Goal: Task Accomplishment & Management: Manage account settings

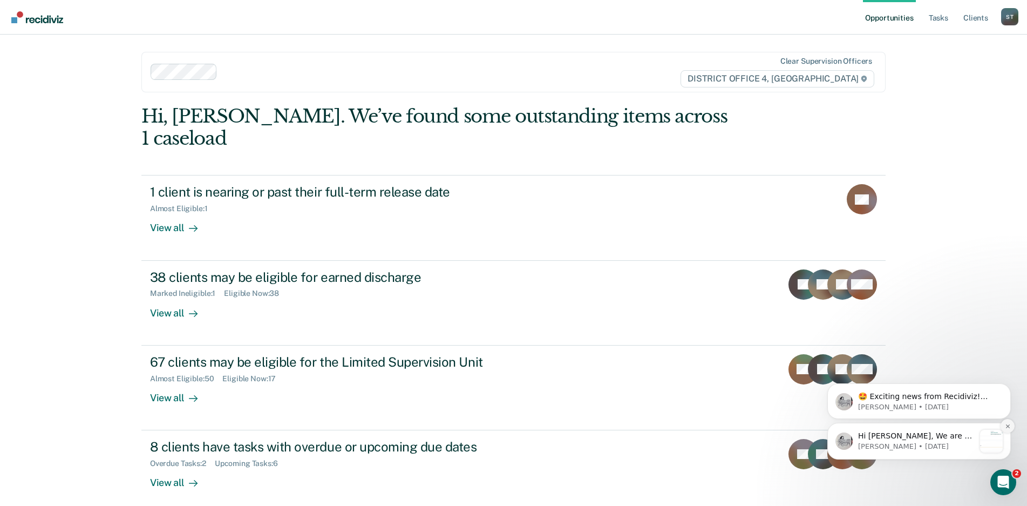
click at [1008, 429] on icon "Dismiss notification" at bounding box center [1008, 426] width 6 height 6
click at [1005, 429] on icon "Dismiss notification" at bounding box center [1008, 427] width 6 height 6
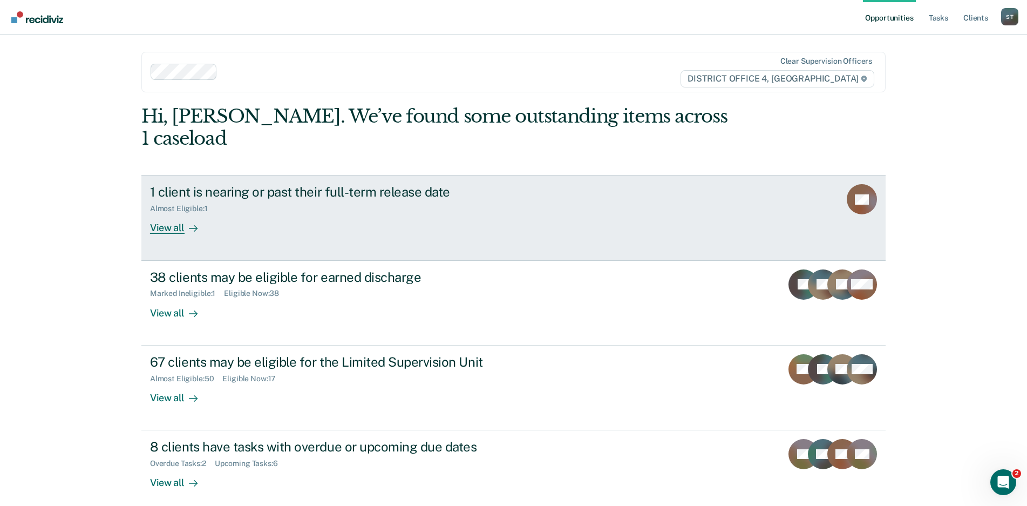
click at [239, 184] on div "1 client is nearing or past their full-term release date" at bounding box center [339, 192] width 379 height 16
click at [155, 213] on div "View all" at bounding box center [180, 223] width 60 height 21
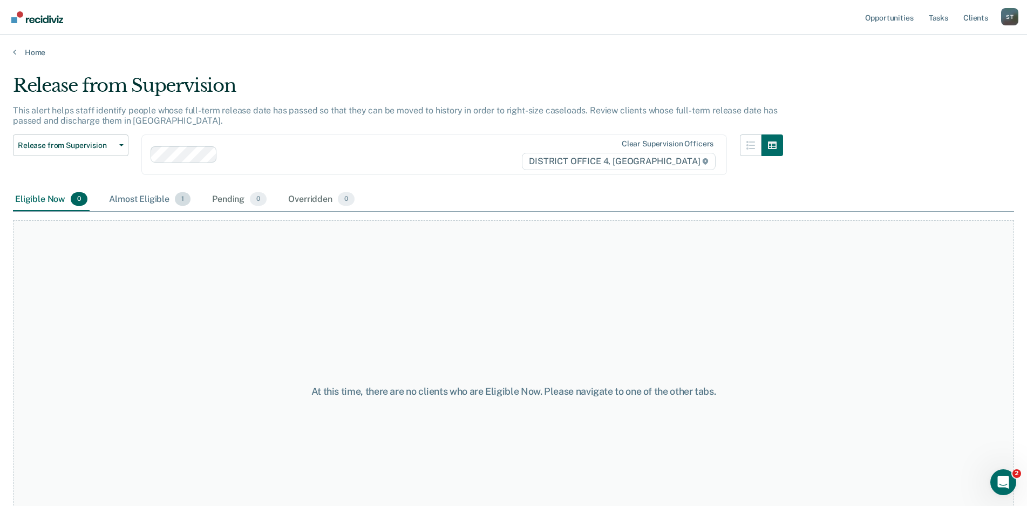
click at [175, 198] on span "1" at bounding box center [183, 199] width 16 height 14
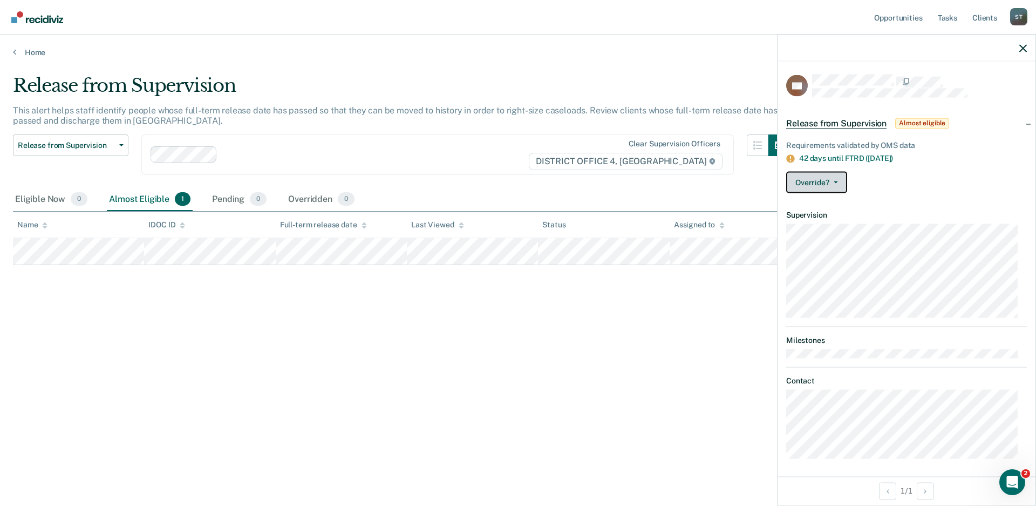
click at [833, 179] on button "Override?" at bounding box center [816, 183] width 61 height 22
click at [939, 203] on article "DC Release from Supervision Almost eligible Requirements validated by OMS data …" at bounding box center [906, 266] width 241 height 384
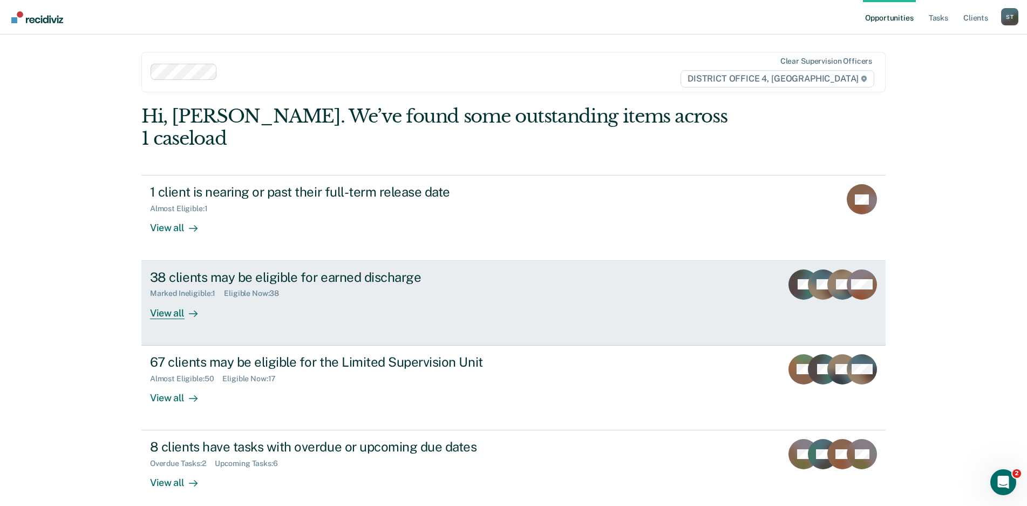
click at [201, 269] on div "38 clients may be eligible for earned discharge" at bounding box center [339, 277] width 379 height 16
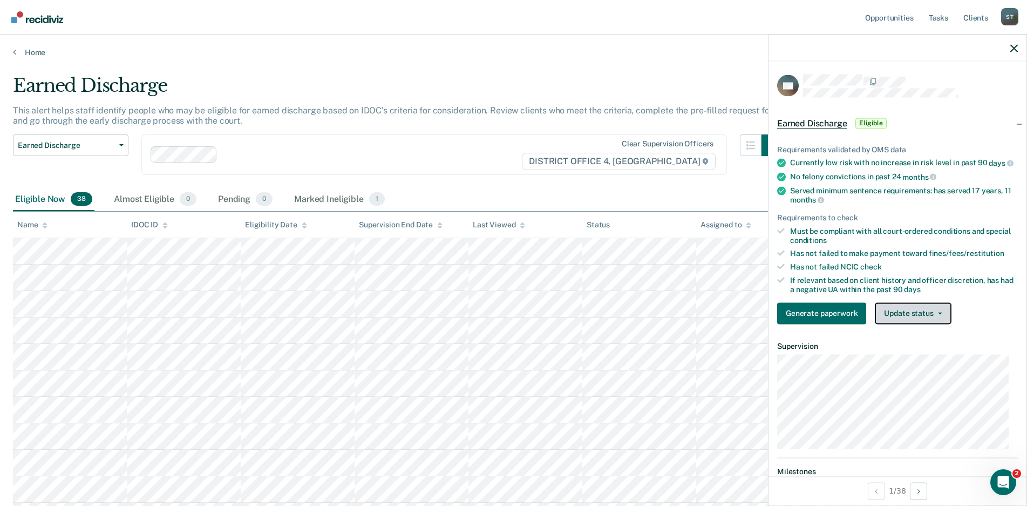
click at [938, 314] on icon "button" at bounding box center [940, 313] width 4 height 2
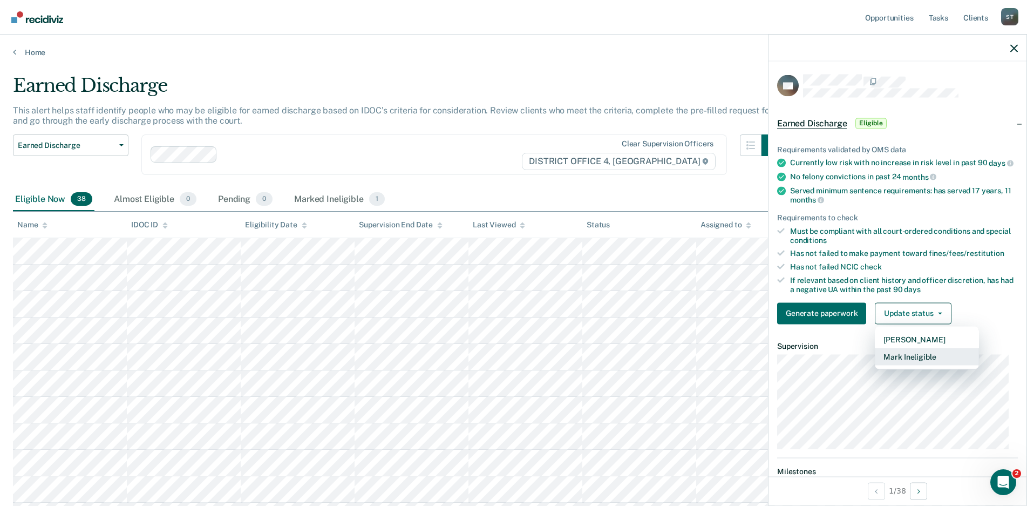
click at [911, 365] on button "Mark Ineligible" at bounding box center [927, 356] width 104 height 17
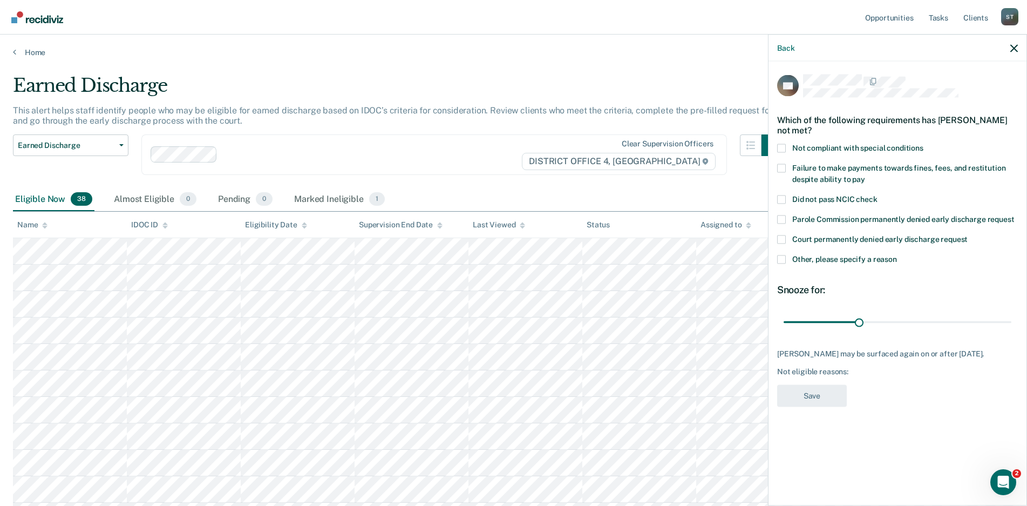
click at [783, 261] on span at bounding box center [781, 259] width 9 height 9
click at [897, 255] on input "Other, please specify a reason" at bounding box center [897, 255] width 0 height 0
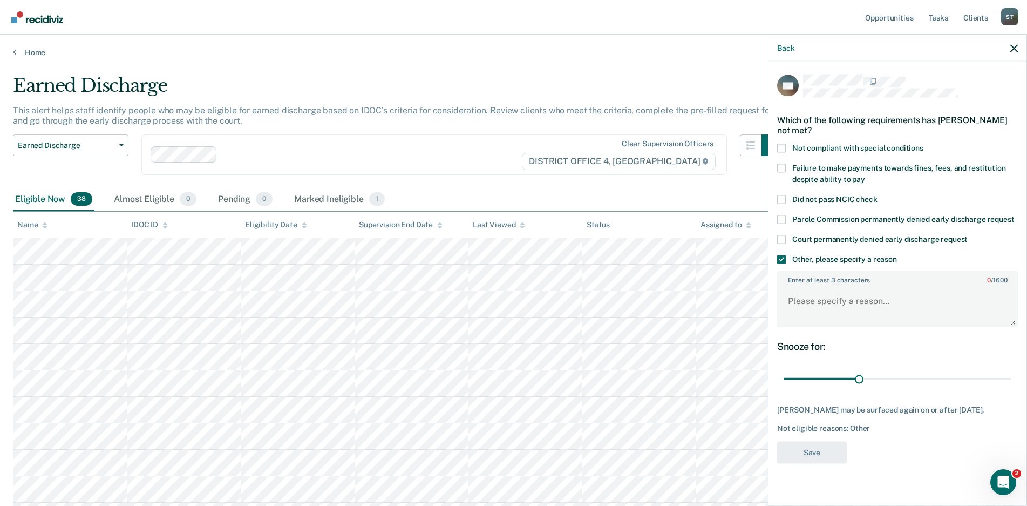
click at [805, 282] on label "Enter at least 3 characters 0 / 1600" at bounding box center [897, 278] width 239 height 12
click at [805, 286] on textarea "Enter at least 3 characters 0 / 1600" at bounding box center [897, 306] width 239 height 40
click at [779, 144] on span at bounding box center [781, 148] width 9 height 9
click at [924, 144] on input "Not compliant with special conditions" at bounding box center [924, 144] width 0 height 0
click at [780, 255] on span at bounding box center [781, 259] width 9 height 9
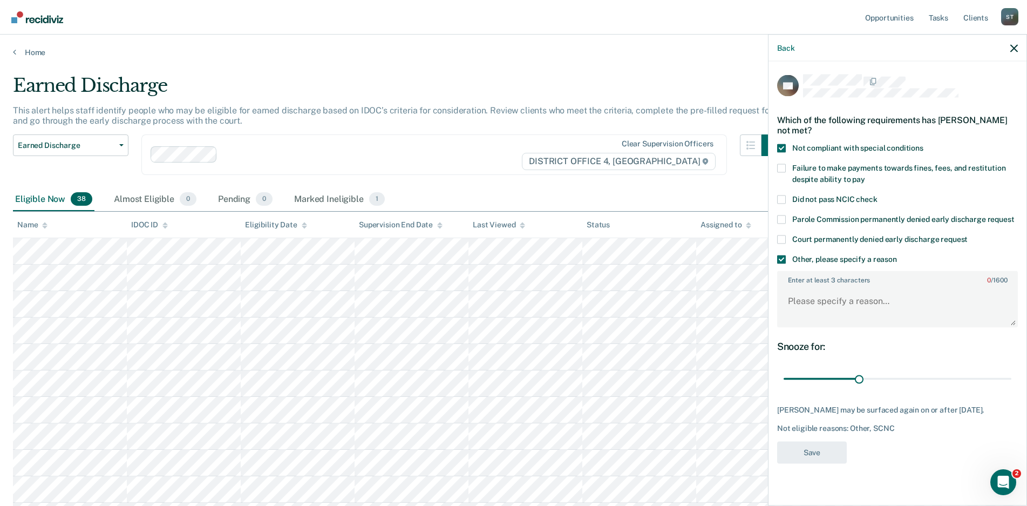
click at [897, 255] on input "Other, please specify a reason" at bounding box center [897, 255] width 0 height 0
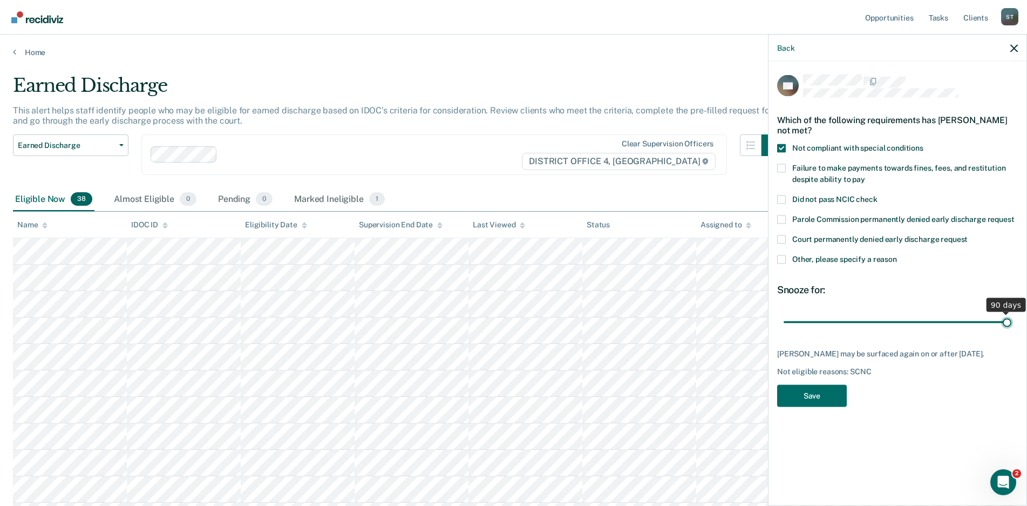
drag, startPoint x: 858, startPoint y: 322, endPoint x: 1076, endPoint y: 309, distance: 218.5
type input "90"
click at [1012, 313] on input "range" at bounding box center [898, 322] width 228 height 19
click at [803, 394] on button "Save" at bounding box center [812, 395] width 70 height 22
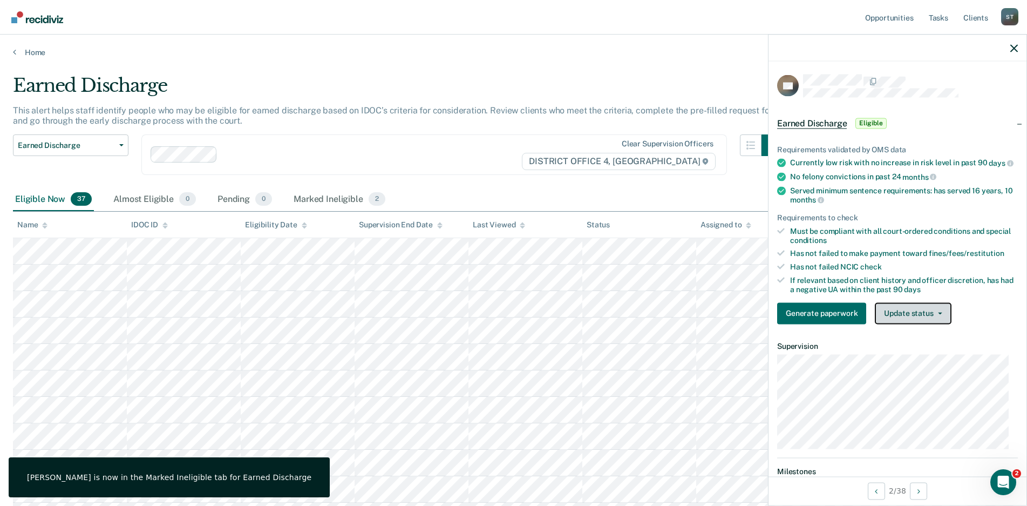
click at [942, 313] on button "Update status" at bounding box center [913, 313] width 76 height 22
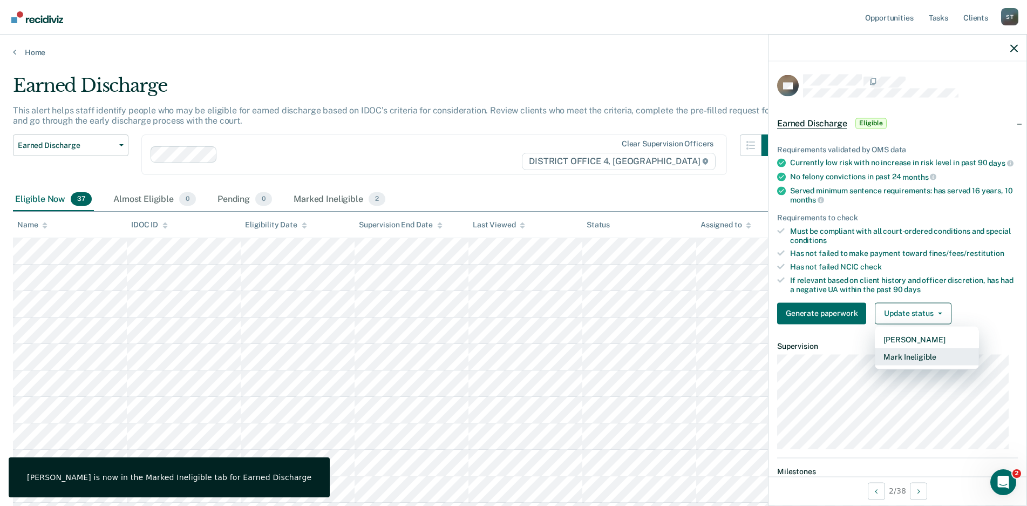
click at [915, 365] on button "Mark Ineligible" at bounding box center [927, 356] width 104 height 17
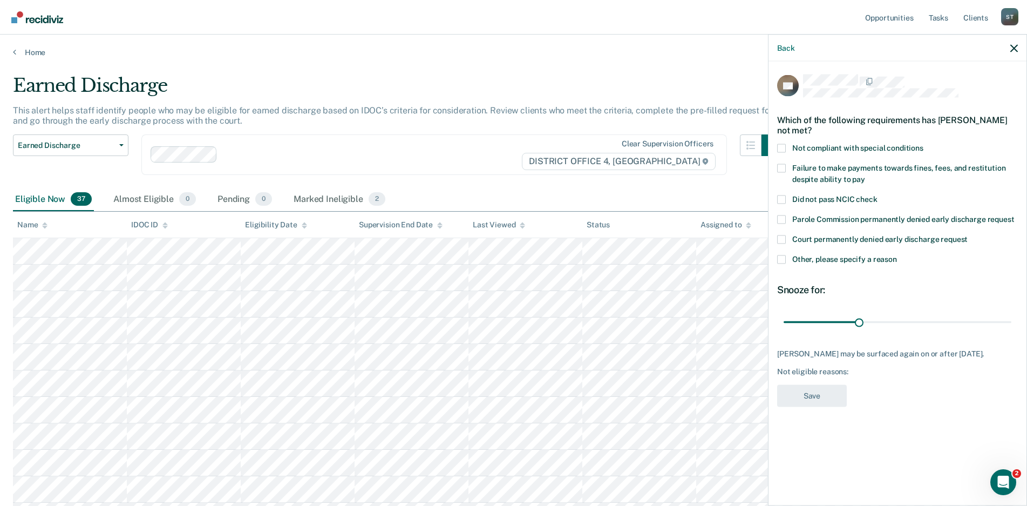
click at [782, 146] on span at bounding box center [781, 148] width 9 height 9
click at [924, 144] on input "Not compliant with special conditions" at bounding box center [924, 144] width 0 height 0
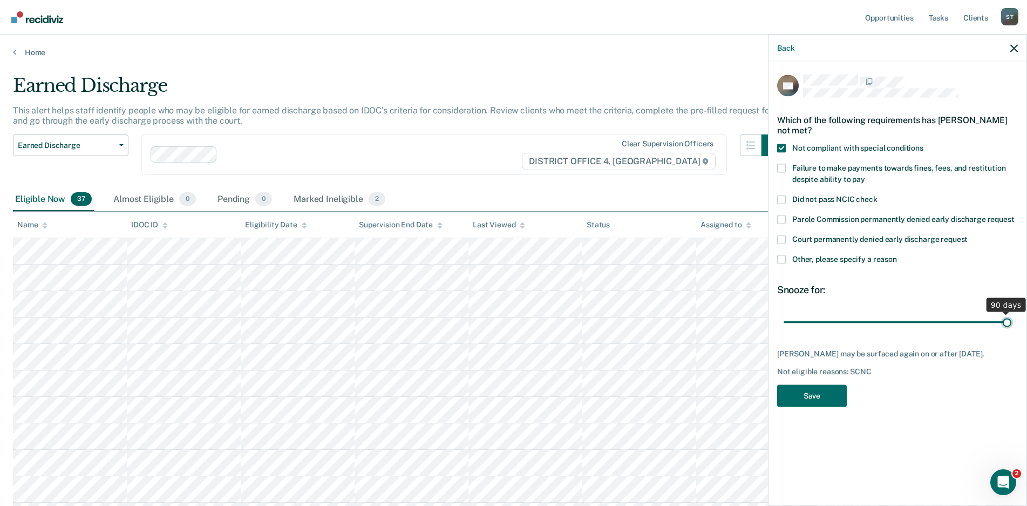
drag, startPoint x: 858, startPoint y: 321, endPoint x: 1065, endPoint y: 317, distance: 206.8
type input "90"
click at [1012, 317] on input "range" at bounding box center [898, 322] width 228 height 19
click at [807, 393] on button "Save" at bounding box center [812, 395] width 70 height 22
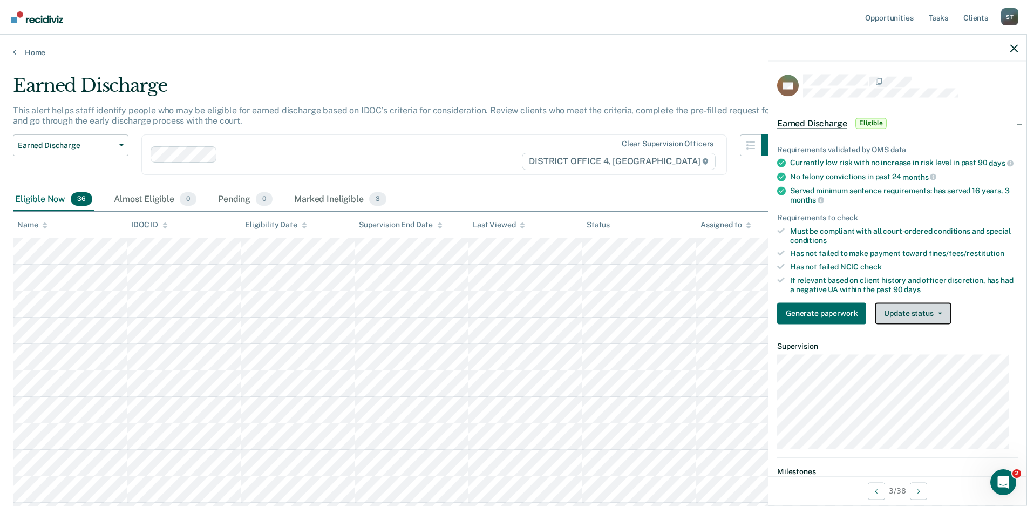
click at [940, 314] on button "Update status" at bounding box center [913, 313] width 76 height 22
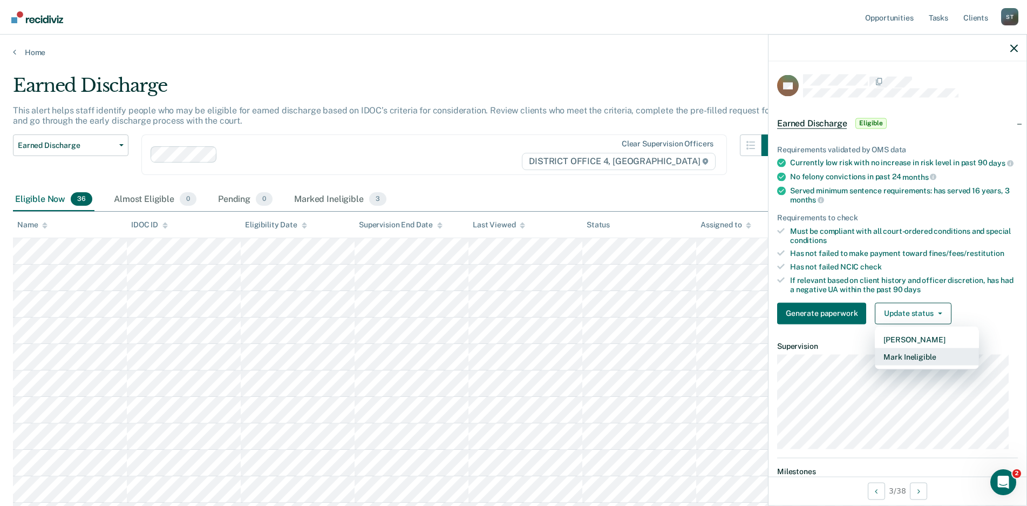
click at [916, 365] on button "Mark Ineligible" at bounding box center [927, 356] width 104 height 17
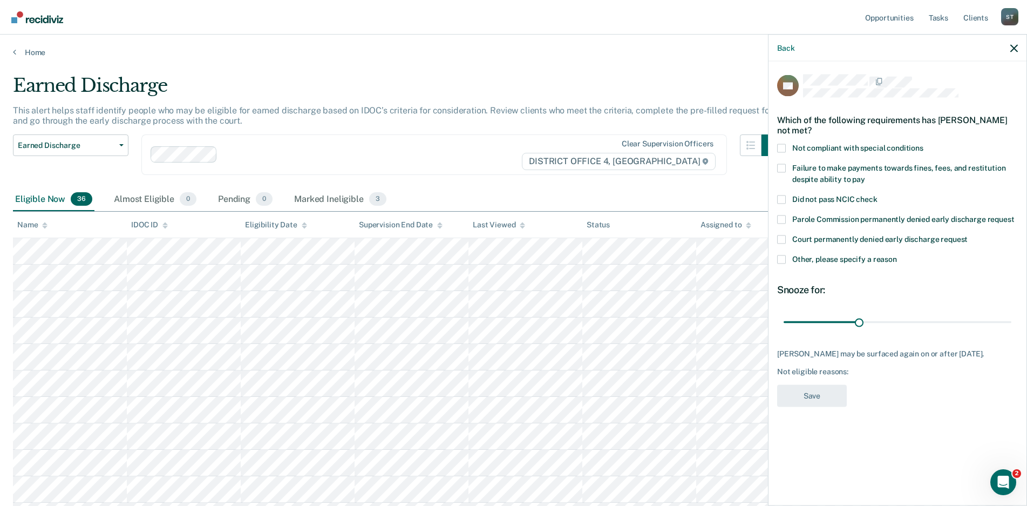
click at [782, 146] on span at bounding box center [781, 148] width 9 height 9
click at [924, 144] on input "Not compliant with special conditions" at bounding box center [924, 144] width 0 height 0
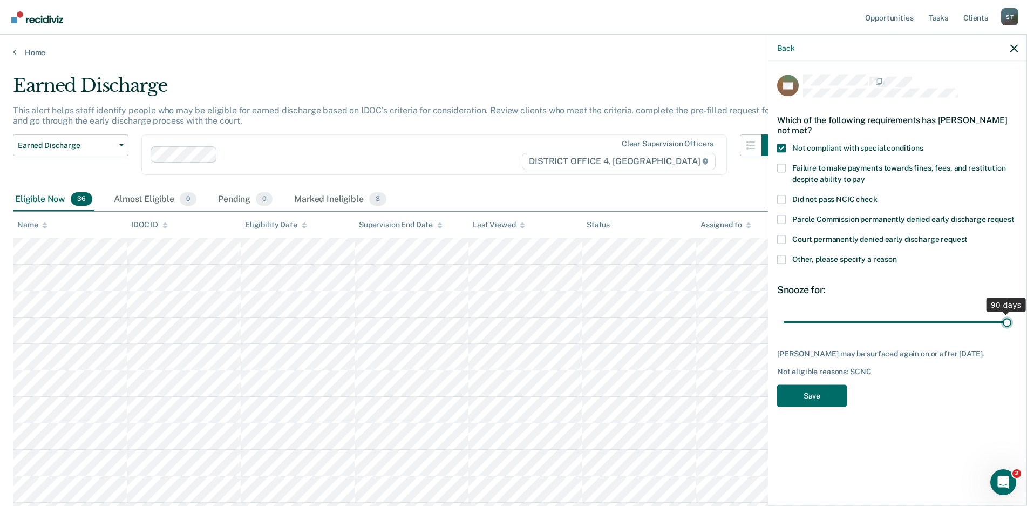
drag, startPoint x: 857, startPoint y: 320, endPoint x: 1040, endPoint y: 320, distance: 183.0
type input "90"
click at [1012, 320] on input "range" at bounding box center [898, 322] width 228 height 19
click at [811, 403] on button "Save" at bounding box center [812, 395] width 70 height 22
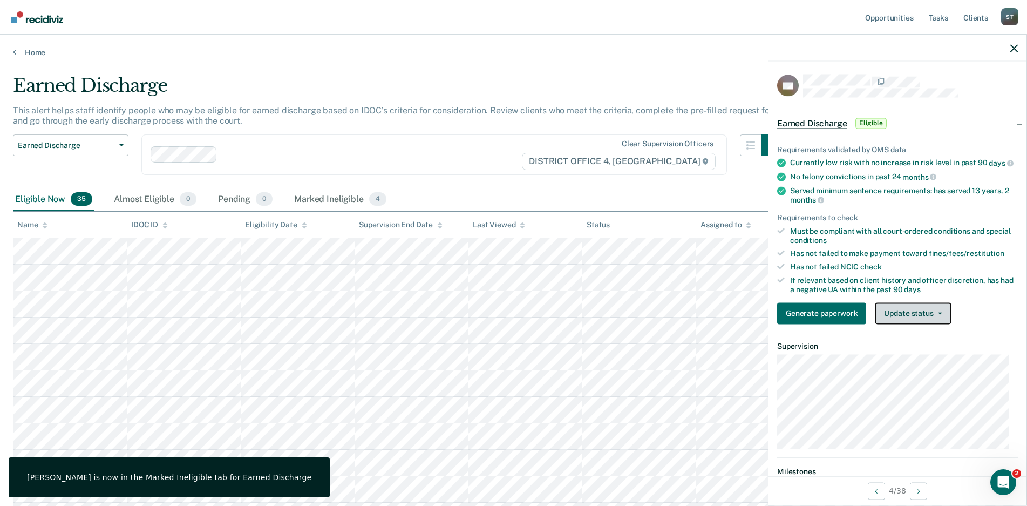
click at [945, 324] on button "Update status" at bounding box center [913, 313] width 76 height 22
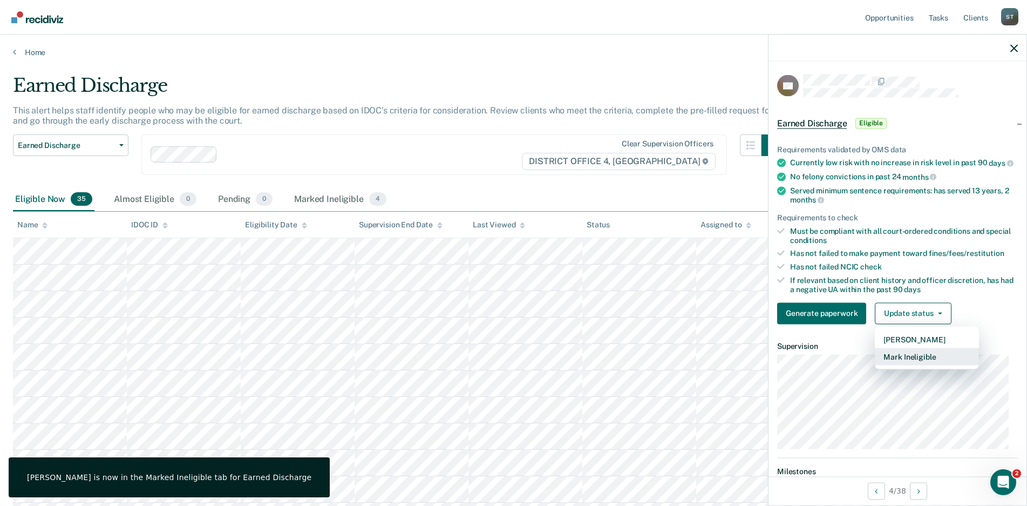
click at [905, 362] on button "Mark Ineligible" at bounding box center [927, 356] width 104 height 17
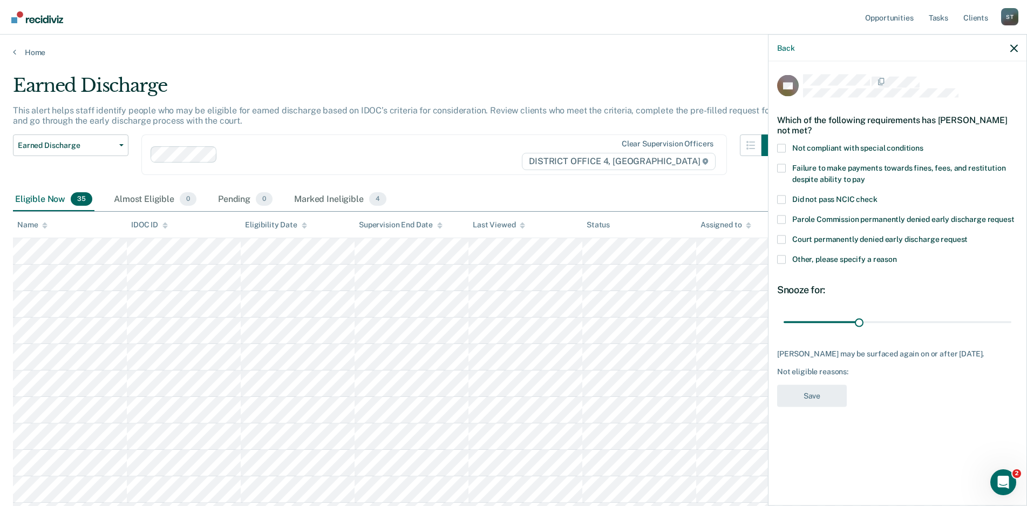
drag, startPoint x: 779, startPoint y: 148, endPoint x: 795, endPoint y: 209, distance: 63.1
click at [779, 147] on span at bounding box center [781, 148] width 9 height 9
click at [924, 144] on input "Not compliant with special conditions" at bounding box center [924, 144] width 0 height 0
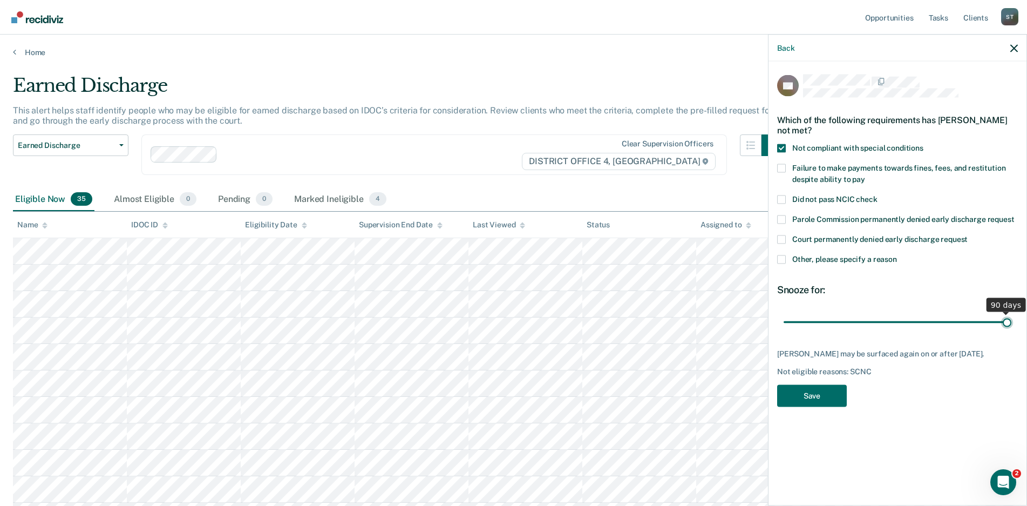
drag, startPoint x: 859, startPoint y: 320, endPoint x: 1083, endPoint y: 330, distance: 224.3
type input "90"
click at [1012, 330] on input "range" at bounding box center [898, 322] width 228 height 19
click at [812, 401] on button "Save" at bounding box center [812, 395] width 70 height 22
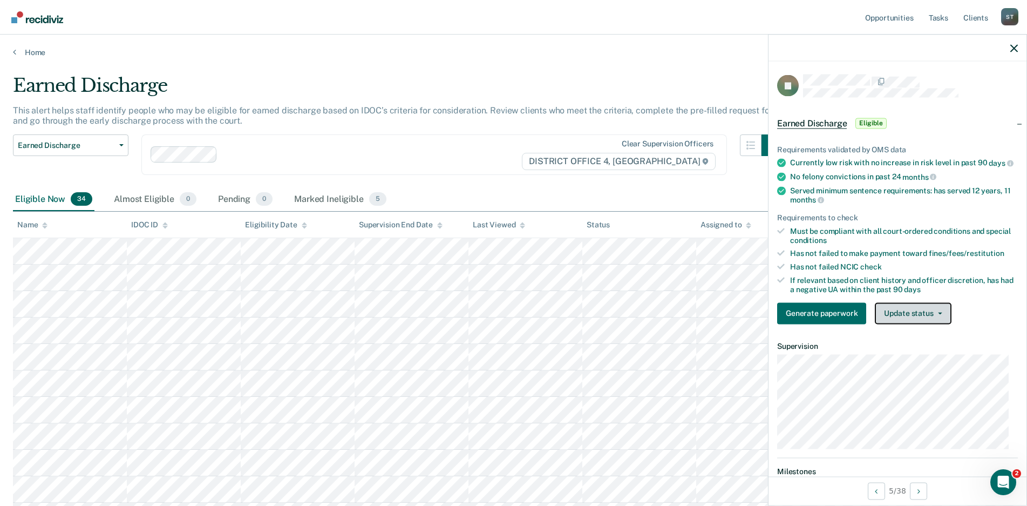
click at [942, 318] on button "Update status" at bounding box center [913, 313] width 76 height 22
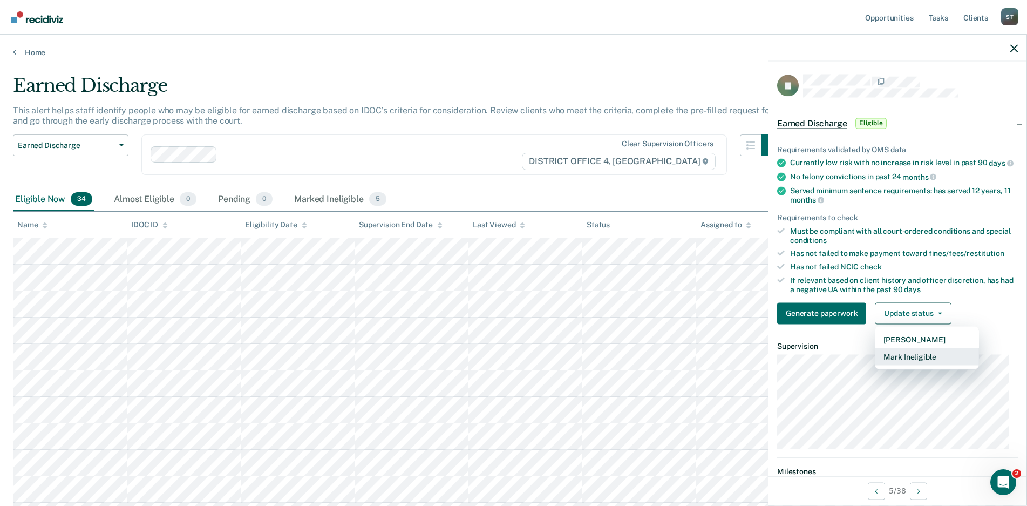
click at [907, 364] on button "Mark Ineligible" at bounding box center [927, 356] width 104 height 17
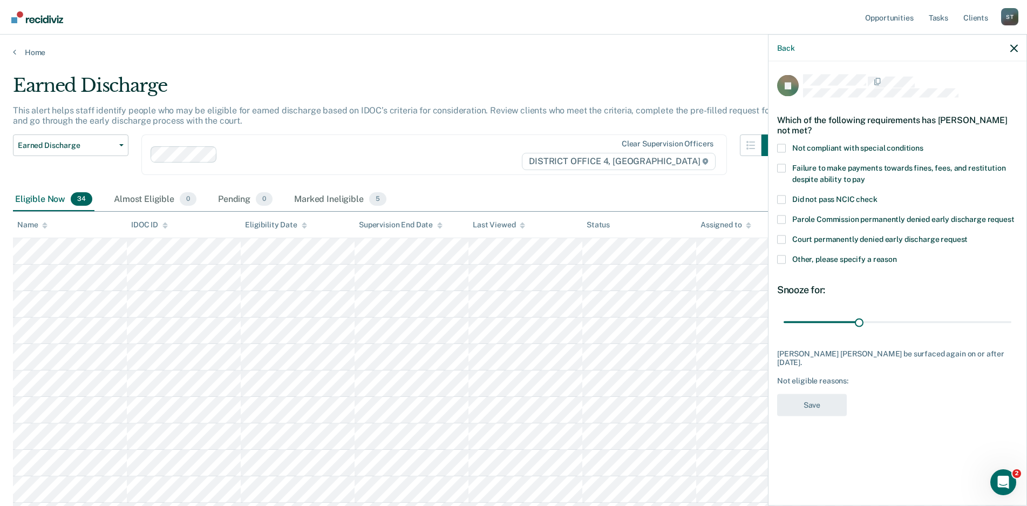
click at [779, 148] on span at bounding box center [781, 148] width 9 height 9
click at [924, 144] on input "Not compliant with special conditions" at bounding box center [924, 144] width 0 height 0
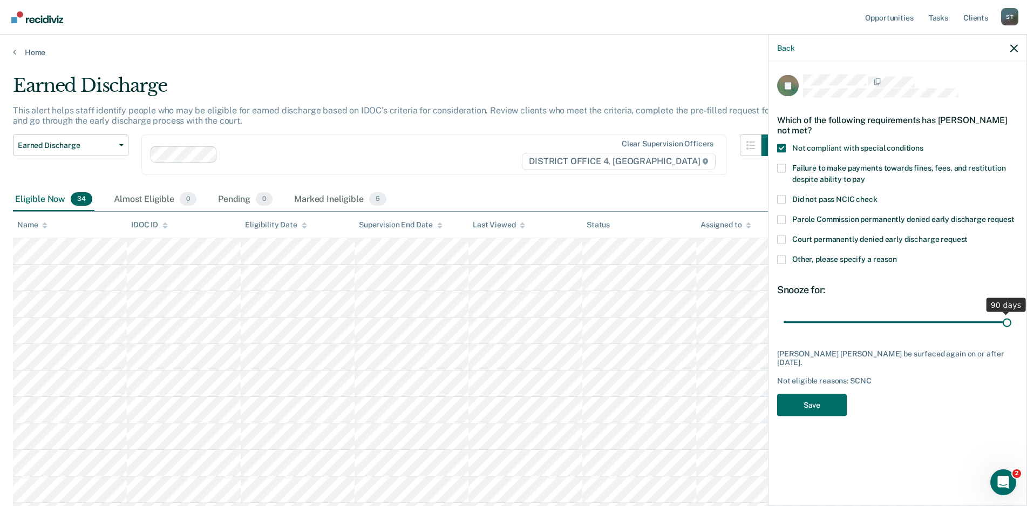
drag, startPoint x: 859, startPoint y: 321, endPoint x: 1017, endPoint y: 329, distance: 157.8
type input "90"
click at [1012, 329] on input "range" at bounding box center [898, 322] width 228 height 19
click at [818, 395] on button "Save" at bounding box center [812, 404] width 70 height 22
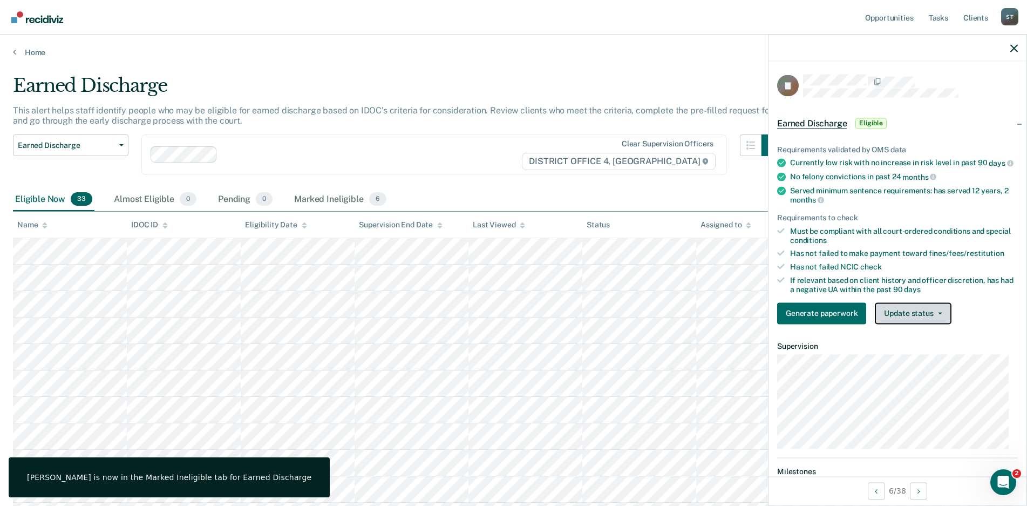
click at [935, 316] on button "Update status" at bounding box center [913, 313] width 76 height 22
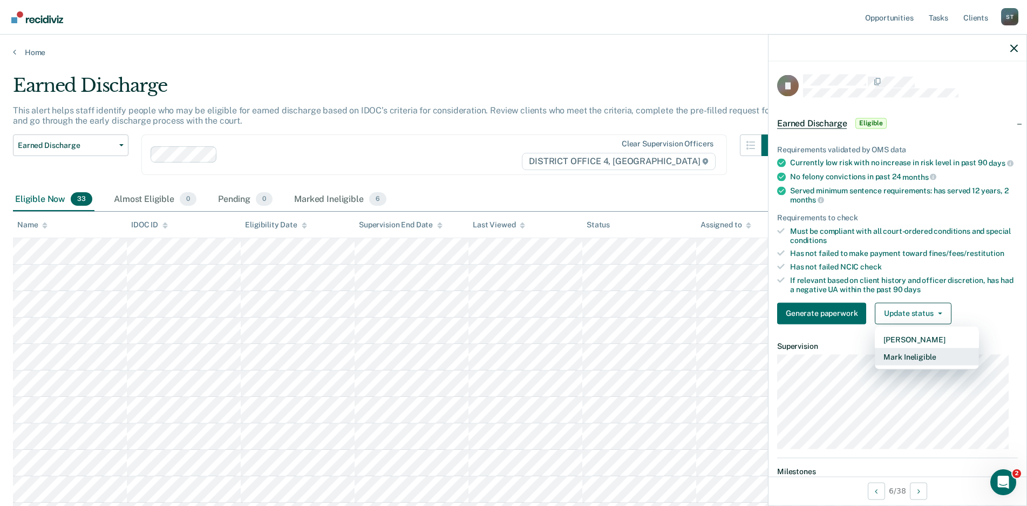
click at [911, 364] on button "Mark Ineligible" at bounding box center [927, 356] width 104 height 17
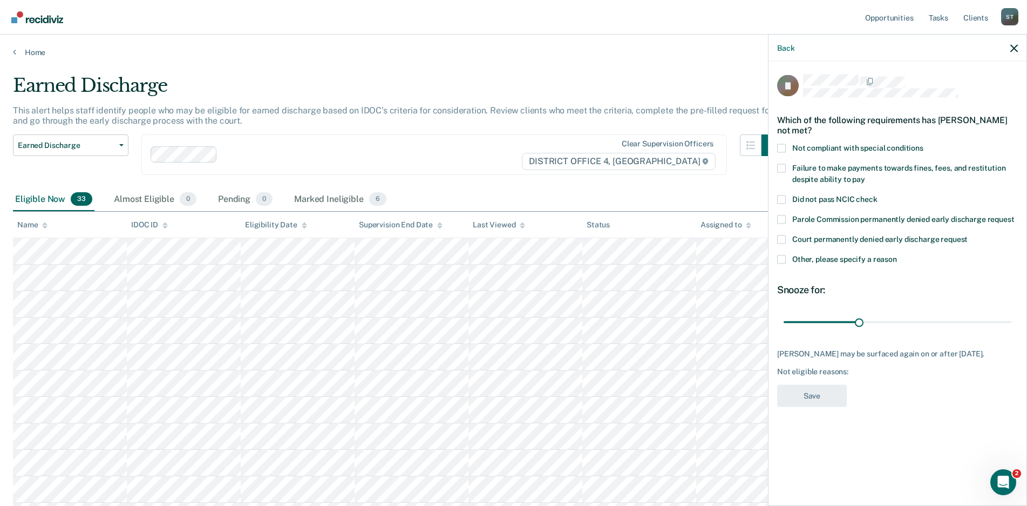
click at [782, 146] on span at bounding box center [781, 148] width 9 height 9
click at [924, 144] on input "Not compliant with special conditions" at bounding box center [924, 144] width 0 height 0
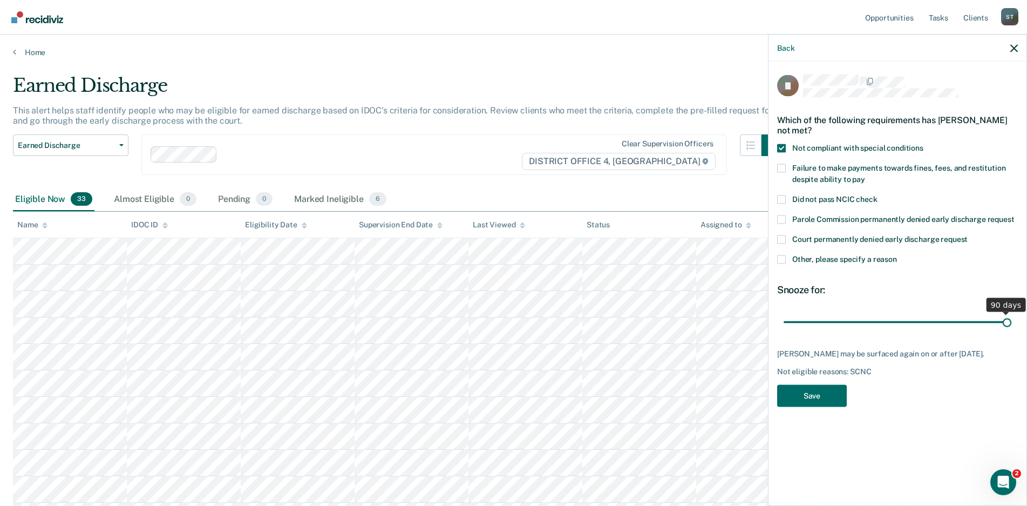
drag, startPoint x: 858, startPoint y: 320, endPoint x: 1041, endPoint y: 321, distance: 183.0
type input "90"
click at [1012, 321] on input "range" at bounding box center [898, 322] width 228 height 19
click at [814, 396] on button "Save" at bounding box center [812, 395] width 70 height 22
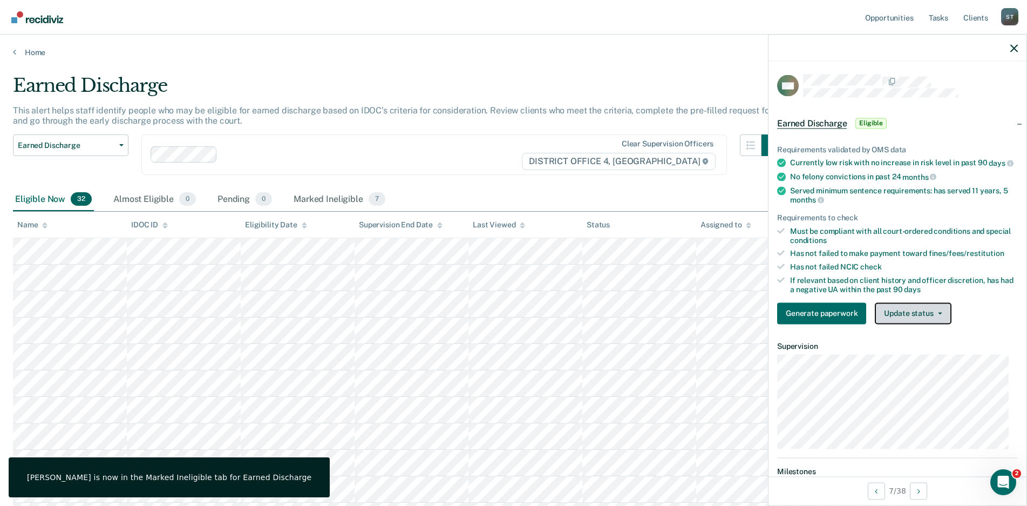
click at [941, 322] on button "Update status" at bounding box center [913, 313] width 76 height 22
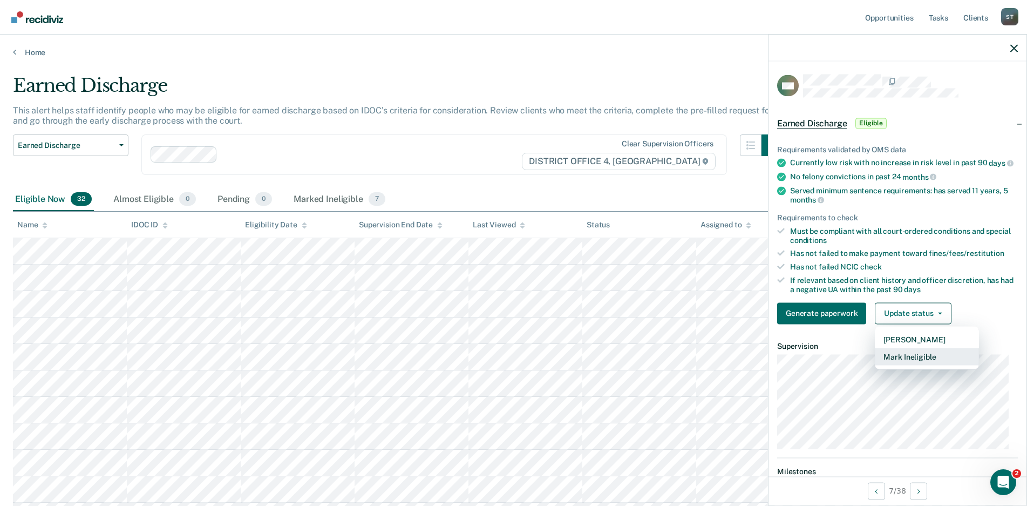
click at [900, 365] on button "Mark Ineligible" at bounding box center [927, 356] width 104 height 17
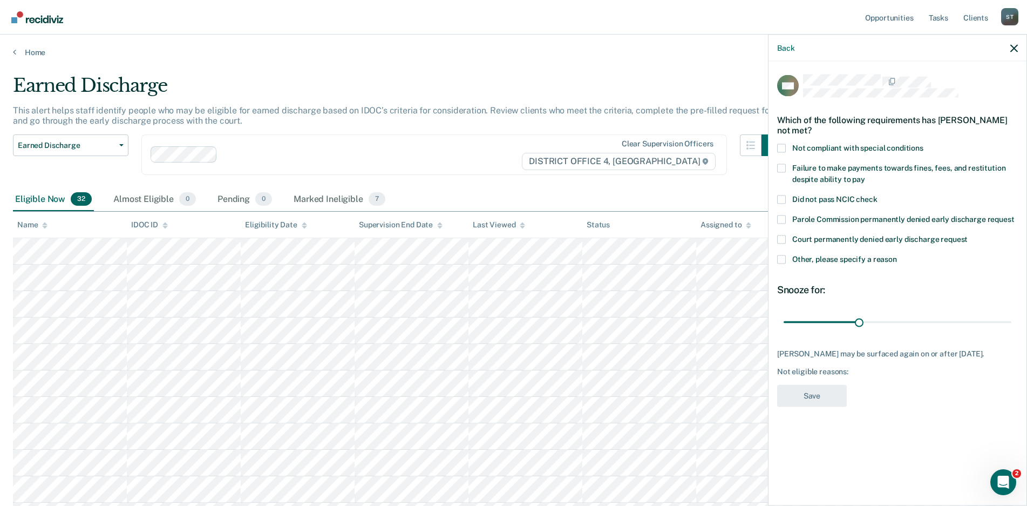
drag, startPoint x: 783, startPoint y: 148, endPoint x: 788, endPoint y: 198, distance: 50.0
click at [783, 148] on span at bounding box center [781, 148] width 9 height 9
click at [924, 144] on input "Not compliant with special conditions" at bounding box center [924, 144] width 0 height 0
drag, startPoint x: 860, startPoint y: 321, endPoint x: 880, endPoint y: 387, distance: 69.2
type input "90"
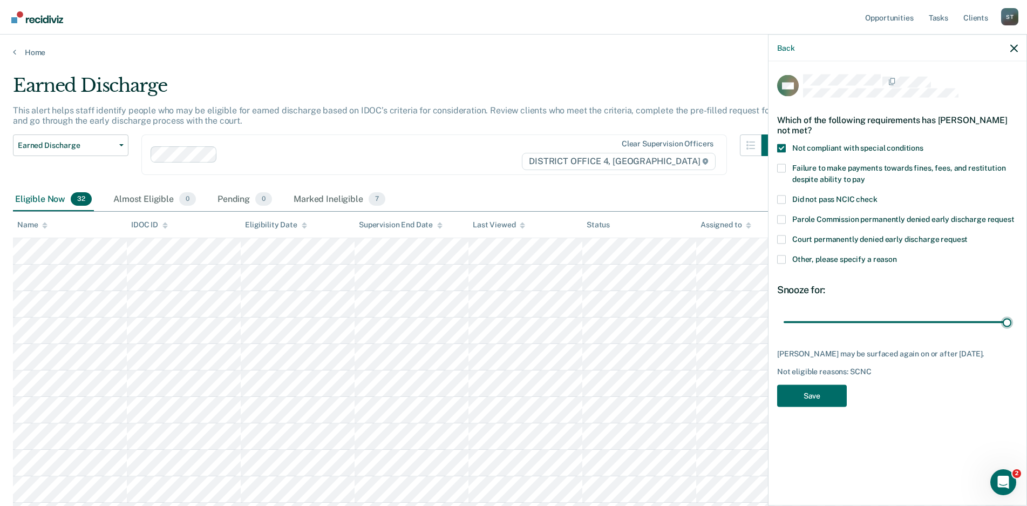
click at [1012, 329] on input "range" at bounding box center [898, 322] width 228 height 19
click at [804, 406] on button "Save" at bounding box center [812, 395] width 70 height 22
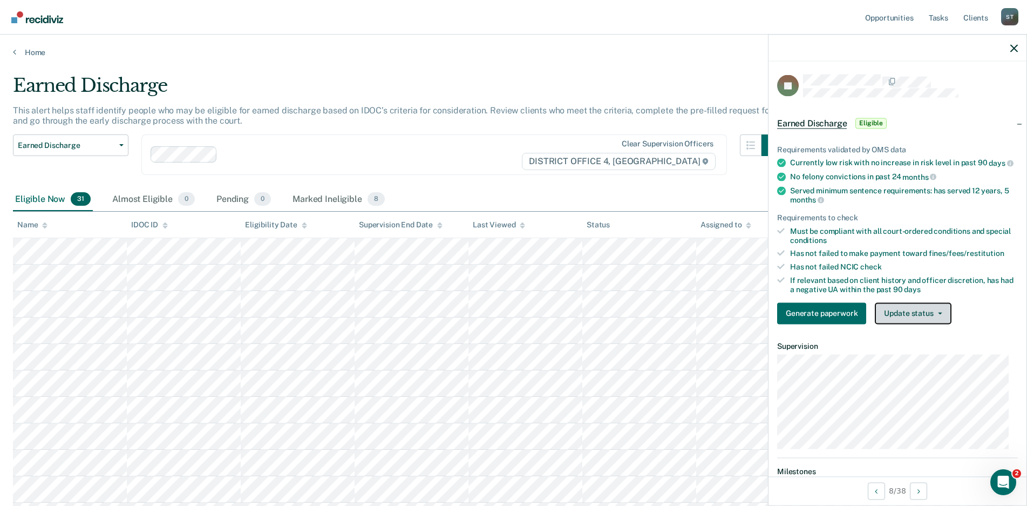
click at [935, 314] on span "button" at bounding box center [938, 313] width 9 height 2
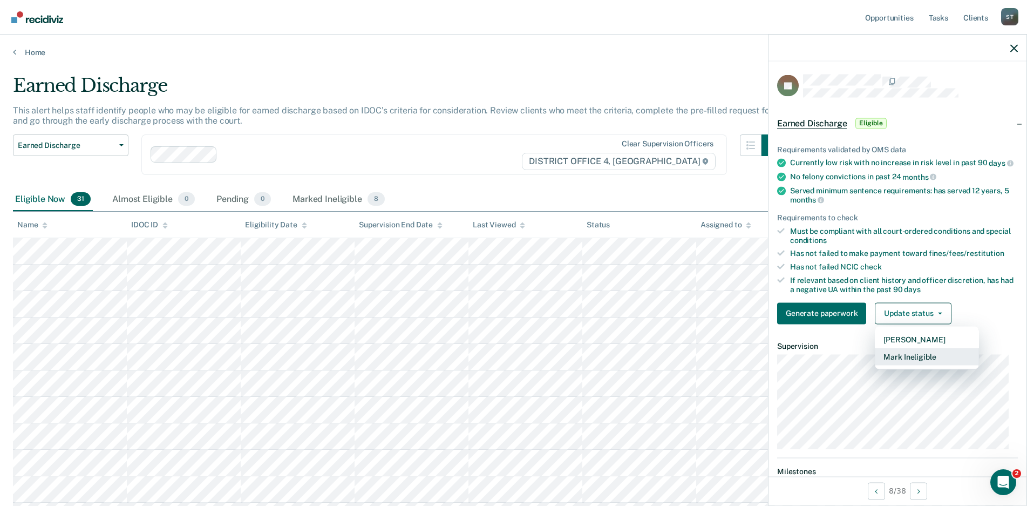
click at [924, 363] on button "Mark Ineligible" at bounding box center [927, 356] width 104 height 17
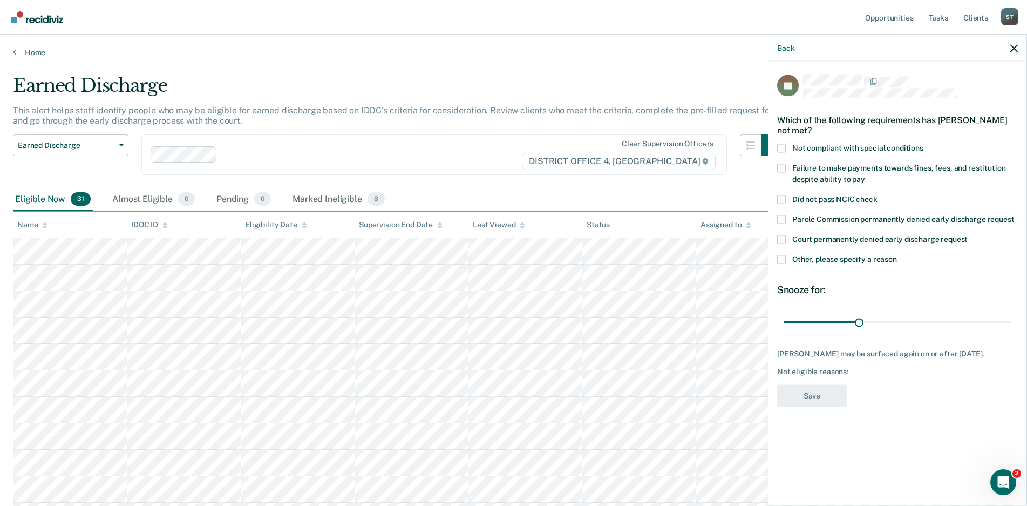
click at [775, 147] on div "JP Which of the following requirements has [PERSON_NAME] not met? Not compliant…" at bounding box center [898, 283] width 258 height 442
click at [781, 147] on span at bounding box center [781, 148] width 9 height 9
click at [924, 144] on input "Not compliant with special conditions" at bounding box center [924, 144] width 0 height 0
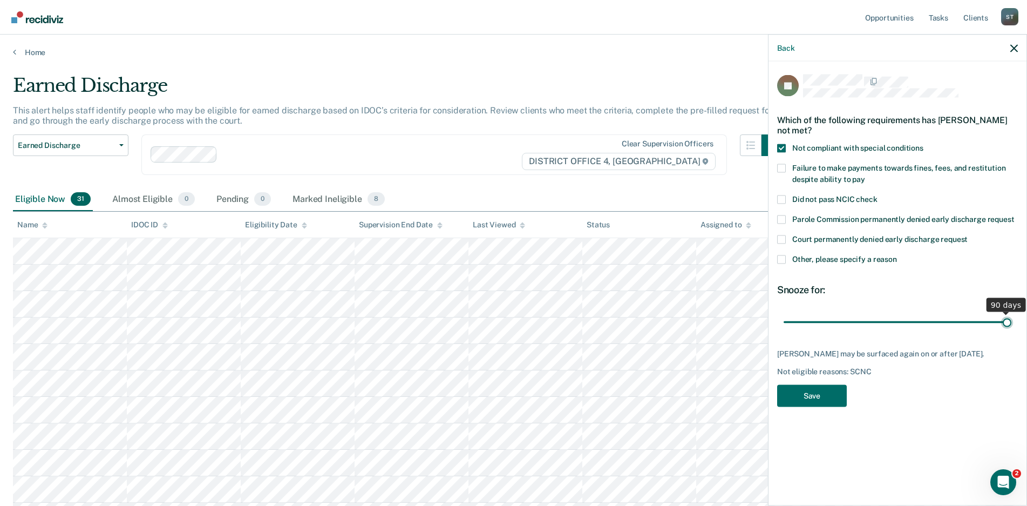
drag, startPoint x: 858, startPoint y: 320, endPoint x: 856, endPoint y: 412, distance: 92.9
type input "90"
click at [1012, 331] on input "range" at bounding box center [898, 322] width 228 height 19
click at [822, 393] on button "Save" at bounding box center [812, 395] width 70 height 22
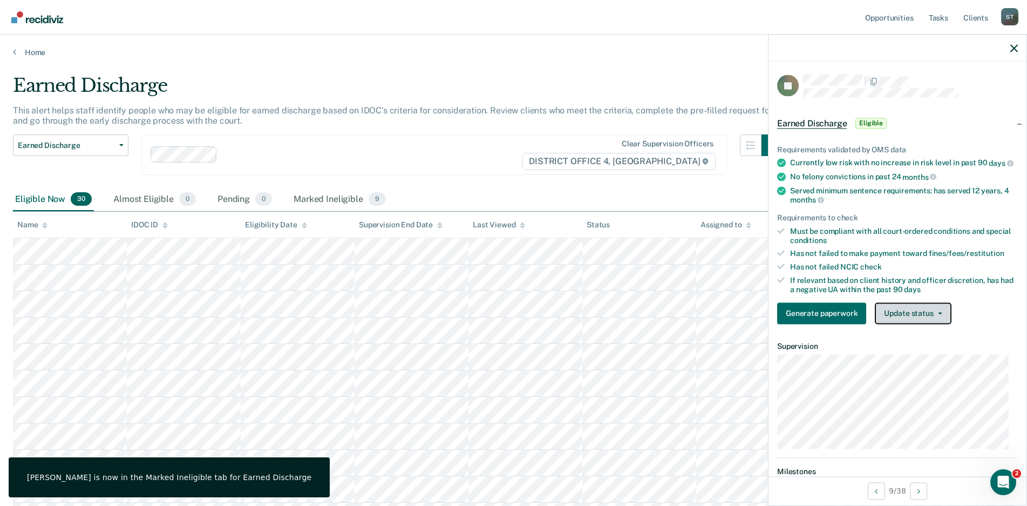
click at [934, 314] on span "button" at bounding box center [938, 313] width 9 height 2
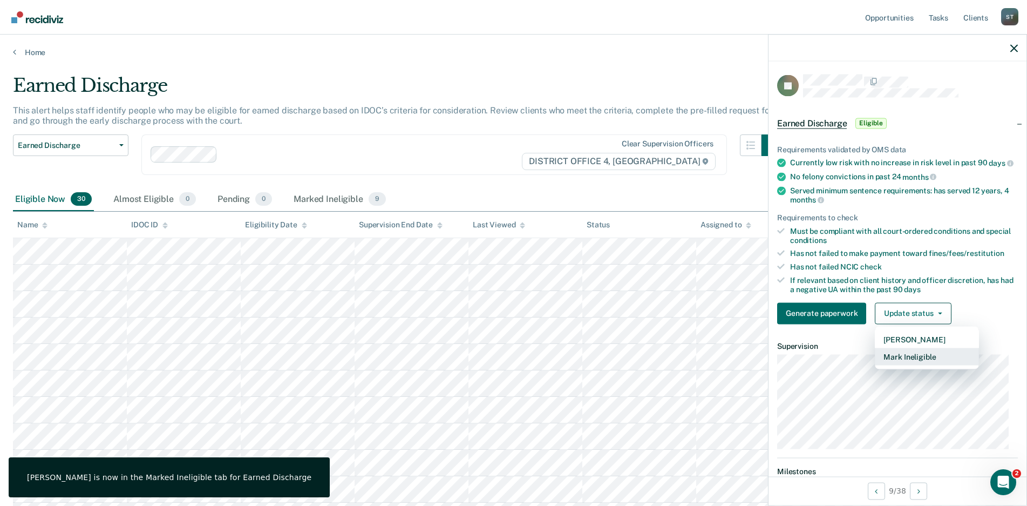
click at [907, 363] on button "Mark Ineligible" at bounding box center [927, 356] width 104 height 17
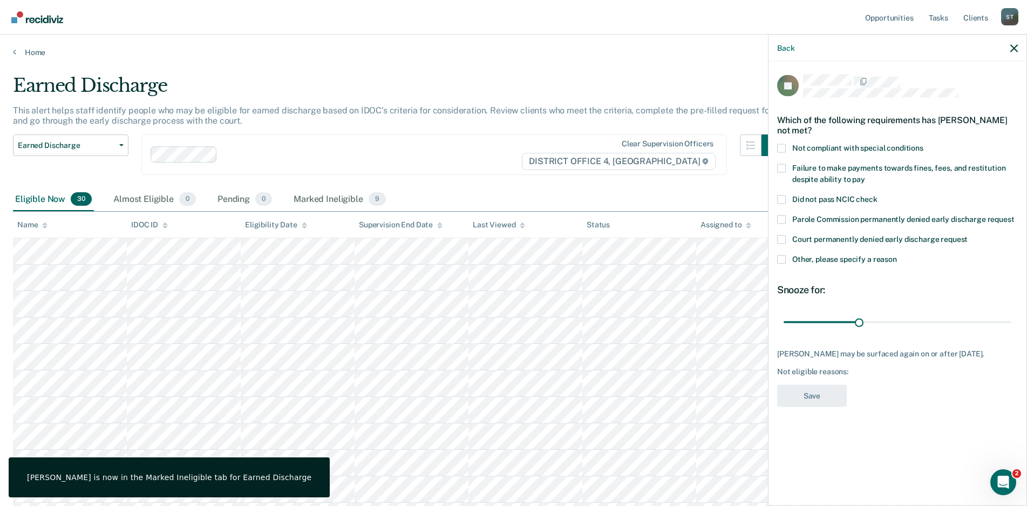
click at [783, 144] on span at bounding box center [781, 148] width 9 height 9
click at [924, 144] on input "Not compliant with special conditions" at bounding box center [924, 144] width 0 height 0
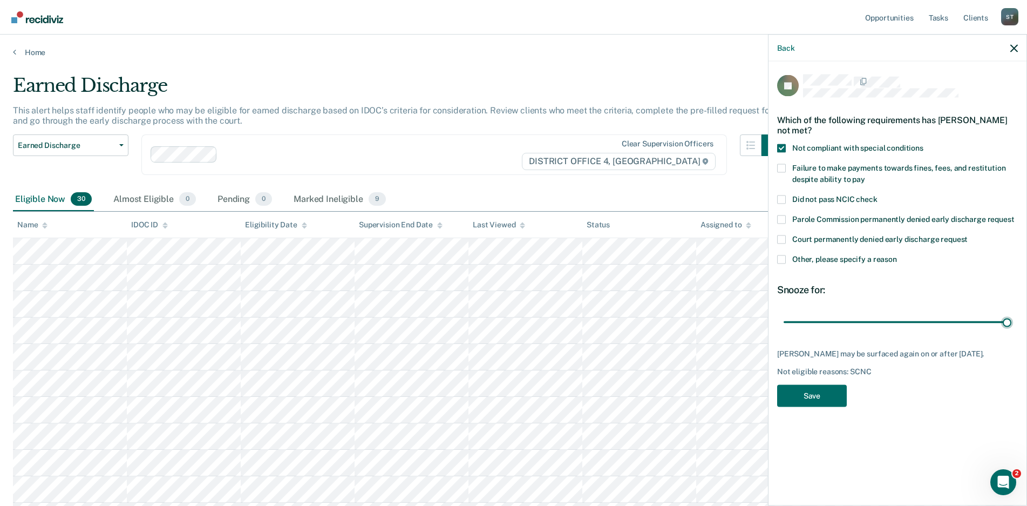
drag, startPoint x: 857, startPoint y: 318, endPoint x: 913, endPoint y: 376, distance: 80.2
type input "90"
click at [1012, 323] on input "range" at bounding box center [898, 322] width 228 height 19
click at [813, 390] on button "Save" at bounding box center [812, 395] width 70 height 22
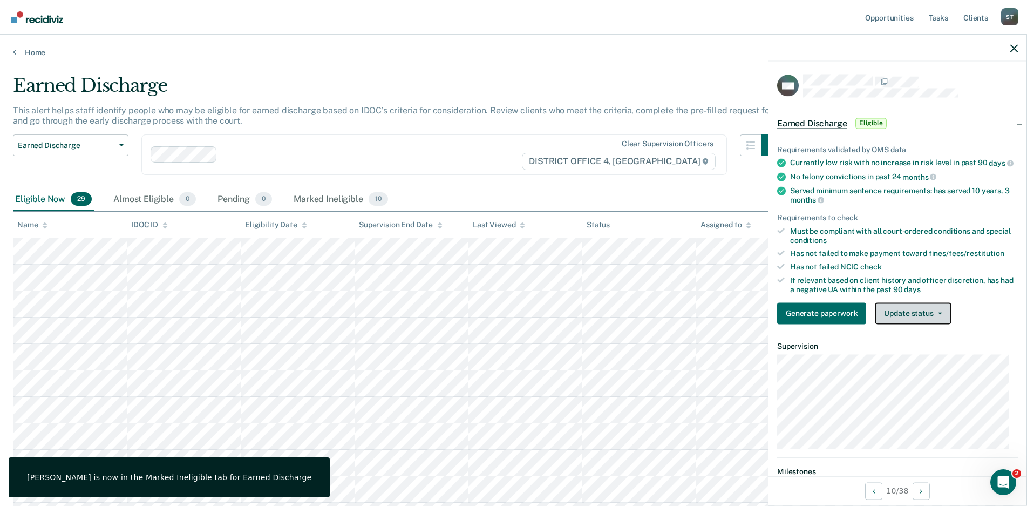
click at [940, 324] on button "Update status" at bounding box center [913, 313] width 76 height 22
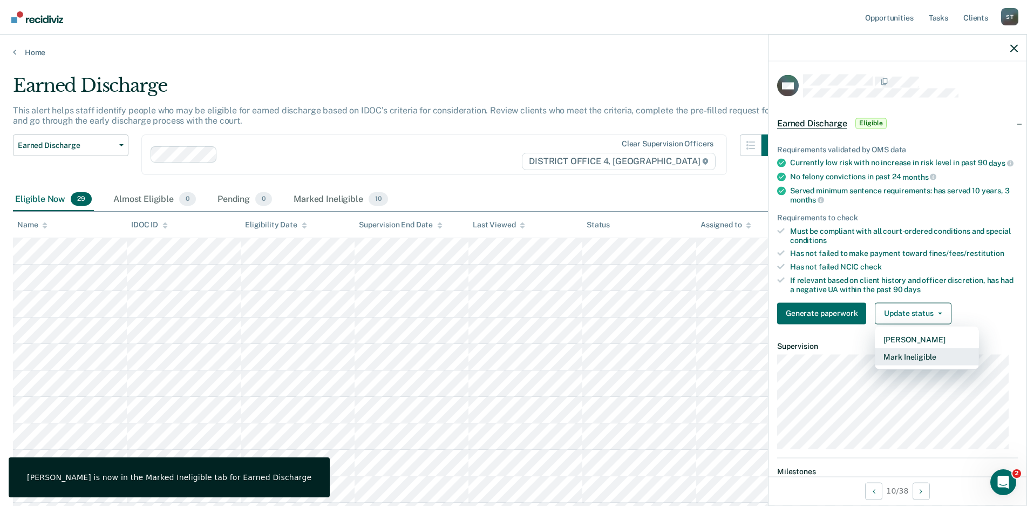
click at [894, 364] on button "Mark Ineligible" at bounding box center [927, 356] width 104 height 17
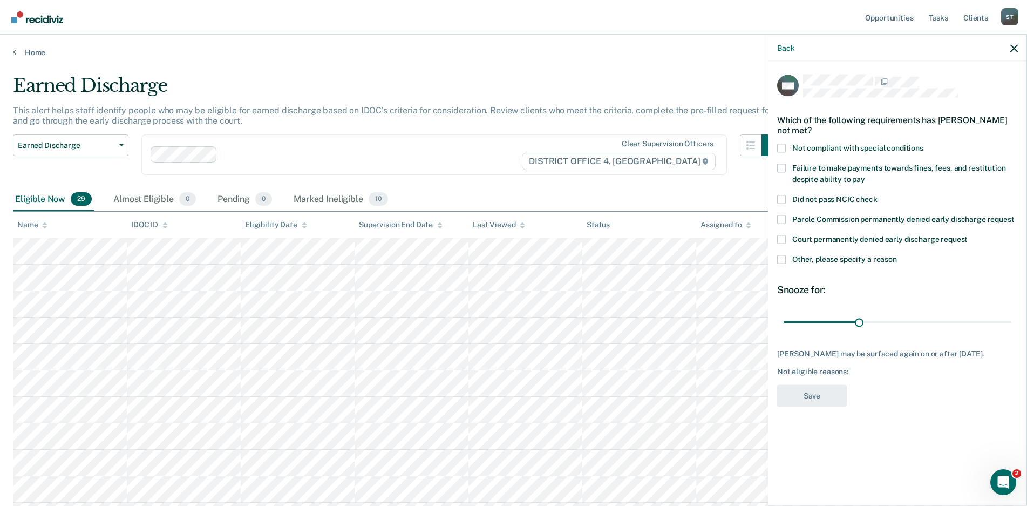
click at [781, 146] on span at bounding box center [781, 148] width 9 height 9
click at [924, 144] on input "Not compliant with special conditions" at bounding box center [924, 144] width 0 height 0
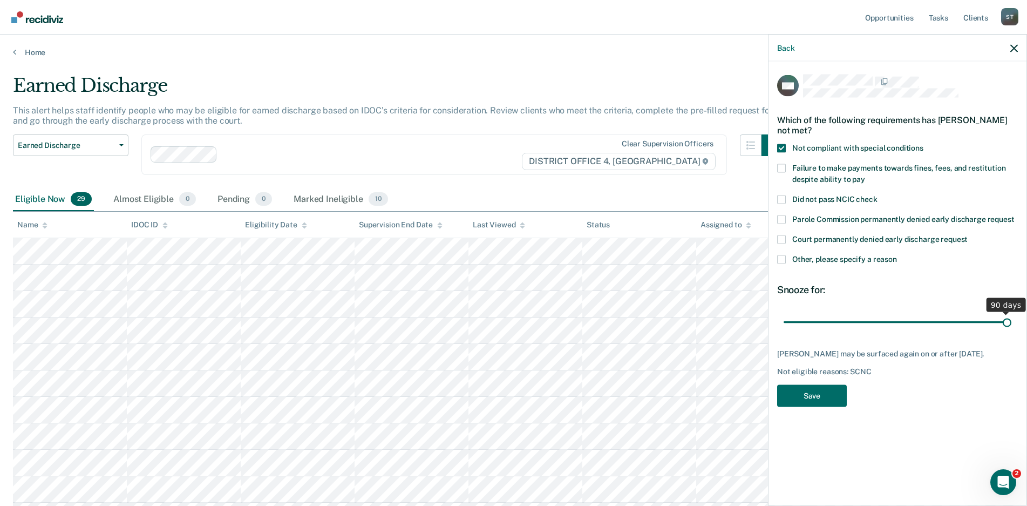
drag, startPoint x: 860, startPoint y: 320, endPoint x: 1020, endPoint y: 318, distance: 159.8
type input "90"
click at [1012, 318] on input "range" at bounding box center [898, 322] width 228 height 19
click at [832, 403] on button "Save" at bounding box center [812, 395] width 70 height 22
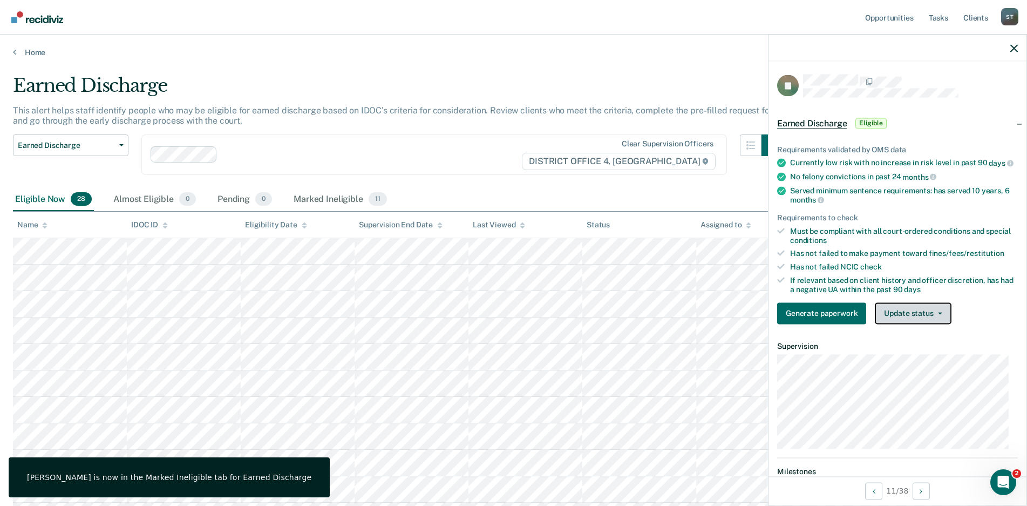
click at [940, 317] on button "Update status" at bounding box center [913, 313] width 76 height 22
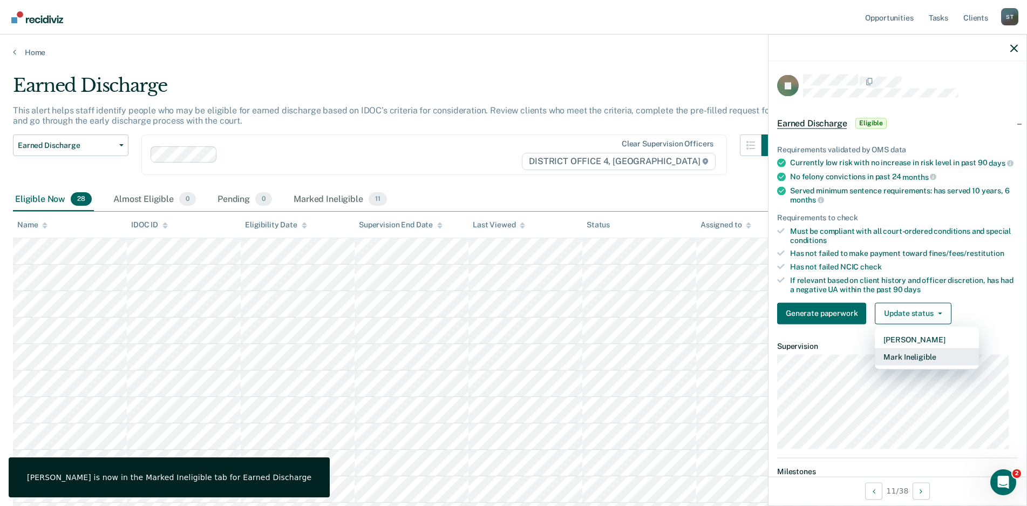
click at [912, 363] on button "Mark Ineligible" at bounding box center [927, 356] width 104 height 17
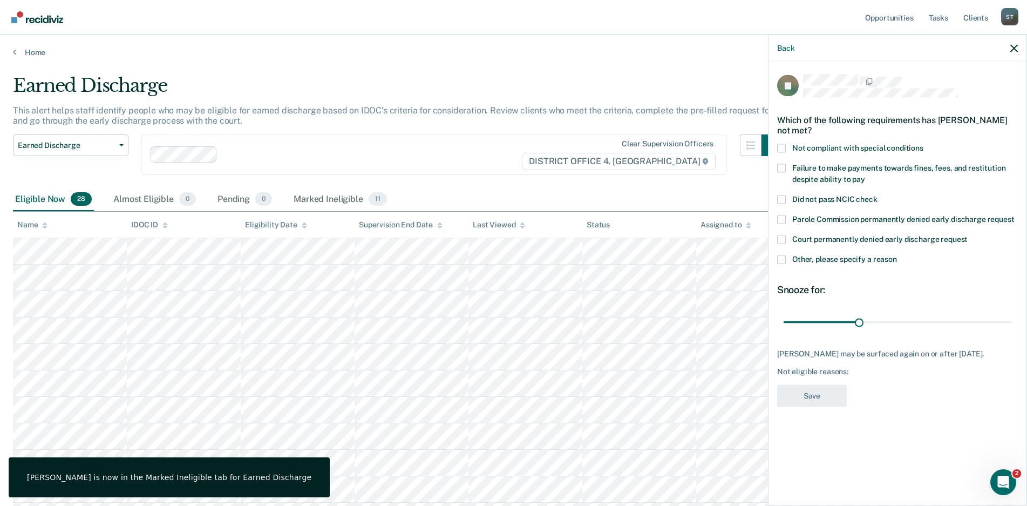
click at [780, 144] on span at bounding box center [781, 148] width 9 height 9
click at [924, 144] on input "Not compliant with special conditions" at bounding box center [924, 144] width 0 height 0
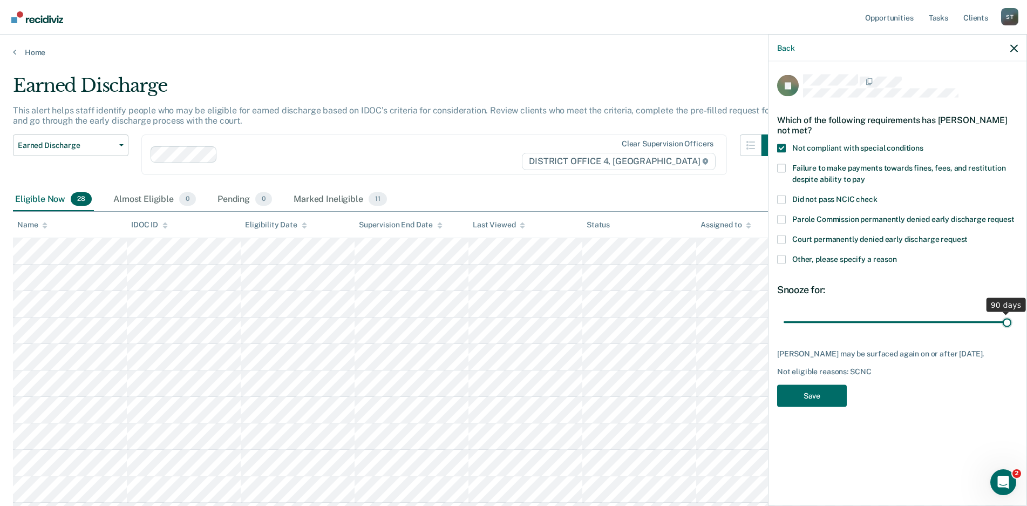
drag, startPoint x: 861, startPoint y: 321, endPoint x: 1008, endPoint y: 326, distance: 147.4
type input "90"
click at [1010, 324] on input "range" at bounding box center [898, 322] width 228 height 19
click at [806, 394] on button "Save" at bounding box center [812, 395] width 70 height 22
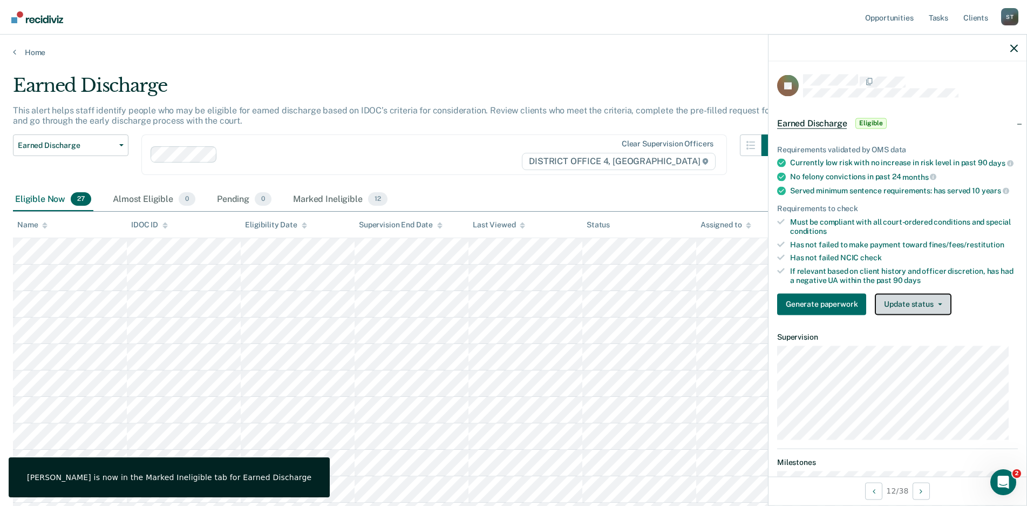
click at [933, 315] on button "Update status" at bounding box center [913, 304] width 76 height 22
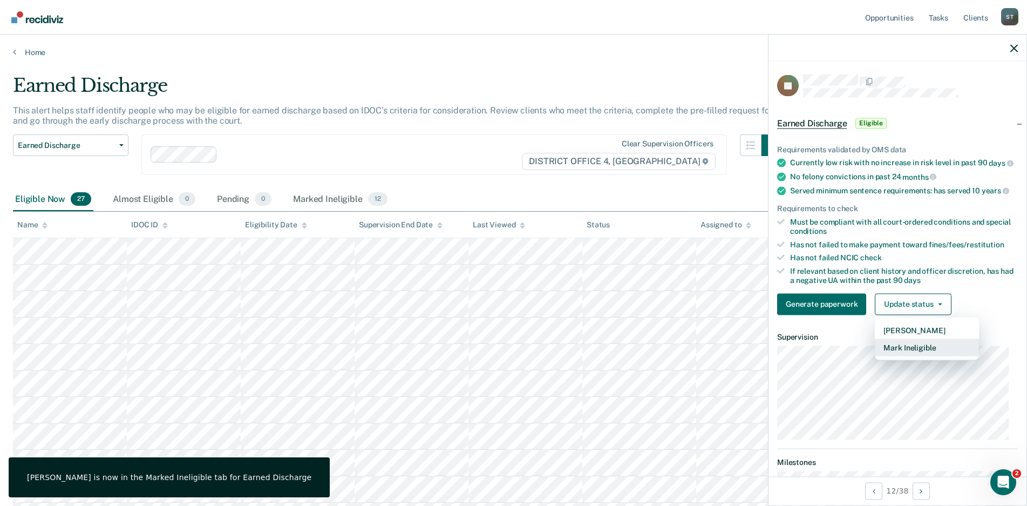
click at [905, 356] on button "Mark Ineligible" at bounding box center [927, 346] width 104 height 17
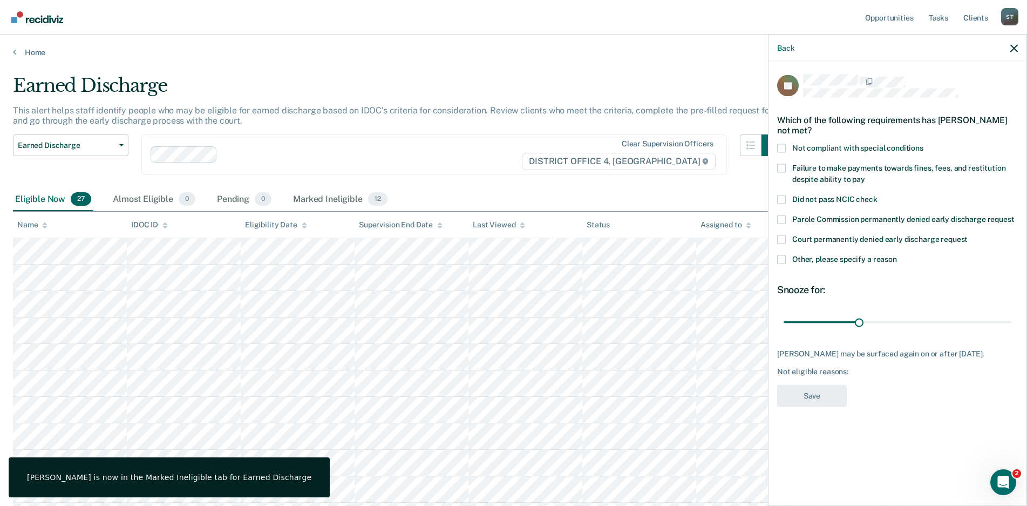
click at [782, 148] on span at bounding box center [781, 148] width 9 height 9
click at [924, 144] on input "Not compliant with special conditions" at bounding box center [924, 144] width 0 height 0
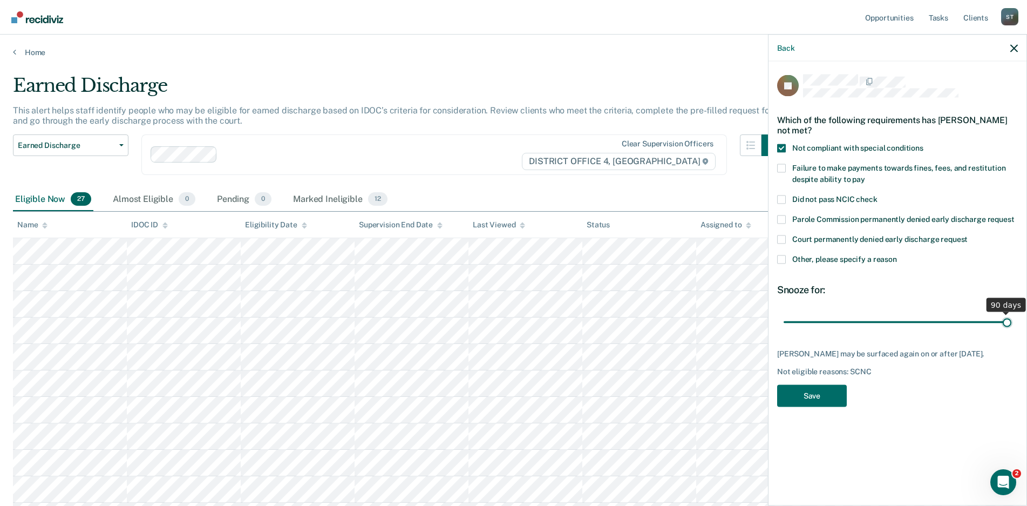
drag, startPoint x: 859, startPoint y: 320, endPoint x: 881, endPoint y: 372, distance: 56.8
type input "90"
click at [1012, 318] on input "range" at bounding box center [898, 322] width 228 height 19
click at [812, 393] on button "Save" at bounding box center [812, 395] width 70 height 22
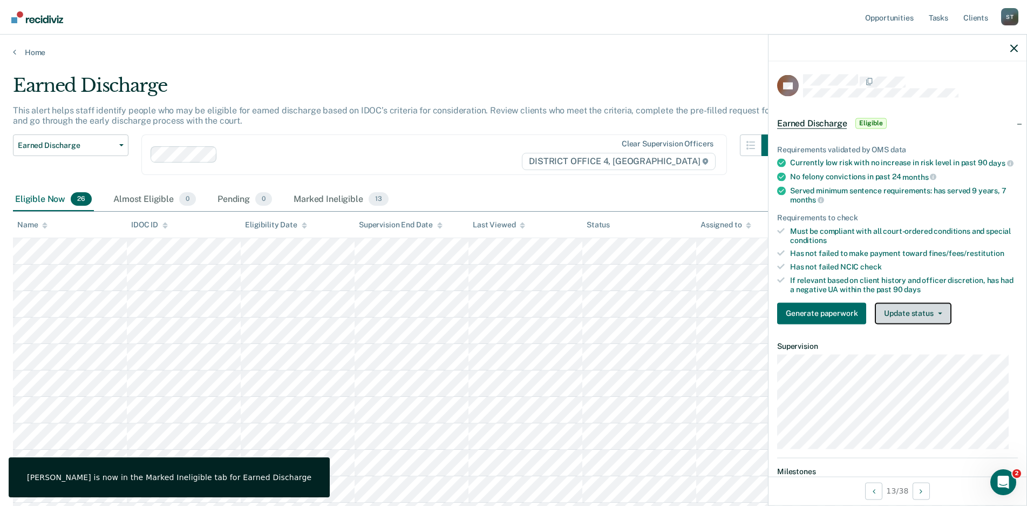
click at [942, 323] on button "Update status" at bounding box center [913, 313] width 76 height 22
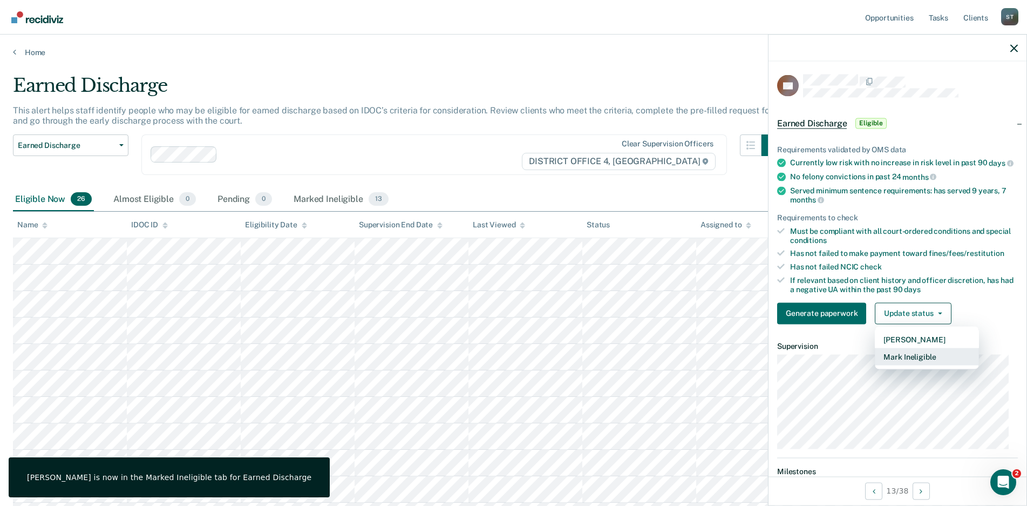
click at [913, 365] on button "Mark Ineligible" at bounding box center [927, 356] width 104 height 17
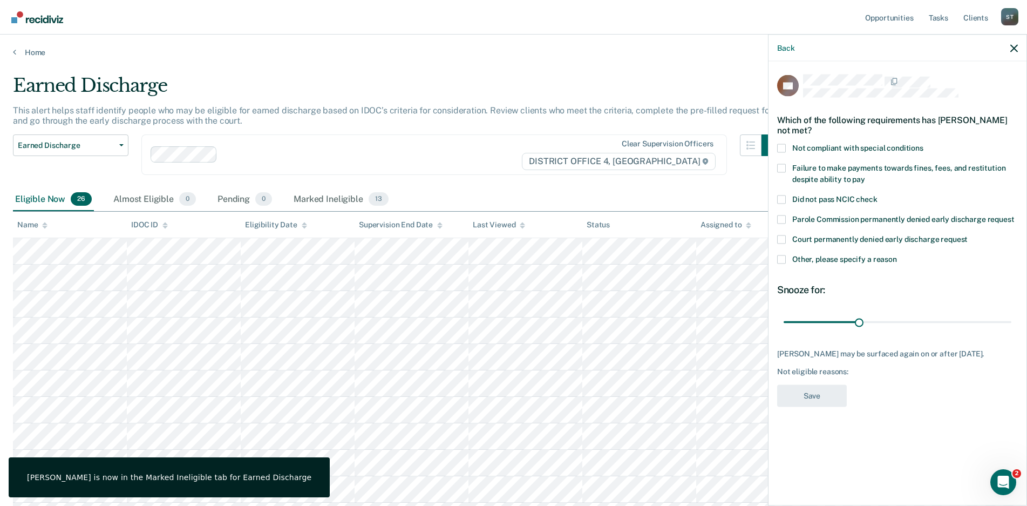
click at [782, 147] on span at bounding box center [781, 148] width 9 height 9
click at [924, 144] on input "Not compliant with special conditions" at bounding box center [924, 144] width 0 height 0
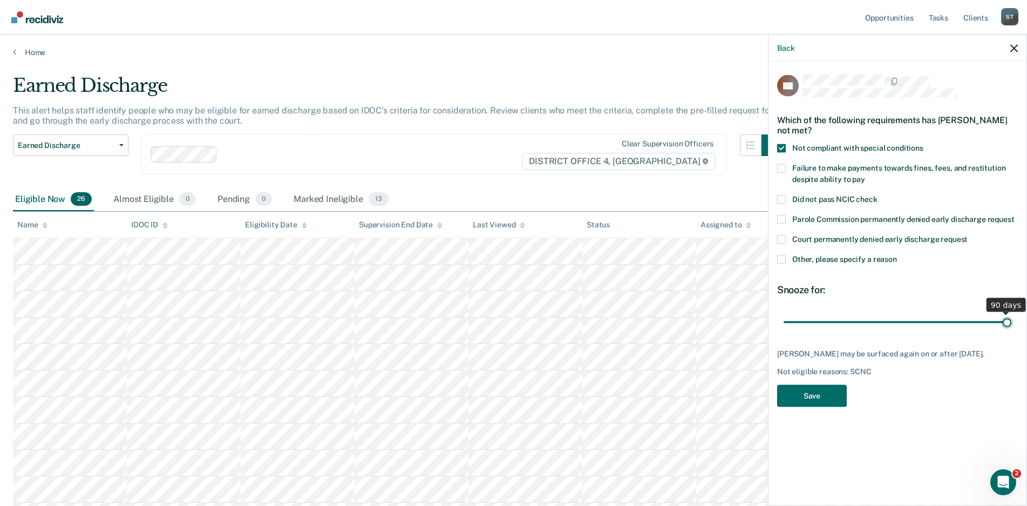
drag, startPoint x: 859, startPoint y: 323, endPoint x: 1022, endPoint y: 323, distance: 163.6
type input "90"
click at [1012, 323] on input "range" at bounding box center [898, 322] width 228 height 19
click at [815, 398] on button "Save" at bounding box center [812, 395] width 70 height 22
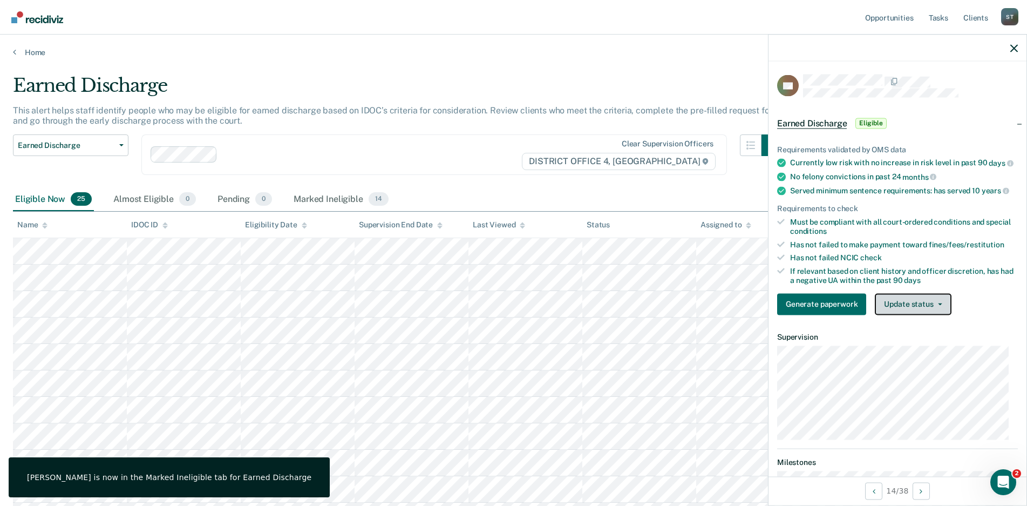
click at [941, 315] on button "Update status" at bounding box center [913, 304] width 76 height 22
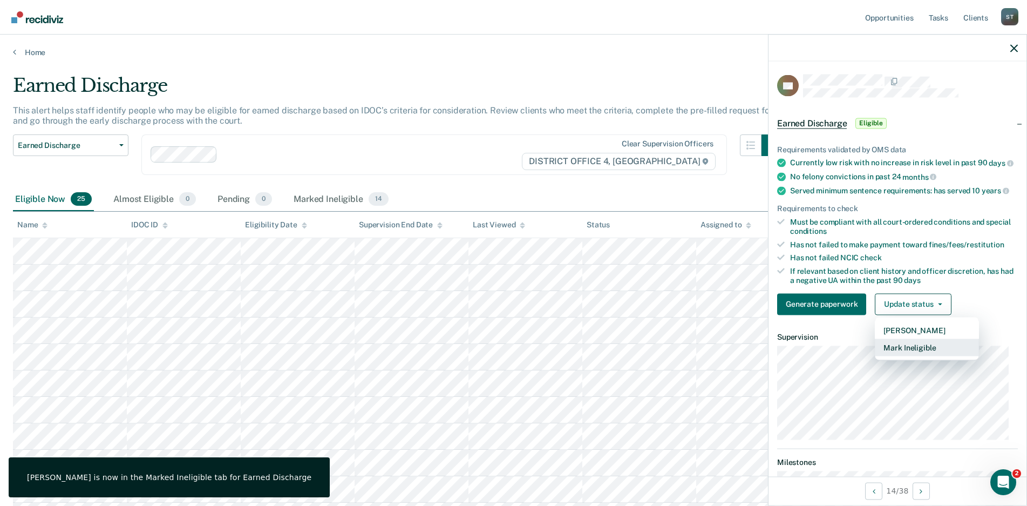
click at [902, 356] on button "Mark Ineligible" at bounding box center [927, 346] width 104 height 17
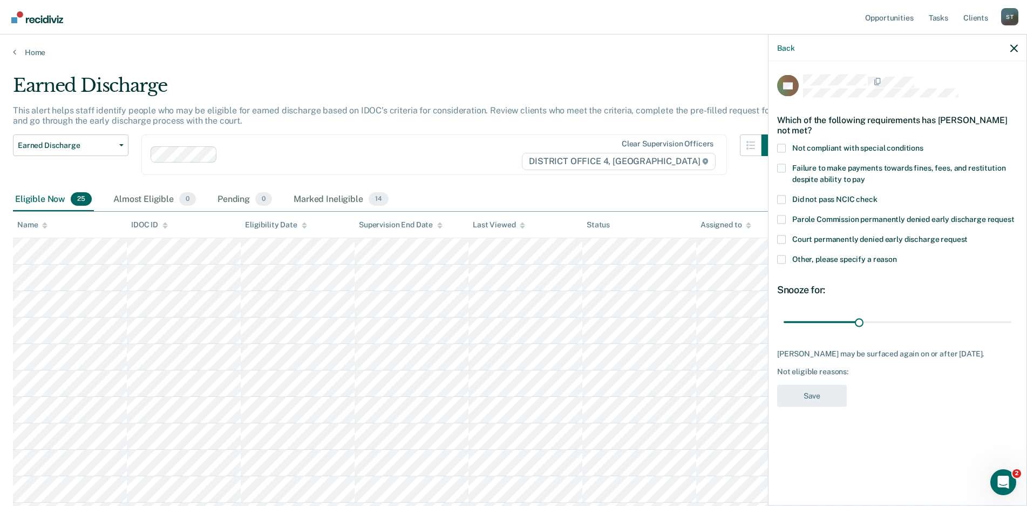
click at [784, 147] on span at bounding box center [781, 148] width 9 height 9
click at [924, 144] on input "Not compliant with special conditions" at bounding box center [924, 144] width 0 height 0
drag, startPoint x: 858, startPoint y: 321, endPoint x: 948, endPoint y: 353, distance: 95.8
type input "90"
click at [1012, 321] on input "range" at bounding box center [898, 322] width 228 height 19
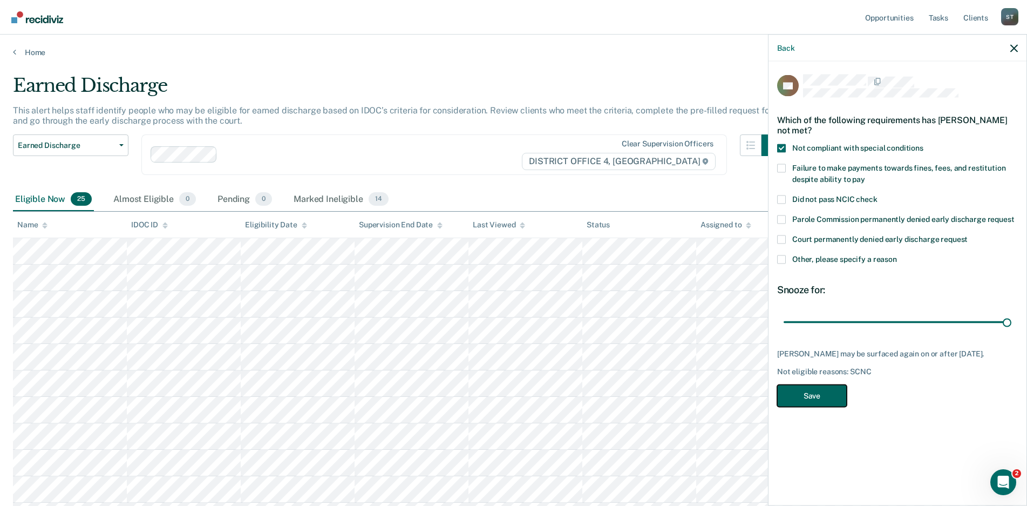
click at [814, 392] on button "Save" at bounding box center [812, 395] width 70 height 22
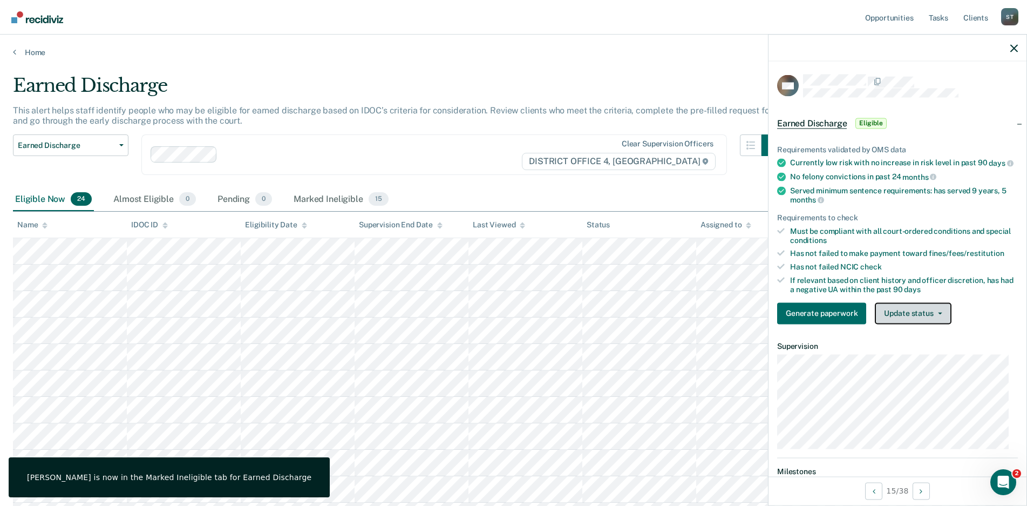
click at [933, 317] on button "Update status" at bounding box center [913, 313] width 76 height 22
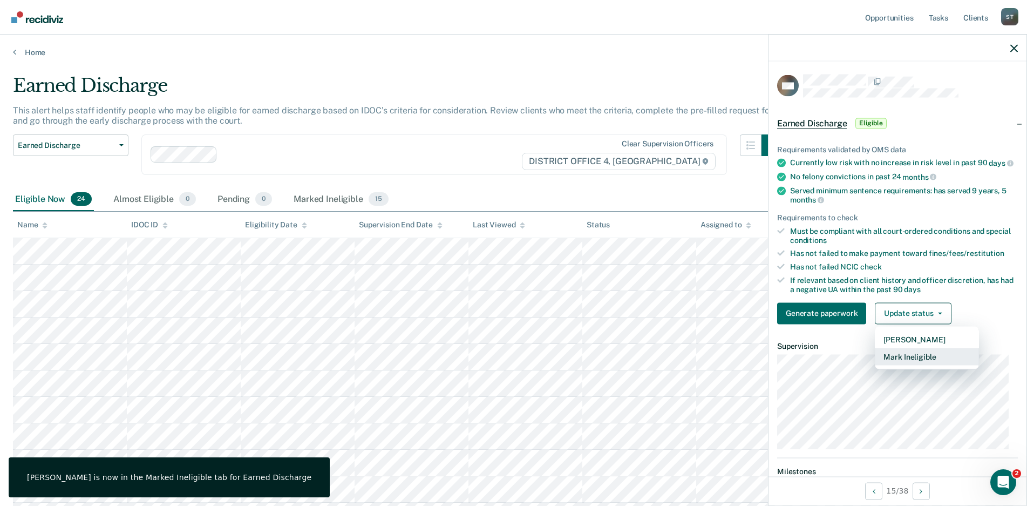
click at [905, 360] on button "Mark Ineligible" at bounding box center [927, 356] width 104 height 17
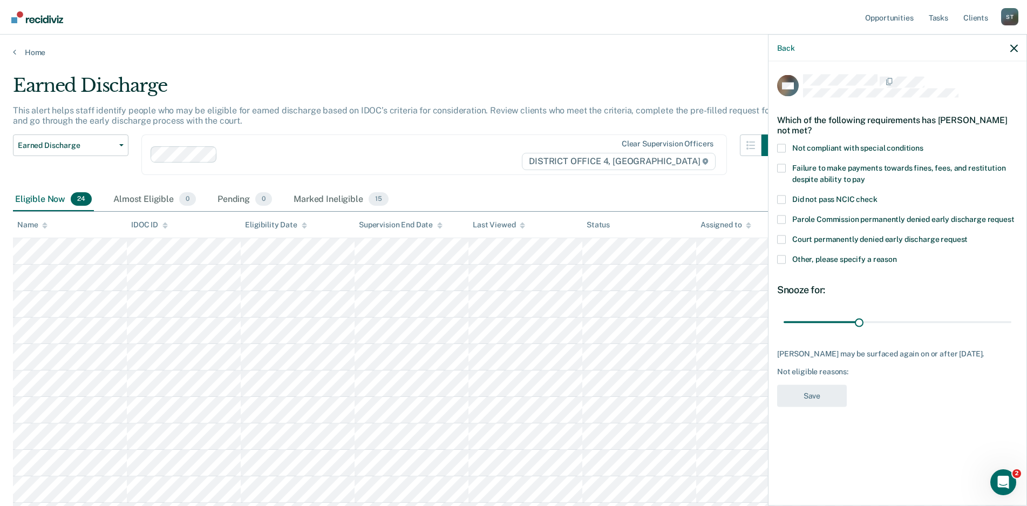
click at [781, 148] on span at bounding box center [781, 148] width 9 height 9
click at [924, 144] on input "Not compliant with special conditions" at bounding box center [924, 144] width 0 height 0
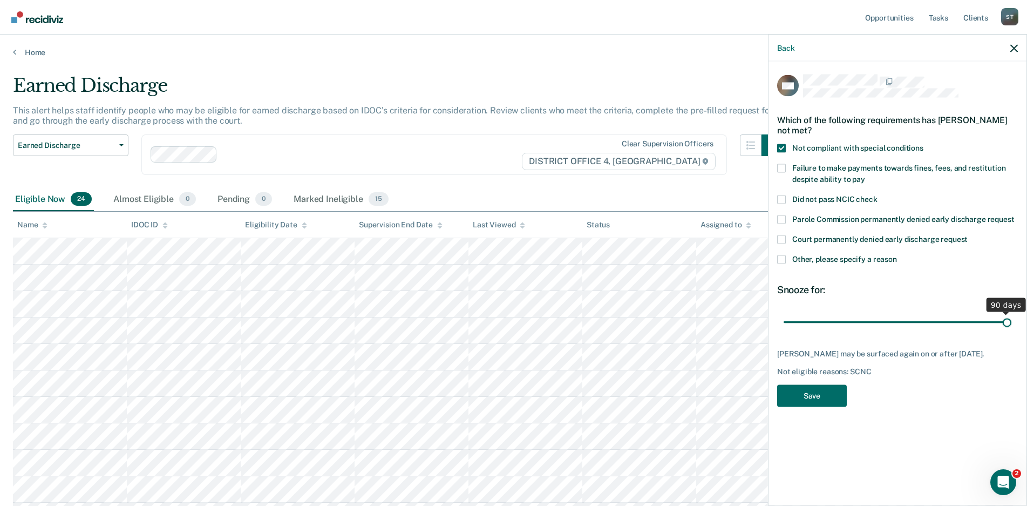
drag, startPoint x: 859, startPoint y: 324, endPoint x: 1019, endPoint y: 326, distance: 159.8
type input "90"
click at [1012, 326] on input "range" at bounding box center [898, 322] width 228 height 19
click at [824, 402] on button "Save" at bounding box center [812, 395] width 70 height 22
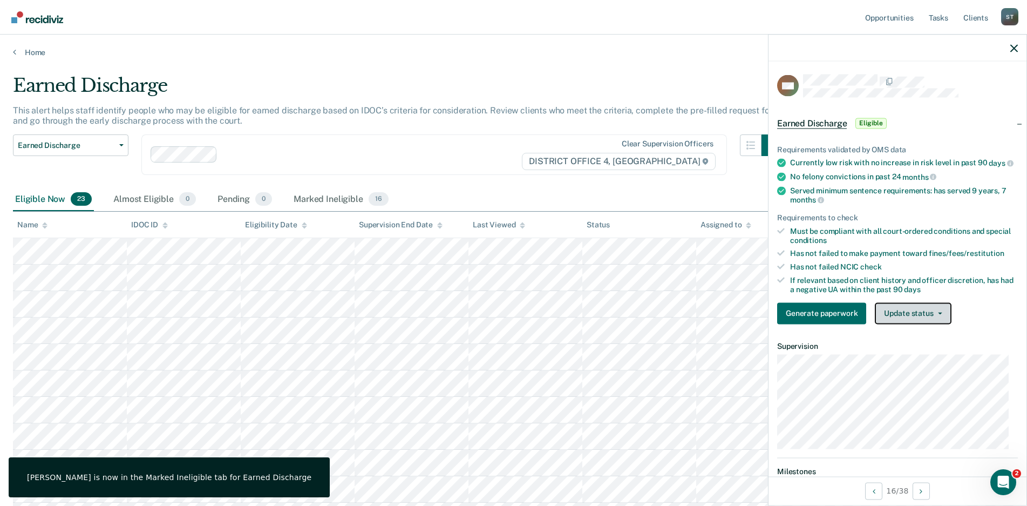
click at [938, 314] on icon "button" at bounding box center [940, 313] width 4 height 2
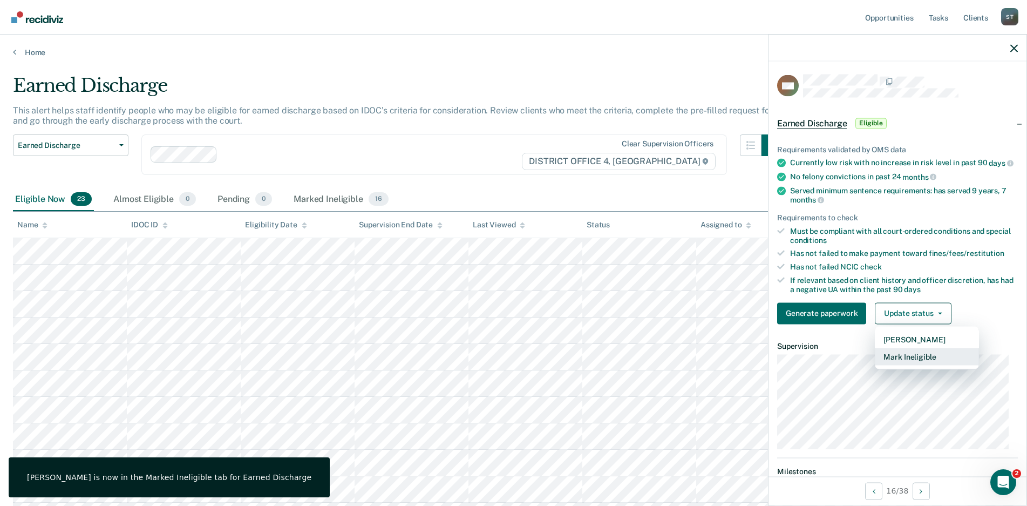
click at [911, 365] on button "Mark Ineligible" at bounding box center [927, 356] width 104 height 17
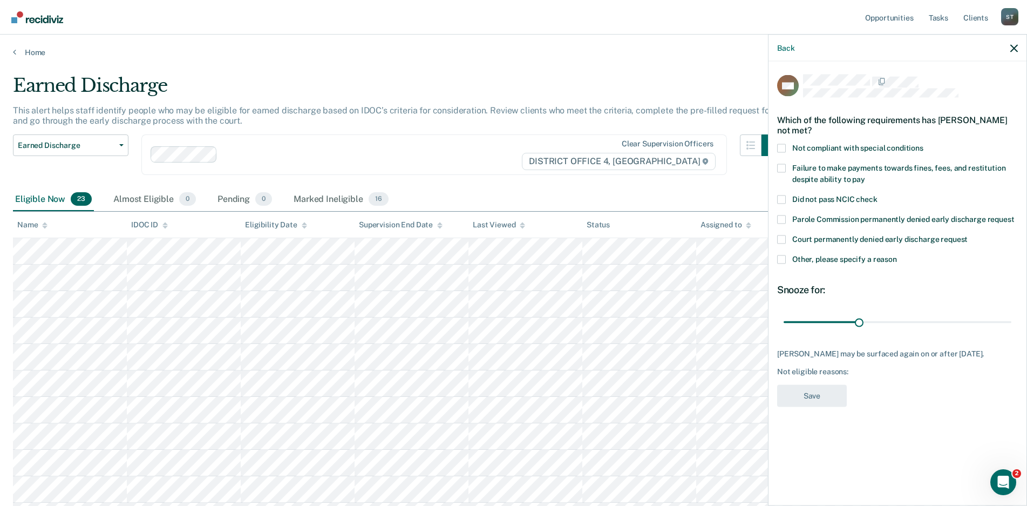
drag, startPoint x: 781, startPoint y: 146, endPoint x: 784, endPoint y: 178, distance: 31.5
click at [781, 146] on span at bounding box center [781, 148] width 9 height 9
click at [924, 144] on input "Not compliant with special conditions" at bounding box center [924, 144] width 0 height 0
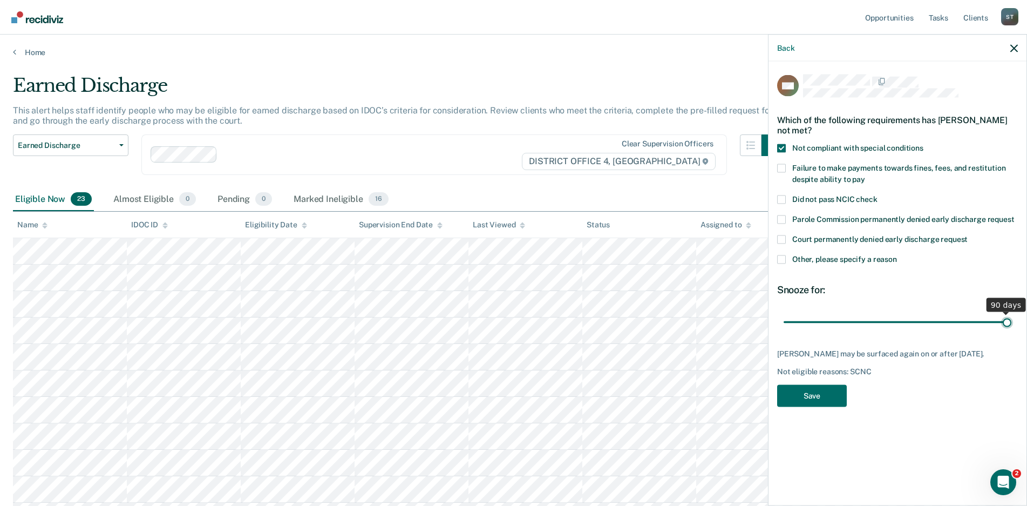
drag, startPoint x: 860, startPoint y: 318, endPoint x: 1085, endPoint y: 335, distance: 225.7
type input "90"
click at [1012, 331] on input "range" at bounding box center [898, 322] width 228 height 19
click at [819, 405] on button "Save" at bounding box center [812, 395] width 70 height 22
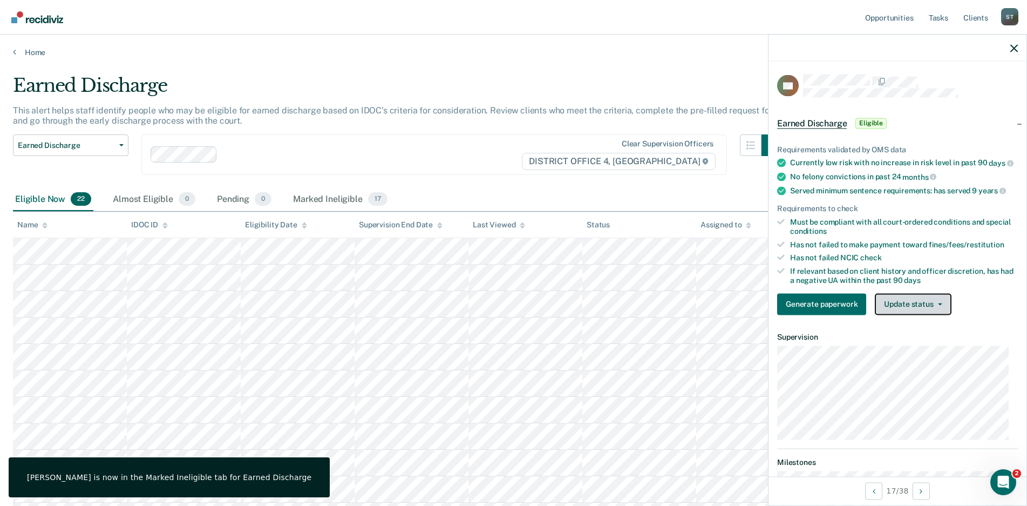
click at [940, 307] on button "Update status" at bounding box center [913, 304] width 76 height 22
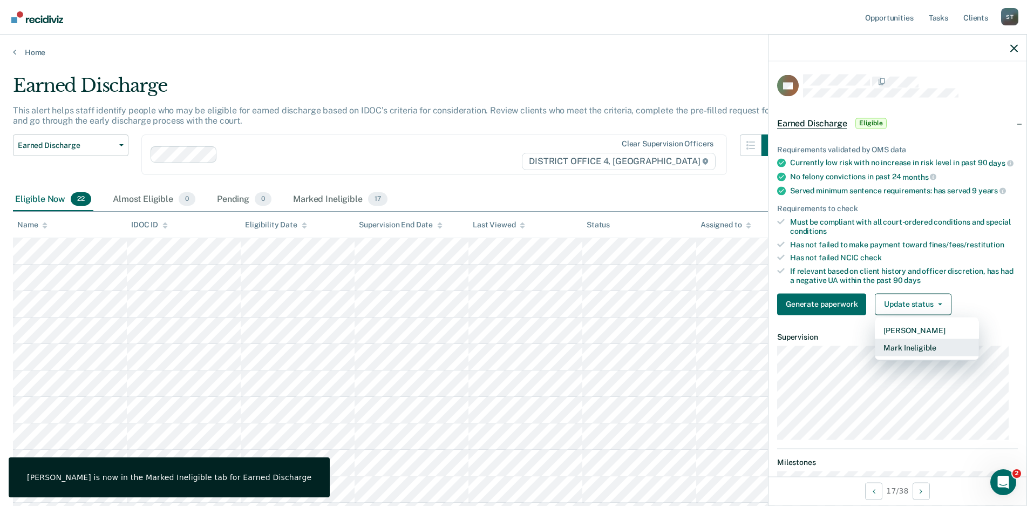
click at [910, 355] on button "Mark Ineligible" at bounding box center [927, 346] width 104 height 17
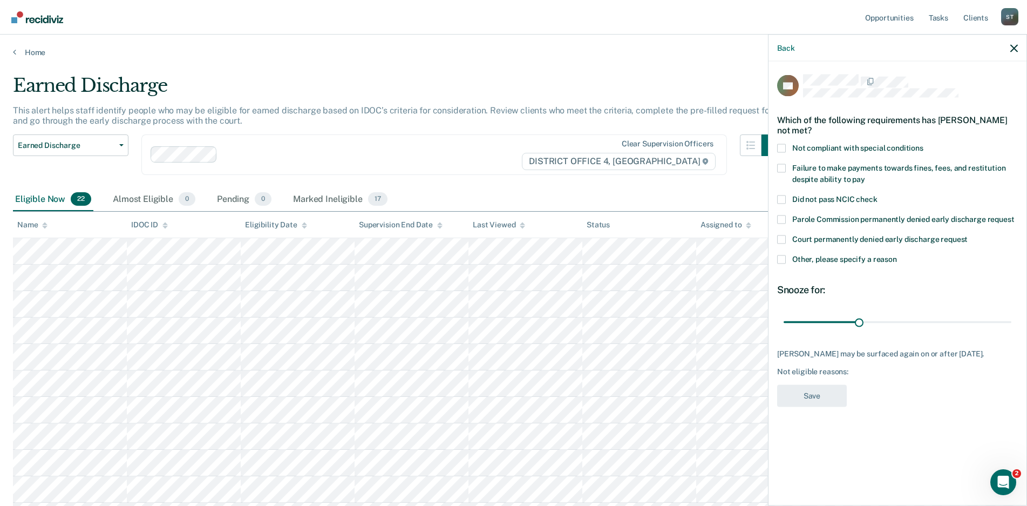
click at [784, 148] on span at bounding box center [781, 148] width 9 height 9
click at [924, 144] on input "Not compliant with special conditions" at bounding box center [924, 144] width 0 height 0
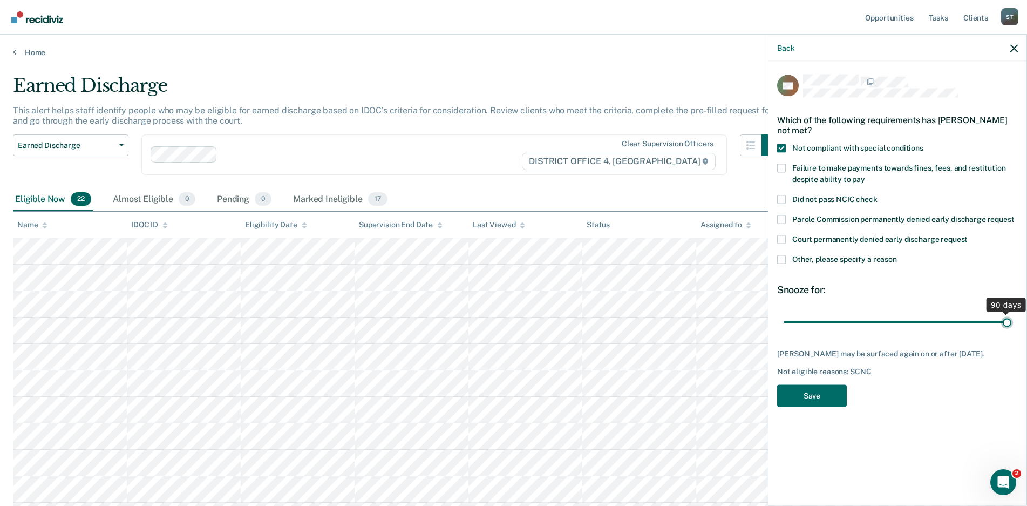
drag, startPoint x: 989, startPoint y: 331, endPoint x: 1060, endPoint y: 333, distance: 70.2
type input "90"
click at [1012, 331] on input "range" at bounding box center [898, 322] width 228 height 19
click at [812, 393] on button "Save" at bounding box center [812, 395] width 70 height 22
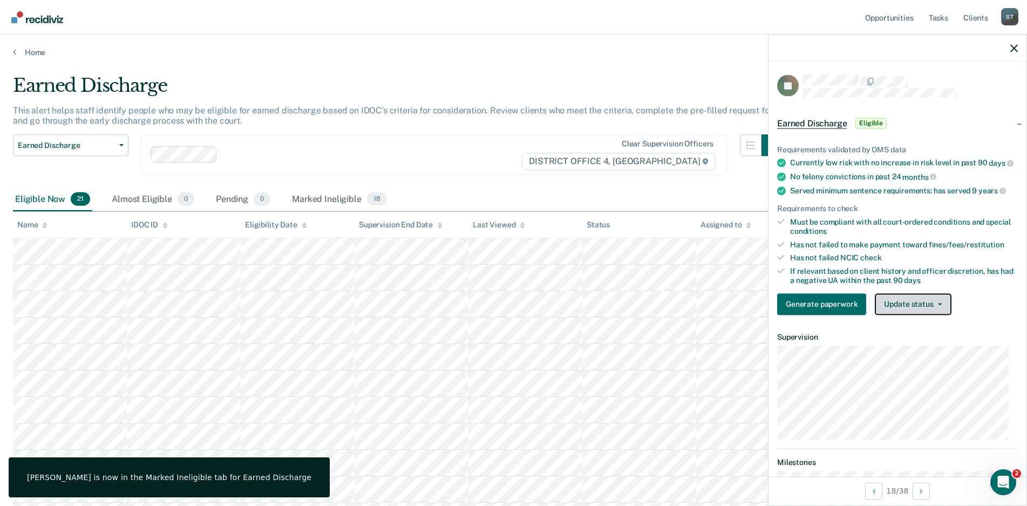
click at [941, 308] on button "Update status" at bounding box center [913, 304] width 76 height 22
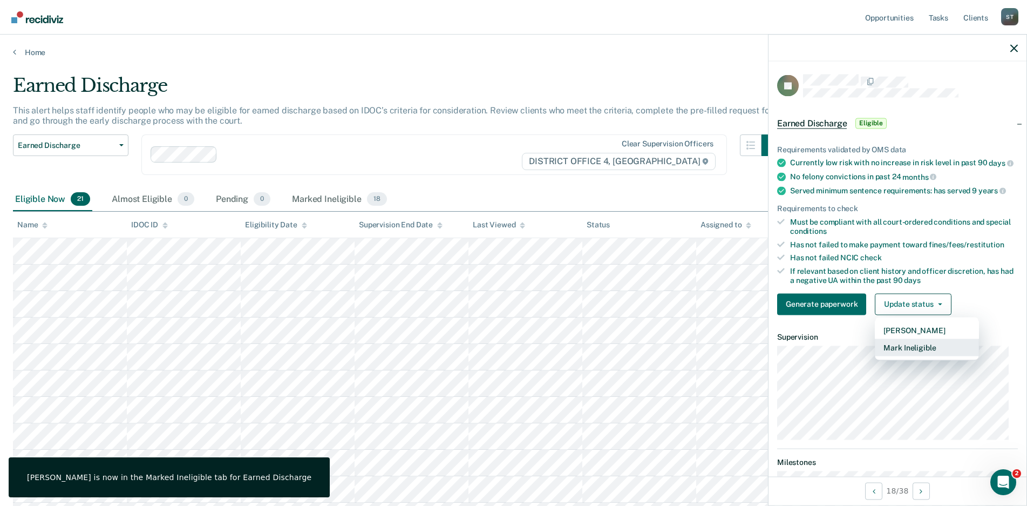
click at [902, 353] on button "Mark Ineligible" at bounding box center [927, 346] width 104 height 17
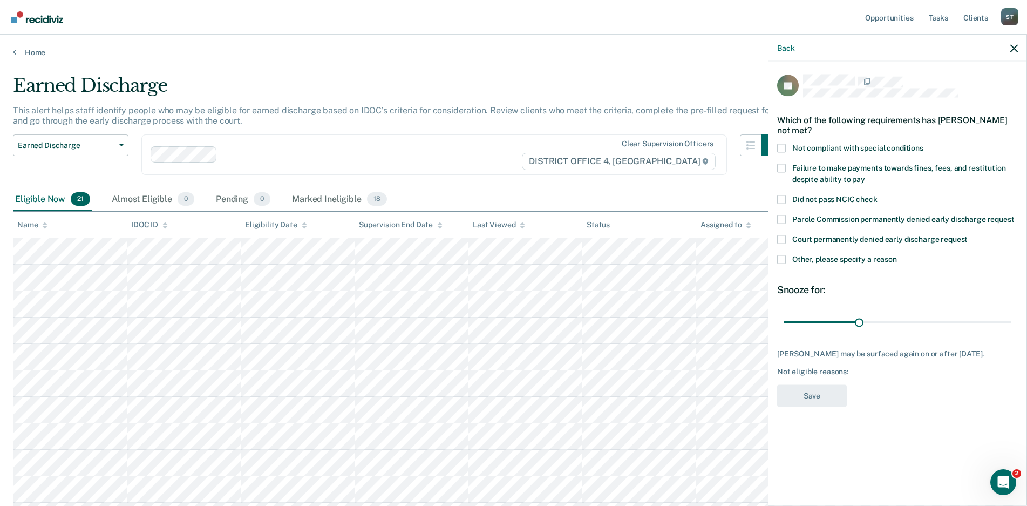
click at [783, 145] on span at bounding box center [781, 148] width 9 height 9
click at [924, 144] on input "Not compliant with special conditions" at bounding box center [924, 144] width 0 height 0
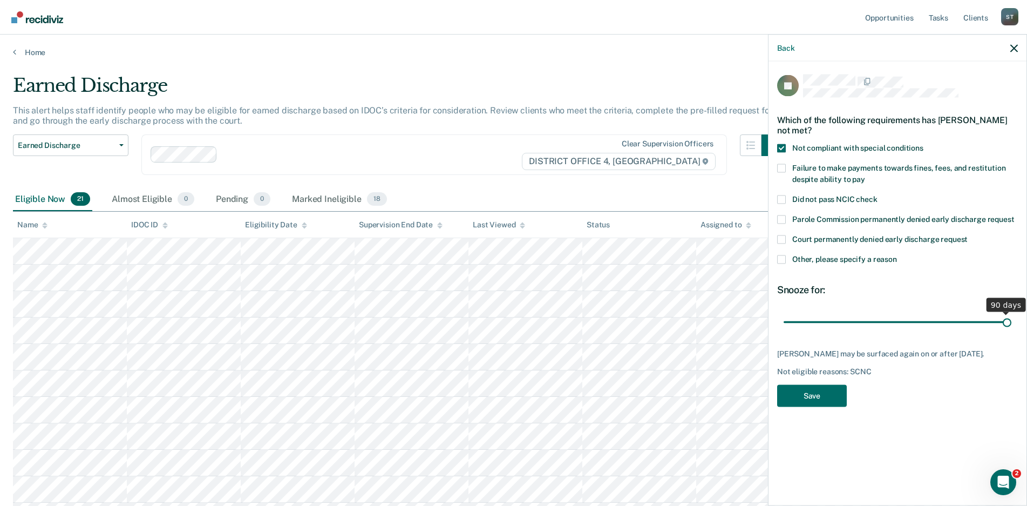
drag, startPoint x: 856, startPoint y: 320, endPoint x: 1033, endPoint y: 324, distance: 176.6
type input "90"
click at [1012, 321] on input "range" at bounding box center [898, 322] width 228 height 19
click at [813, 395] on button "Save" at bounding box center [812, 395] width 70 height 22
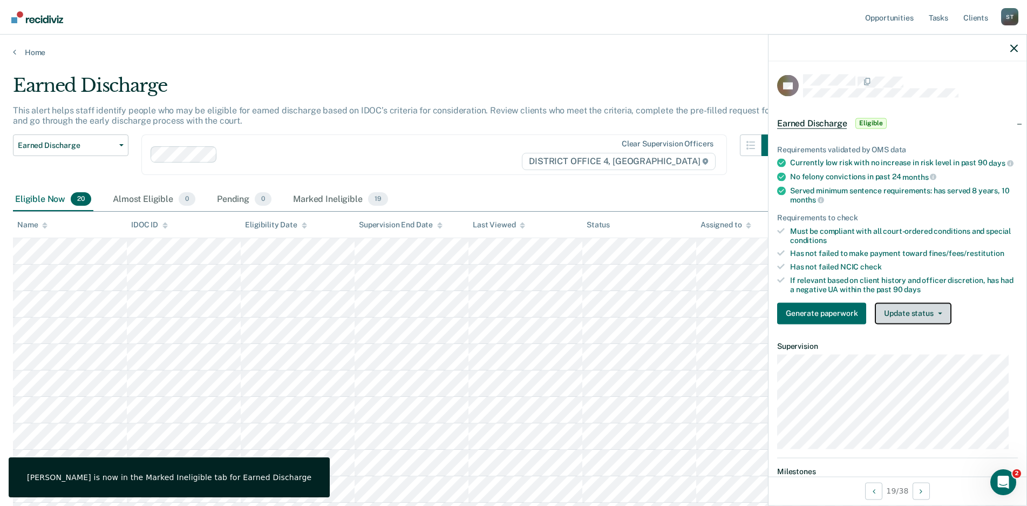
click at [940, 314] on icon "button" at bounding box center [940, 313] width 4 height 2
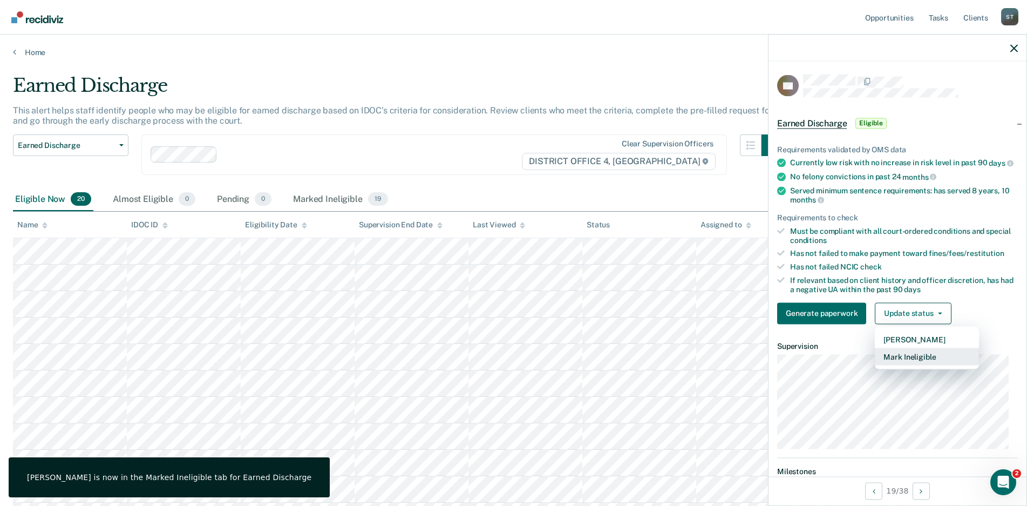
click at [907, 361] on button "Mark Ineligible" at bounding box center [927, 356] width 104 height 17
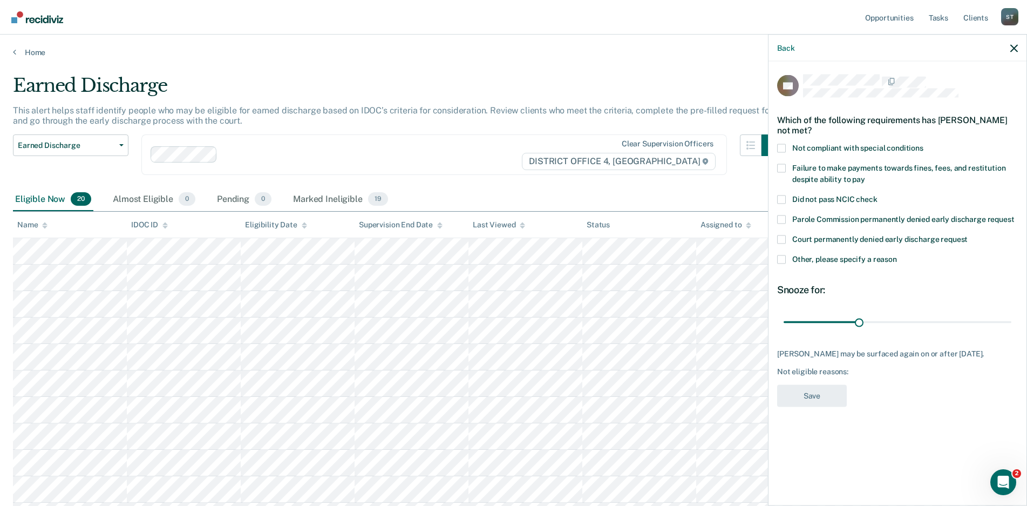
click at [782, 150] on span at bounding box center [781, 148] width 9 height 9
click at [924, 144] on input "Not compliant with special conditions" at bounding box center [924, 144] width 0 height 0
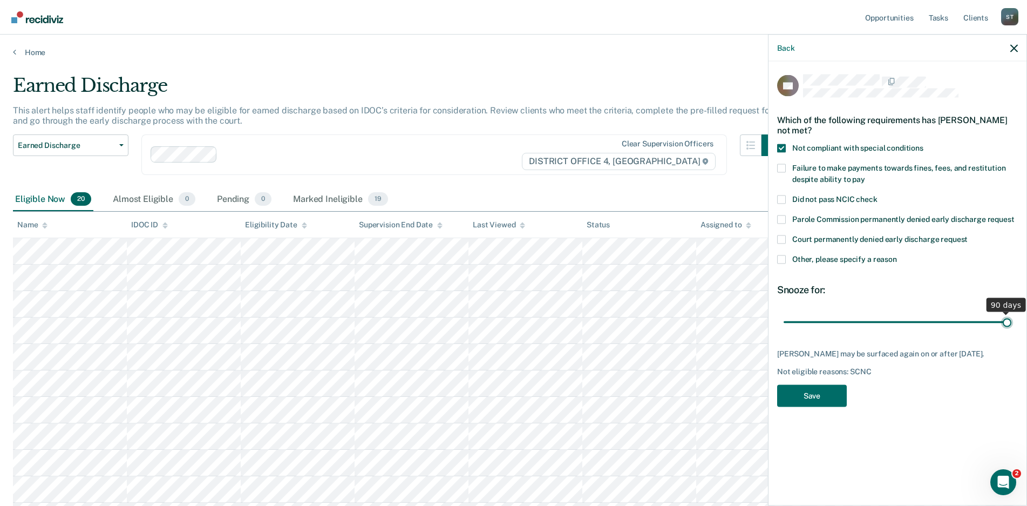
drag, startPoint x: 860, startPoint y: 323, endPoint x: 1020, endPoint y: 324, distance: 159.8
type input "90"
click at [1012, 324] on input "range" at bounding box center [898, 322] width 228 height 19
click at [807, 401] on button "Save" at bounding box center [812, 395] width 70 height 22
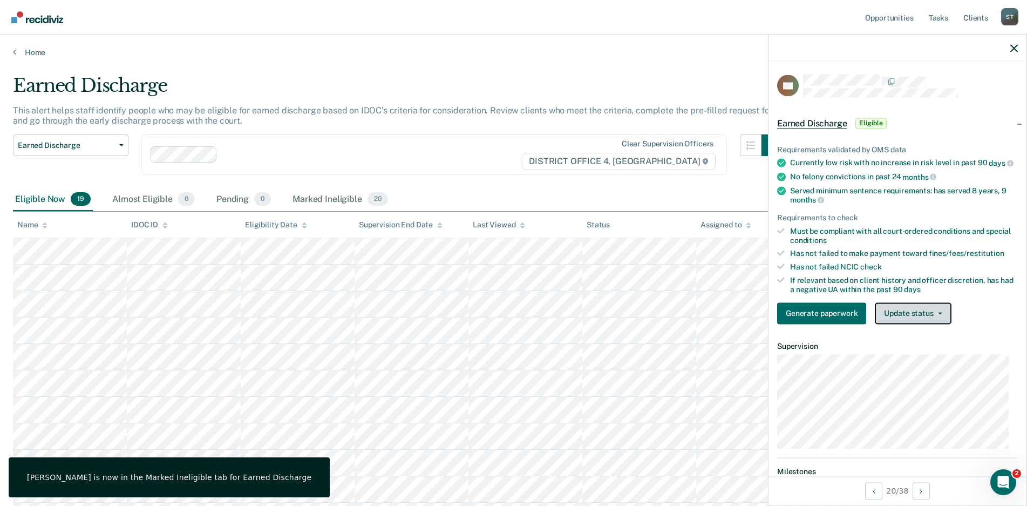
click at [937, 322] on button "Update status" at bounding box center [913, 313] width 76 height 22
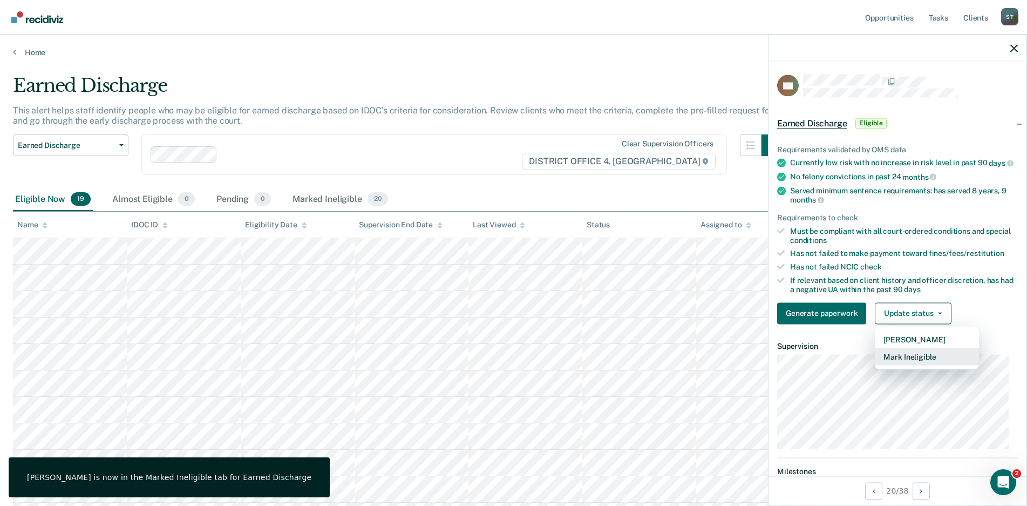
click at [909, 363] on button "Mark Ineligible" at bounding box center [927, 356] width 104 height 17
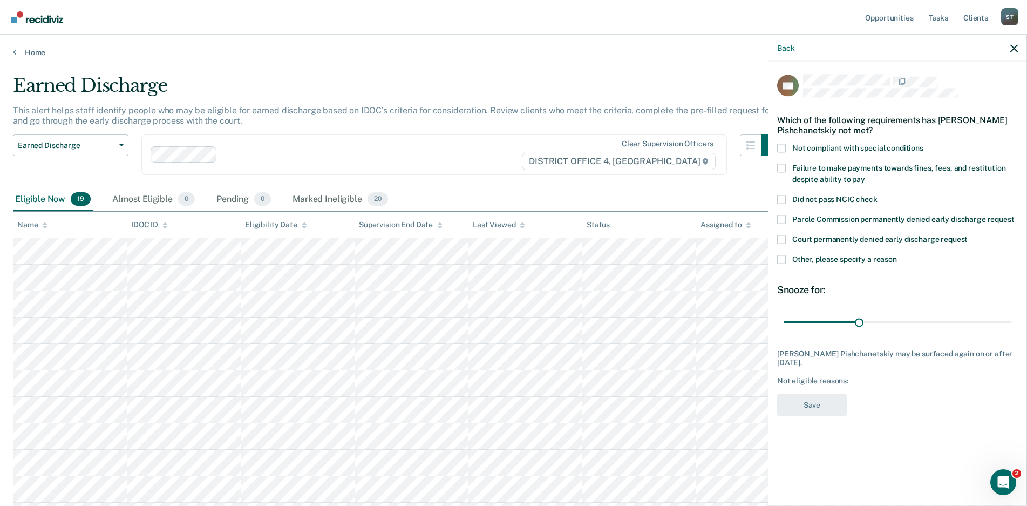
click at [783, 144] on span at bounding box center [781, 148] width 9 height 9
click at [924, 144] on input "Not compliant with special conditions" at bounding box center [924, 144] width 0 height 0
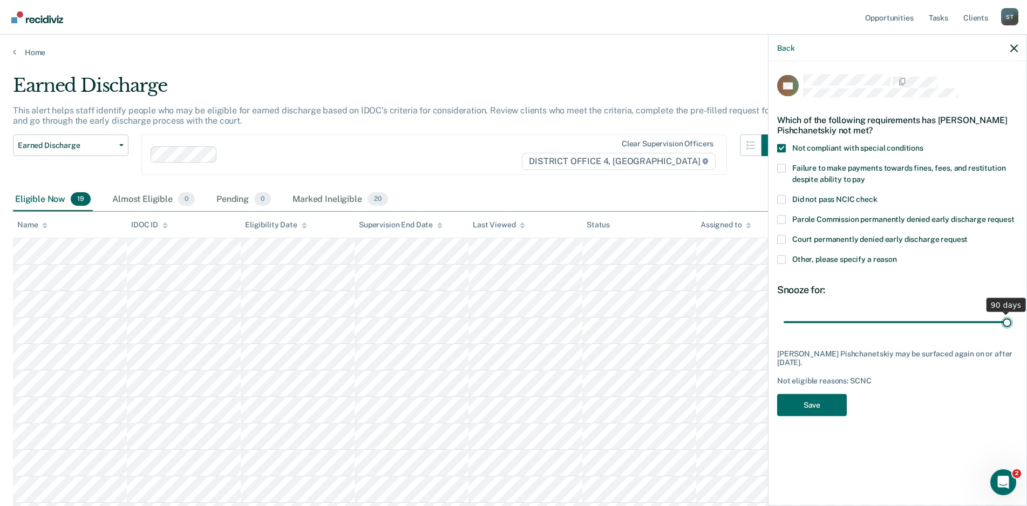
drag, startPoint x: 858, startPoint y: 318, endPoint x: 1048, endPoint y: 327, distance: 190.7
type input "90"
click at [1012, 327] on input "range" at bounding box center [898, 322] width 228 height 19
click at [800, 404] on button "Save" at bounding box center [812, 404] width 70 height 22
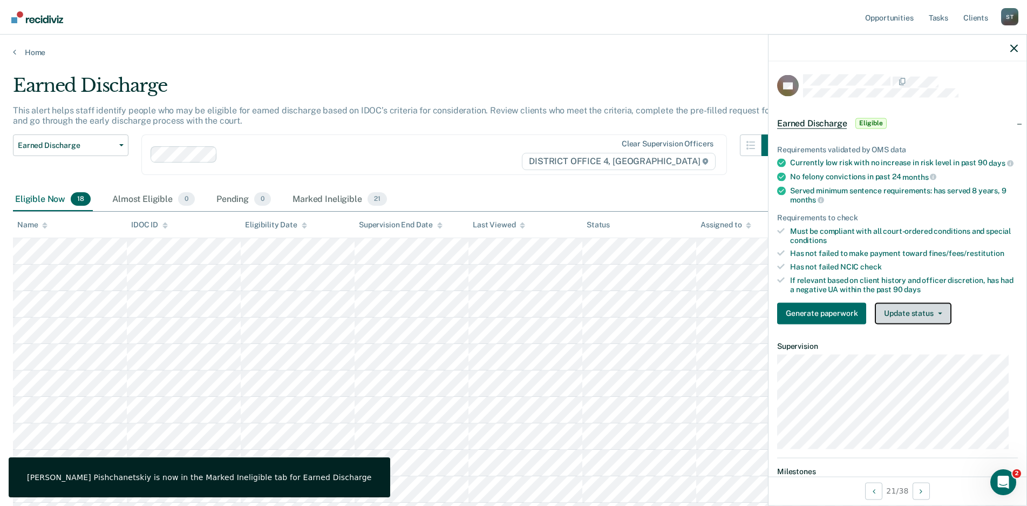
click at [935, 323] on button "Update status" at bounding box center [913, 313] width 76 height 22
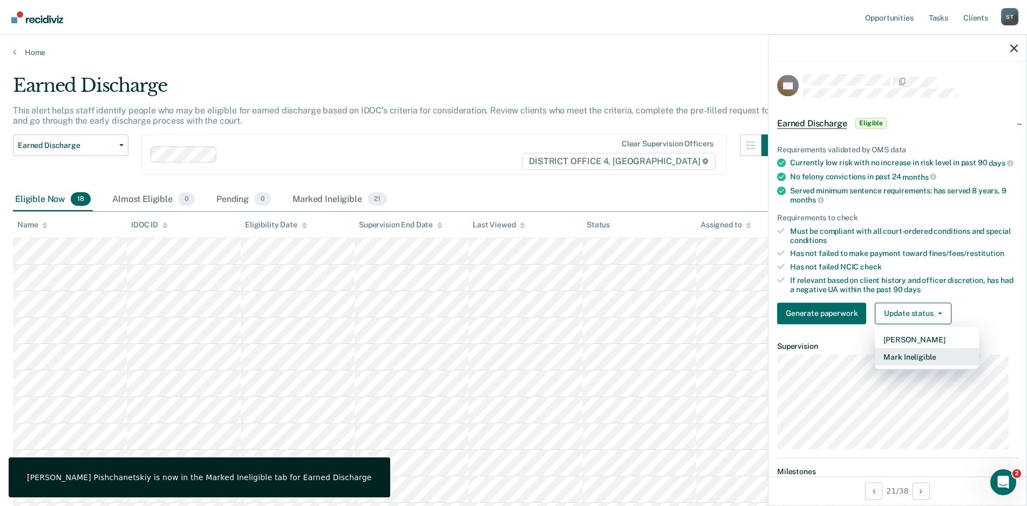
click at [910, 364] on button "Mark Ineligible" at bounding box center [927, 356] width 104 height 17
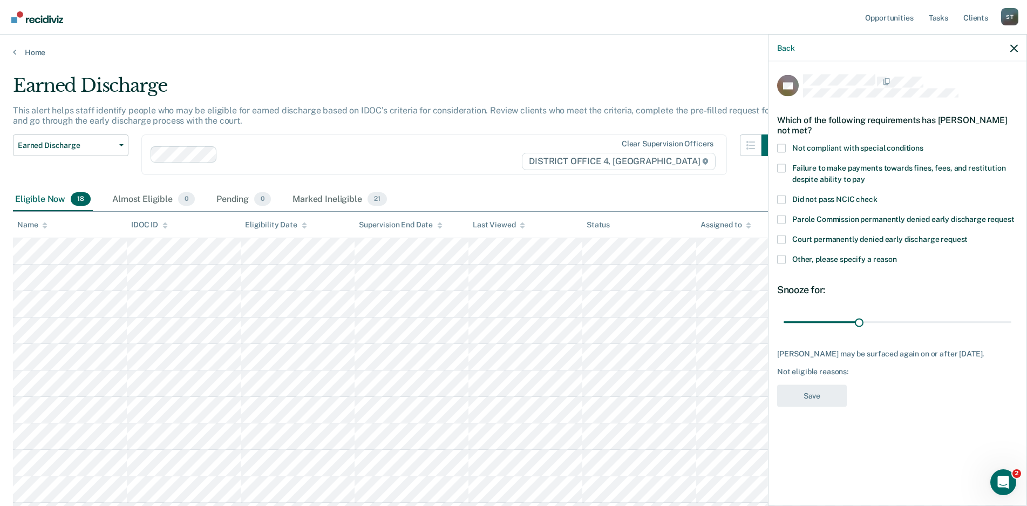
click at [781, 148] on span at bounding box center [781, 148] width 9 height 9
click at [924, 144] on input "Not compliant with special conditions" at bounding box center [924, 144] width 0 height 0
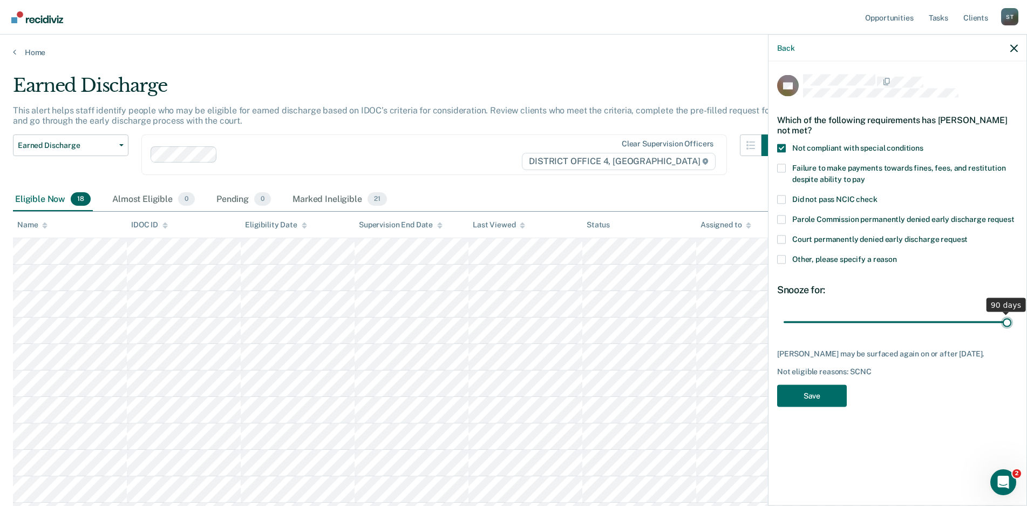
drag, startPoint x: 858, startPoint y: 322, endPoint x: 1046, endPoint y: 323, distance: 187.8
type input "90"
click at [1012, 323] on input "range" at bounding box center [898, 322] width 228 height 19
click at [811, 398] on button "Save" at bounding box center [812, 395] width 70 height 22
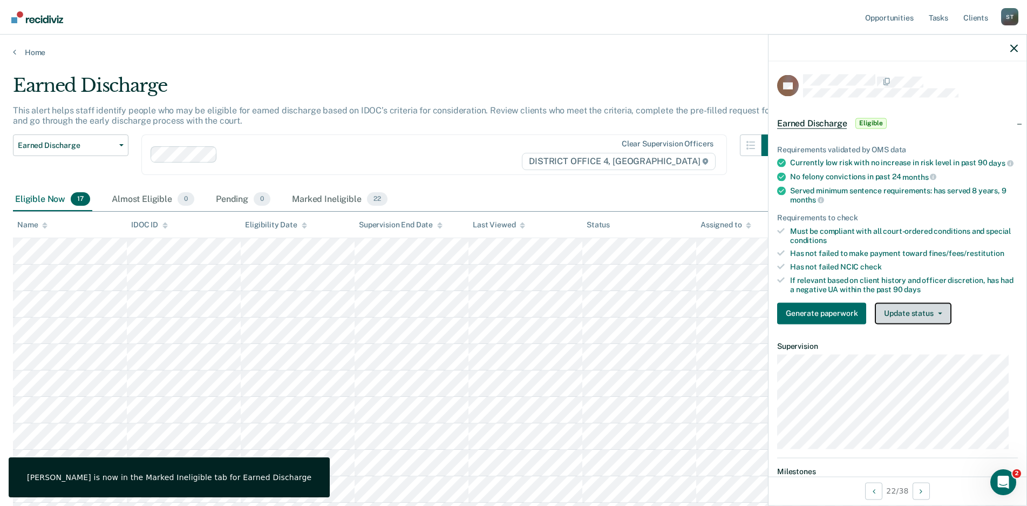
click at [938, 314] on icon "button" at bounding box center [940, 313] width 4 height 2
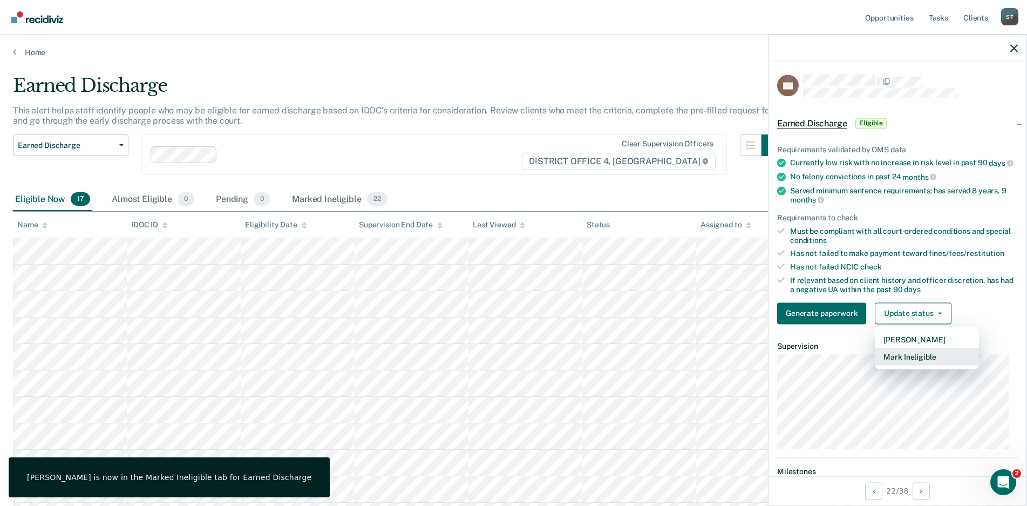
click at [905, 365] on button "Mark Ineligible" at bounding box center [927, 356] width 104 height 17
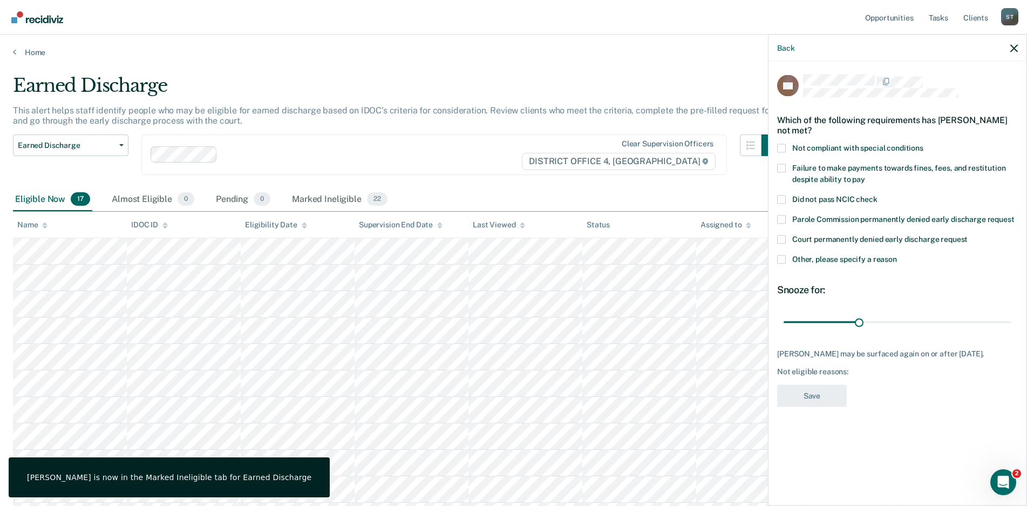
click at [782, 148] on span at bounding box center [781, 148] width 9 height 9
click at [924, 144] on input "Not compliant with special conditions" at bounding box center [924, 144] width 0 height 0
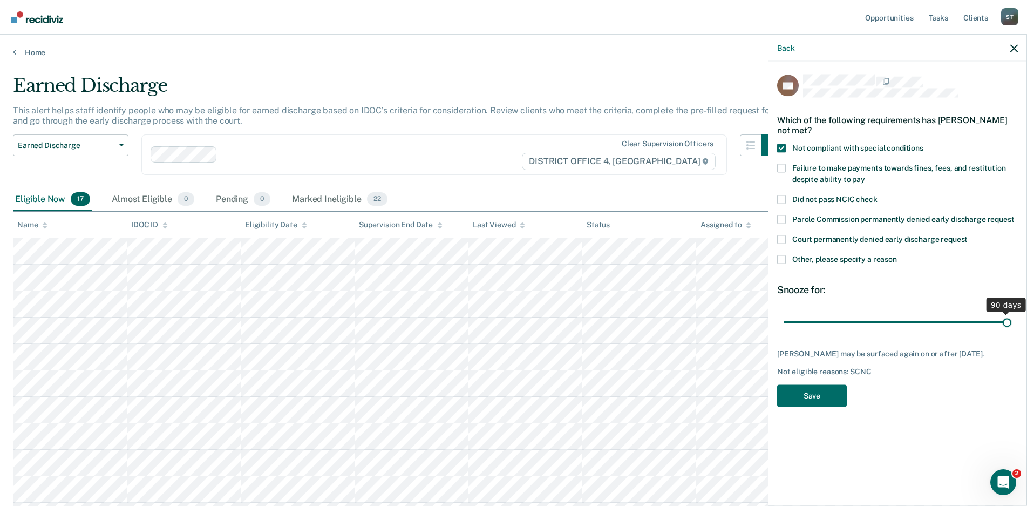
drag, startPoint x: 860, startPoint y: 321, endPoint x: 1040, endPoint y: 323, distance: 179.8
type input "90"
click at [1012, 323] on input "range" at bounding box center [898, 322] width 228 height 19
click at [825, 400] on button "Save" at bounding box center [812, 395] width 70 height 22
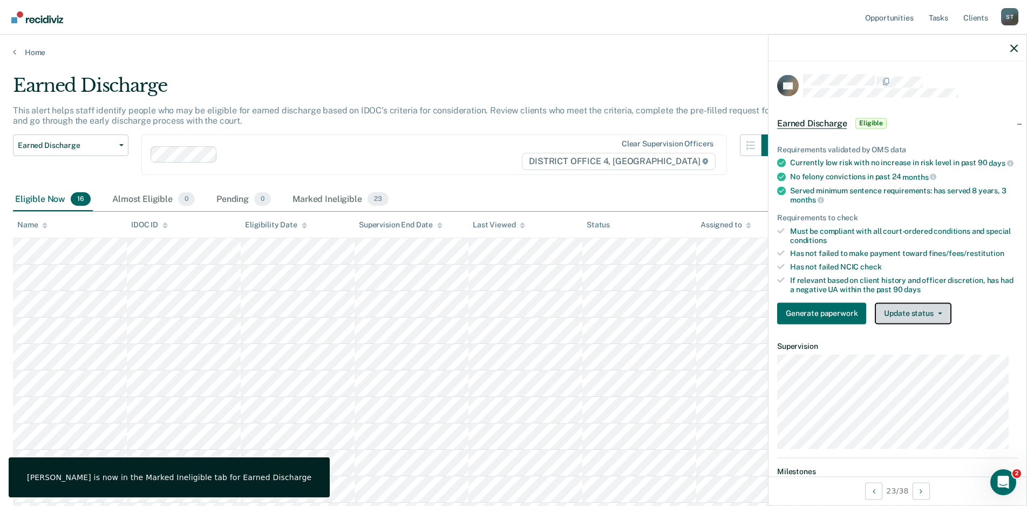
click at [934, 318] on button "Update status" at bounding box center [913, 313] width 76 height 22
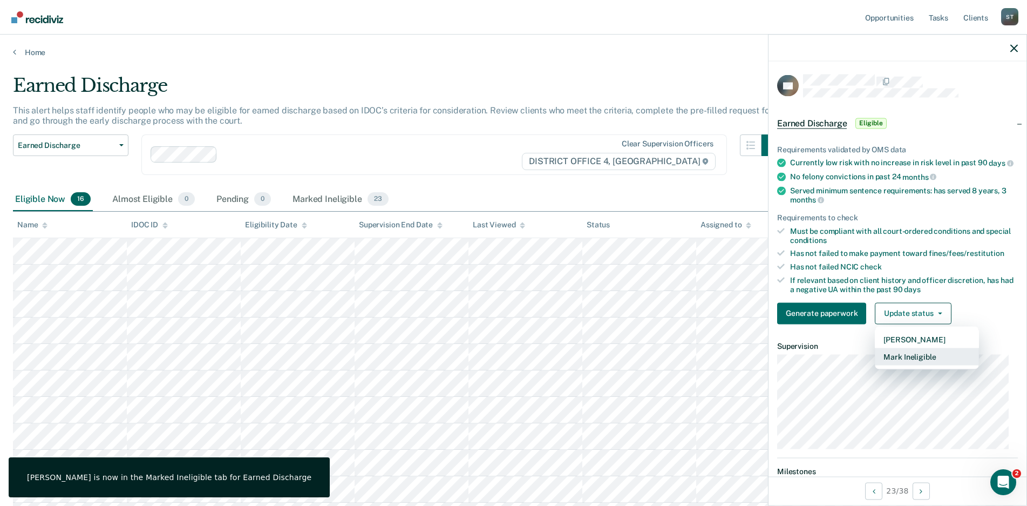
click at [898, 362] on button "Mark Ineligible" at bounding box center [927, 356] width 104 height 17
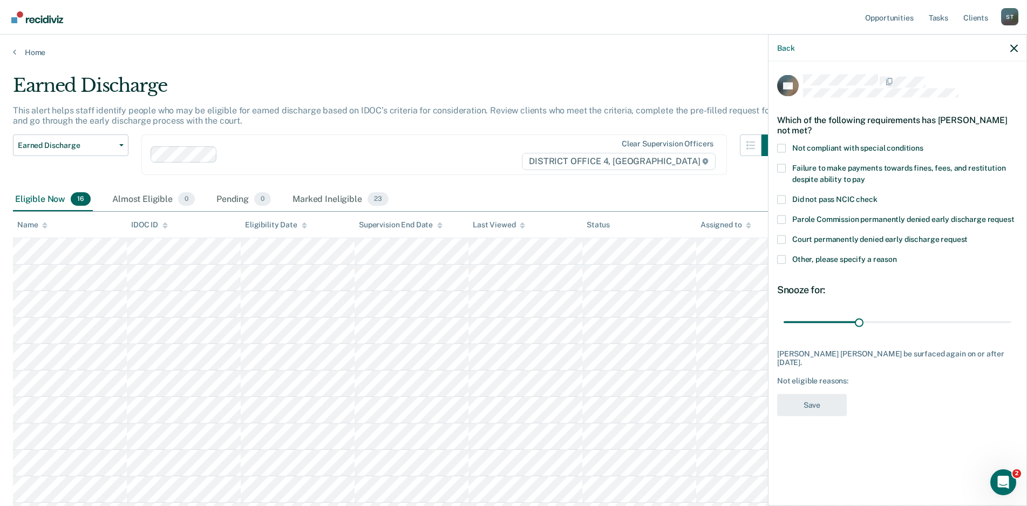
click at [782, 146] on span at bounding box center [781, 148] width 9 height 9
click at [924, 144] on input "Not compliant with special conditions" at bounding box center [924, 144] width 0 height 0
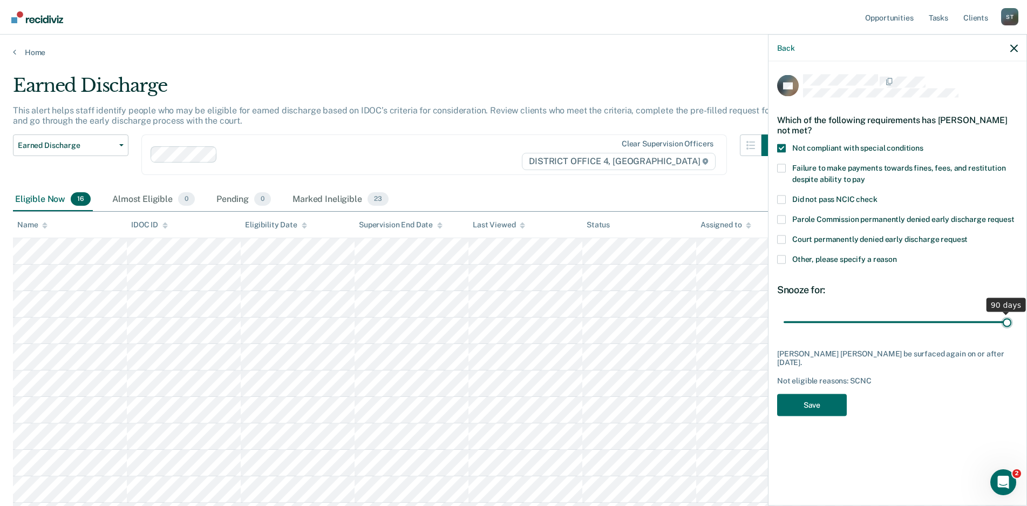
drag, startPoint x: 857, startPoint y: 321, endPoint x: 1056, endPoint y: 323, distance: 199.2
type input "90"
click at [1012, 323] on input "range" at bounding box center [898, 322] width 228 height 19
click at [823, 401] on button "Save" at bounding box center [812, 404] width 70 height 22
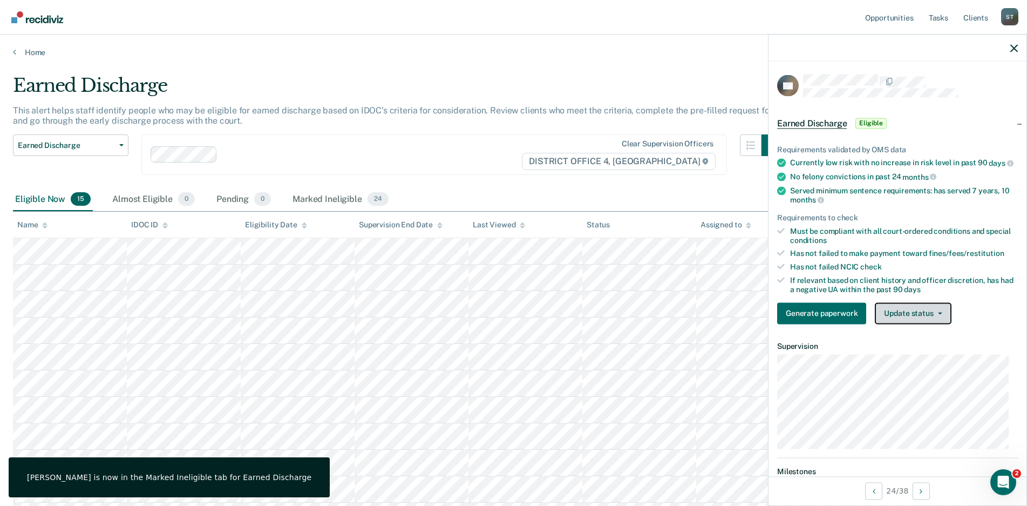
click at [940, 318] on button "Update status" at bounding box center [913, 313] width 76 height 22
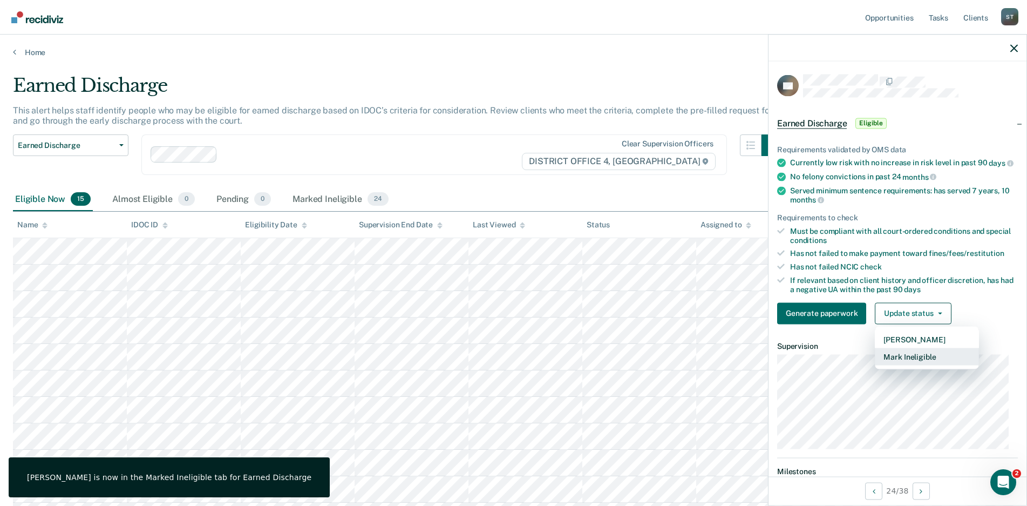
click at [900, 364] on button "Mark Ineligible" at bounding box center [927, 356] width 104 height 17
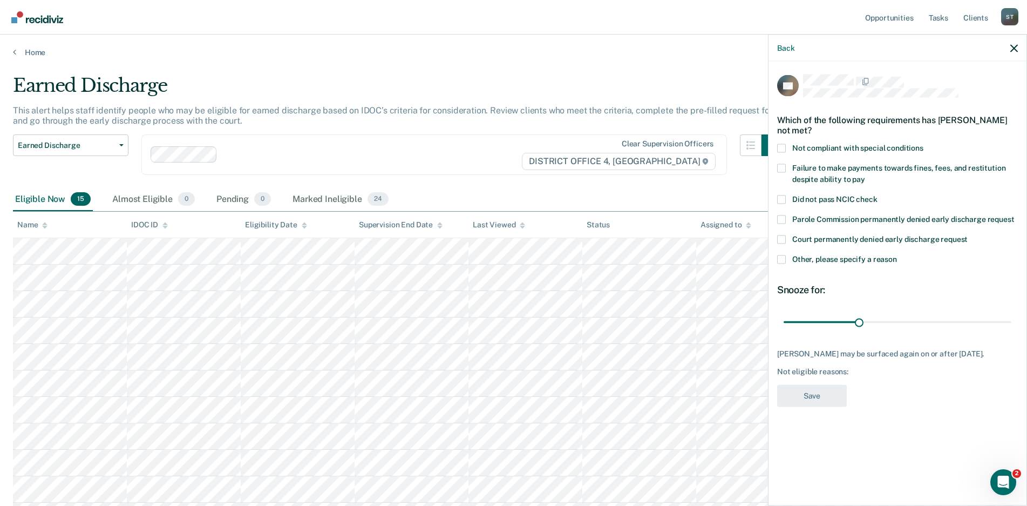
click at [780, 146] on span at bounding box center [781, 148] width 9 height 9
click at [924, 144] on input "Not compliant with special conditions" at bounding box center [924, 144] width 0 height 0
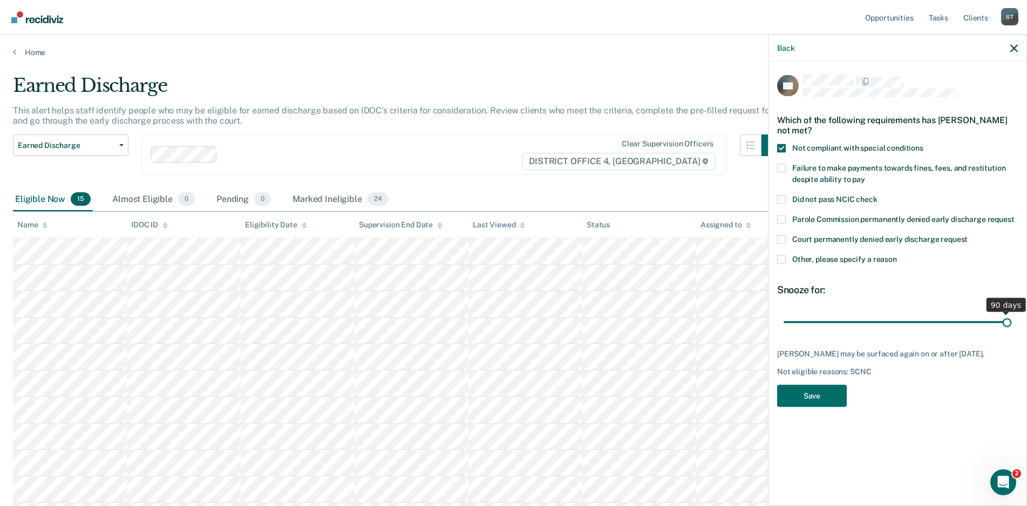
drag, startPoint x: 862, startPoint y: 321, endPoint x: 1044, endPoint y: 327, distance: 182.5
type input "90"
click at [1012, 327] on input "range" at bounding box center [898, 322] width 228 height 19
click at [812, 392] on button "Save" at bounding box center [812, 395] width 70 height 22
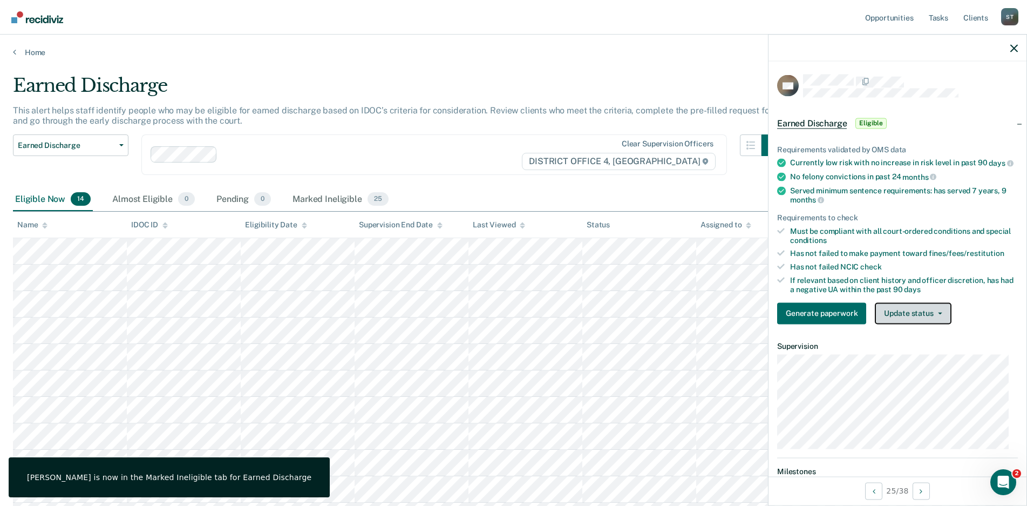
click at [941, 321] on button "Update status" at bounding box center [913, 313] width 76 height 22
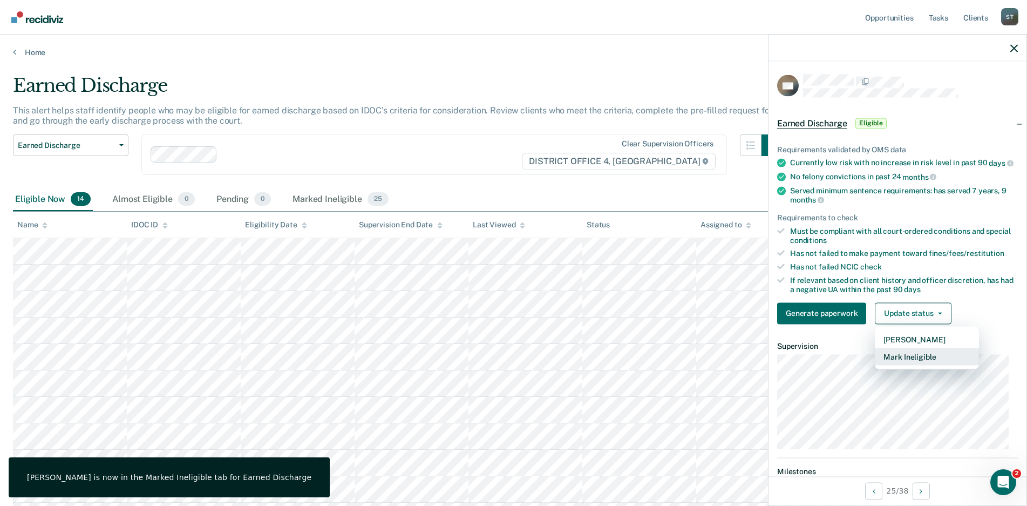
click at [901, 360] on button "Mark Ineligible" at bounding box center [927, 356] width 104 height 17
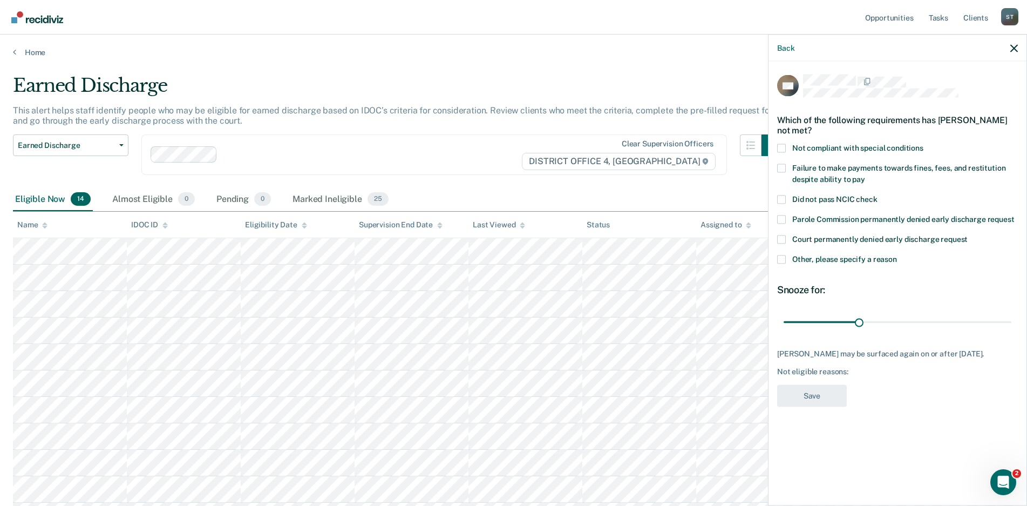
click at [777, 145] on div "DO Which of the following requirements has [PERSON_NAME] not met? Not compliant…" at bounding box center [898, 283] width 258 height 442
click at [782, 150] on span at bounding box center [781, 148] width 9 height 9
click at [924, 144] on input "Not compliant with special conditions" at bounding box center [924, 144] width 0 height 0
drag, startPoint x: 858, startPoint y: 321, endPoint x: 864, endPoint y: 395, distance: 73.7
type input "90"
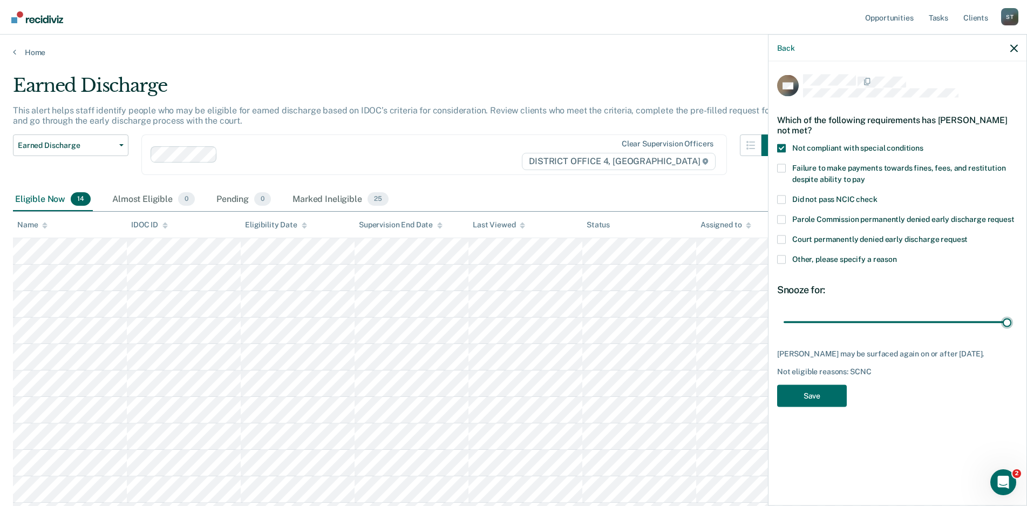
click at [1012, 325] on input "range" at bounding box center [898, 322] width 228 height 19
click at [821, 397] on button "Save" at bounding box center [812, 395] width 70 height 22
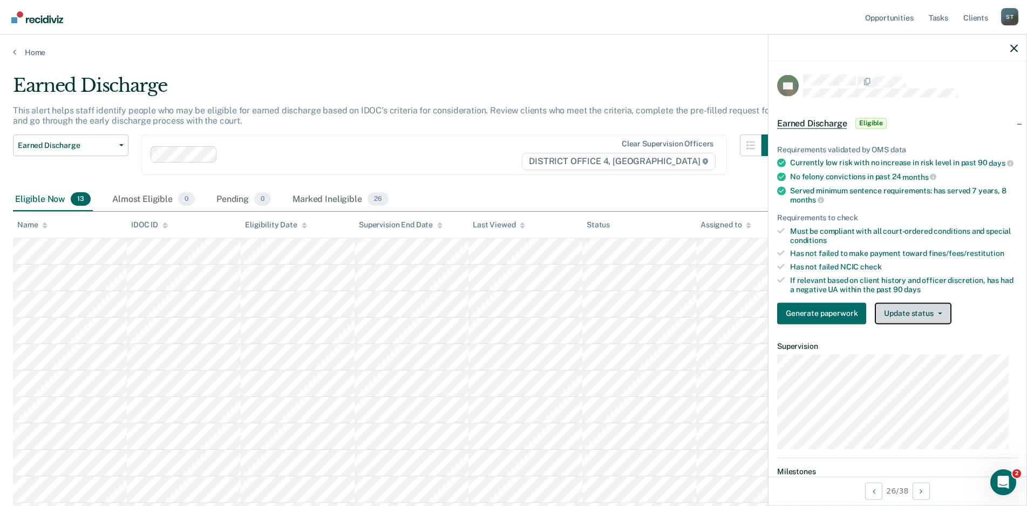
click at [938, 318] on button "Update status" at bounding box center [913, 313] width 76 height 22
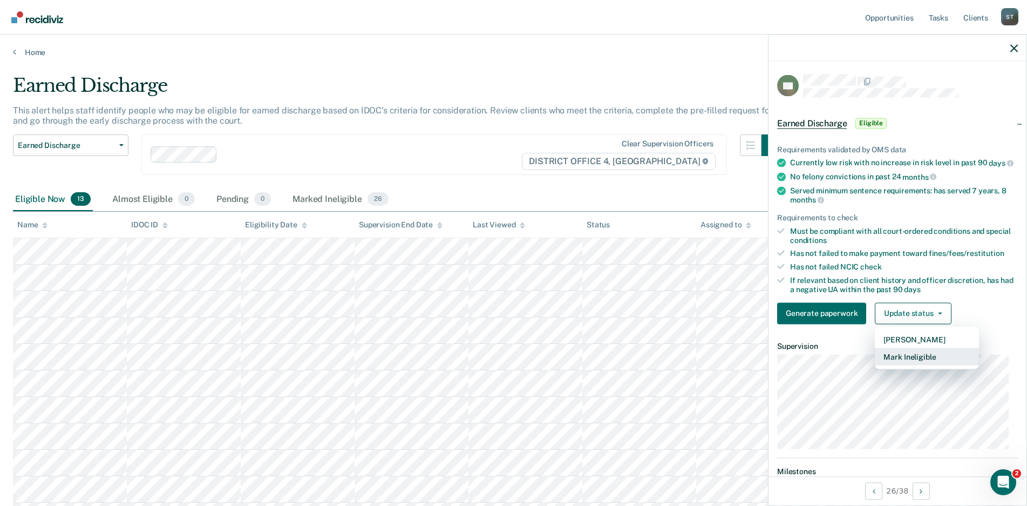
click at [902, 362] on button "Mark Ineligible" at bounding box center [927, 356] width 104 height 17
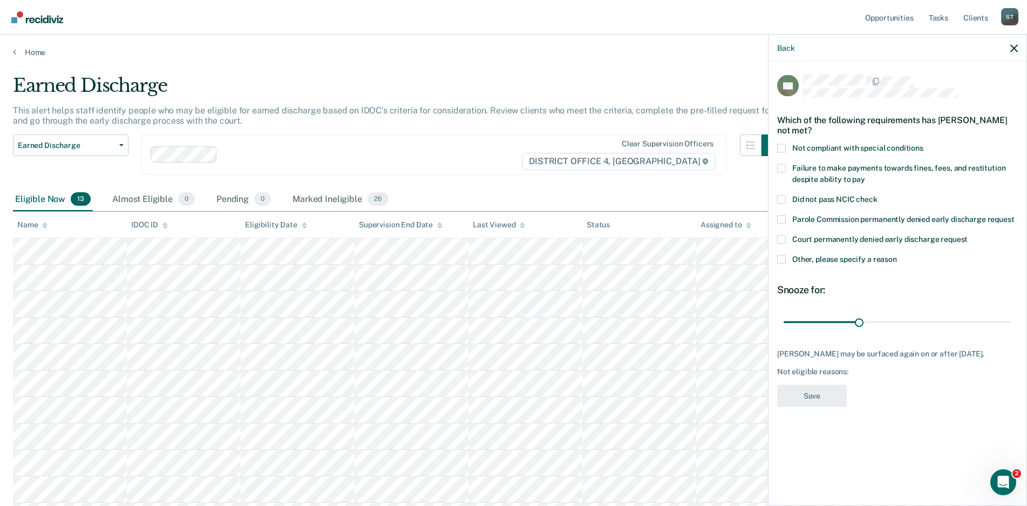
click at [781, 147] on span at bounding box center [781, 148] width 9 height 9
click at [924, 144] on input "Not compliant with special conditions" at bounding box center [924, 144] width 0 height 0
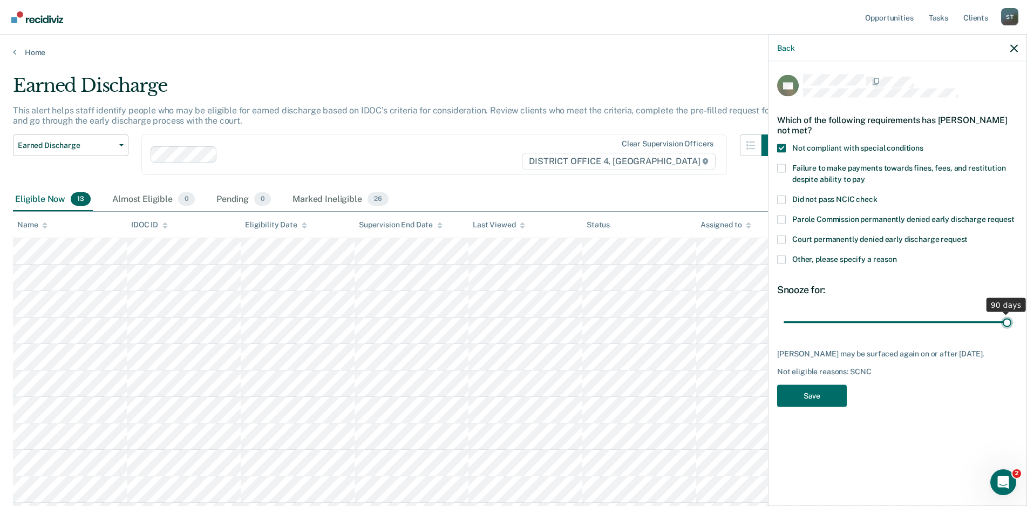
drag, startPoint x: 857, startPoint y: 322, endPoint x: 1017, endPoint y: 323, distance: 160.3
type input "90"
click at [1012, 323] on input "range" at bounding box center [898, 322] width 228 height 19
click at [805, 395] on button "Save" at bounding box center [812, 395] width 70 height 22
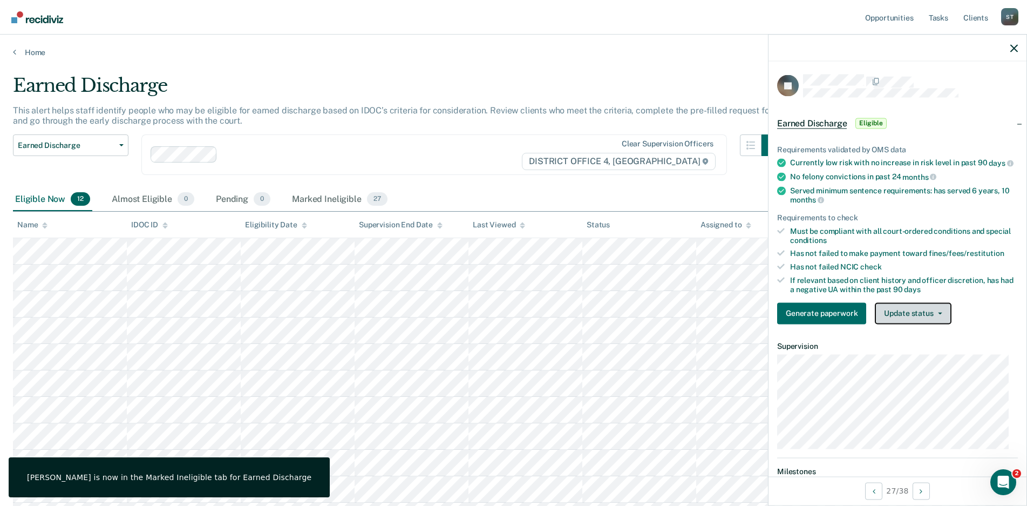
click at [938, 316] on button "Update status" at bounding box center [913, 313] width 76 height 22
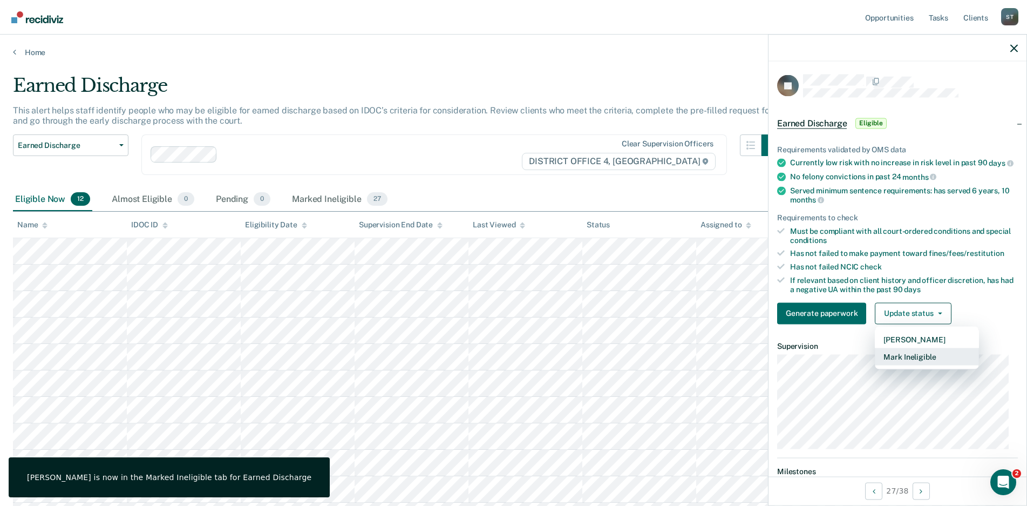
click at [914, 362] on button "Mark Ineligible" at bounding box center [927, 356] width 104 height 17
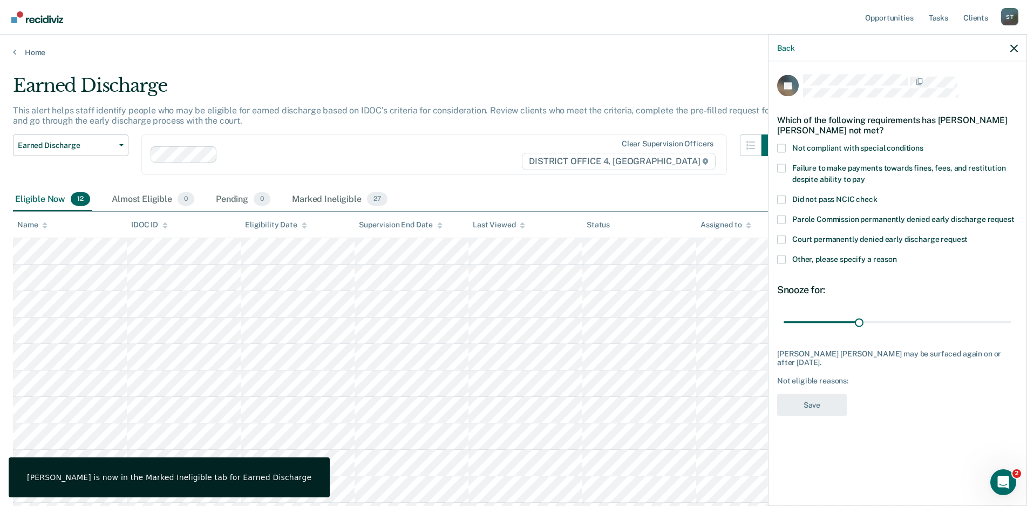
click at [779, 150] on span at bounding box center [781, 148] width 9 height 9
click at [924, 144] on input "Not compliant with special conditions" at bounding box center [924, 144] width 0 height 0
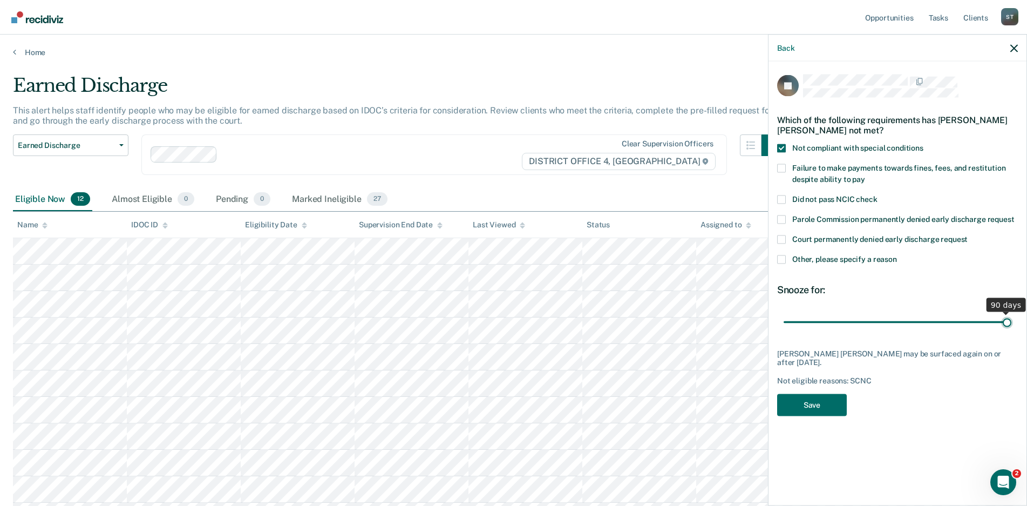
drag, startPoint x: 858, startPoint y: 322, endPoint x: 1015, endPoint y: 325, distance: 157.6
type input "90"
click at [1012, 325] on input "range" at bounding box center [898, 322] width 228 height 19
click at [815, 406] on button "Save" at bounding box center [812, 404] width 70 height 22
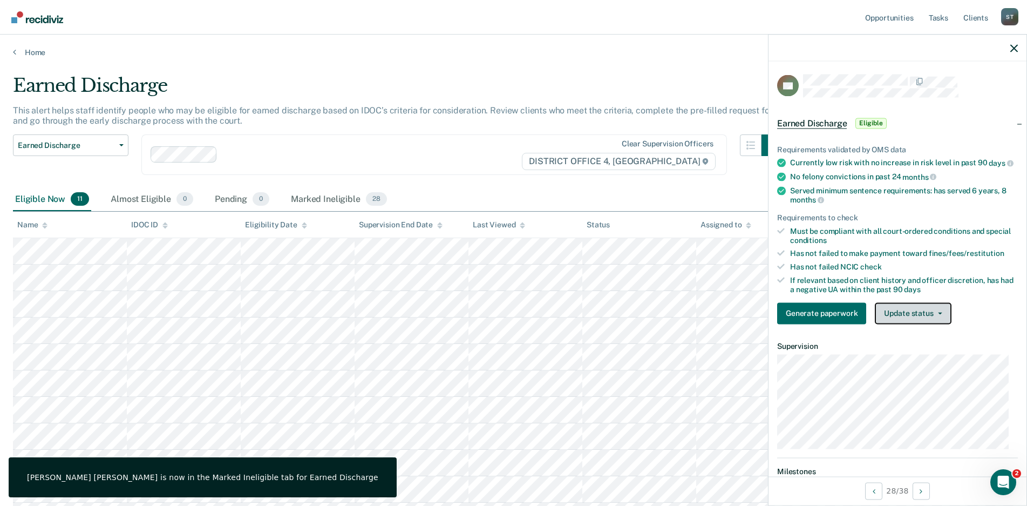
click at [940, 314] on icon "button" at bounding box center [940, 313] width 4 height 2
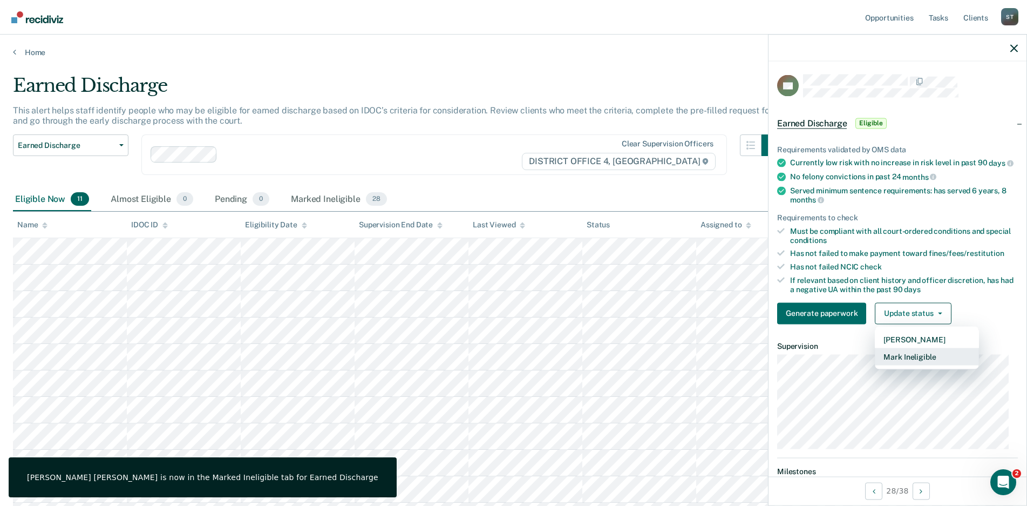
click at [911, 365] on button "Mark Ineligible" at bounding box center [927, 356] width 104 height 17
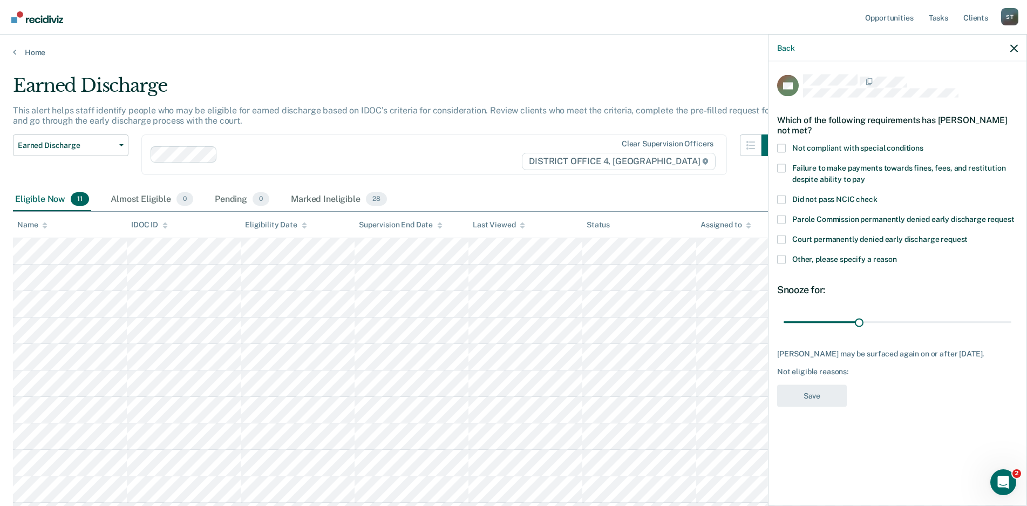
click at [781, 148] on span at bounding box center [781, 148] width 9 height 9
click at [924, 144] on input "Not compliant with special conditions" at bounding box center [924, 144] width 0 height 0
drag, startPoint x: 860, startPoint y: 322, endPoint x: 1011, endPoint y: 352, distance: 154.0
type input "90"
click at [1012, 331] on input "range" at bounding box center [898, 322] width 228 height 19
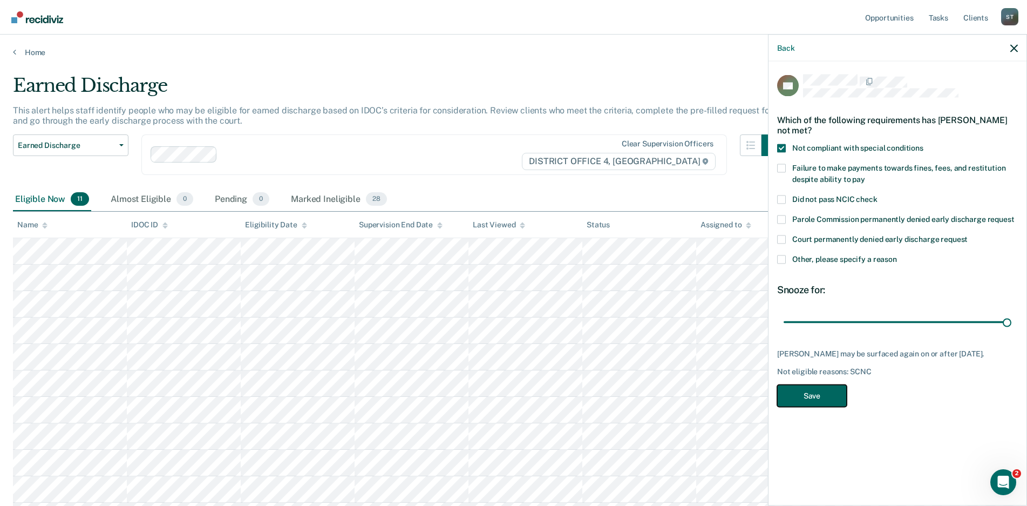
click at [820, 399] on button "Save" at bounding box center [812, 395] width 70 height 22
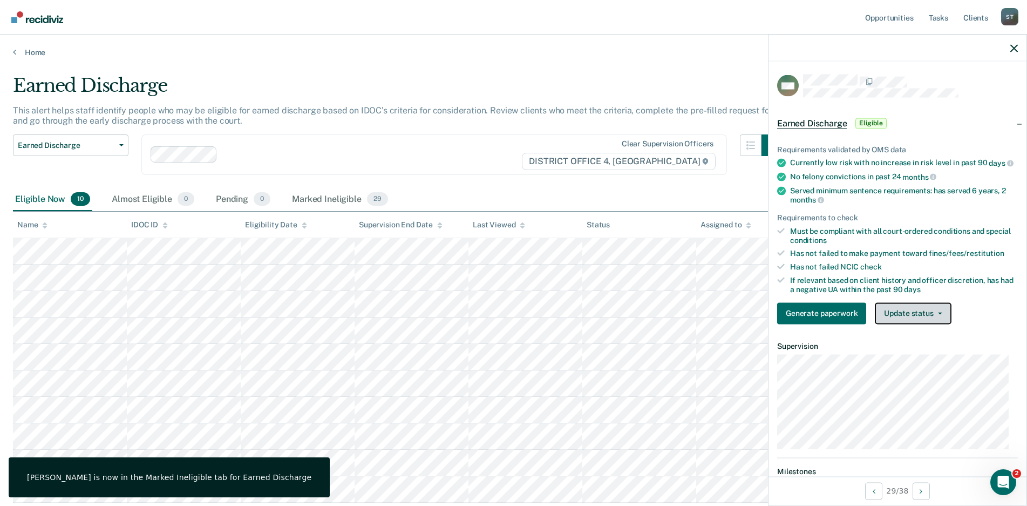
click at [935, 317] on button "Update status" at bounding box center [913, 313] width 76 height 22
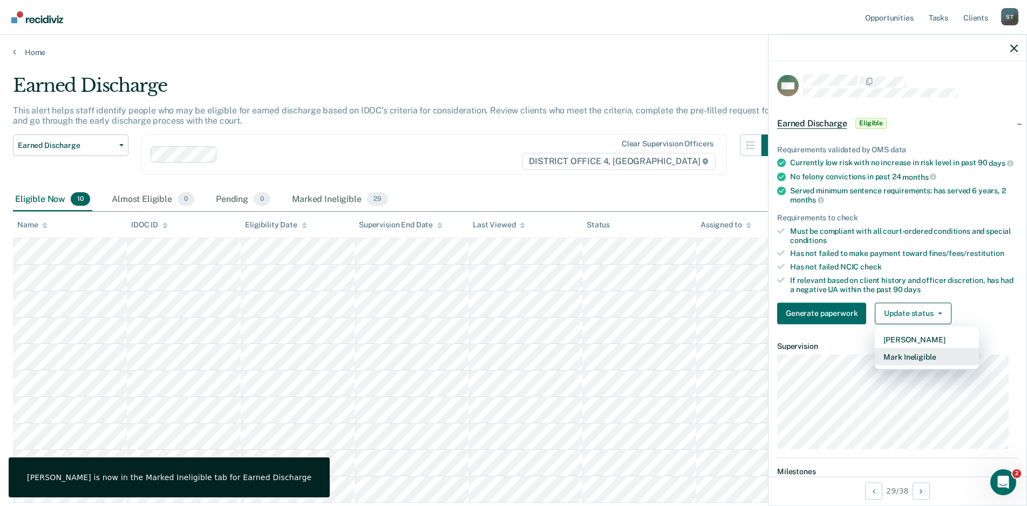
click at [912, 359] on button "Mark Ineligible" at bounding box center [927, 356] width 104 height 17
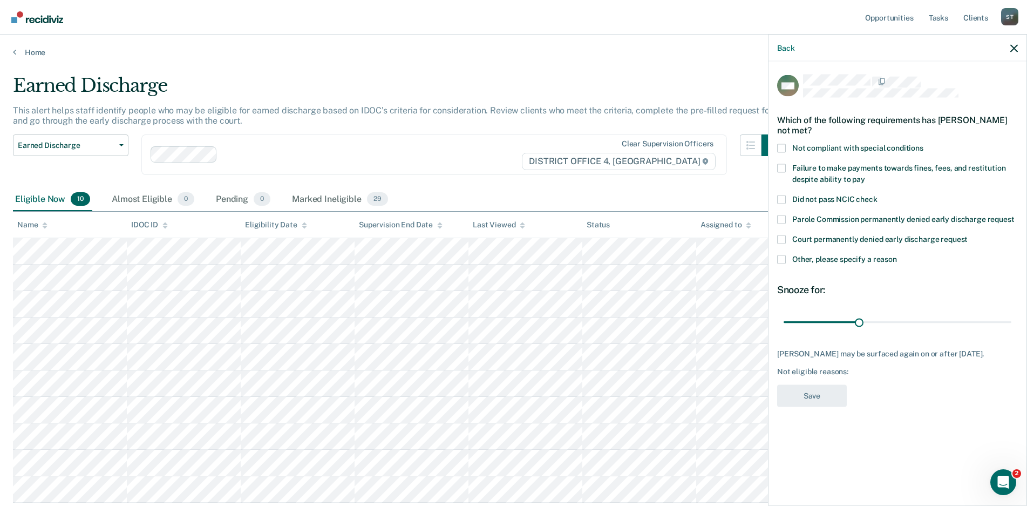
click at [783, 144] on span at bounding box center [781, 148] width 9 height 9
click at [924, 144] on input "Not compliant with special conditions" at bounding box center [924, 144] width 0 height 0
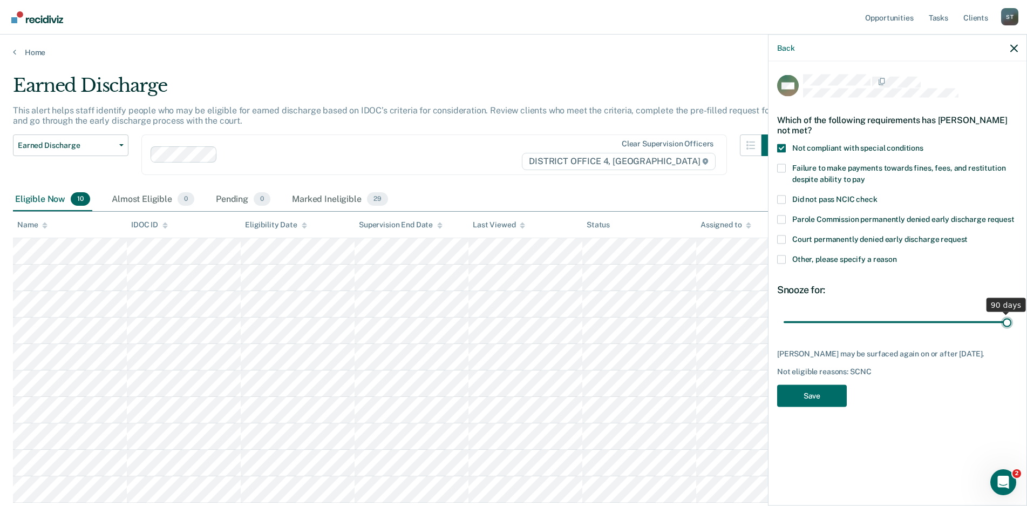
drag, startPoint x: 858, startPoint y: 320, endPoint x: 1092, endPoint y: 348, distance: 235.9
type input "90"
click at [1012, 331] on input "range" at bounding box center [898, 322] width 228 height 19
click at [805, 401] on button "Save" at bounding box center [812, 395] width 70 height 22
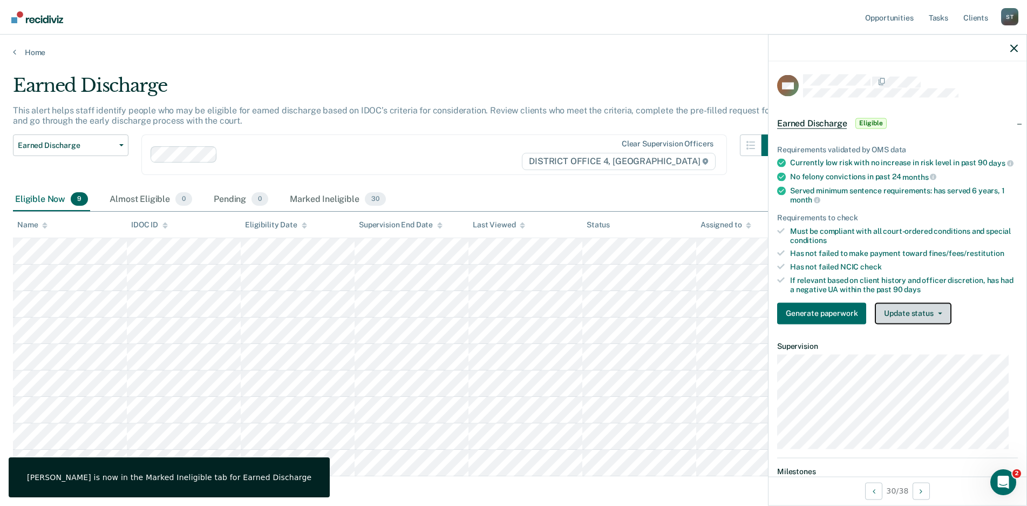
click at [940, 314] on icon "button" at bounding box center [940, 313] width 4 height 2
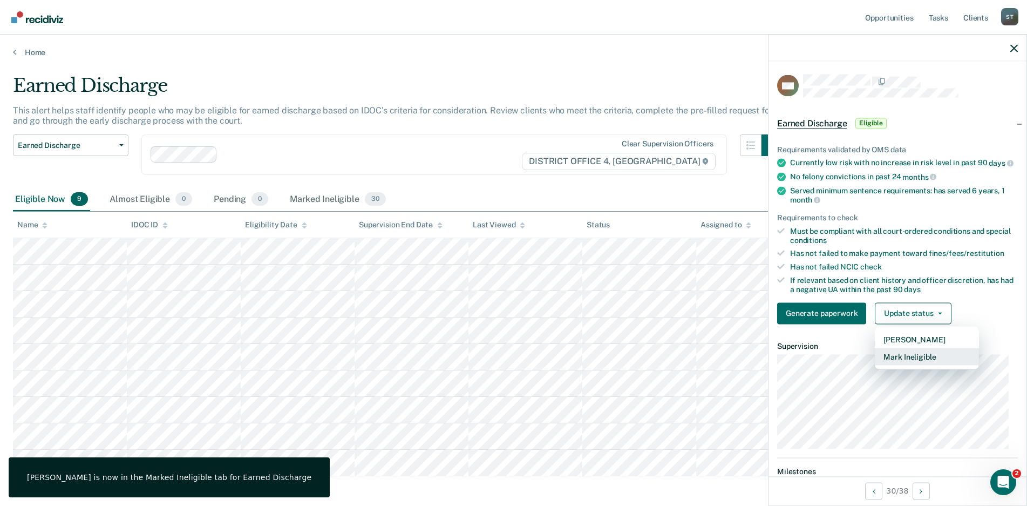
click at [908, 363] on button "Mark Ineligible" at bounding box center [927, 356] width 104 height 17
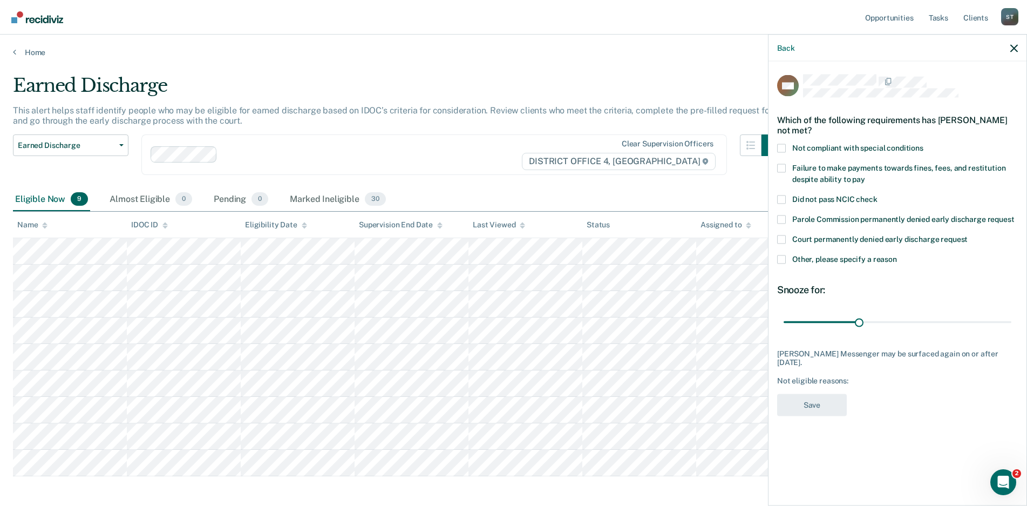
click at [781, 148] on span at bounding box center [781, 148] width 9 height 9
click at [924, 144] on input "Not compliant with special conditions" at bounding box center [924, 144] width 0 height 0
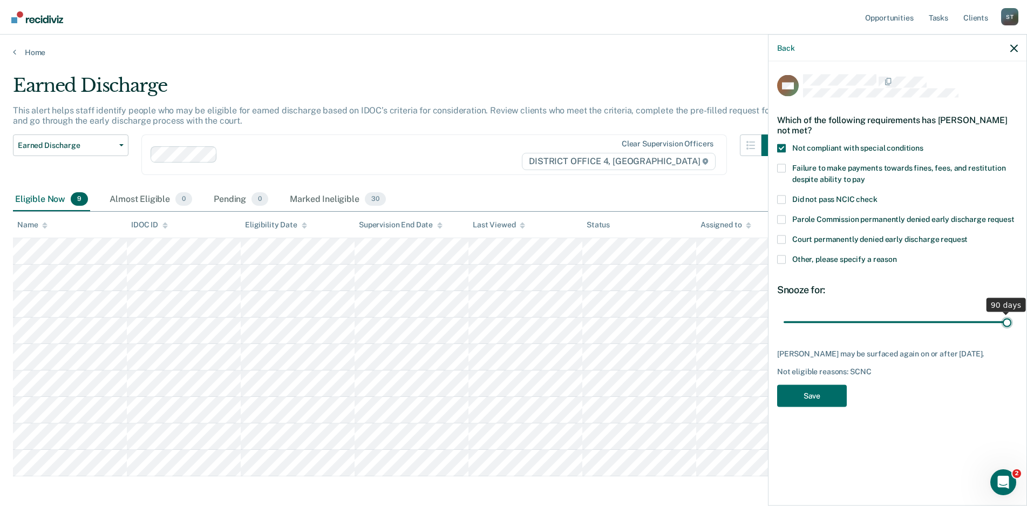
drag, startPoint x: 858, startPoint y: 321, endPoint x: 1026, endPoint y: 321, distance: 167.9
type input "90"
click at [1012, 321] on input "range" at bounding box center [898, 322] width 228 height 19
click at [811, 402] on button "Save" at bounding box center [812, 395] width 70 height 22
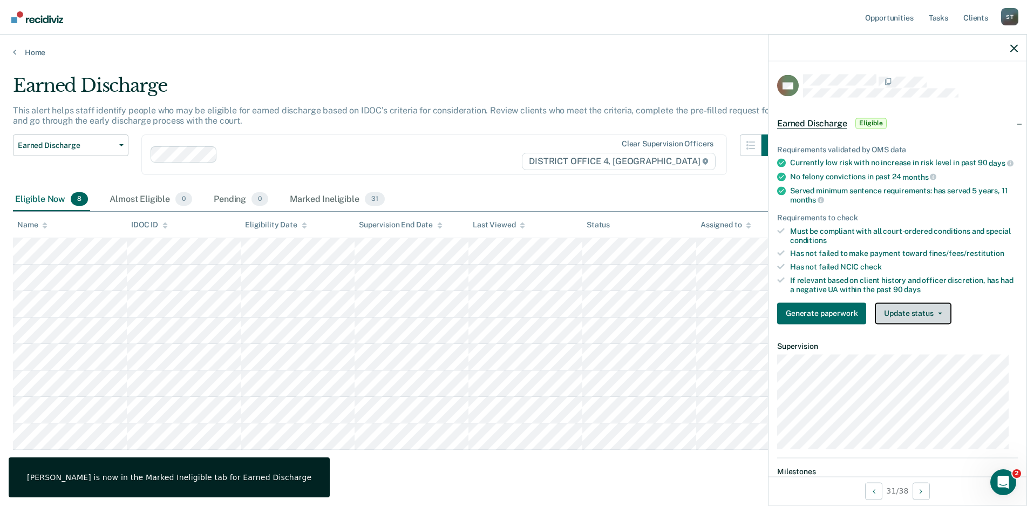
click at [938, 314] on icon "button" at bounding box center [940, 313] width 4 height 2
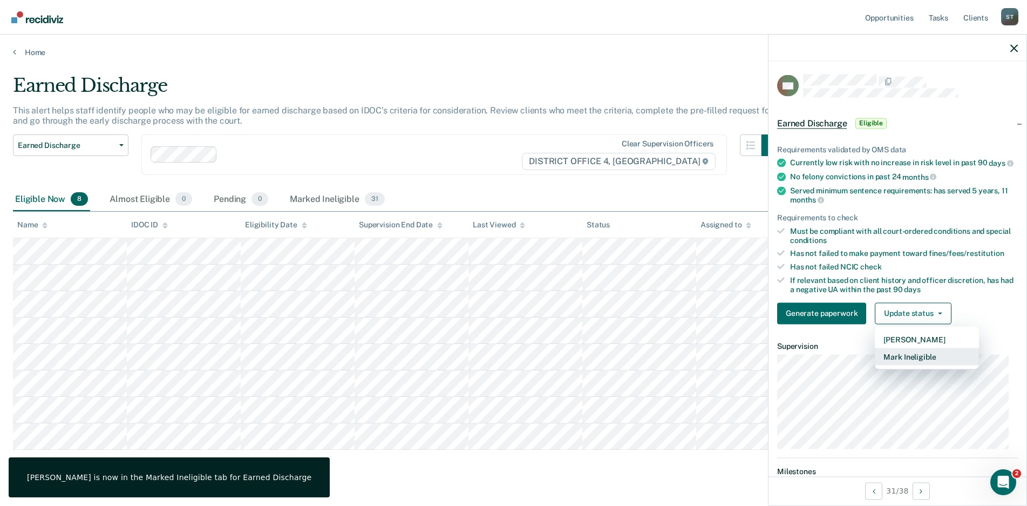
click at [905, 365] on button "Mark Ineligible" at bounding box center [927, 356] width 104 height 17
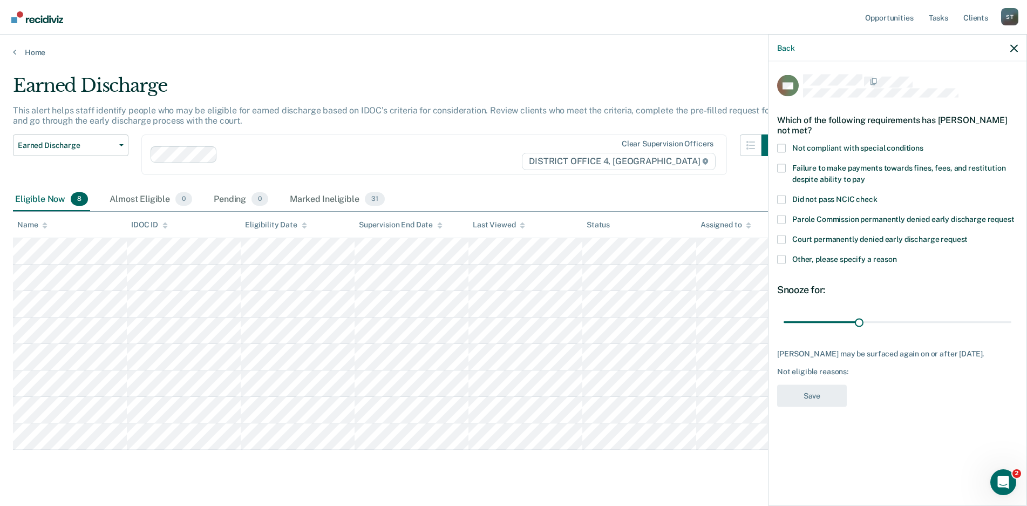
click at [779, 147] on span at bounding box center [781, 148] width 9 height 9
click at [924, 144] on input "Not compliant with special conditions" at bounding box center [924, 144] width 0 height 0
drag, startPoint x: 859, startPoint y: 321, endPoint x: 890, endPoint y: 394, distance: 79.6
type input "90"
click at [1012, 331] on input "range" at bounding box center [898, 322] width 228 height 19
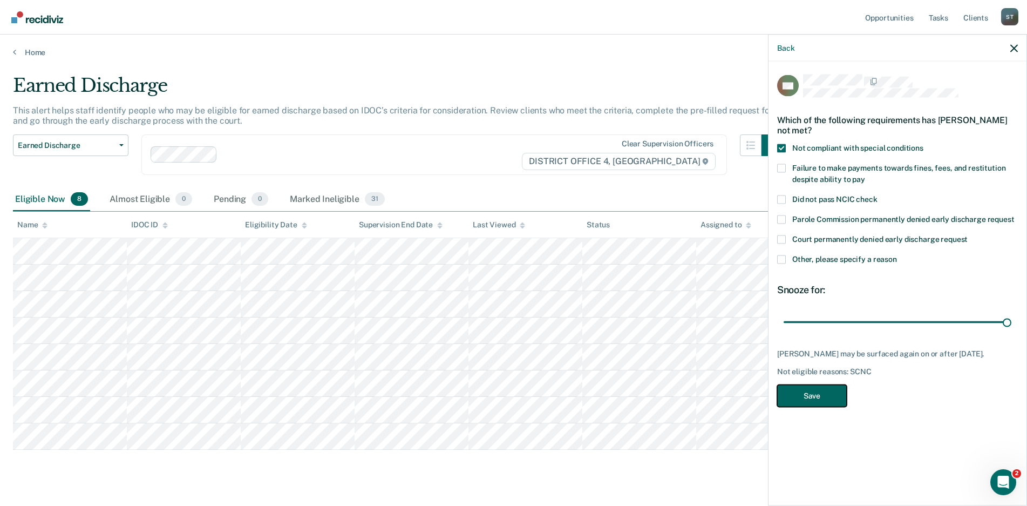
click at [813, 391] on button "Save" at bounding box center [812, 395] width 70 height 22
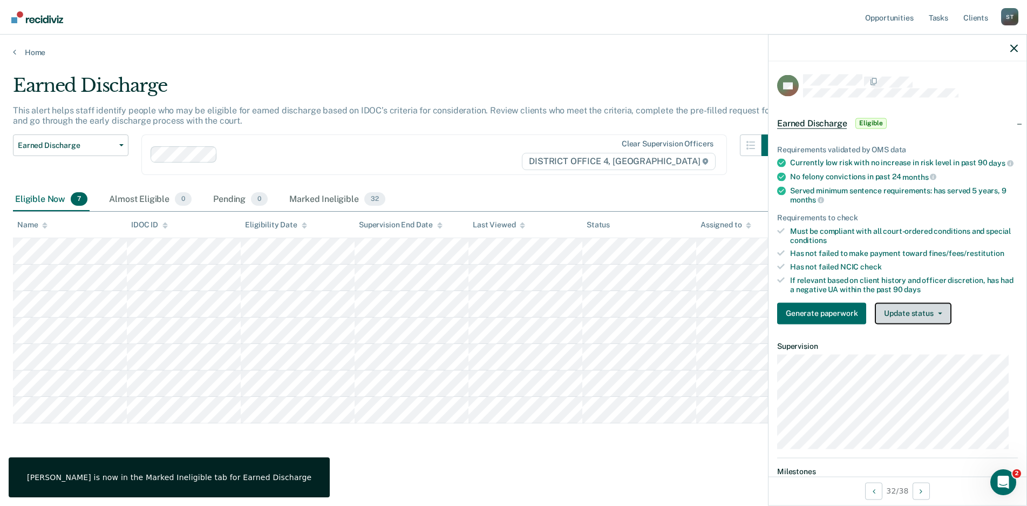
click at [941, 321] on button "Update status" at bounding box center [913, 313] width 76 height 22
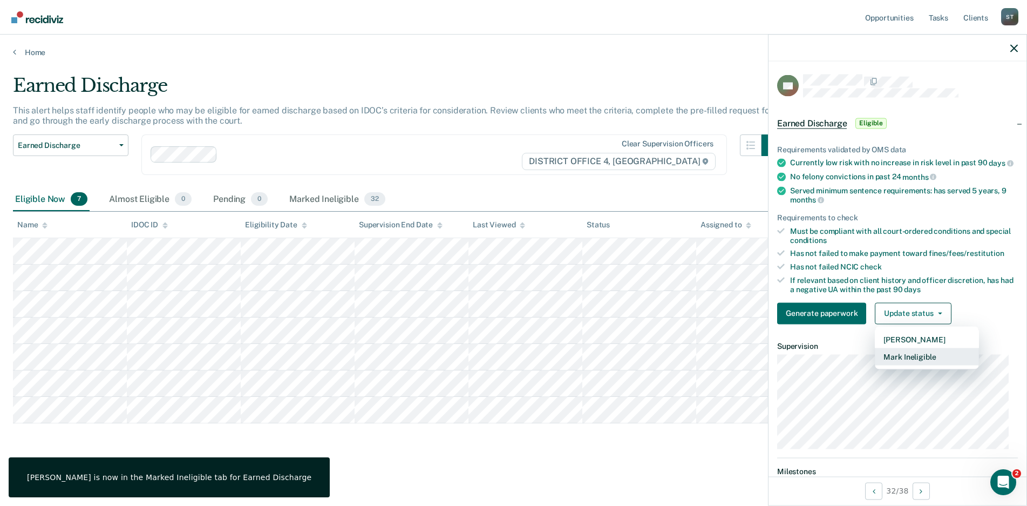
click at [912, 363] on button "Mark Ineligible" at bounding box center [927, 356] width 104 height 17
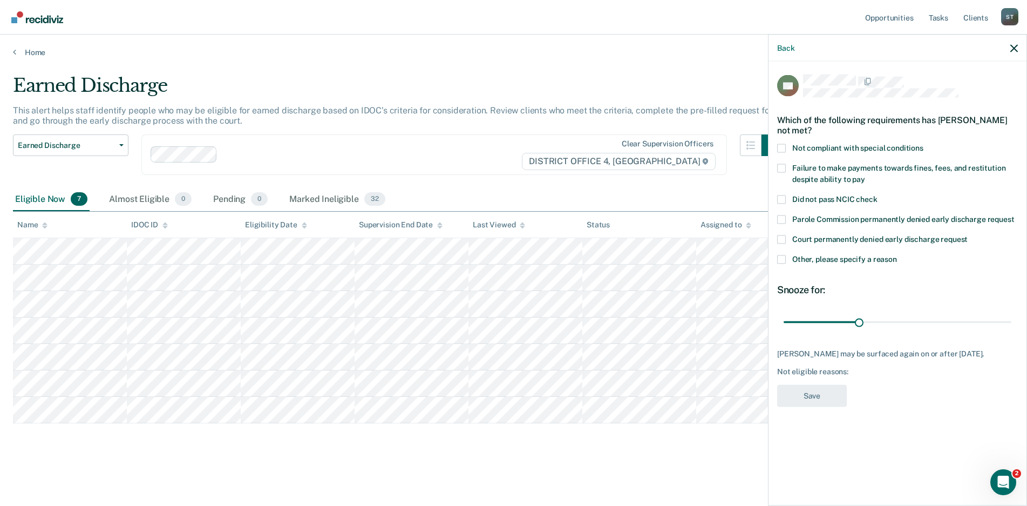
click at [779, 146] on span at bounding box center [781, 148] width 9 height 9
click at [924, 144] on input "Not compliant with special conditions" at bounding box center [924, 144] width 0 height 0
drag, startPoint x: 858, startPoint y: 322, endPoint x: 1027, endPoint y: 343, distance: 170.3
type input "90"
click at [1012, 331] on input "range" at bounding box center [898, 322] width 228 height 19
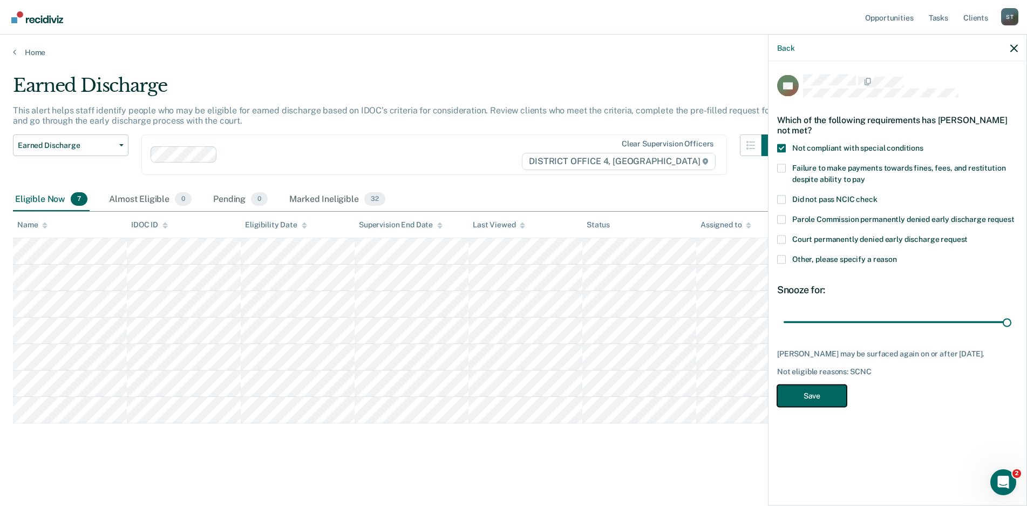
click at [813, 397] on button "Save" at bounding box center [812, 395] width 70 height 22
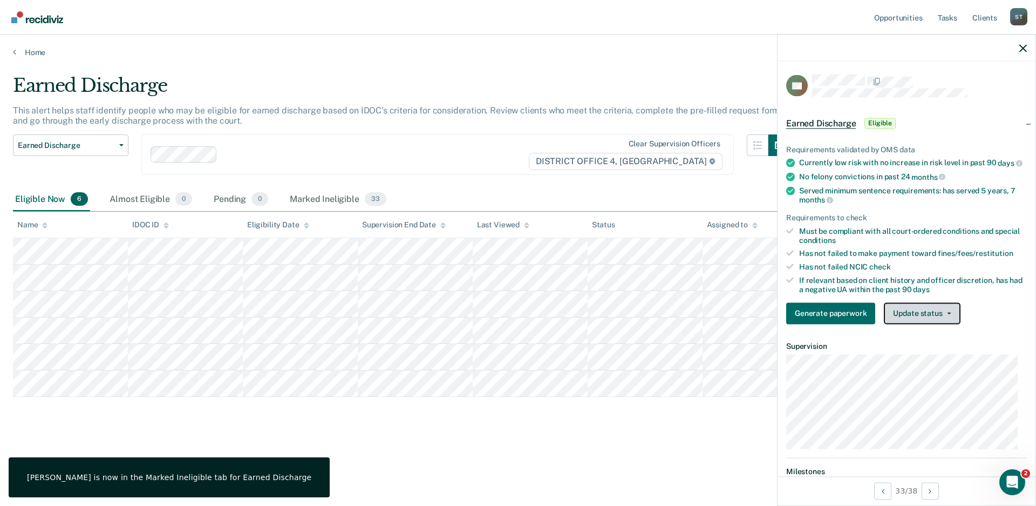
click at [947, 314] on icon "button" at bounding box center [949, 313] width 4 height 2
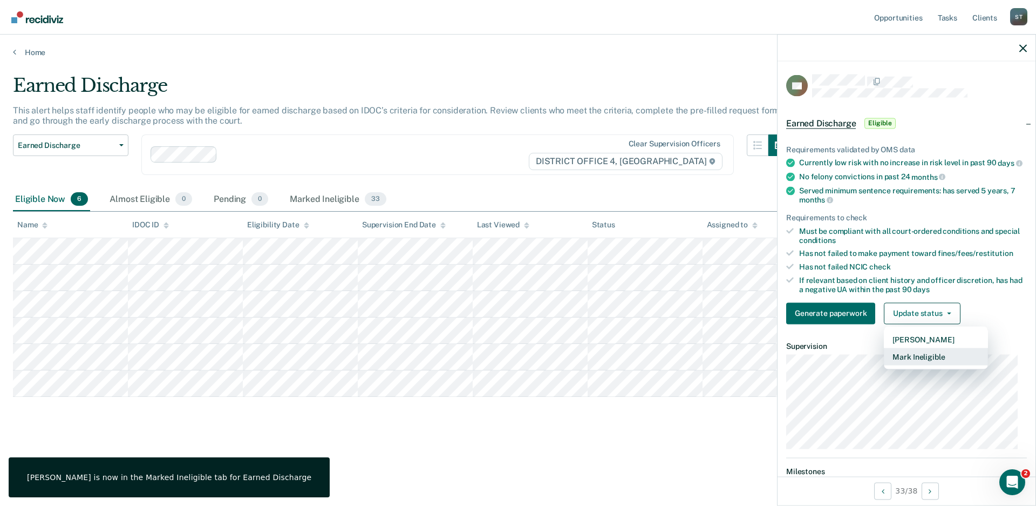
click at [928, 362] on button "Mark Ineligible" at bounding box center [936, 356] width 104 height 17
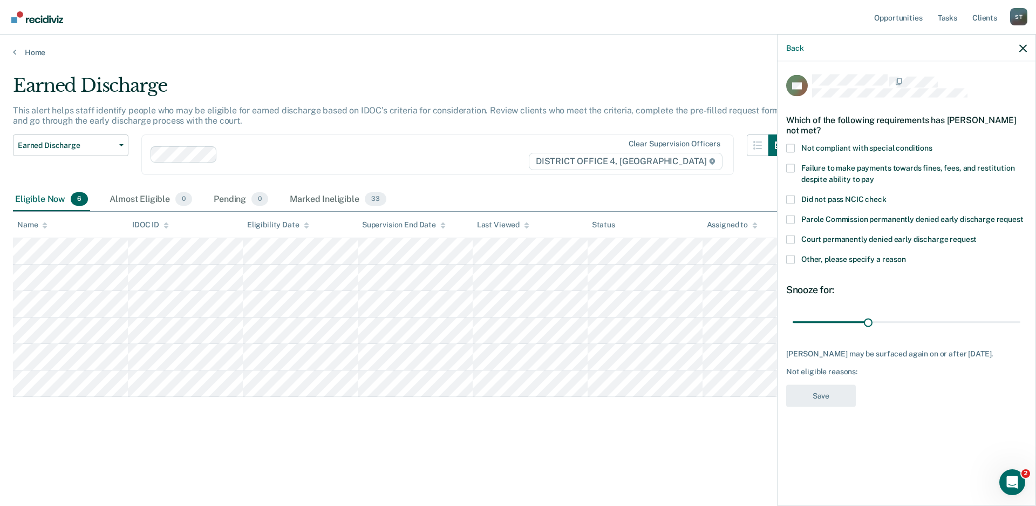
drag, startPoint x: 787, startPoint y: 149, endPoint x: 782, endPoint y: 194, distance: 45.6
click at [787, 148] on span at bounding box center [790, 148] width 9 height 9
click at [933, 144] on input "Not compliant with special conditions" at bounding box center [933, 144] width 0 height 0
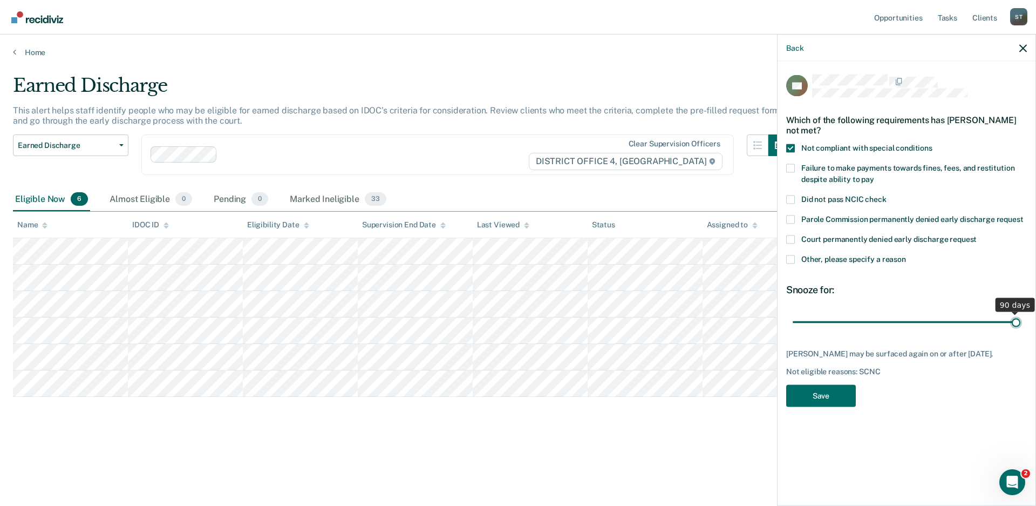
drag, startPoint x: 868, startPoint y: 322, endPoint x: 1131, endPoint y: 356, distance: 264.5
type input "90"
click at [1021, 331] on input "range" at bounding box center [907, 322] width 228 height 19
click at [812, 398] on button "Save" at bounding box center [821, 395] width 70 height 22
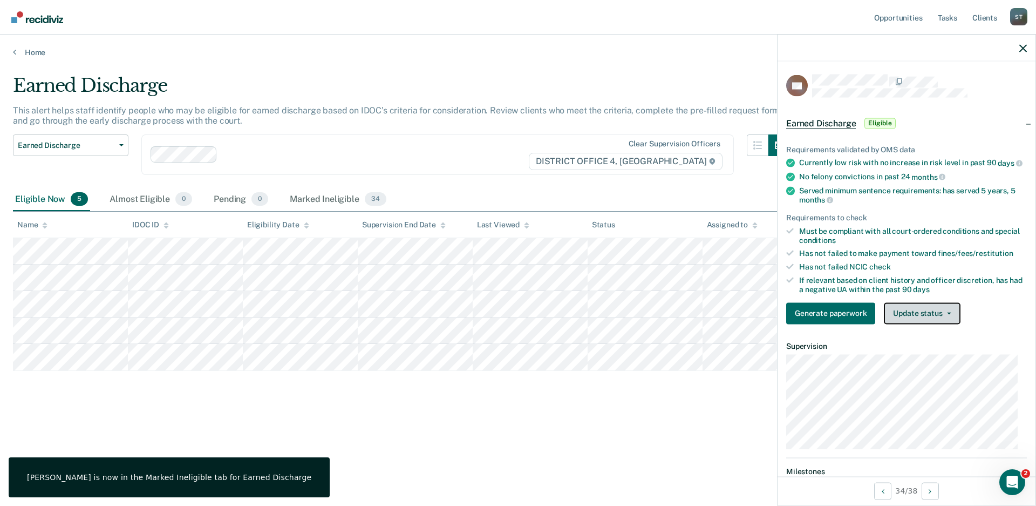
click at [951, 317] on button "Update status" at bounding box center [922, 313] width 76 height 22
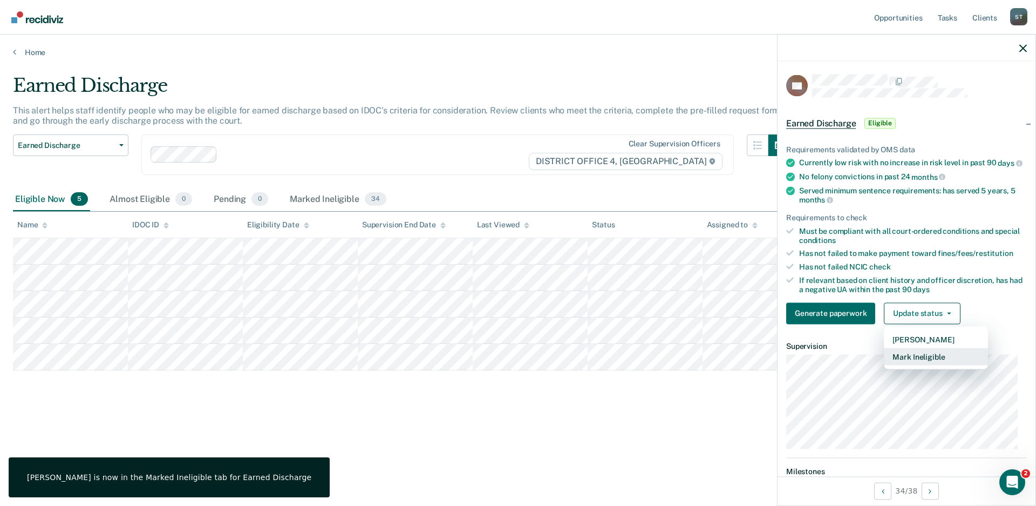
click at [906, 365] on button "Mark Ineligible" at bounding box center [936, 356] width 104 height 17
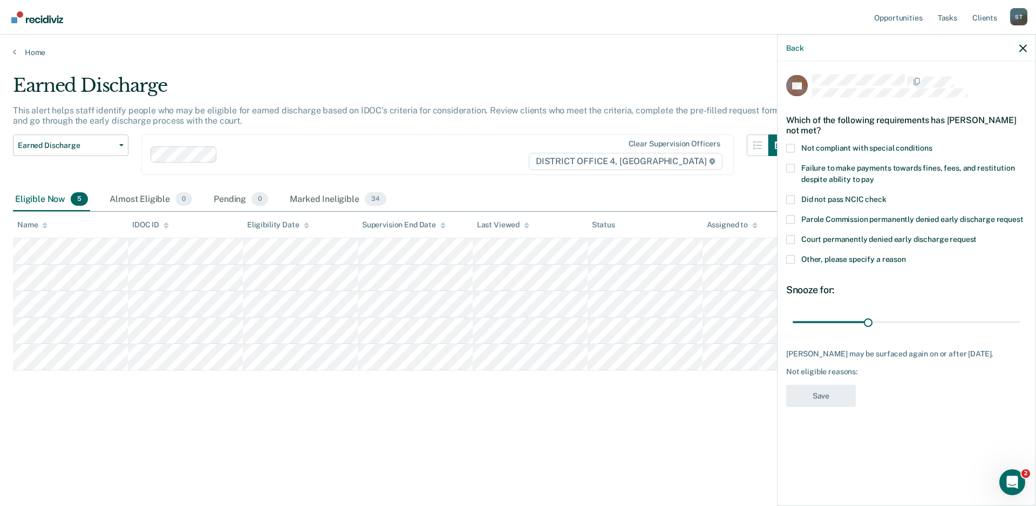
click at [792, 148] on span at bounding box center [790, 148] width 9 height 9
click at [933, 144] on input "Not compliant with special conditions" at bounding box center [933, 144] width 0 height 0
drag, startPoint x: 866, startPoint y: 321, endPoint x: 989, endPoint y: 351, distance: 126.9
type input "90"
click at [1021, 331] on input "range" at bounding box center [907, 322] width 228 height 19
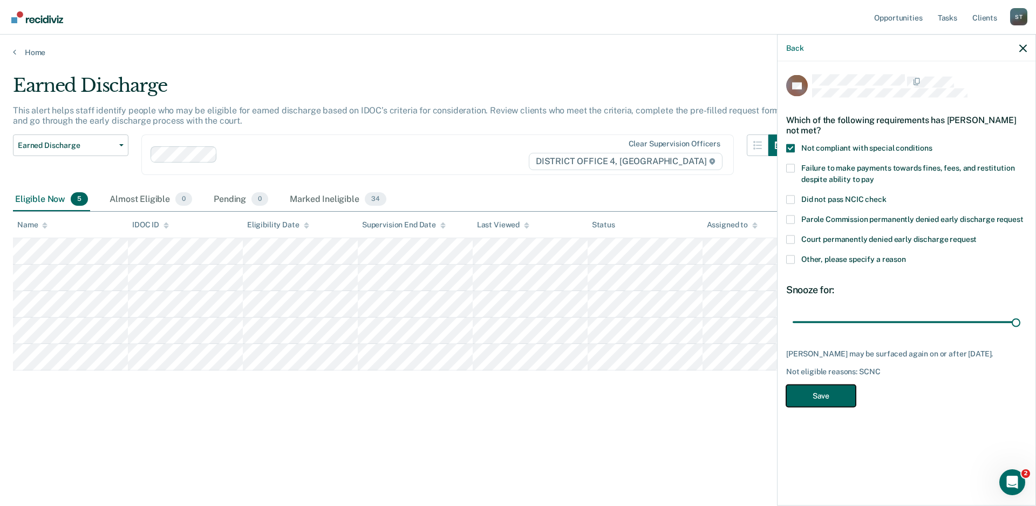
click at [825, 400] on button "Save" at bounding box center [821, 395] width 70 height 22
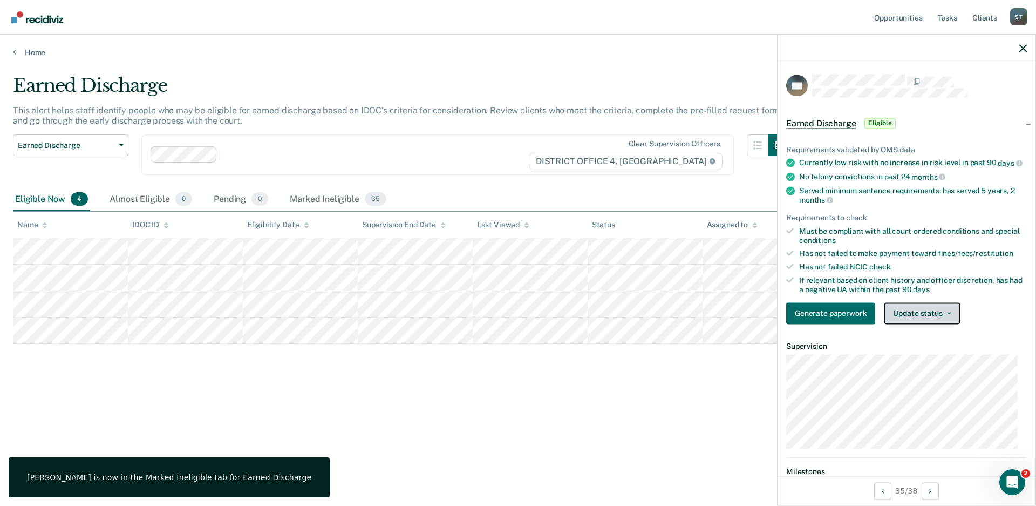
click at [950, 321] on button "Update status" at bounding box center [922, 313] width 76 height 22
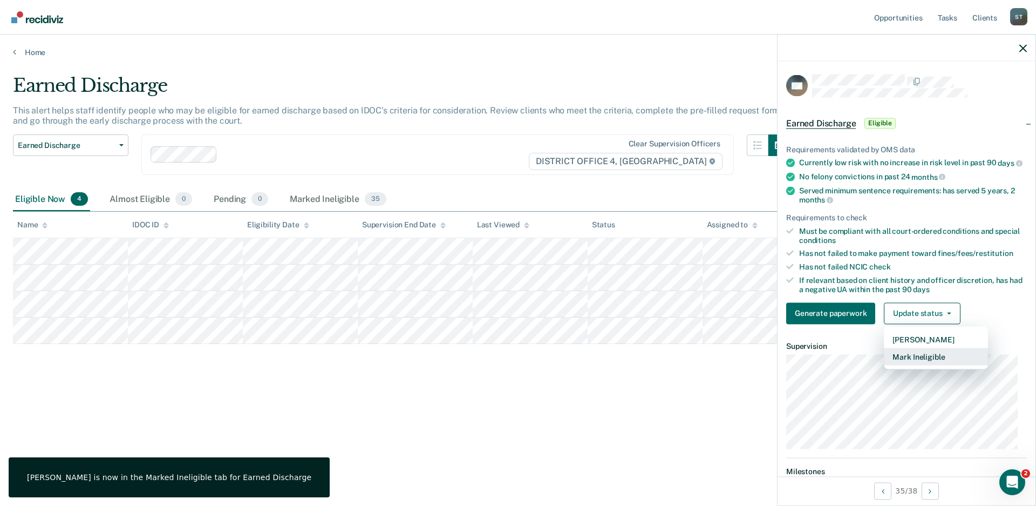
click at [907, 359] on button "Mark Ineligible" at bounding box center [936, 356] width 104 height 17
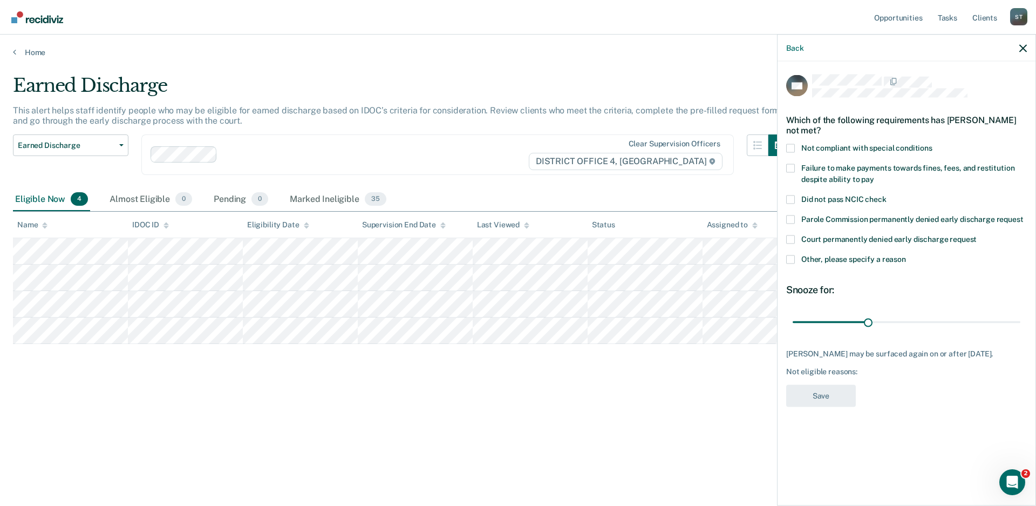
drag, startPoint x: 790, startPoint y: 148, endPoint x: 792, endPoint y: 180, distance: 31.9
click at [790, 147] on span at bounding box center [790, 148] width 9 height 9
click at [933, 144] on input "Not compliant with special conditions" at bounding box center [933, 144] width 0 height 0
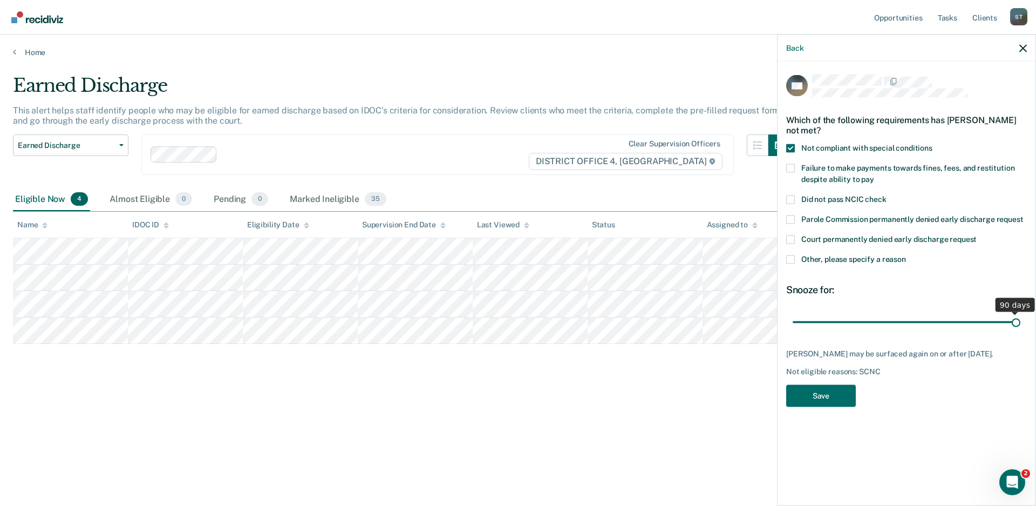
drag, startPoint x: 868, startPoint y: 322, endPoint x: 1059, endPoint y: 349, distance: 192.4
type input "90"
click at [1021, 331] on input "range" at bounding box center [907, 322] width 228 height 19
click at [811, 403] on button "Save" at bounding box center [821, 395] width 70 height 22
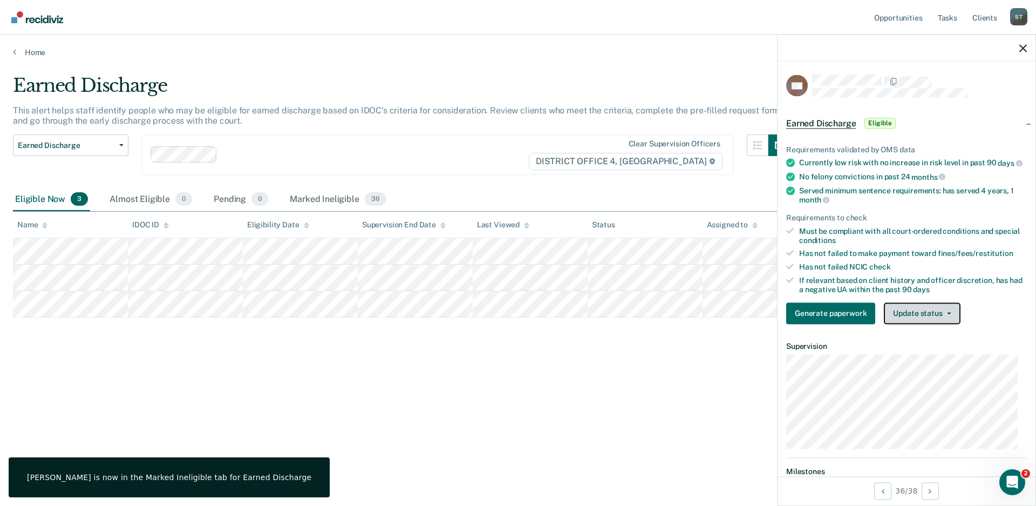
click at [951, 315] on button "Update status" at bounding box center [922, 313] width 76 height 22
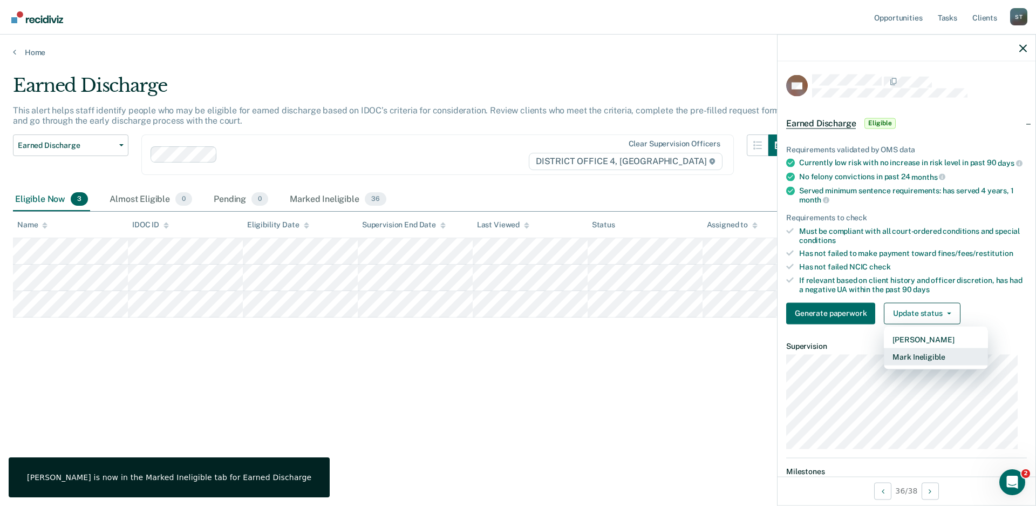
click at [905, 365] on button "Mark Ineligible" at bounding box center [936, 356] width 104 height 17
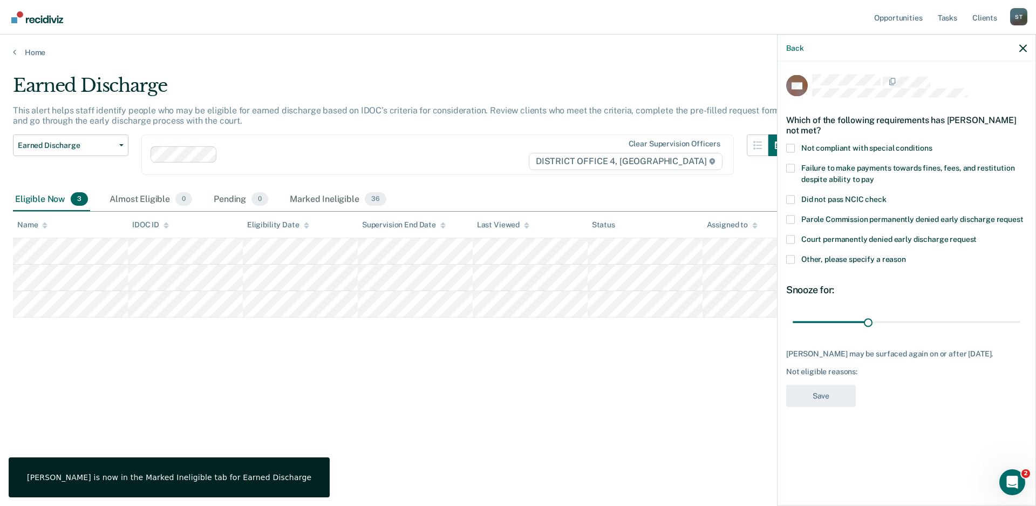
click at [790, 144] on span at bounding box center [790, 148] width 9 height 9
click at [933, 144] on input "Not compliant with special conditions" at bounding box center [933, 144] width 0 height 0
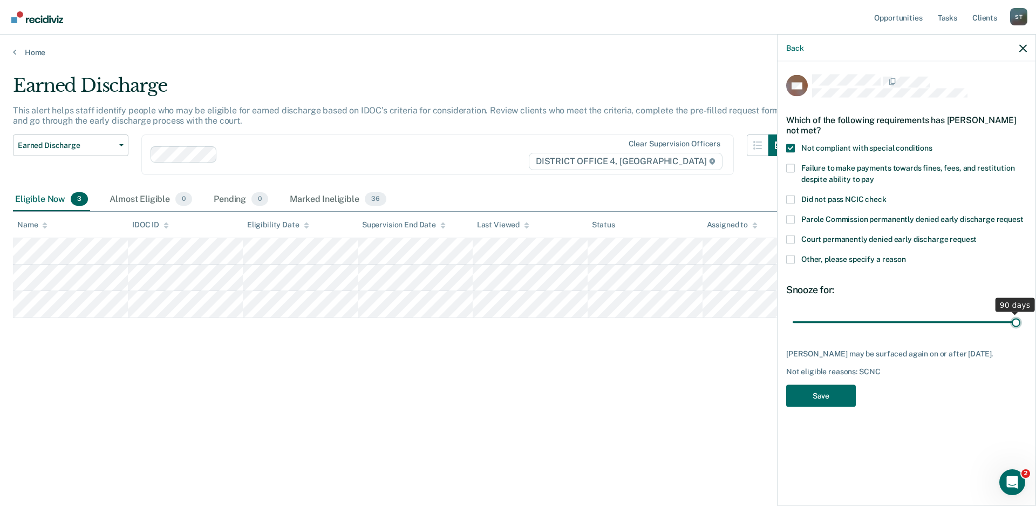
drag, startPoint x: 867, startPoint y: 320, endPoint x: 1024, endPoint y: 328, distance: 157.3
type input "90"
click at [1021, 328] on input "range" at bounding box center [907, 322] width 228 height 19
click at [815, 399] on button "Save" at bounding box center [821, 395] width 70 height 22
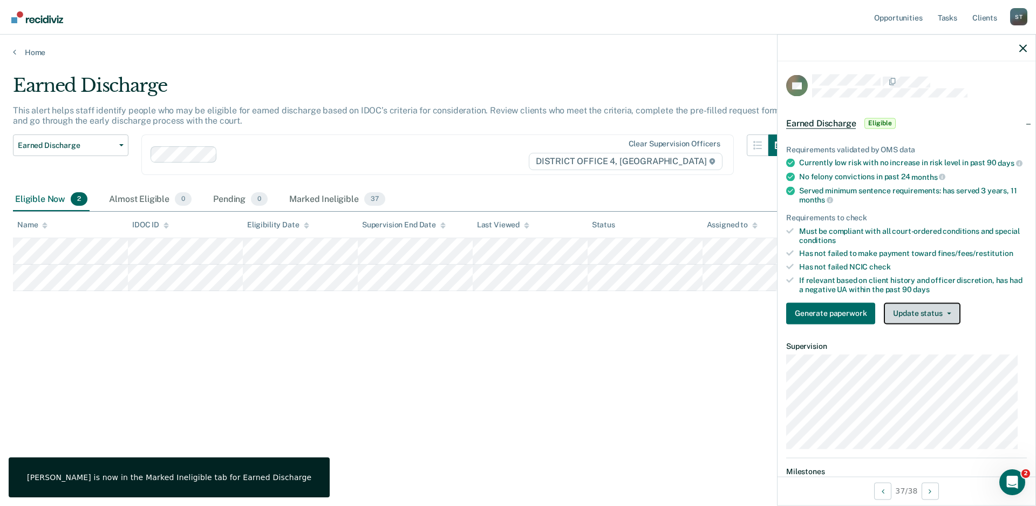
click at [948, 318] on button "Update status" at bounding box center [922, 313] width 76 height 22
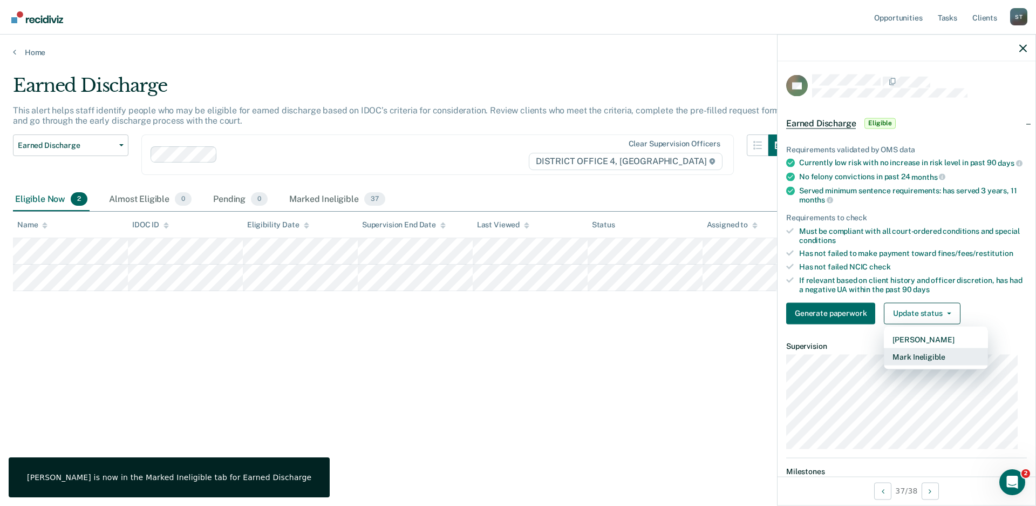
click at [924, 364] on button "Mark Ineligible" at bounding box center [936, 356] width 104 height 17
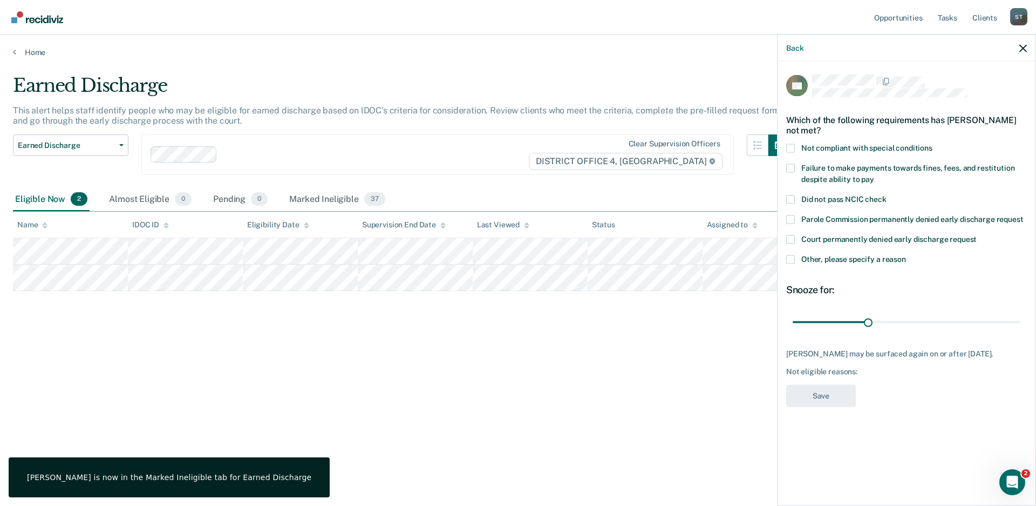
click at [791, 146] on span at bounding box center [790, 148] width 9 height 9
click at [933, 144] on input "Not compliant with special conditions" at bounding box center [933, 144] width 0 height 0
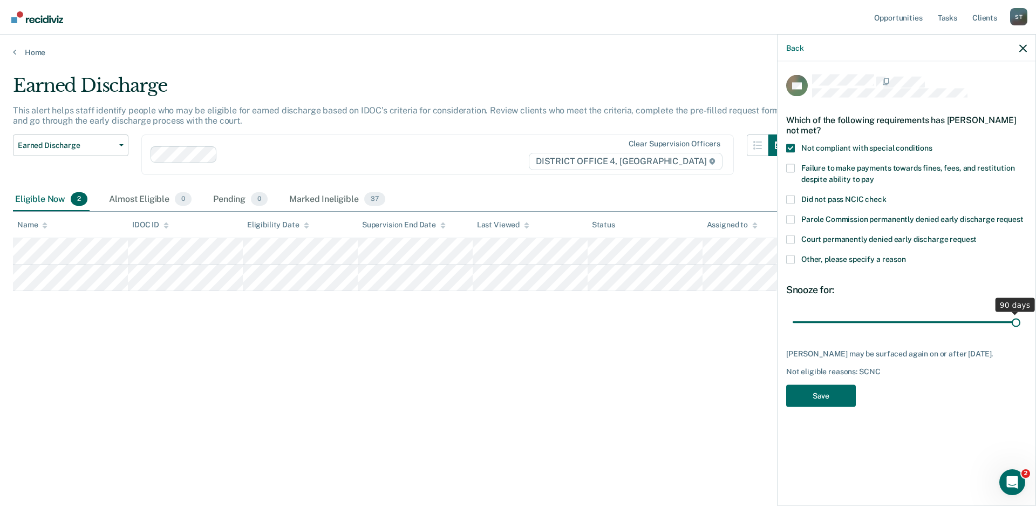
drag, startPoint x: 865, startPoint y: 322, endPoint x: 1028, endPoint y: 333, distance: 163.4
type input "90"
click at [1021, 331] on input "range" at bounding box center [907, 322] width 228 height 19
click at [824, 391] on button "Save" at bounding box center [821, 395] width 70 height 22
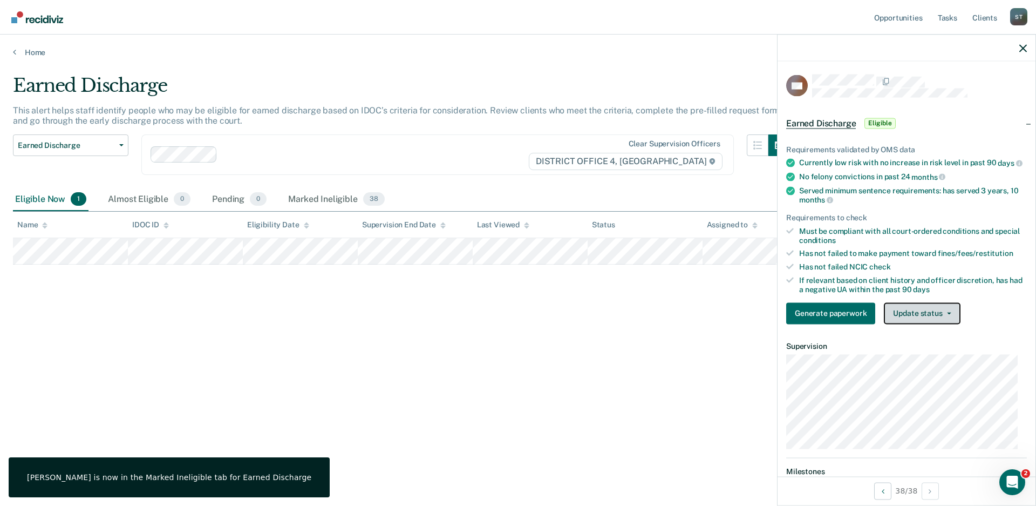
drag, startPoint x: 951, startPoint y: 320, endPoint x: 941, endPoint y: 340, distance: 22.2
click at [951, 319] on button "Update status" at bounding box center [922, 313] width 76 height 22
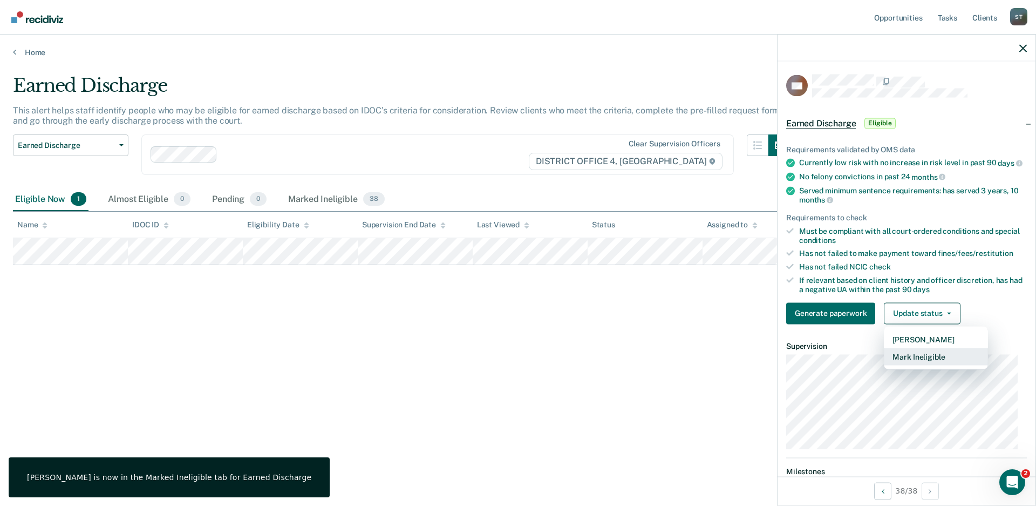
click at [932, 365] on button "Mark Ineligible" at bounding box center [936, 356] width 104 height 17
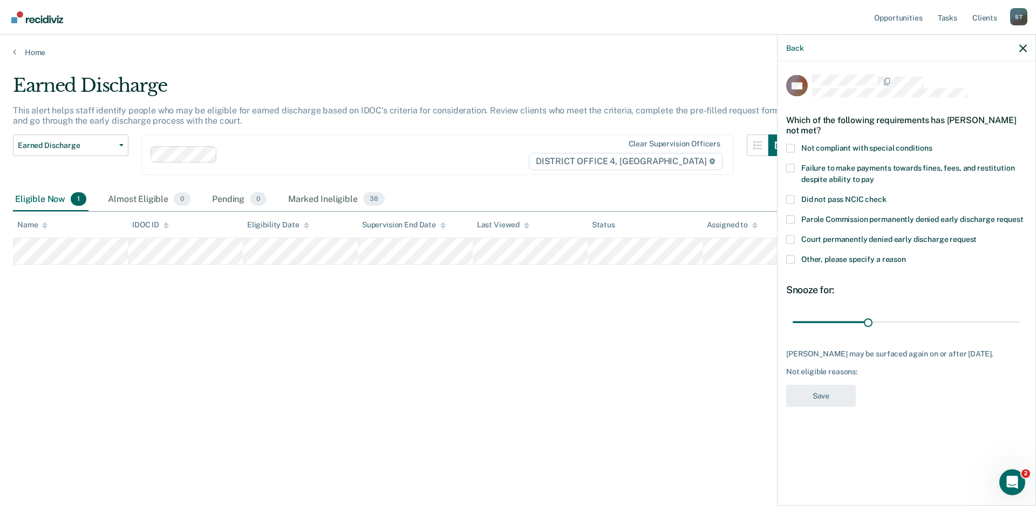
click at [790, 147] on span at bounding box center [790, 148] width 9 height 9
click at [933, 144] on input "Not compliant with special conditions" at bounding box center [933, 144] width 0 height 0
drag, startPoint x: 866, startPoint y: 322, endPoint x: 1008, endPoint y: 332, distance: 142.9
type input "90"
click at [1021, 323] on input "range" at bounding box center [907, 322] width 228 height 19
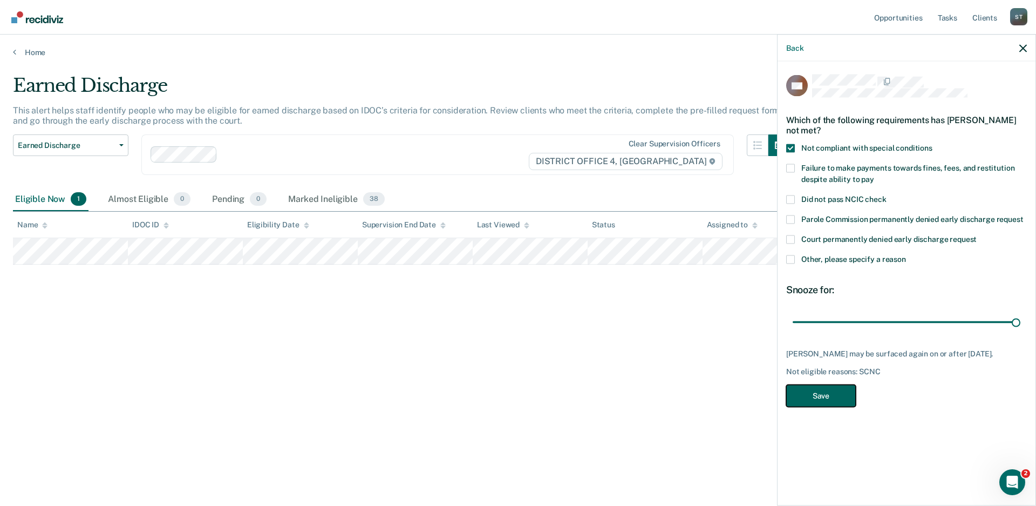
click at [819, 394] on button "Save" at bounding box center [821, 395] width 70 height 22
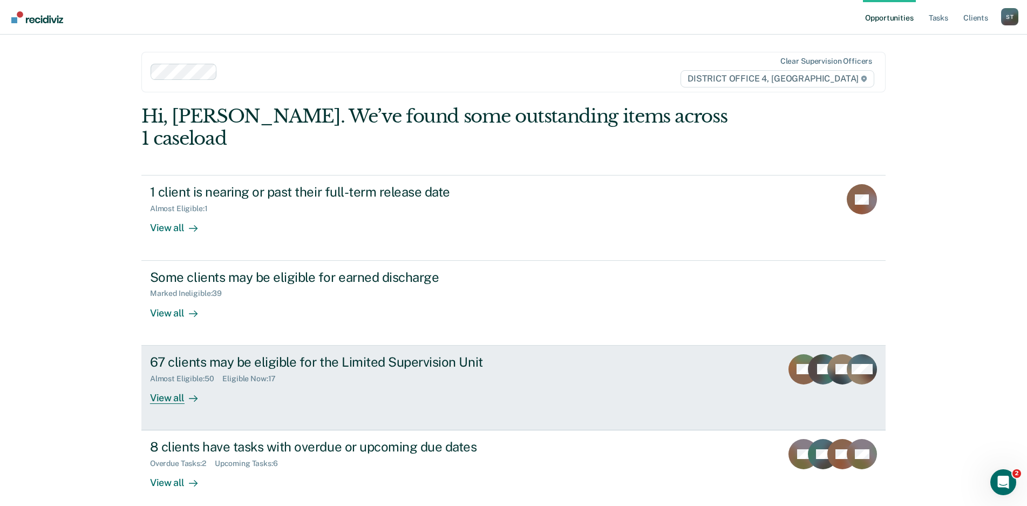
click at [173, 383] on div "View all" at bounding box center [180, 393] width 60 height 21
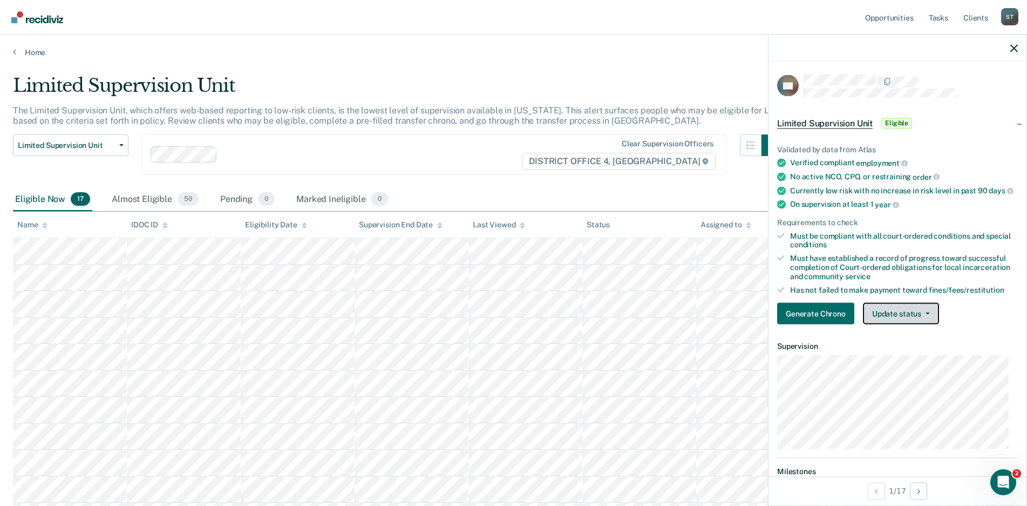
click at [931, 321] on button "Update status" at bounding box center [901, 314] width 76 height 22
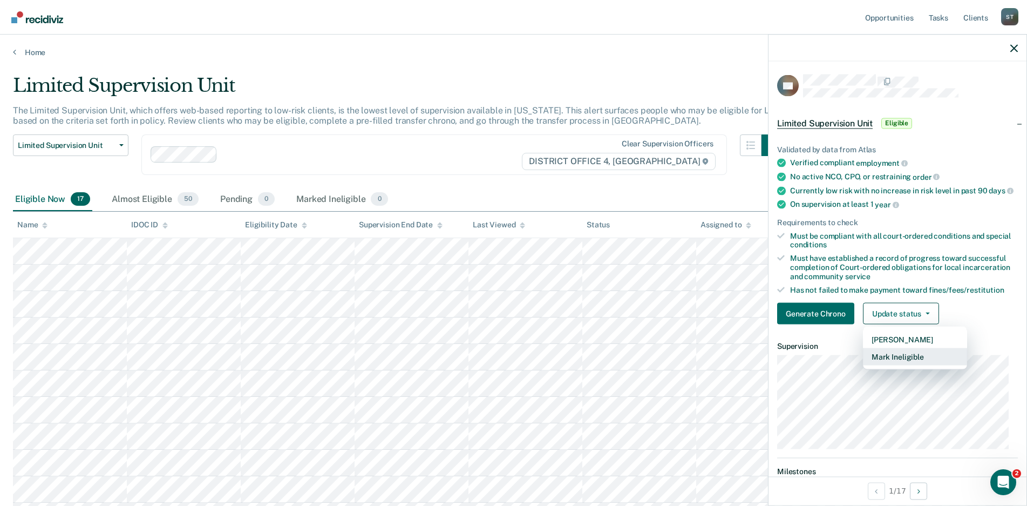
click at [891, 365] on button "Mark Ineligible" at bounding box center [915, 356] width 104 height 17
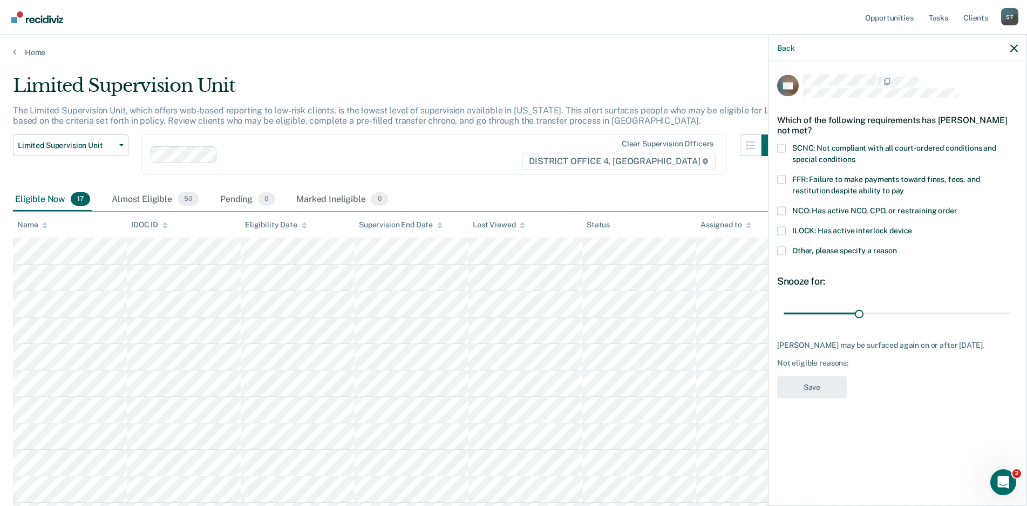
click at [782, 146] on span at bounding box center [781, 148] width 9 height 9
click at [855, 155] on input "SCNC: Not compliant with all court-ordered conditions and special conditions" at bounding box center [855, 155] width 0 height 0
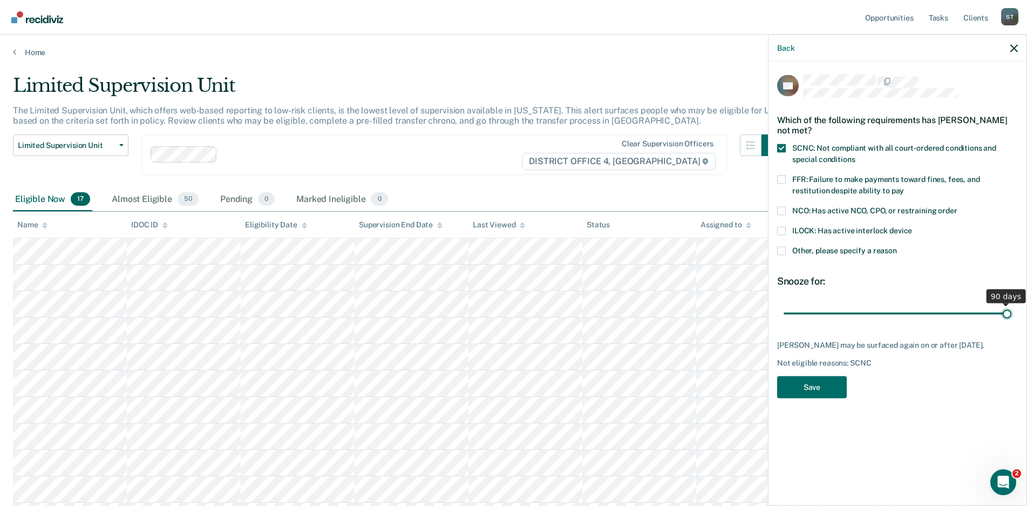
drag, startPoint x: 858, startPoint y: 313, endPoint x: 1033, endPoint y: 318, distance: 175.0
type input "90"
click at [1012, 318] on input "range" at bounding box center [898, 313] width 228 height 19
click at [825, 398] on button "Save" at bounding box center [812, 387] width 70 height 22
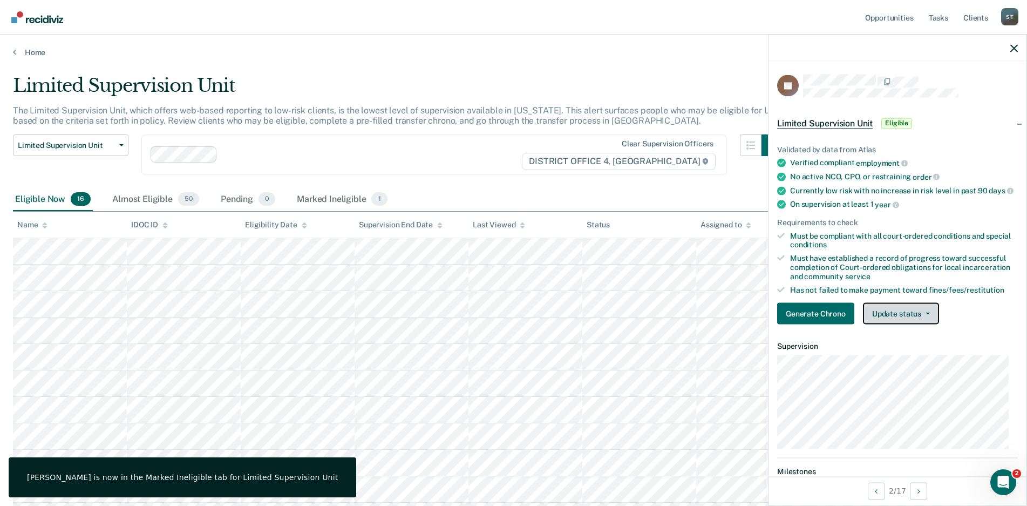
click at [932, 320] on button "Update status" at bounding box center [901, 314] width 76 height 22
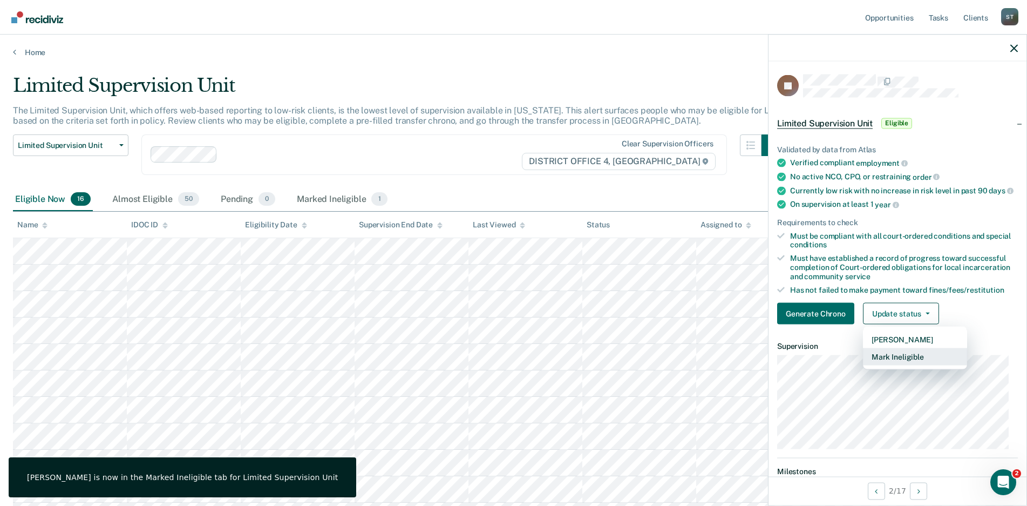
click at [899, 365] on button "Mark Ineligible" at bounding box center [915, 356] width 104 height 17
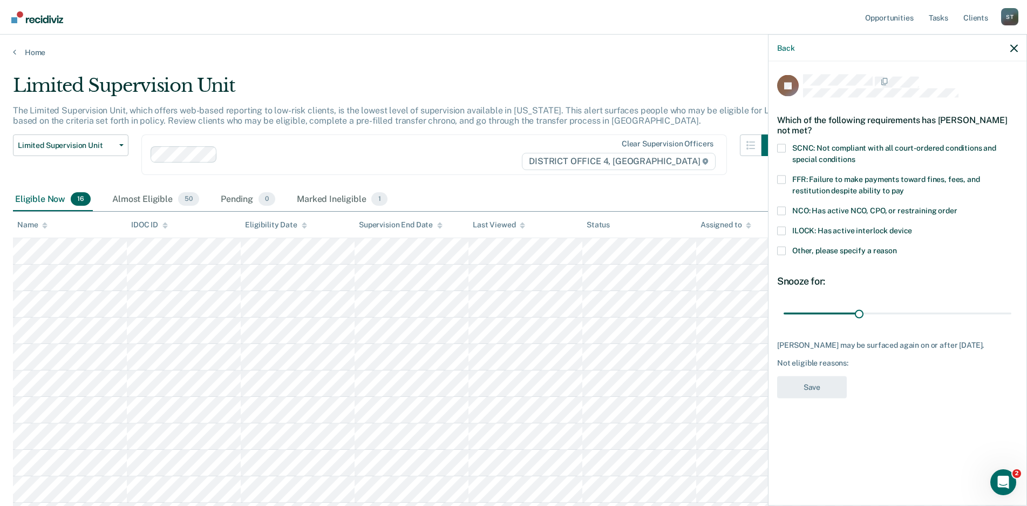
click at [779, 147] on span at bounding box center [781, 148] width 9 height 9
click at [855, 155] on input "SCNC: Not compliant with all court-ordered conditions and special conditions" at bounding box center [855, 155] width 0 height 0
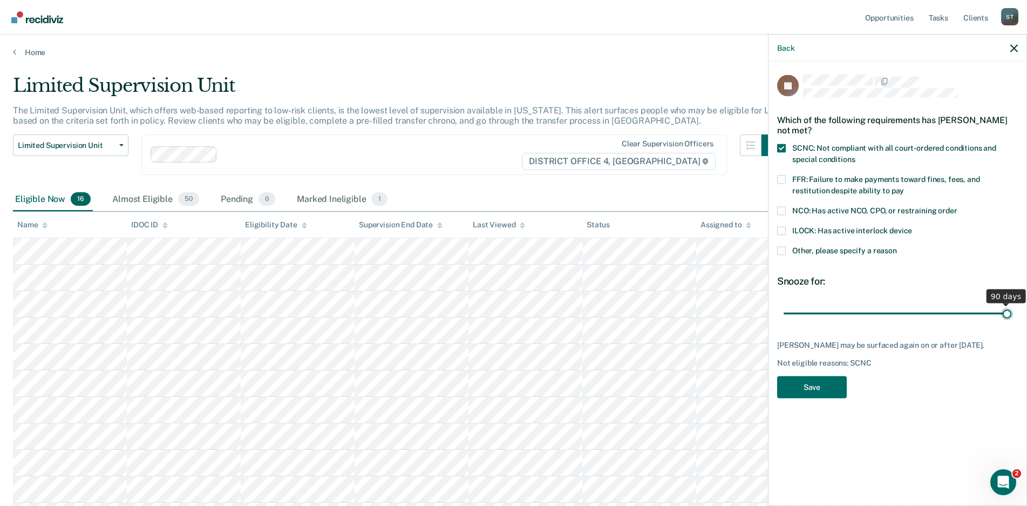
drag, startPoint x: 858, startPoint y: 312, endPoint x: 1039, endPoint y: 309, distance: 180.8
type input "90"
click at [1012, 309] on input "range" at bounding box center [898, 313] width 228 height 19
click at [809, 391] on button "Save" at bounding box center [812, 387] width 70 height 22
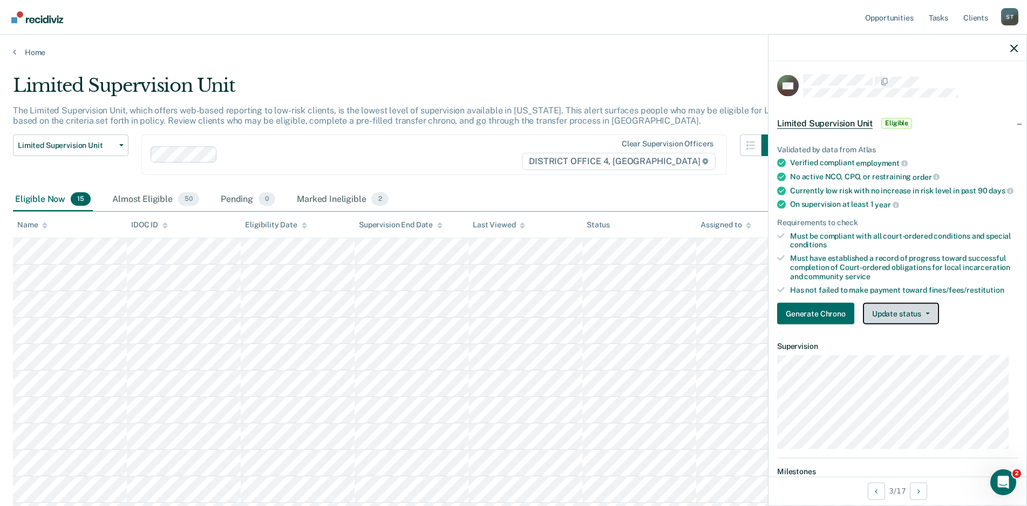
click at [928, 315] on icon "button" at bounding box center [928, 314] width 4 height 2
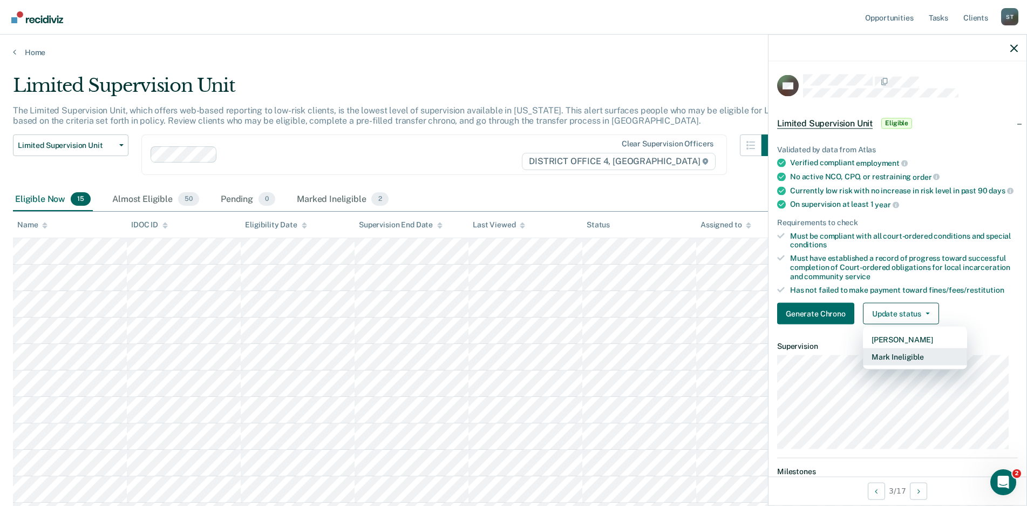
click at [902, 365] on button "Mark Ineligible" at bounding box center [915, 356] width 104 height 17
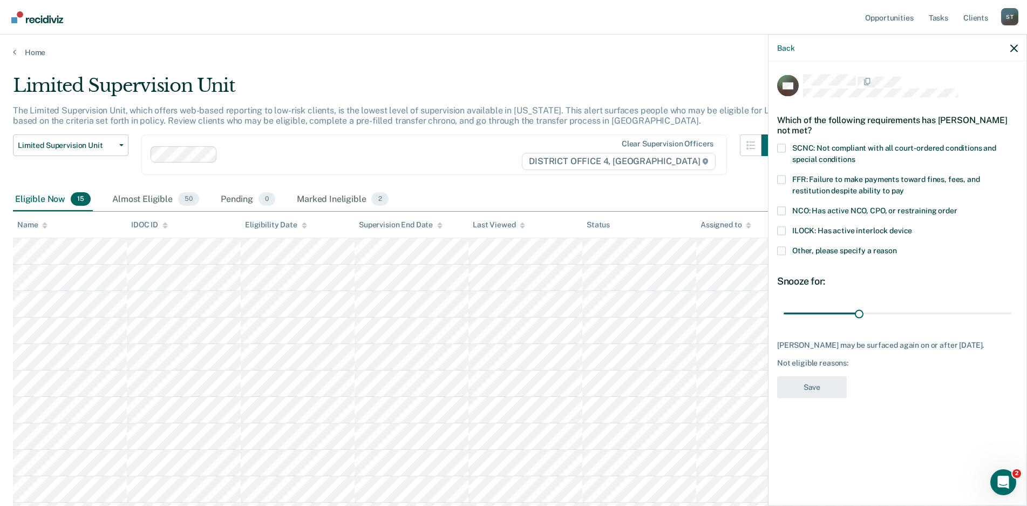
click at [779, 149] on span at bounding box center [781, 148] width 9 height 9
click at [855, 155] on input "SCNC: Not compliant with all court-ordered conditions and special conditions" at bounding box center [855, 155] width 0 height 0
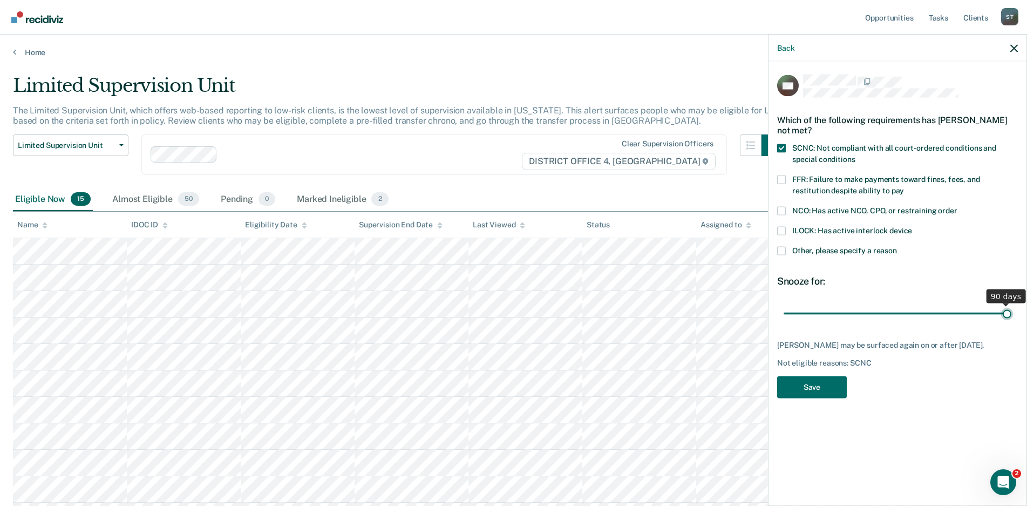
drag, startPoint x: 860, startPoint y: 314, endPoint x: 1016, endPoint y: 316, distance: 156.0
type input "90"
click at [1012, 316] on input "range" at bounding box center [898, 313] width 228 height 19
click at [817, 382] on button "Save" at bounding box center [812, 387] width 70 height 22
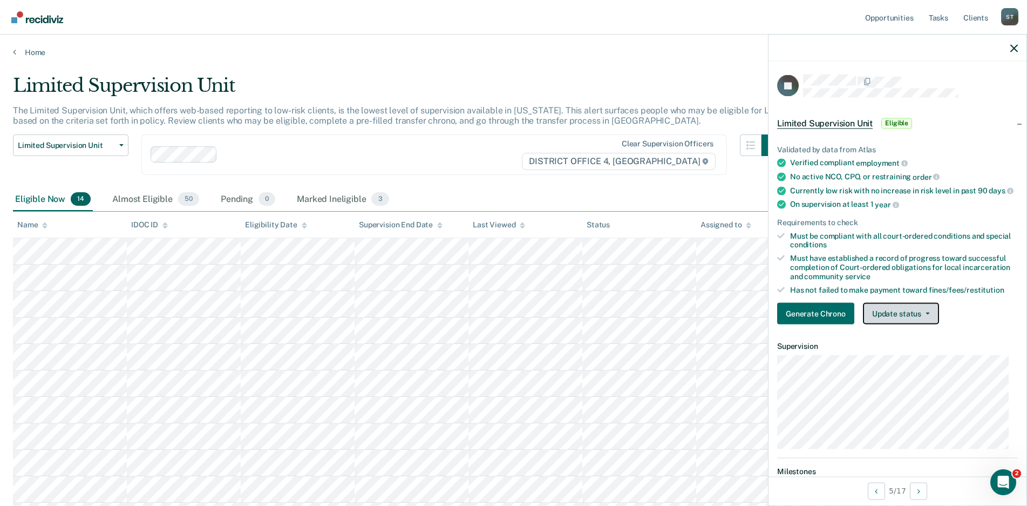
click at [926, 318] on button "Update status" at bounding box center [901, 314] width 76 height 22
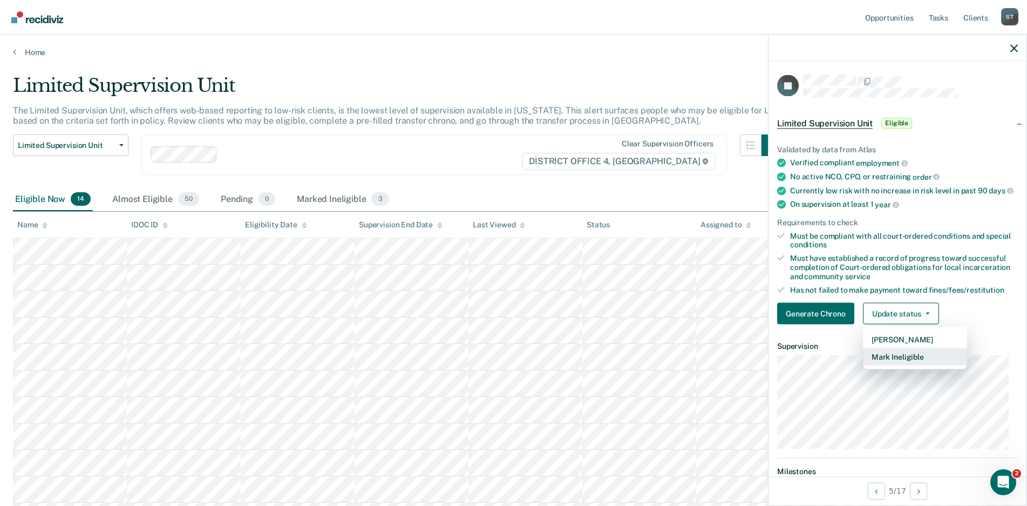
click at [911, 365] on button "Mark Ineligible" at bounding box center [915, 356] width 104 height 17
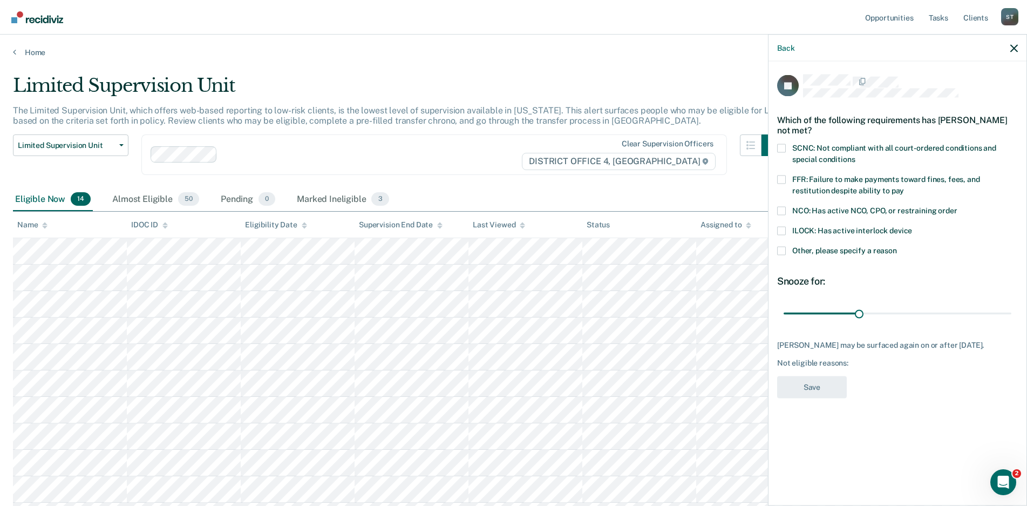
click at [782, 145] on span at bounding box center [781, 148] width 9 height 9
click at [855, 155] on input "SCNC: Not compliant with all court-ordered conditions and special conditions" at bounding box center [855, 155] width 0 height 0
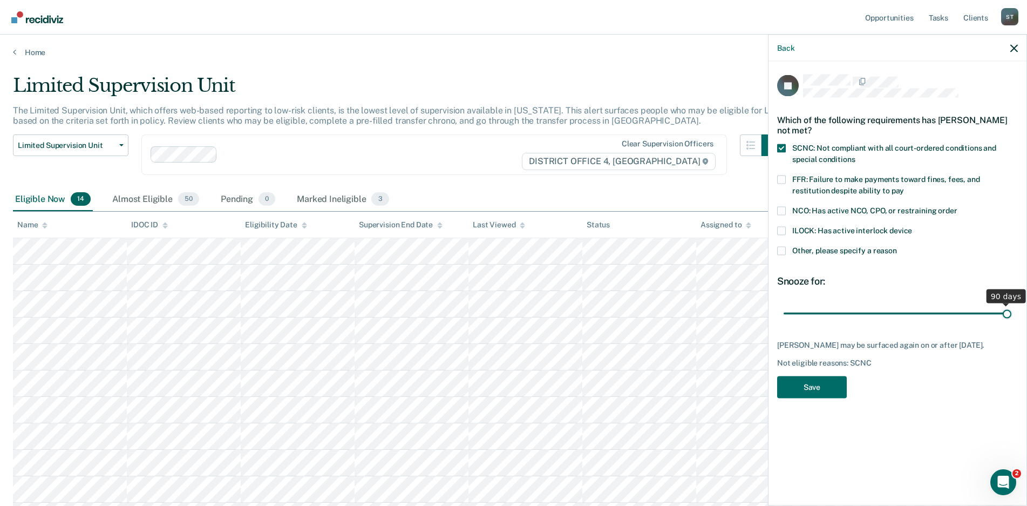
drag, startPoint x: 860, startPoint y: 311, endPoint x: 860, endPoint y: 344, distance: 32.9
type input "90"
click at [1012, 318] on input "range" at bounding box center [898, 313] width 228 height 19
click at [813, 384] on button "Save" at bounding box center [812, 387] width 70 height 22
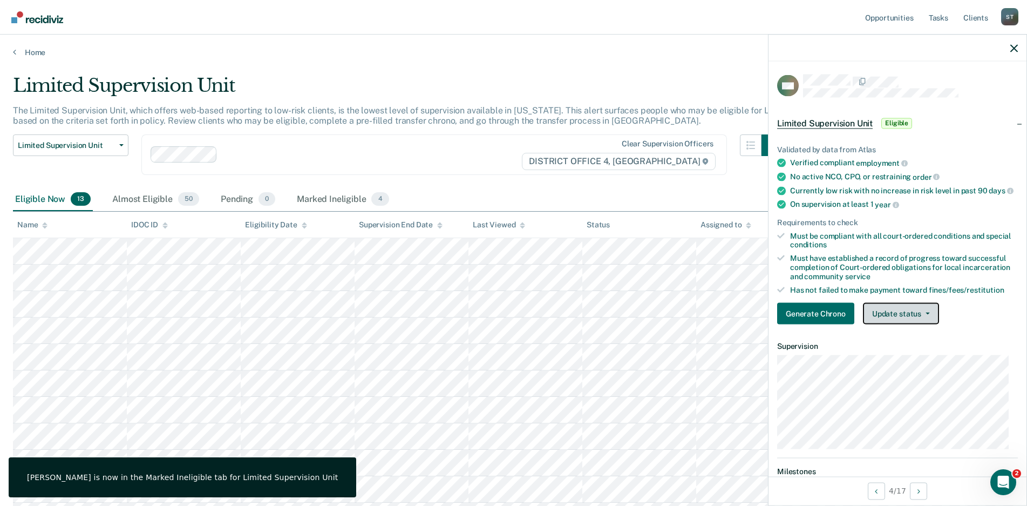
click at [929, 321] on button "Update status" at bounding box center [901, 314] width 76 height 22
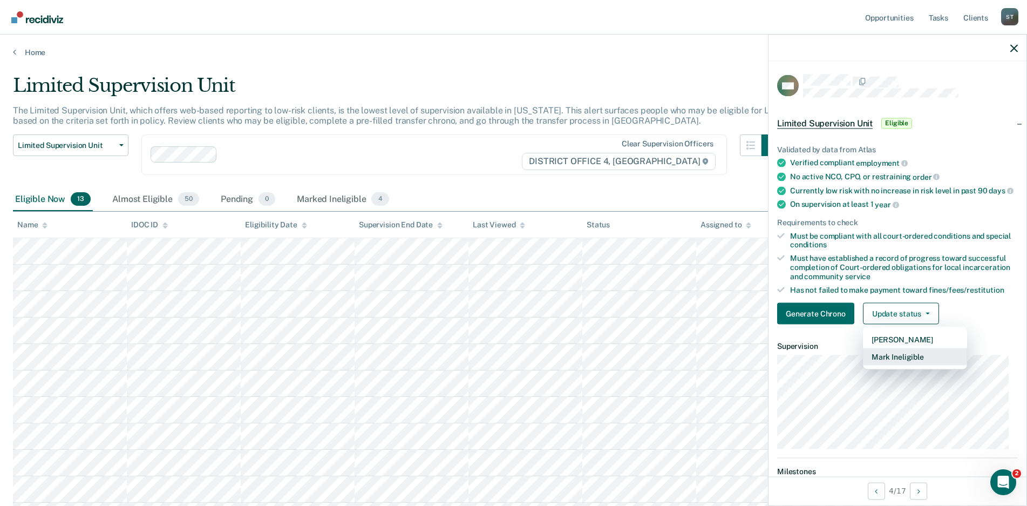
click at [900, 365] on button "Mark Ineligible" at bounding box center [915, 356] width 104 height 17
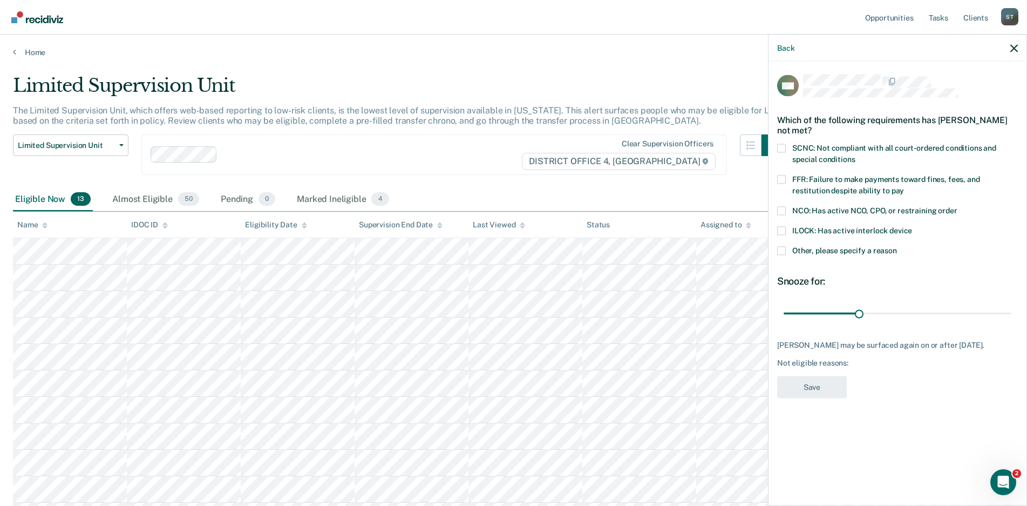
click at [780, 148] on span at bounding box center [781, 148] width 9 height 9
click at [855, 155] on input "SCNC: Not compliant with all court-ordered conditions and special conditions" at bounding box center [855, 155] width 0 height 0
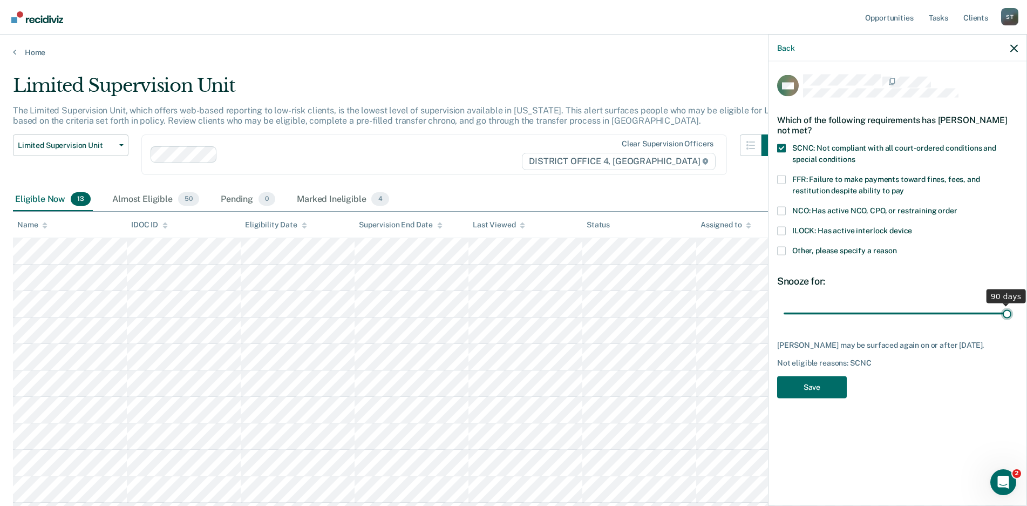
drag, startPoint x: 858, startPoint y: 308, endPoint x: 1032, endPoint y: 309, distance: 174.3
type input "90"
click at [1012, 309] on input "range" at bounding box center [898, 313] width 228 height 19
click at [823, 392] on button "Save" at bounding box center [812, 387] width 70 height 22
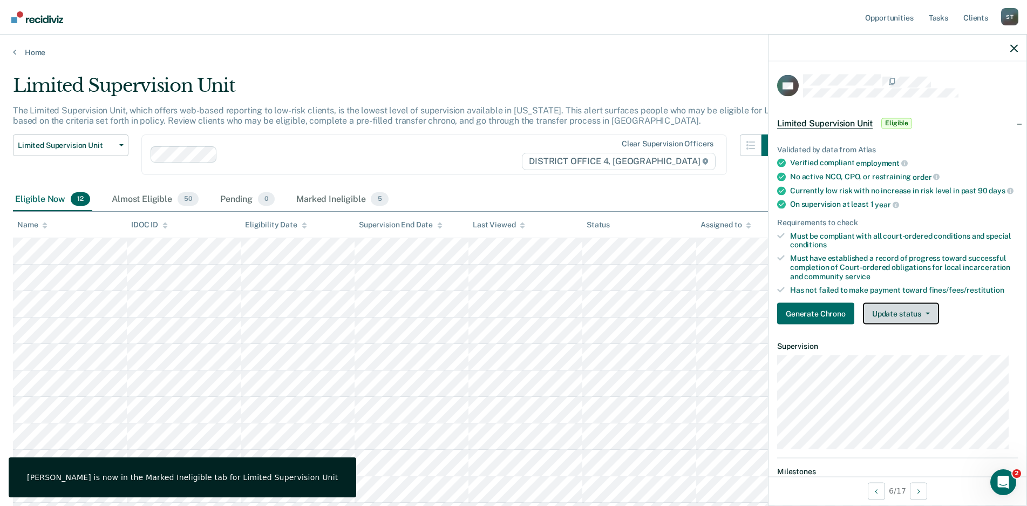
click at [926, 315] on icon "button" at bounding box center [928, 314] width 4 height 2
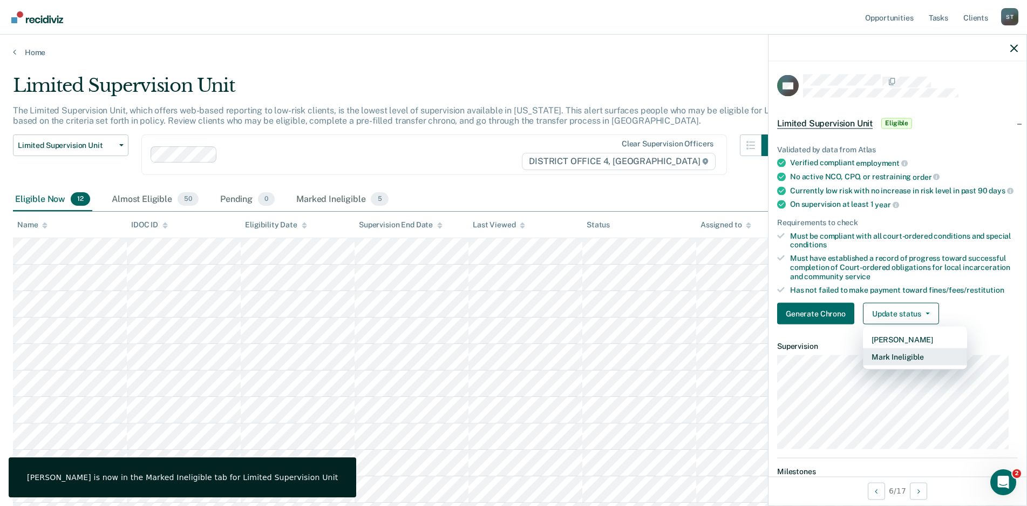
click at [904, 363] on button "Mark Ineligible" at bounding box center [915, 356] width 104 height 17
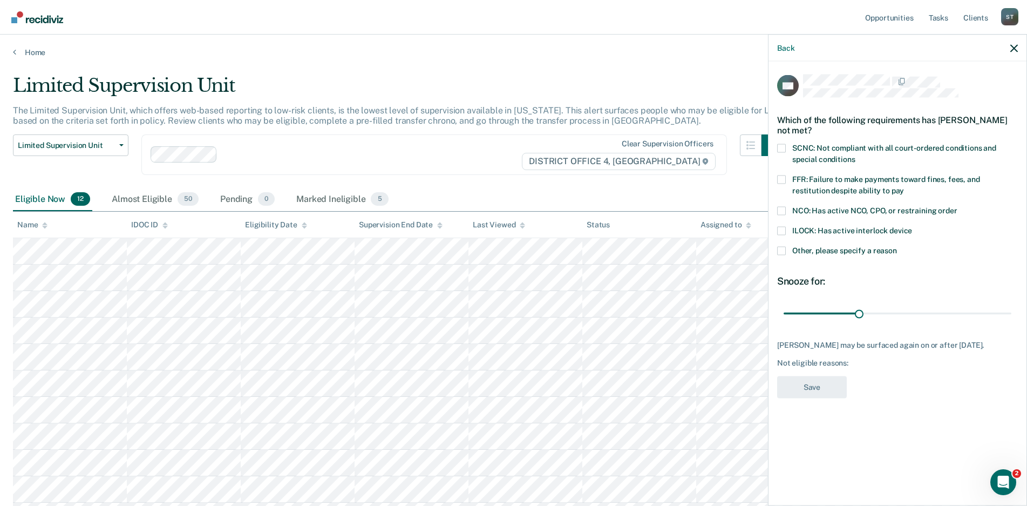
click at [784, 150] on span at bounding box center [781, 148] width 9 height 9
click at [855, 155] on input "SCNC: Not compliant with all court-ordered conditions and special conditions" at bounding box center [855, 155] width 0 height 0
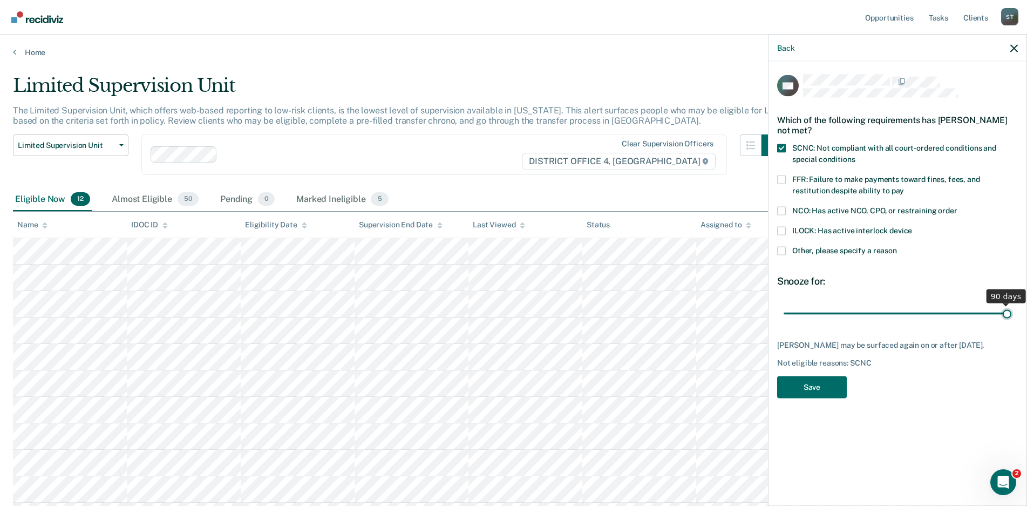
drag, startPoint x: 860, startPoint y: 310, endPoint x: 1037, endPoint y: 314, distance: 177.1
type input "90"
click at [1012, 314] on input "range" at bounding box center [898, 313] width 228 height 19
click at [810, 397] on button "Save" at bounding box center [812, 387] width 70 height 22
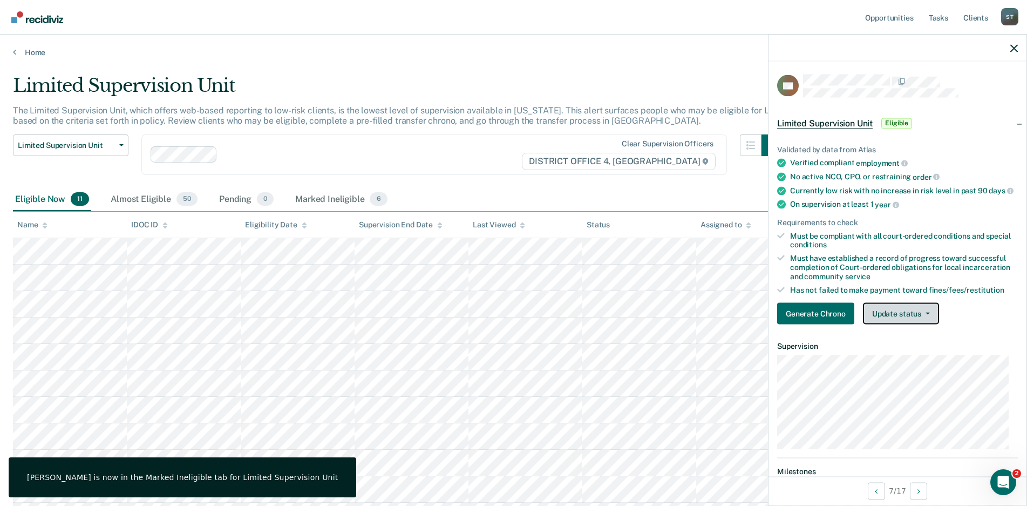
click at [930, 322] on button "Update status" at bounding box center [901, 314] width 76 height 22
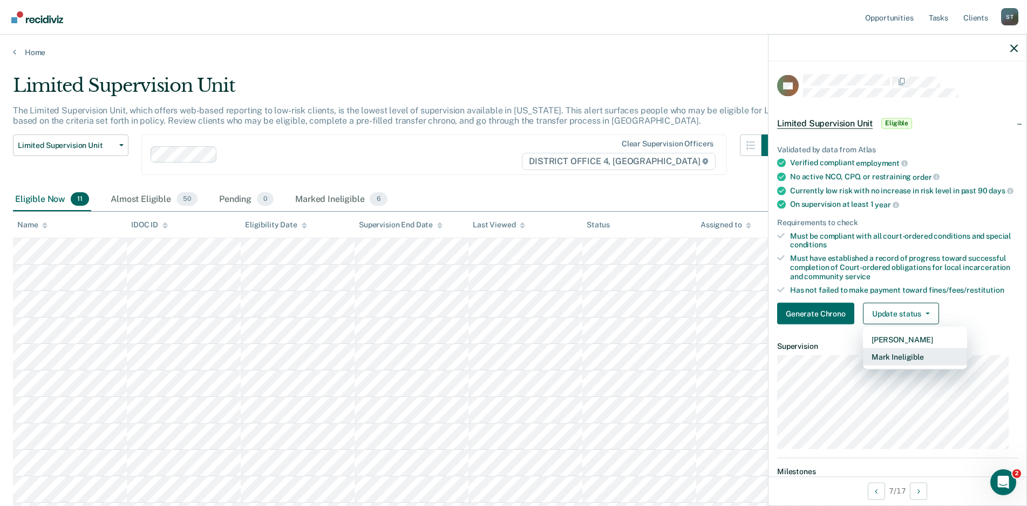
click at [900, 365] on button "Mark Ineligible" at bounding box center [915, 356] width 104 height 17
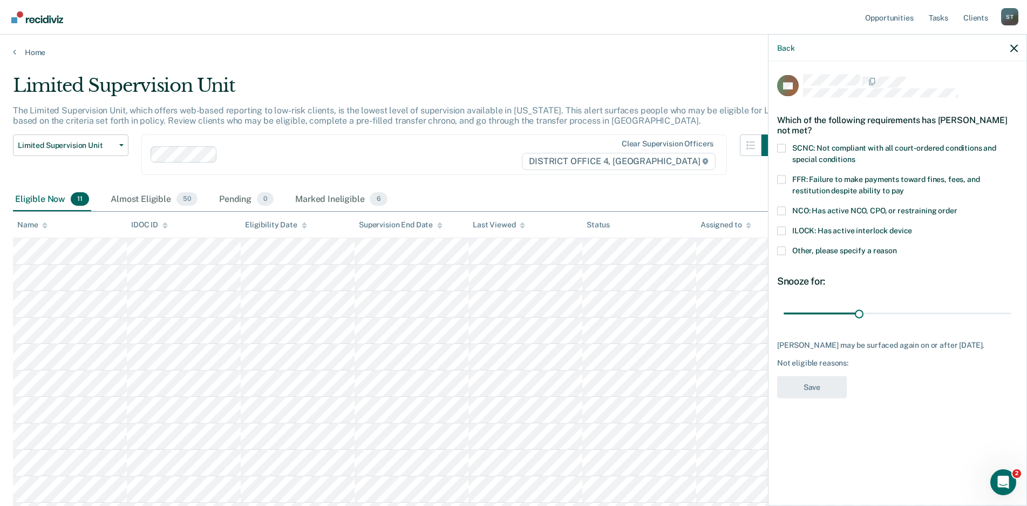
click at [782, 150] on span at bounding box center [781, 148] width 9 height 9
click at [855, 155] on input "SCNC: Not compliant with all court-ordered conditions and special conditions" at bounding box center [855, 155] width 0 height 0
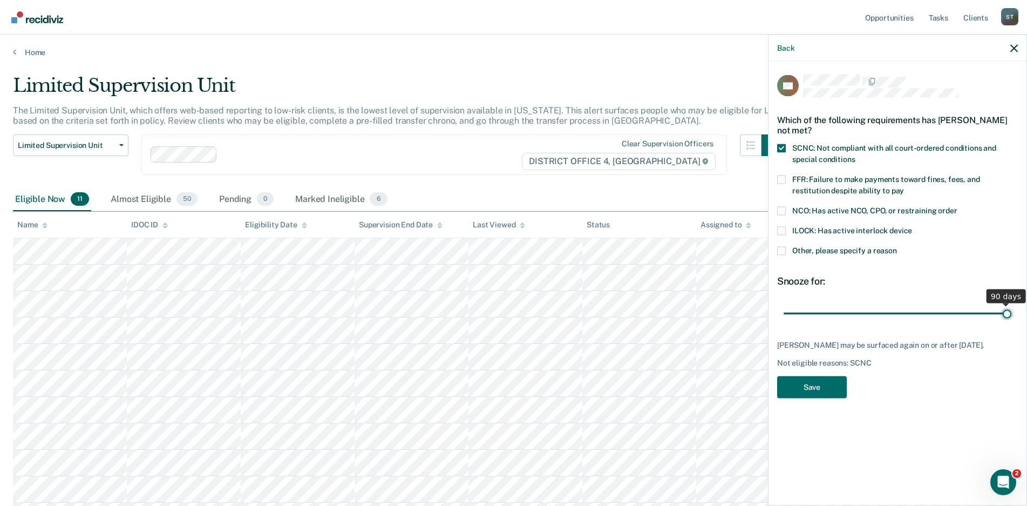
drag, startPoint x: 859, startPoint y: 311, endPoint x: 1051, endPoint y: 321, distance: 191.8
type input "90"
click at [1012, 321] on input "range" at bounding box center [898, 313] width 228 height 19
click at [816, 390] on button "Save" at bounding box center [812, 387] width 70 height 22
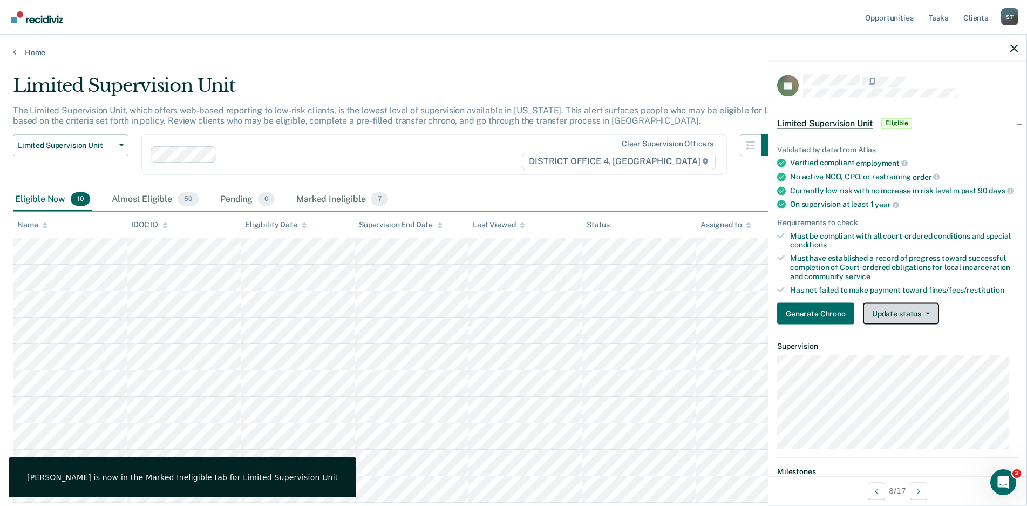
click at [926, 318] on button "Update status" at bounding box center [901, 314] width 76 height 22
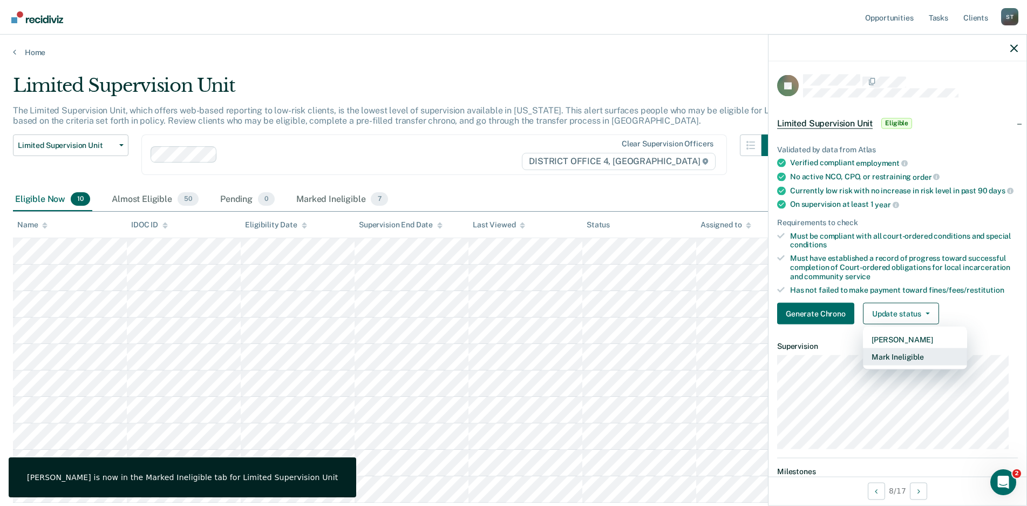
click at [907, 365] on button "Mark Ineligible" at bounding box center [915, 356] width 104 height 17
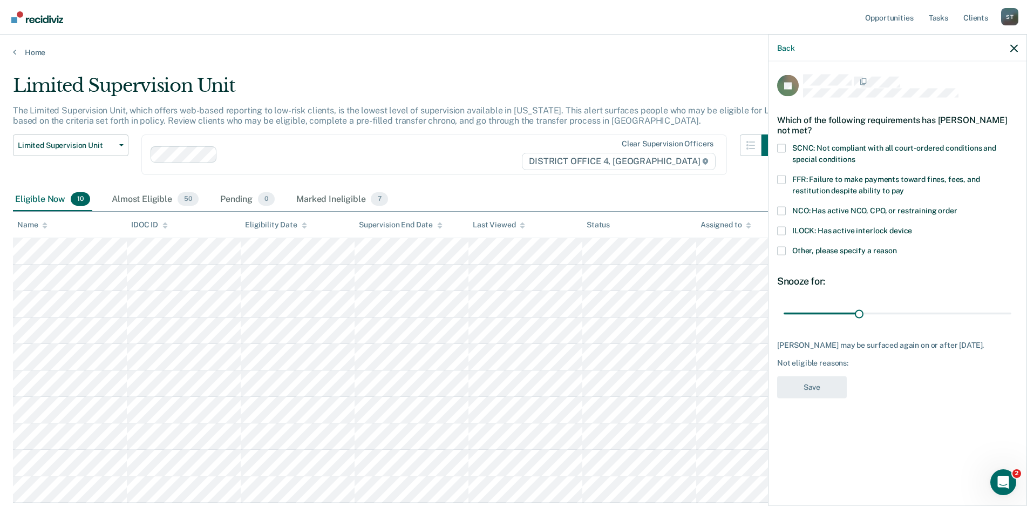
click at [779, 145] on span at bounding box center [781, 148] width 9 height 9
click at [855, 155] on input "SCNC: Not compliant with all court-ordered conditions and special conditions" at bounding box center [855, 155] width 0 height 0
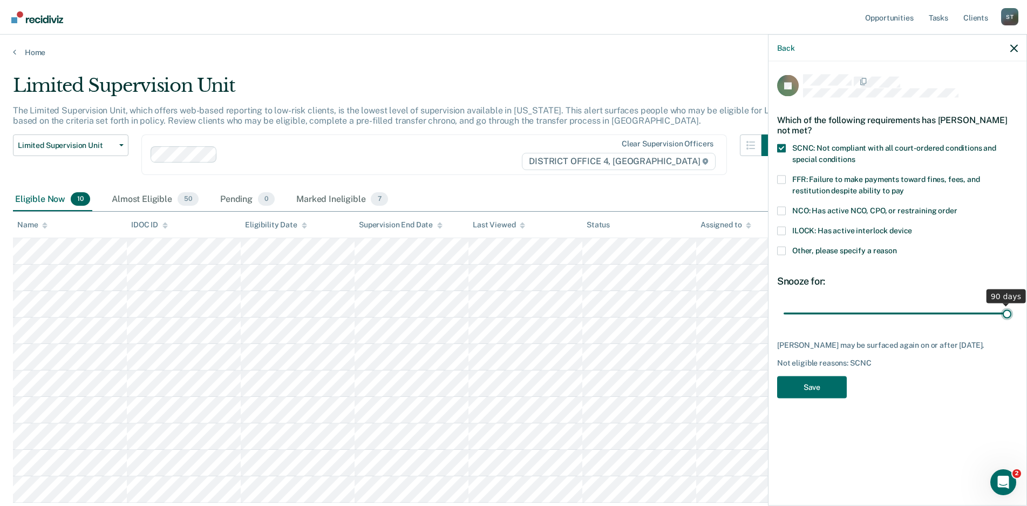
drag, startPoint x: 856, startPoint y: 311, endPoint x: 1030, endPoint y: 322, distance: 174.6
type input "90"
click at [1012, 322] on input "range" at bounding box center [898, 313] width 228 height 19
click at [811, 386] on button "Save" at bounding box center [812, 387] width 70 height 22
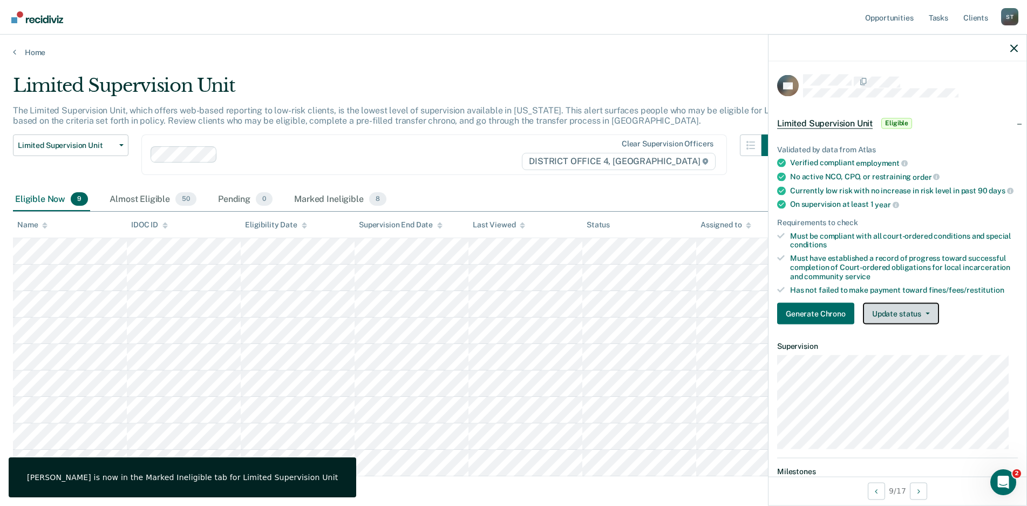
click at [928, 321] on button "Update status" at bounding box center [901, 314] width 76 height 22
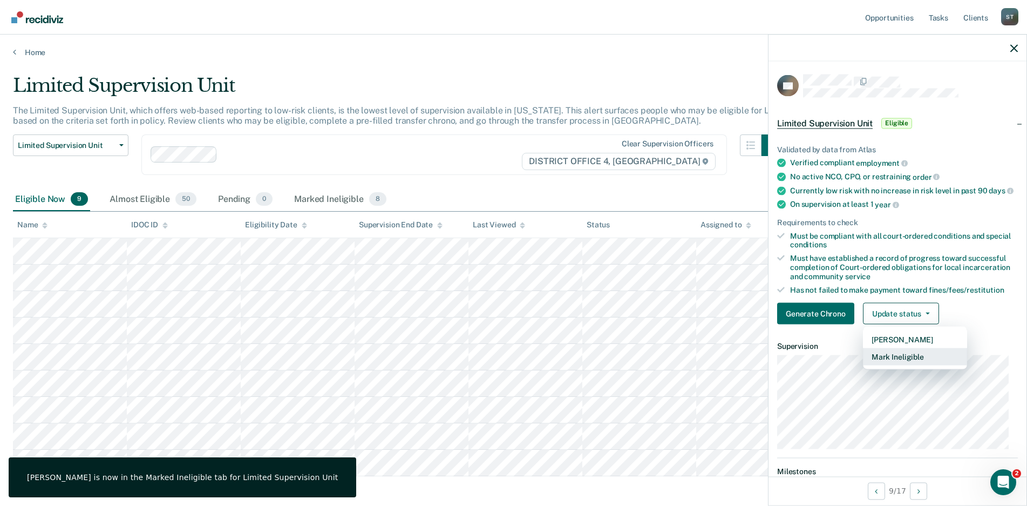
click at [908, 365] on button "Mark Ineligible" at bounding box center [915, 356] width 104 height 17
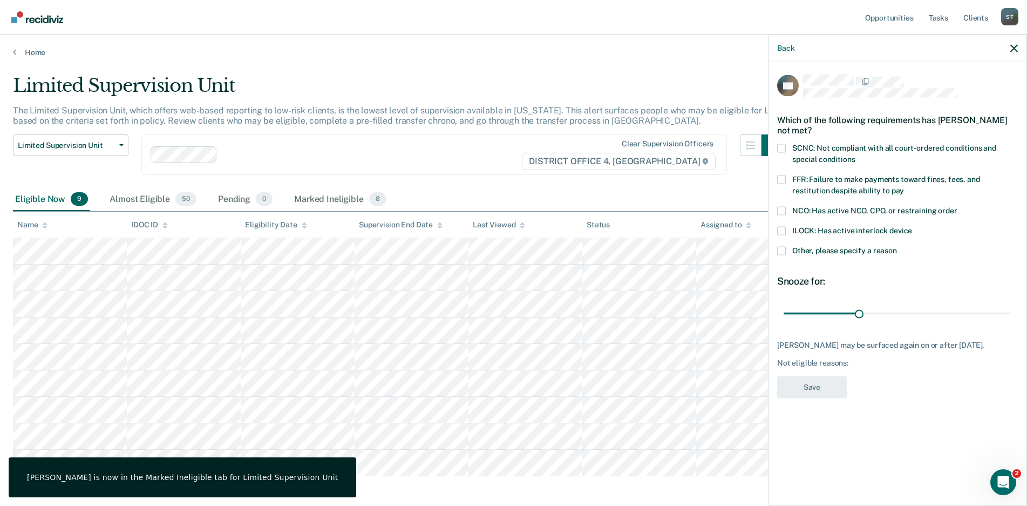
click at [783, 148] on span at bounding box center [781, 148] width 9 height 9
click at [855, 155] on input "SCNC: Not compliant with all court-ordered conditions and special conditions" at bounding box center [855, 155] width 0 height 0
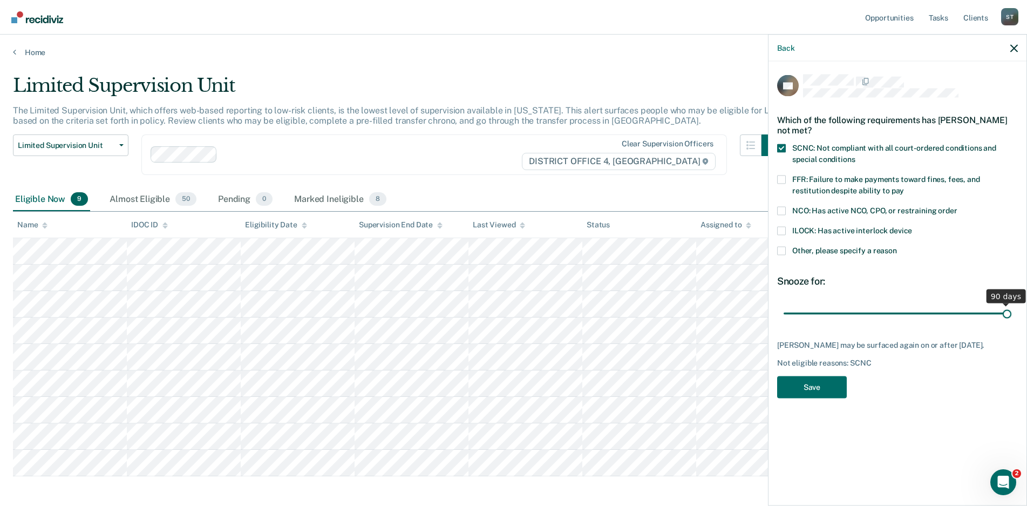
drag, startPoint x: 858, startPoint y: 314, endPoint x: 1020, endPoint y: 323, distance: 162.7
type input "90"
click at [1012, 323] on input "range" at bounding box center [898, 313] width 228 height 19
click at [802, 384] on button "Save" at bounding box center [812, 387] width 70 height 22
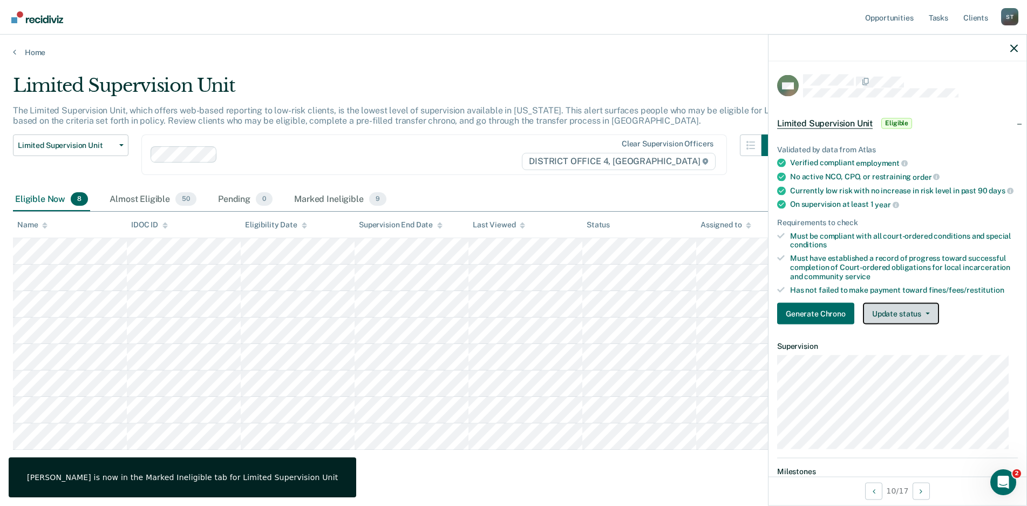
click at [926, 319] on button "Update status" at bounding box center [901, 314] width 76 height 22
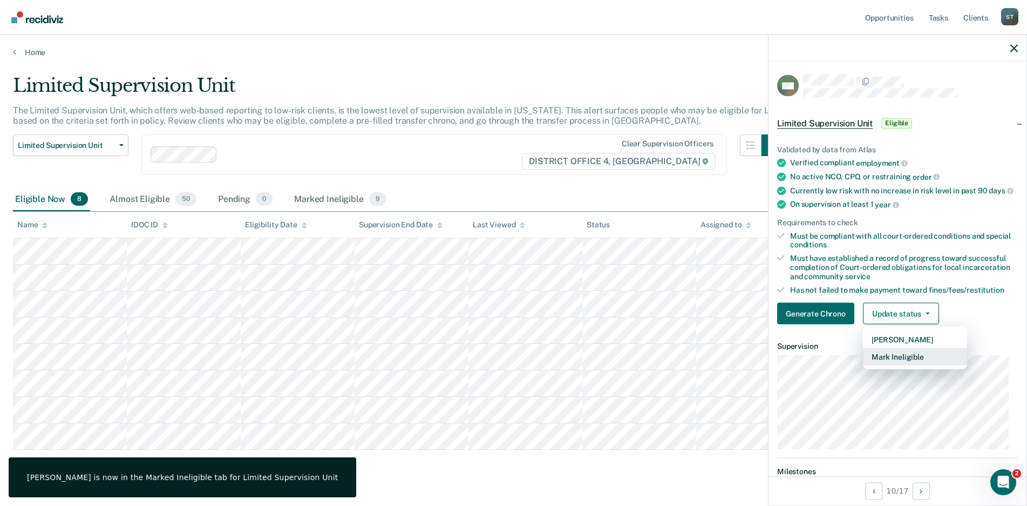
click at [899, 361] on button "Mark Ineligible" at bounding box center [915, 356] width 104 height 17
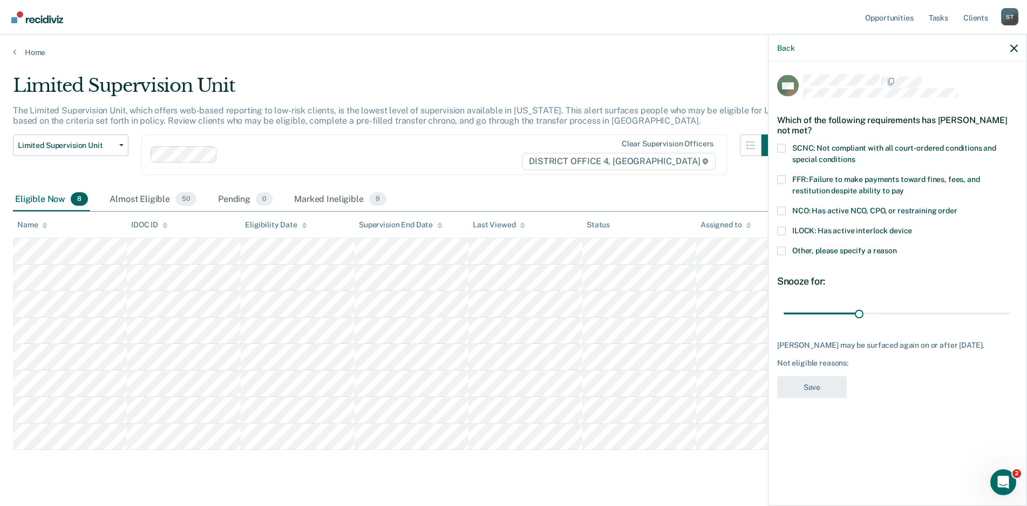
click at [782, 142] on div "Which of the following requirements has [PERSON_NAME] not met?" at bounding box center [897, 125] width 241 height 38
click at [780, 150] on span at bounding box center [781, 148] width 9 height 9
click at [855, 155] on input "SCNC: Not compliant with all court-ordered conditions and special conditions" at bounding box center [855, 155] width 0 height 0
drag, startPoint x: 856, startPoint y: 313, endPoint x: 1022, endPoint y: 332, distance: 167.3
type input "90"
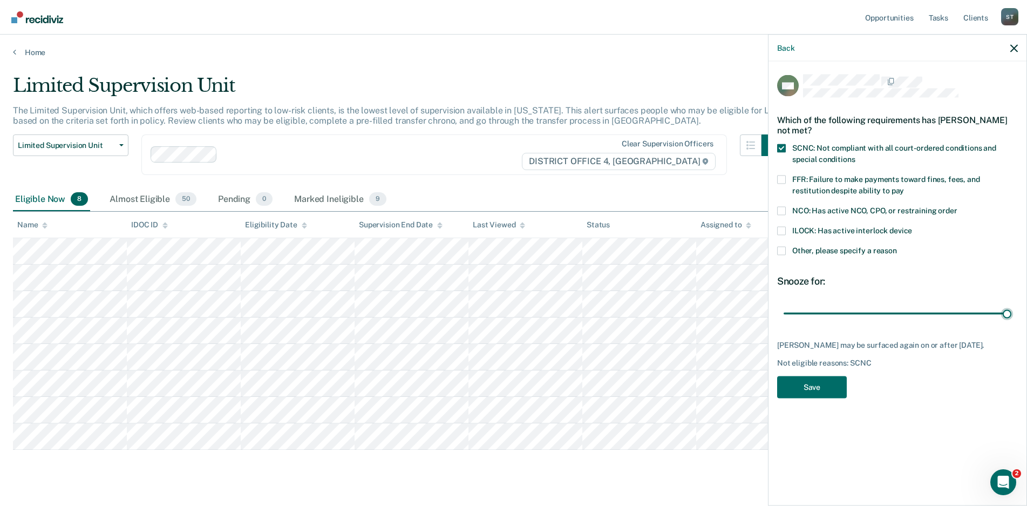
click at [1012, 323] on input "range" at bounding box center [898, 313] width 228 height 19
click at [820, 397] on button "Save" at bounding box center [812, 387] width 70 height 22
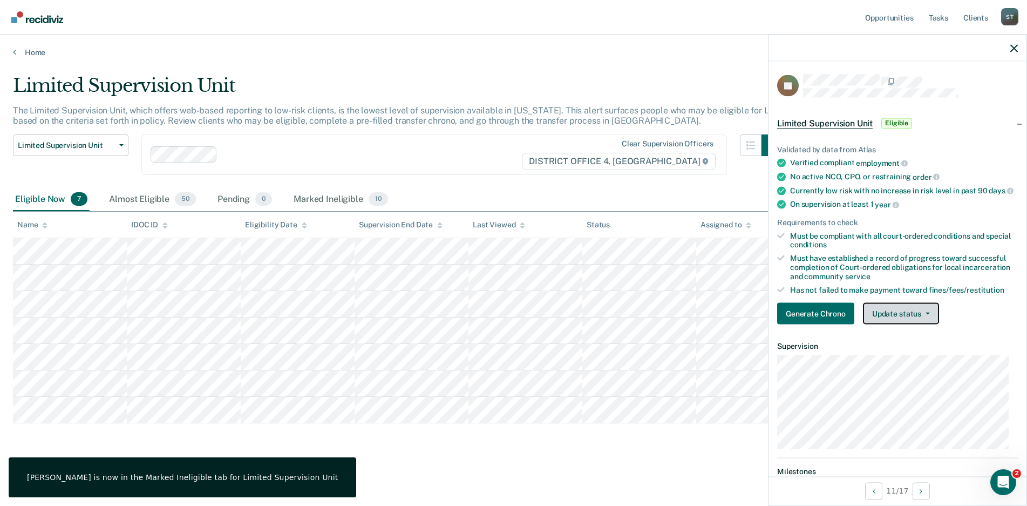
click at [926, 315] on icon "button" at bounding box center [928, 314] width 4 height 2
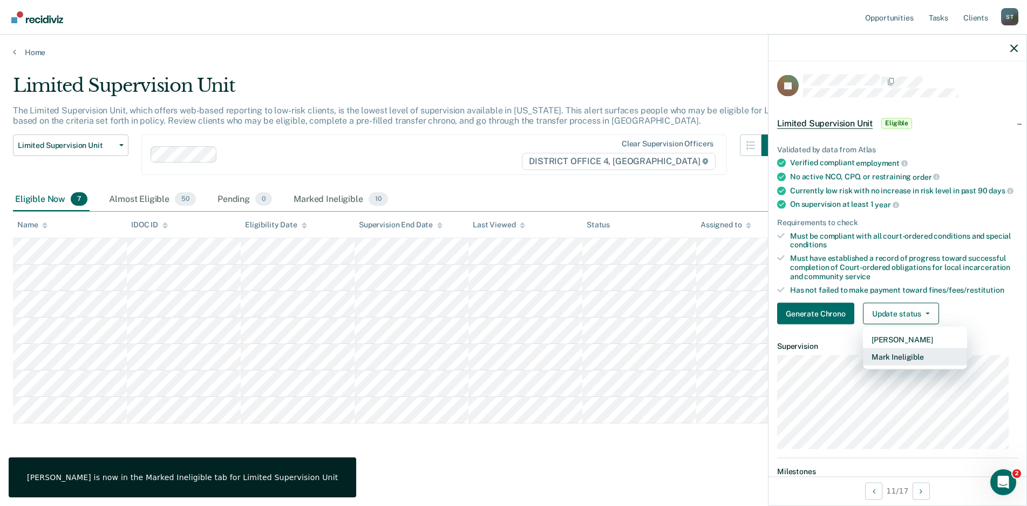
click at [907, 365] on button "Mark Ineligible" at bounding box center [915, 356] width 104 height 17
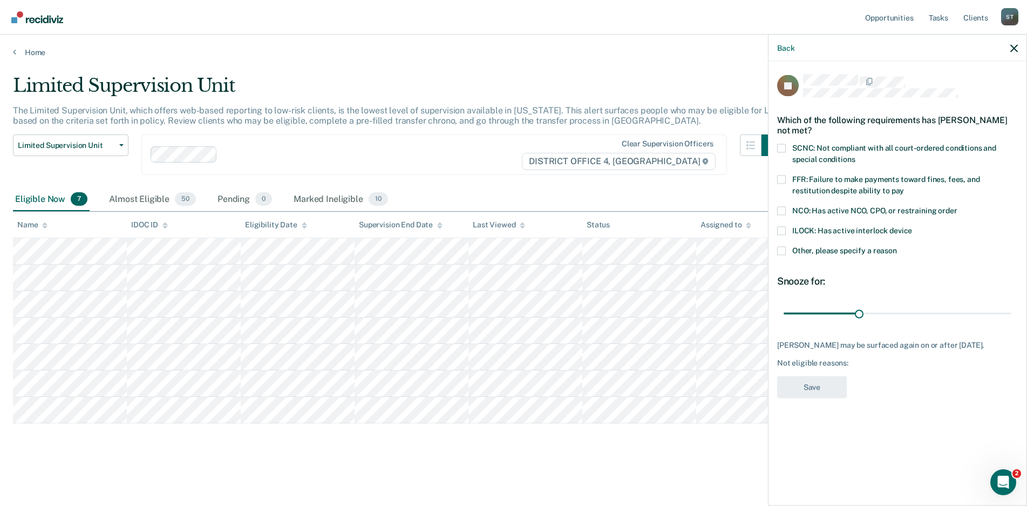
drag, startPoint x: 782, startPoint y: 148, endPoint x: 815, endPoint y: 244, distance: 101.1
click at [782, 149] on span at bounding box center [781, 148] width 9 height 9
click at [855, 155] on input "SCNC: Not compliant with all court-ordered conditions and special conditions" at bounding box center [855, 155] width 0 height 0
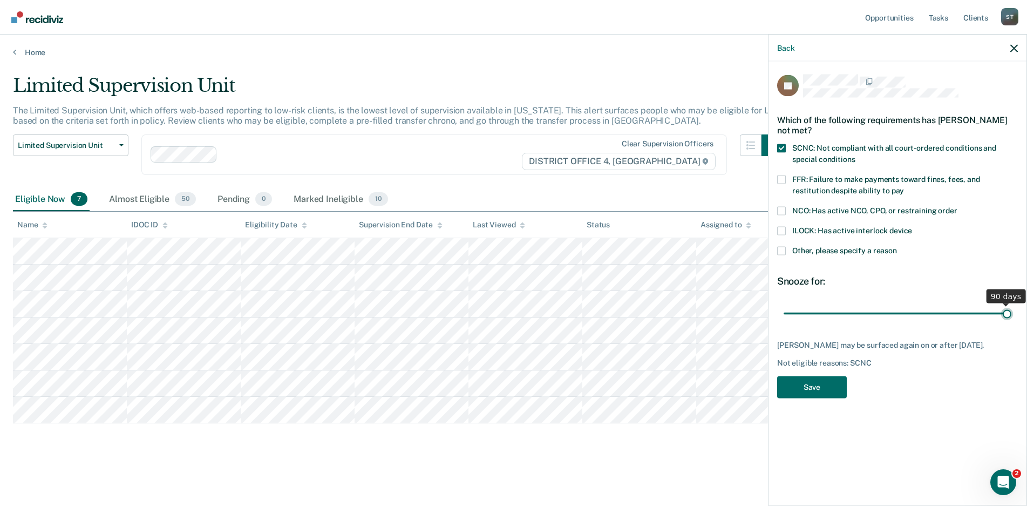
drag, startPoint x: 855, startPoint y: 311, endPoint x: 839, endPoint y: 370, distance: 60.4
type input "90"
click at [1012, 323] on input "range" at bounding box center [898, 313] width 228 height 19
click at [809, 384] on button "Save" at bounding box center [812, 387] width 70 height 22
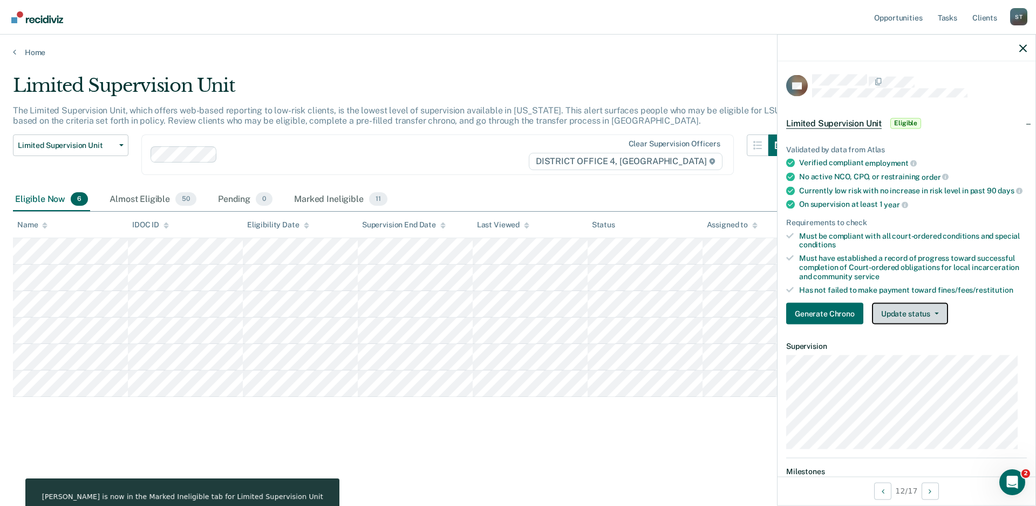
click at [935, 315] on icon "button" at bounding box center [937, 314] width 4 height 2
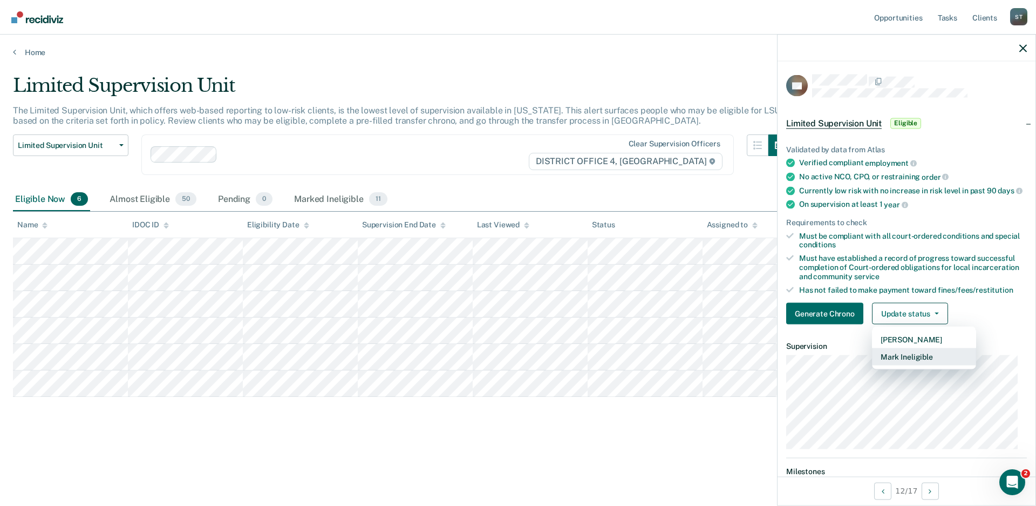
click at [897, 364] on button "Mark Ineligible" at bounding box center [924, 356] width 104 height 17
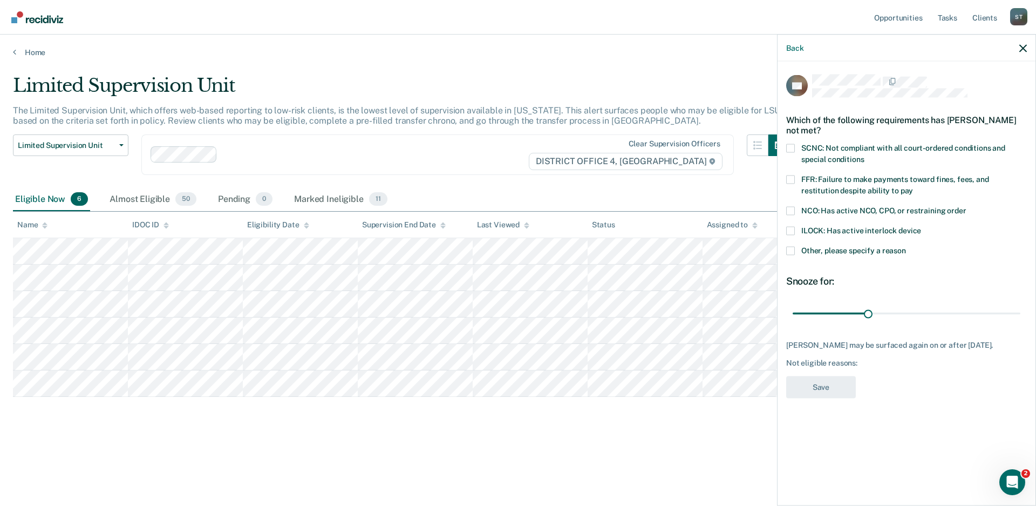
click at [788, 147] on span at bounding box center [790, 148] width 9 height 9
click at [864, 155] on input "SCNC: Not compliant with all court-ordered conditions and special conditions" at bounding box center [864, 155] width 0 height 0
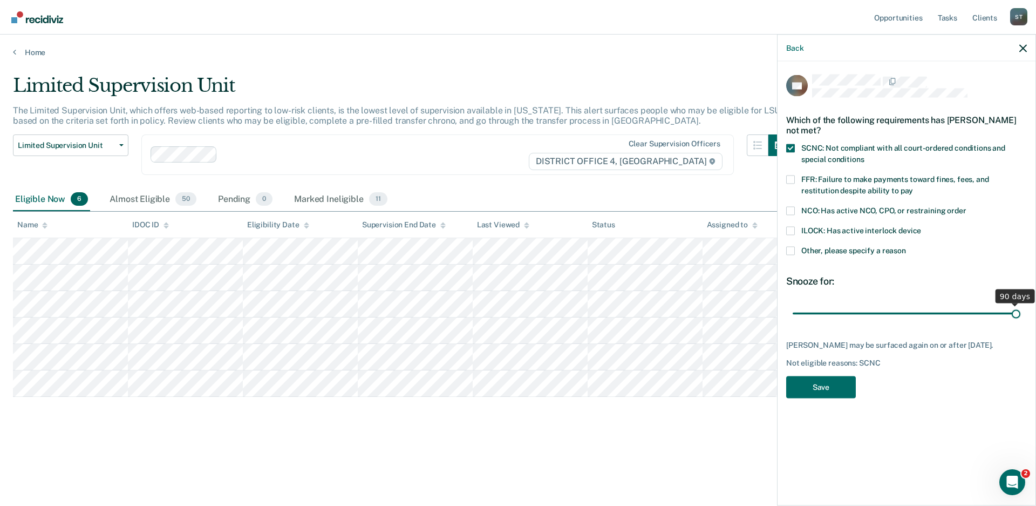
drag, startPoint x: 868, startPoint y: 310, endPoint x: 1050, endPoint y: 311, distance: 181.9
type input "90"
click at [1021, 311] on input "range" at bounding box center [907, 313] width 228 height 19
click at [818, 396] on button "Save" at bounding box center [821, 387] width 70 height 22
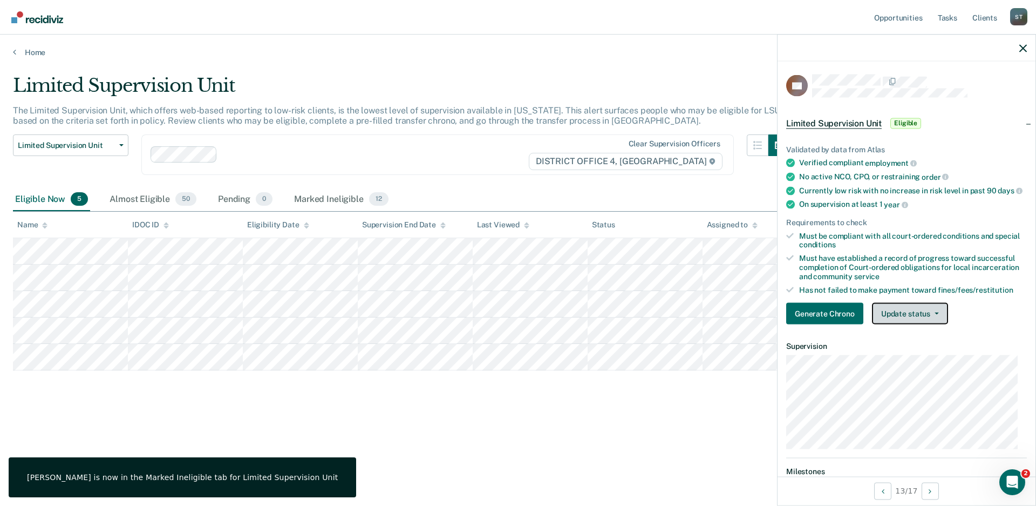
click at [935, 324] on button "Update status" at bounding box center [910, 314] width 76 height 22
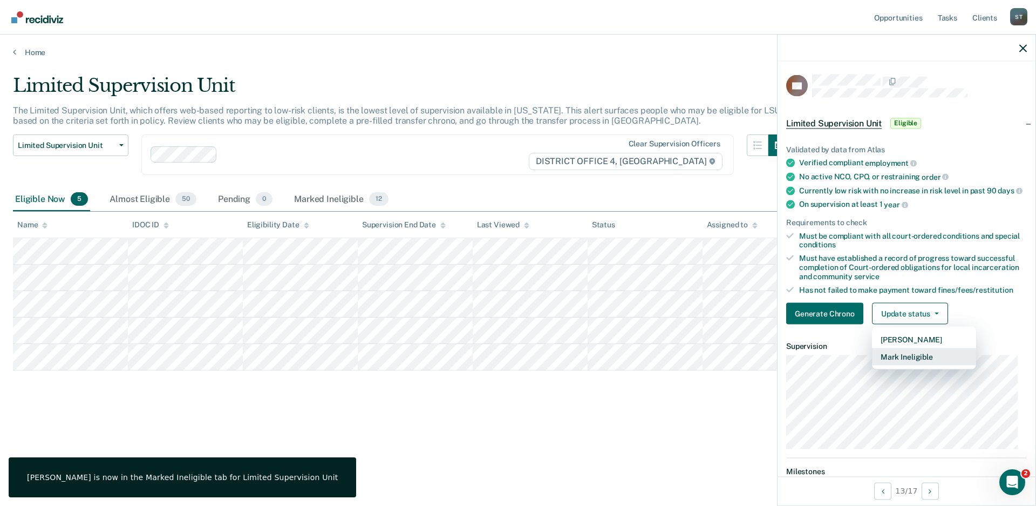
click at [910, 362] on button "Mark Ineligible" at bounding box center [924, 356] width 104 height 17
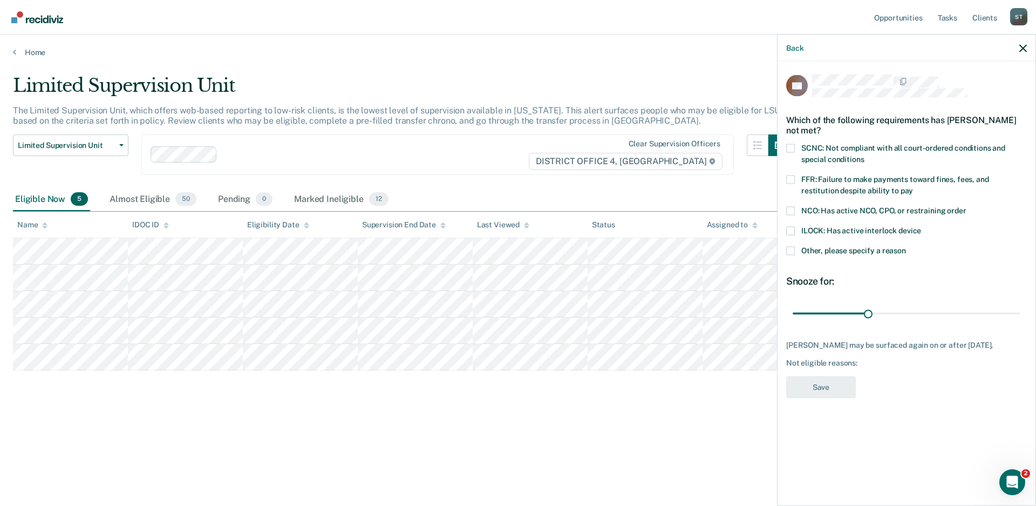
click at [790, 148] on span at bounding box center [790, 148] width 9 height 9
click at [864, 155] on input "SCNC: Not compliant with all court-ordered conditions and special conditions" at bounding box center [864, 155] width 0 height 0
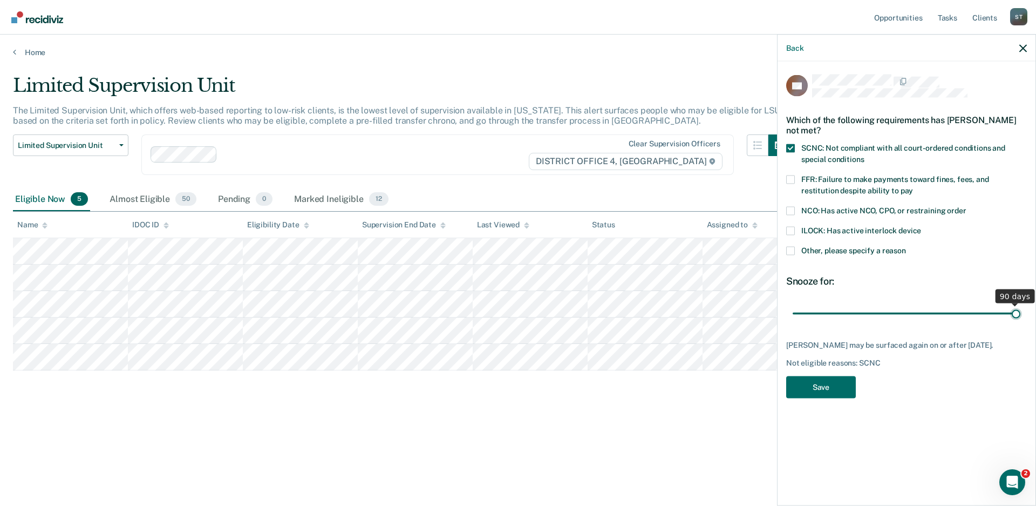
drag, startPoint x: 866, startPoint y: 310, endPoint x: 1108, endPoint y: 328, distance: 242.4
type input "90"
click at [1021, 323] on input "range" at bounding box center [907, 313] width 228 height 19
click at [836, 395] on button "Save" at bounding box center [821, 387] width 70 height 22
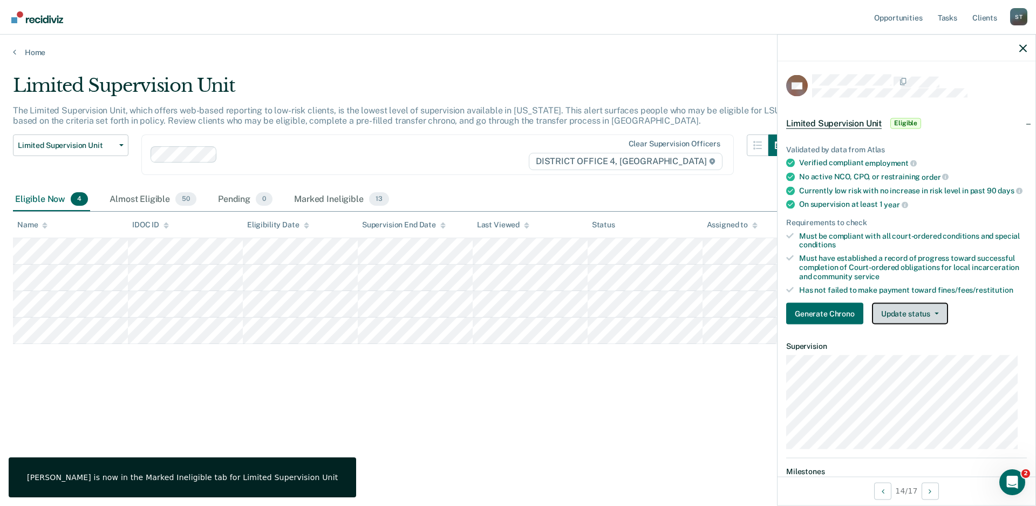
click at [936, 315] on button "Update status" at bounding box center [910, 314] width 76 height 22
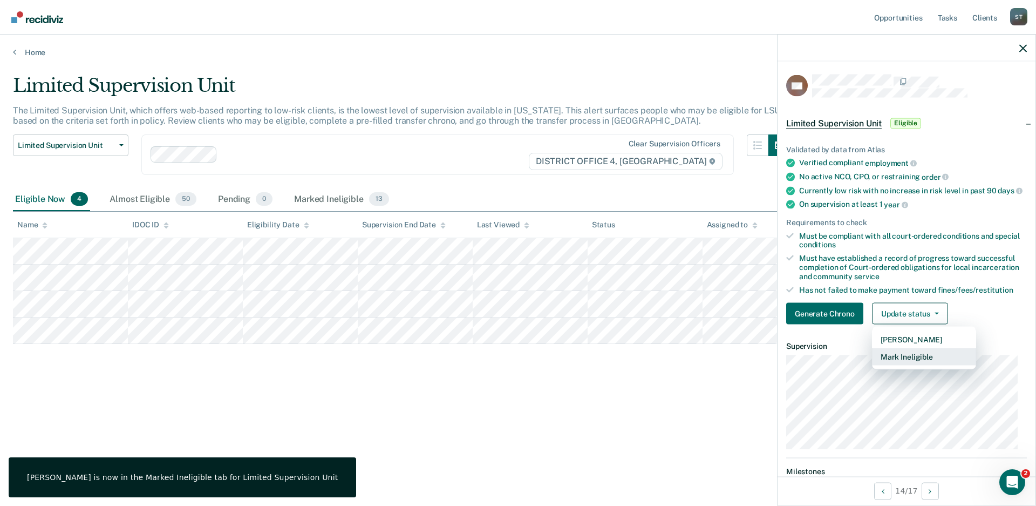
click at [901, 359] on button "Mark Ineligible" at bounding box center [924, 356] width 104 height 17
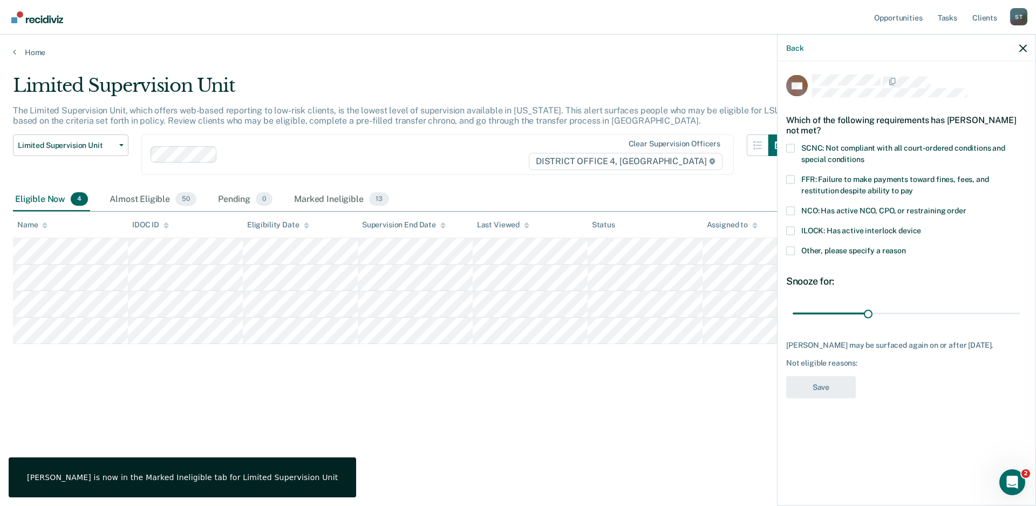
click at [792, 148] on span at bounding box center [790, 148] width 9 height 9
click at [864, 155] on input "SCNC: Not compliant with all court-ordered conditions and special conditions" at bounding box center [864, 155] width 0 height 0
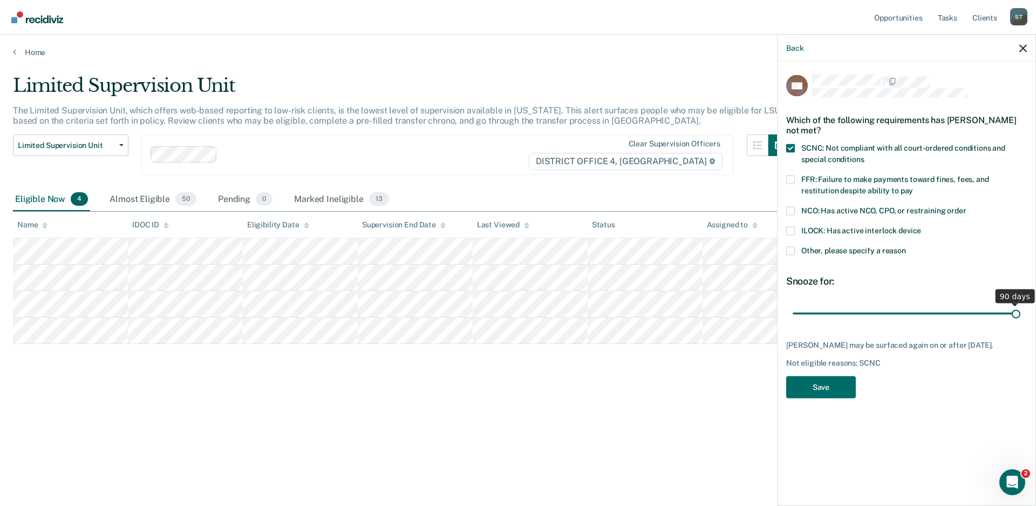
drag, startPoint x: 868, startPoint y: 311, endPoint x: 1080, endPoint y: 330, distance: 213.0
type input "90"
click at [1021, 323] on input "range" at bounding box center [907, 313] width 228 height 19
click at [807, 389] on button "Save" at bounding box center [821, 387] width 70 height 22
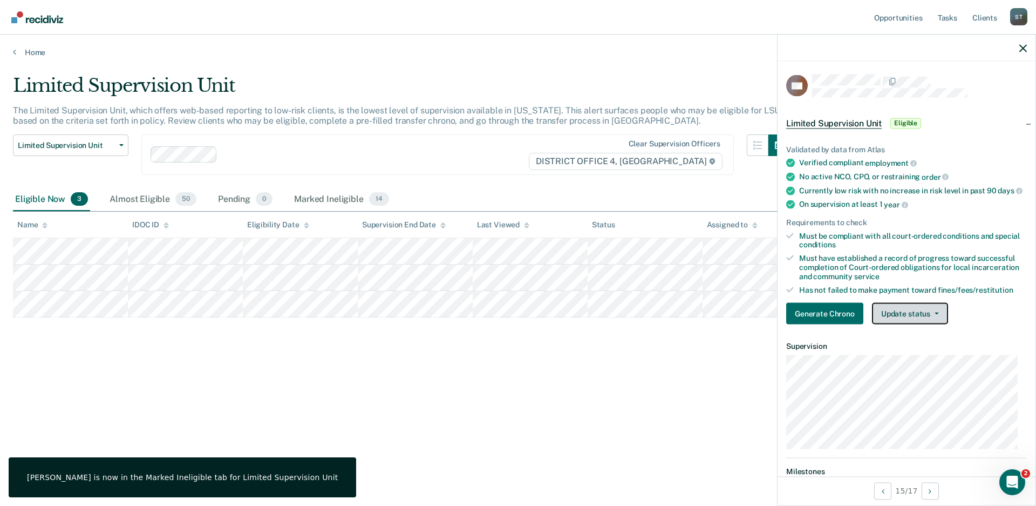
click at [932, 318] on button "Update status" at bounding box center [910, 314] width 76 height 22
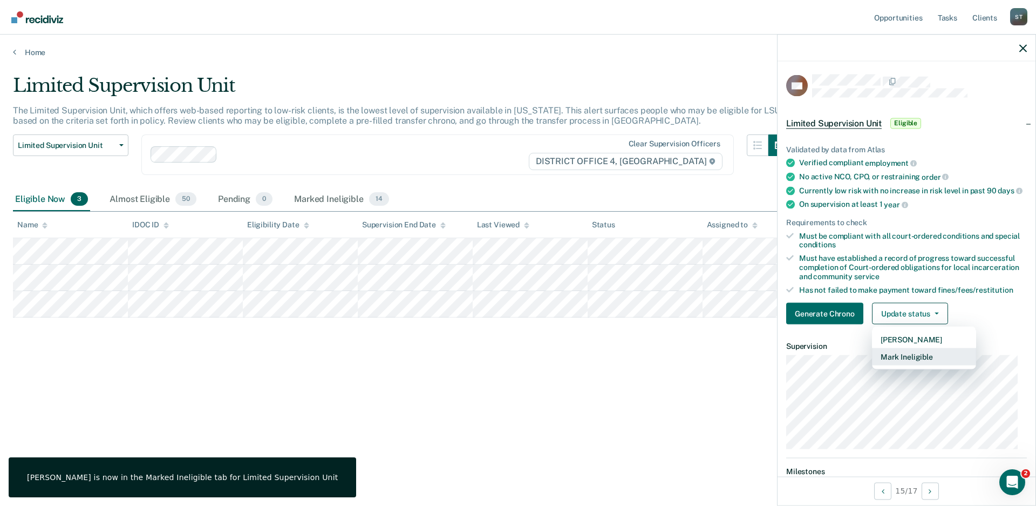
click at [913, 361] on button "Mark Ineligible" at bounding box center [924, 356] width 104 height 17
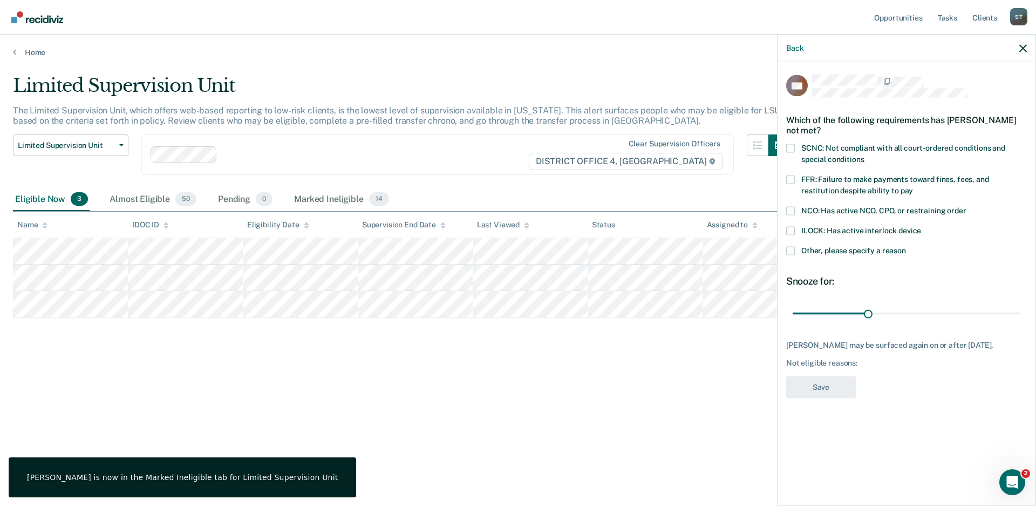
click at [790, 148] on span at bounding box center [790, 148] width 9 height 9
click at [864, 155] on input "SCNC: Not compliant with all court-ordered conditions and special conditions" at bounding box center [864, 155] width 0 height 0
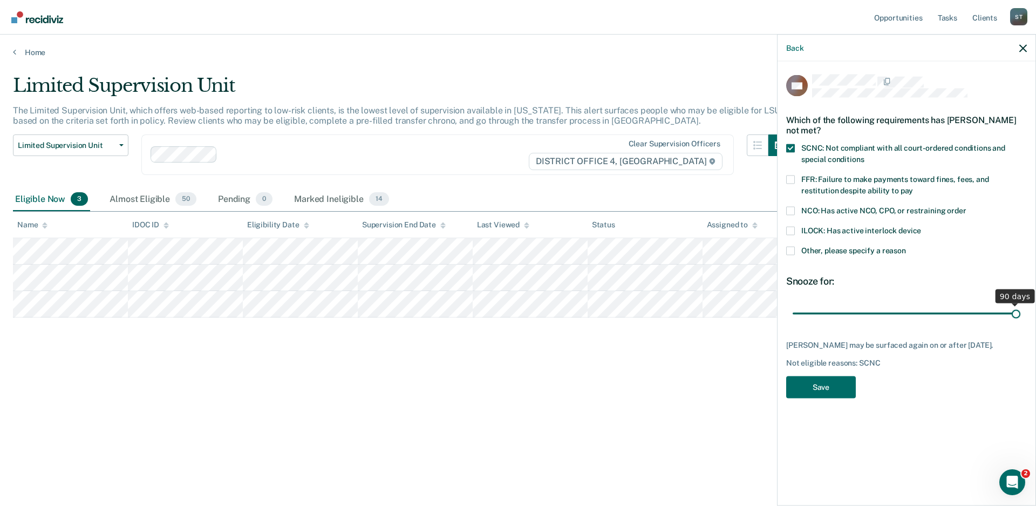
drag, startPoint x: 868, startPoint y: 313, endPoint x: 1008, endPoint y: 347, distance: 143.8
type input "90"
click at [1021, 323] on input "range" at bounding box center [907, 313] width 228 height 19
click at [834, 377] on button "Save" at bounding box center [821, 387] width 70 height 22
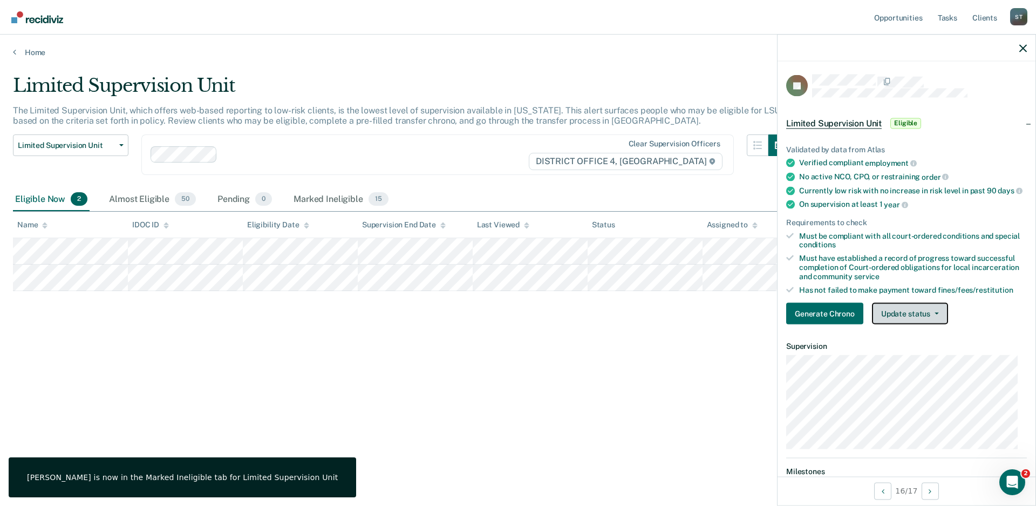
click at [935, 315] on icon "button" at bounding box center [937, 314] width 4 height 2
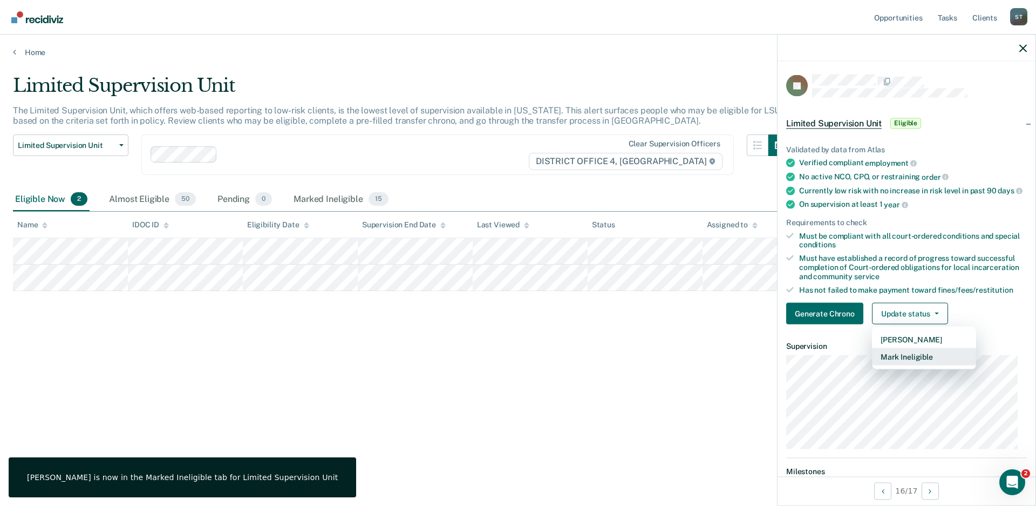
click at [904, 365] on button "Mark Ineligible" at bounding box center [924, 356] width 104 height 17
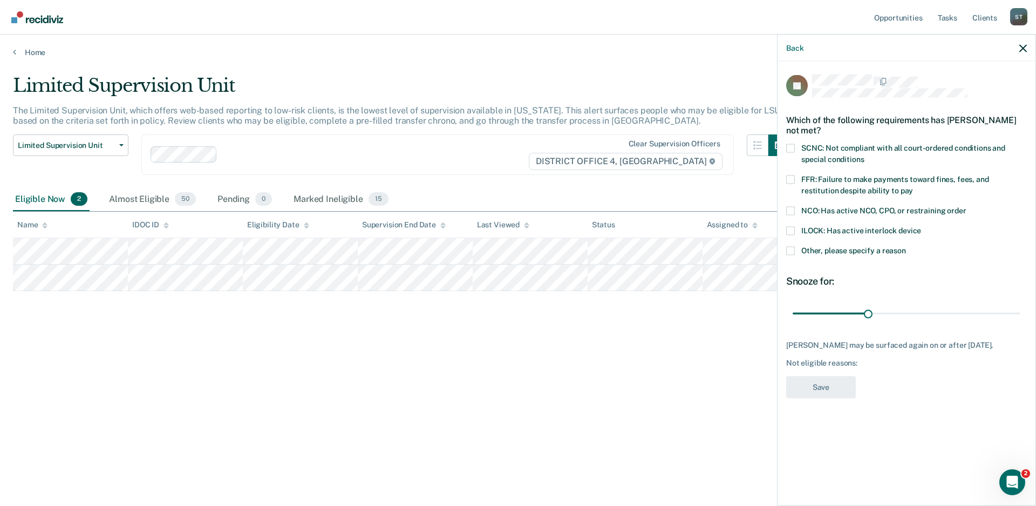
click at [790, 147] on span at bounding box center [790, 148] width 9 height 9
click at [864, 155] on input "SCNC: Not compliant with all court-ordered conditions and special conditions" at bounding box center [864, 155] width 0 height 0
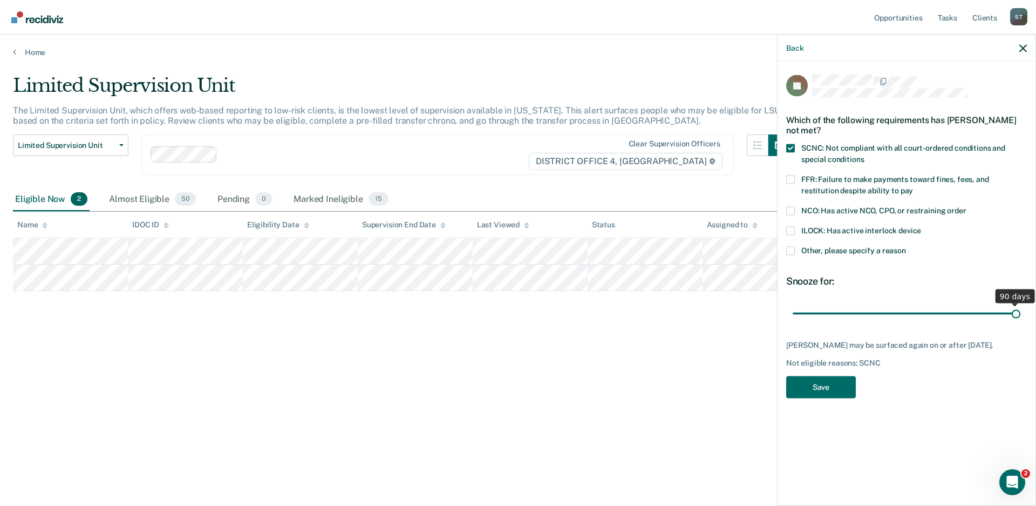
drag, startPoint x: 867, startPoint y: 313, endPoint x: 1061, endPoint y: 314, distance: 193.8
type input "90"
click at [1021, 314] on input "range" at bounding box center [907, 313] width 228 height 19
click at [813, 384] on button "Save" at bounding box center [821, 387] width 70 height 22
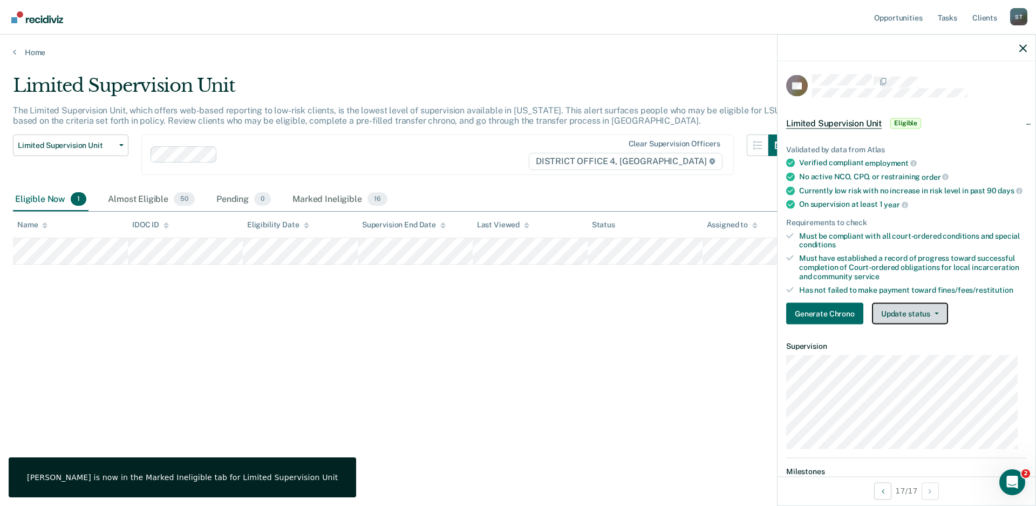
click at [939, 323] on button "Update status" at bounding box center [910, 314] width 76 height 22
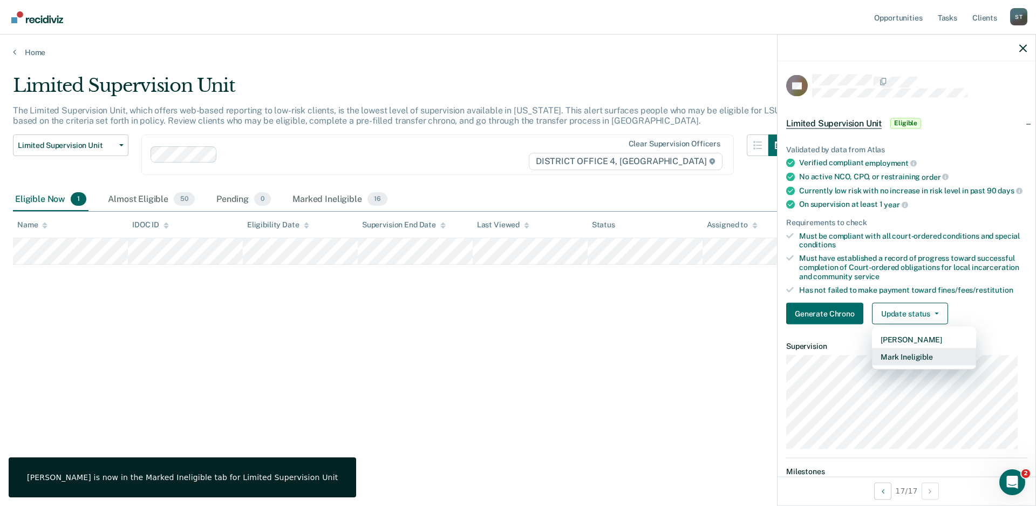
click at [907, 365] on button "Mark Ineligible" at bounding box center [924, 356] width 104 height 17
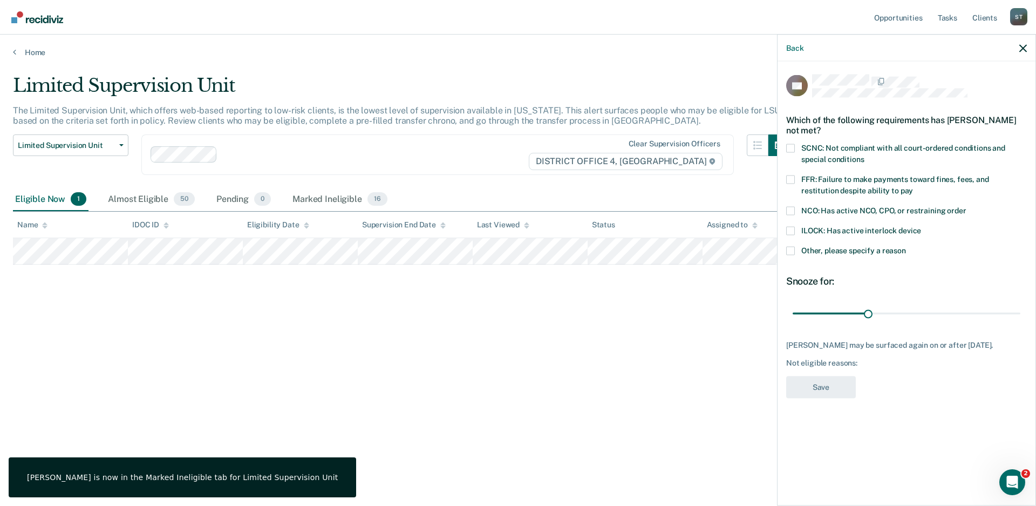
click at [786, 147] on span at bounding box center [790, 148] width 9 height 9
click at [864, 155] on input "SCNC: Not compliant with all court-ordered conditions and special conditions" at bounding box center [864, 155] width 0 height 0
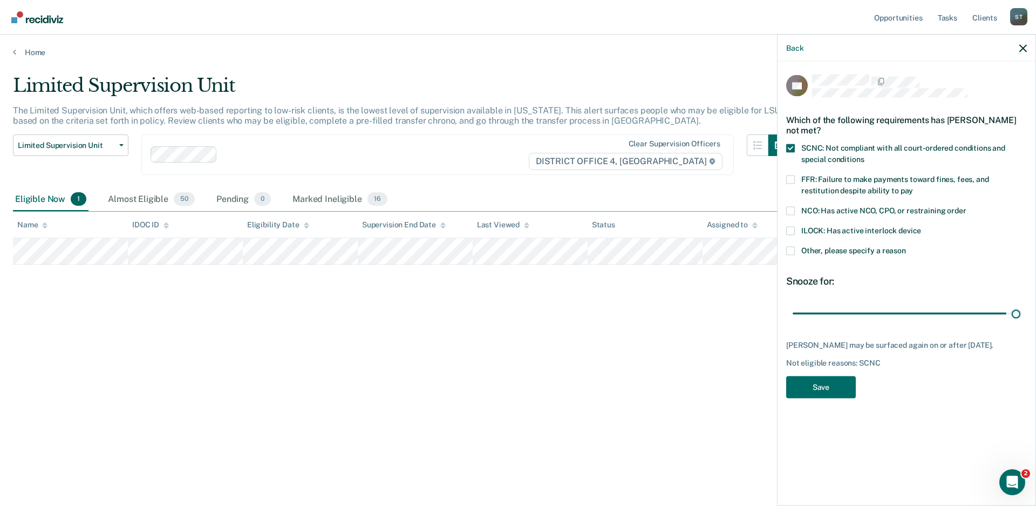
drag, startPoint x: 865, startPoint y: 315, endPoint x: 1026, endPoint y: 324, distance: 161.1
type input "90"
click at [1021, 323] on input "range" at bounding box center [907, 313] width 228 height 19
click at [824, 385] on button "Save" at bounding box center [821, 387] width 70 height 22
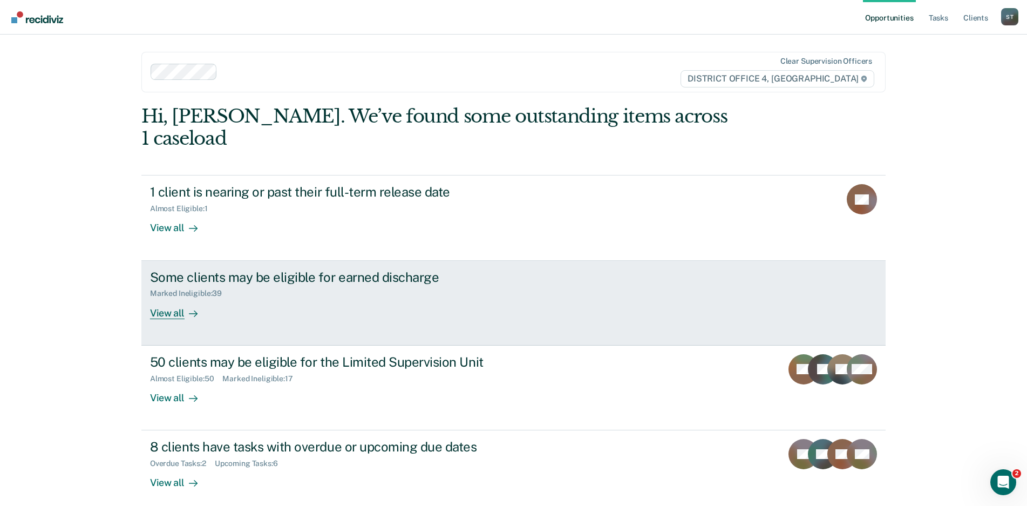
scroll to position [30, 0]
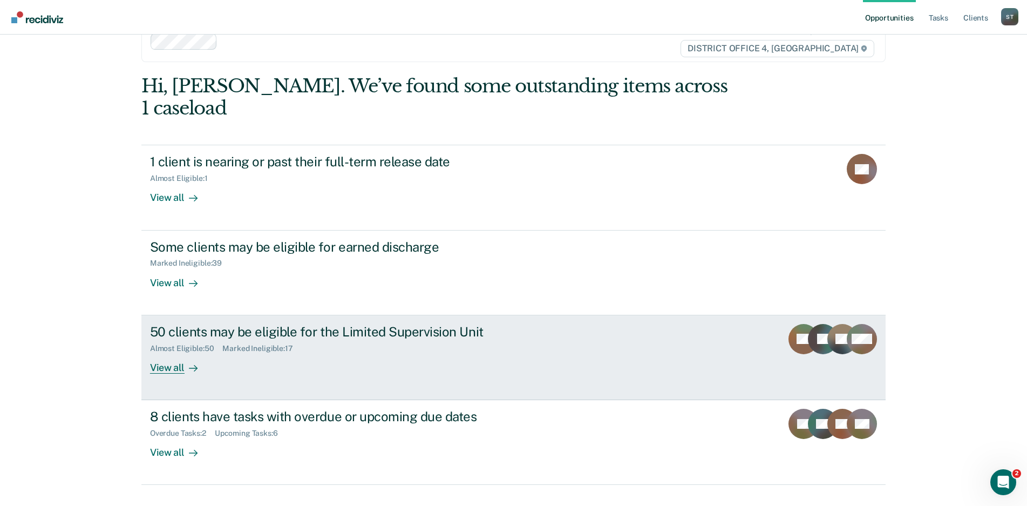
click at [166, 352] on div "View all" at bounding box center [180, 362] width 60 height 21
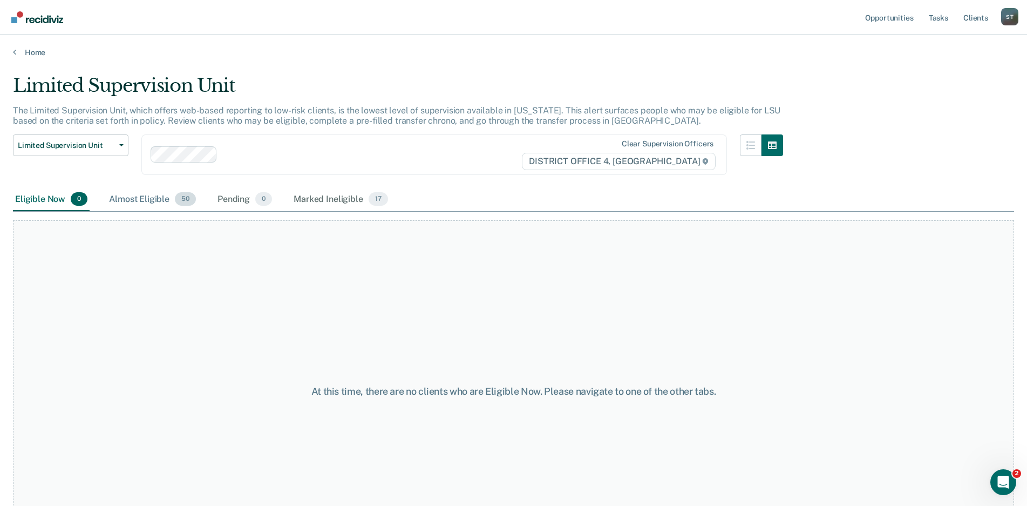
click at [144, 199] on div "Almost Eligible 50" at bounding box center [152, 200] width 91 height 24
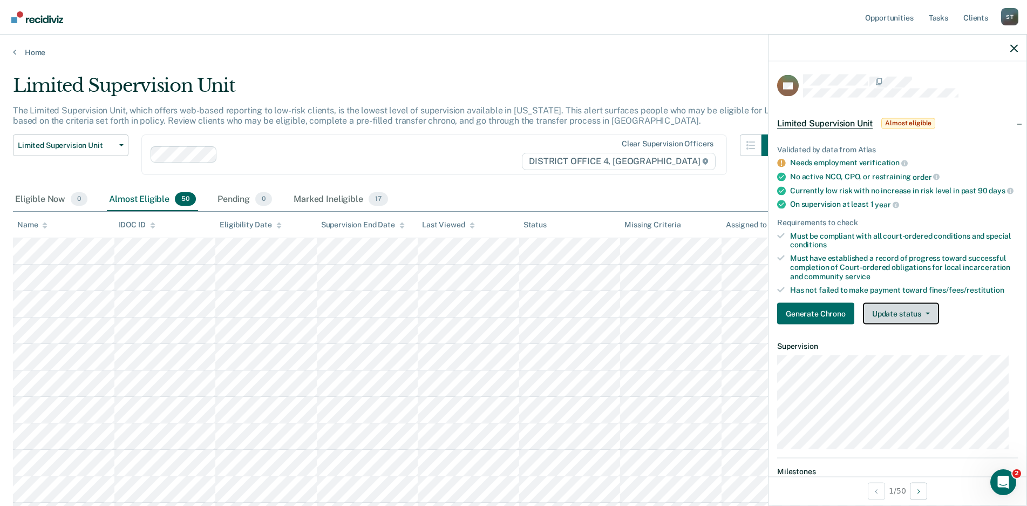
click at [931, 315] on button "Update status" at bounding box center [901, 314] width 76 height 22
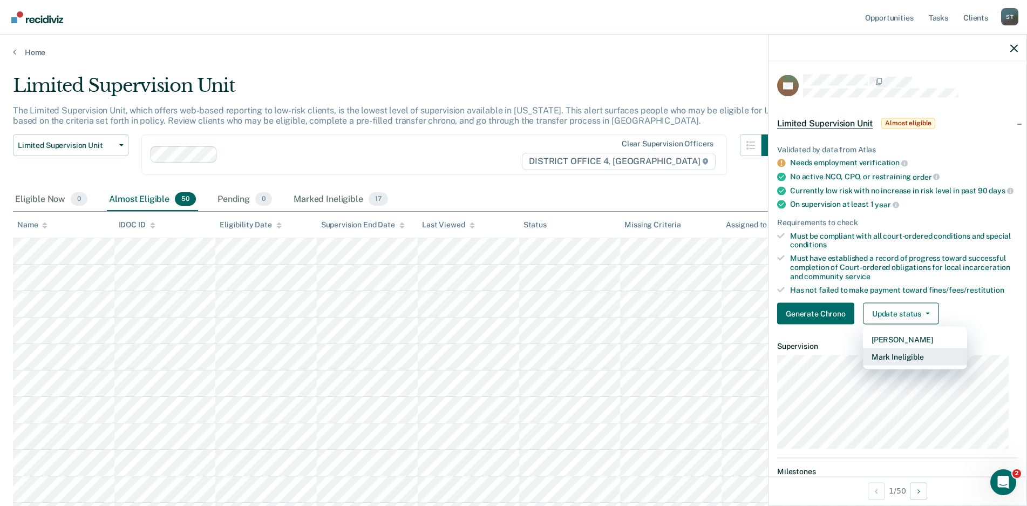
click at [896, 365] on button "Mark Ineligible" at bounding box center [915, 356] width 104 height 17
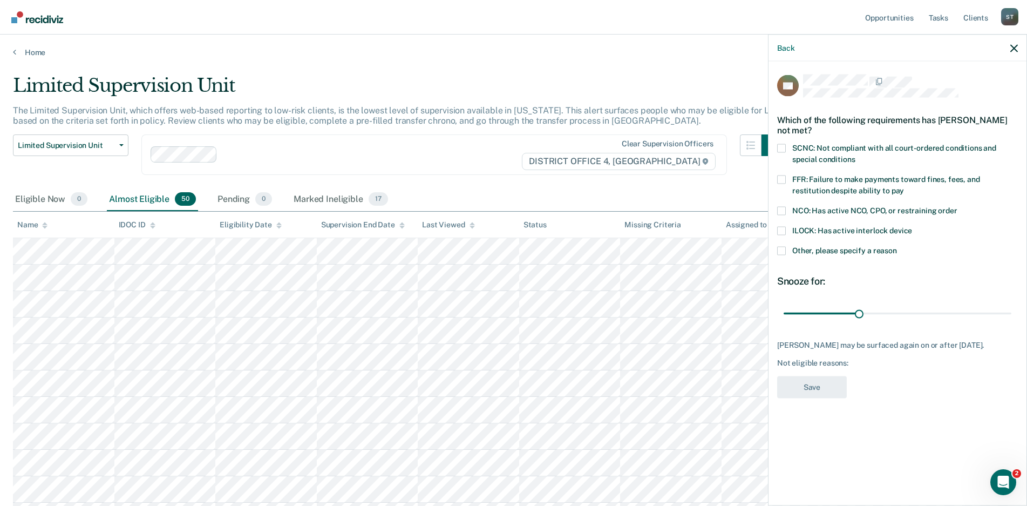
click at [782, 144] on span at bounding box center [781, 148] width 9 height 9
click at [855, 155] on input "SCNC: Not compliant with all court-ordered conditions and special conditions" at bounding box center [855, 155] width 0 height 0
drag, startPoint x: 858, startPoint y: 312, endPoint x: 985, endPoint y: 331, distance: 127.7
type input "90"
click at [1012, 311] on input "range" at bounding box center [898, 313] width 228 height 19
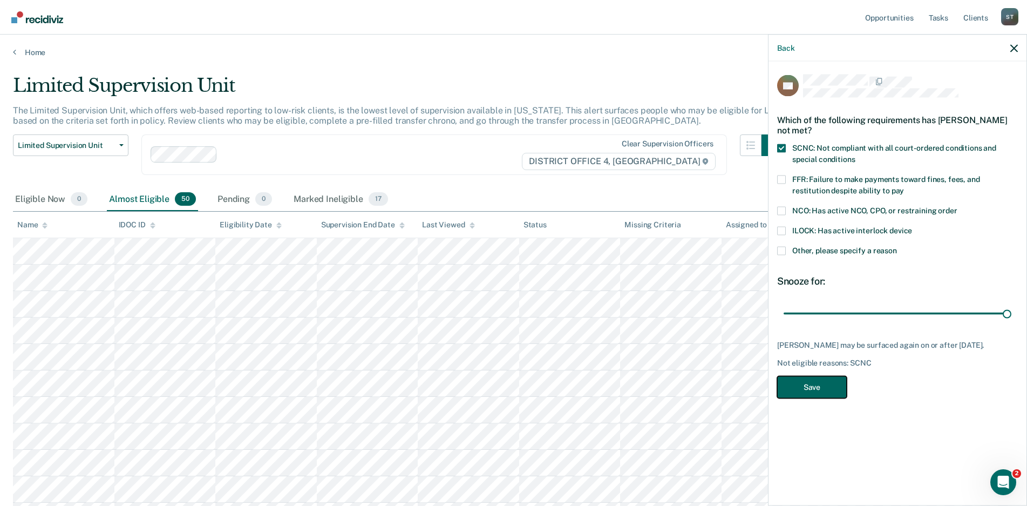
click at [803, 395] on button "Save" at bounding box center [812, 387] width 70 height 22
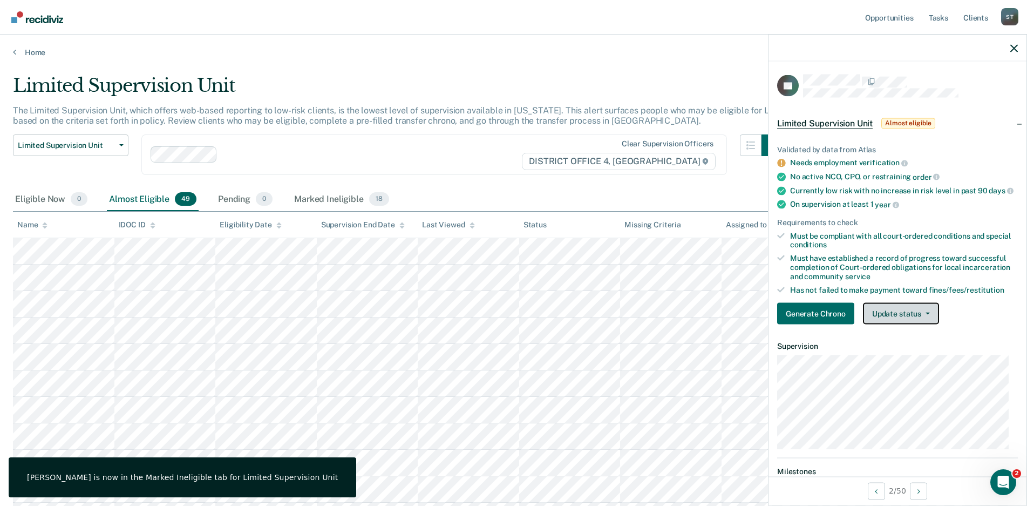
click at [929, 318] on button "Update status" at bounding box center [901, 314] width 76 height 22
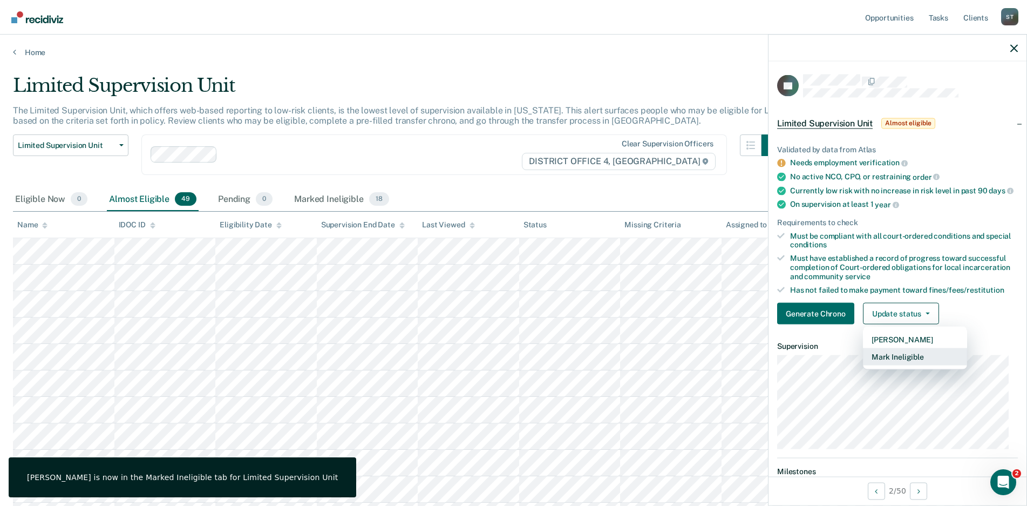
click at [904, 365] on button "Mark Ineligible" at bounding box center [915, 356] width 104 height 17
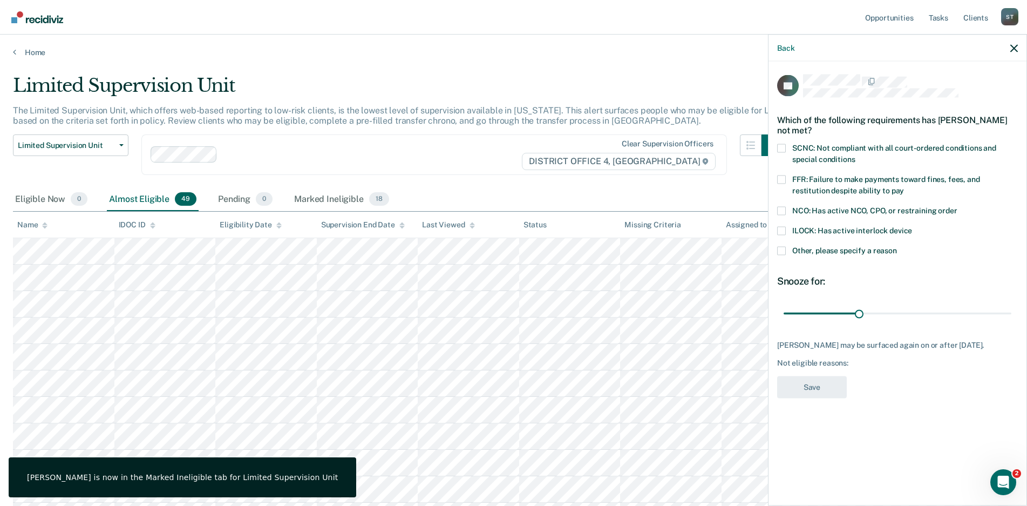
drag, startPoint x: 782, startPoint y: 147, endPoint x: 805, endPoint y: 269, distance: 123.6
click at [782, 147] on span at bounding box center [781, 148] width 9 height 9
click at [855, 155] on input "SCNC: Not compliant with all court-ordered conditions and special conditions" at bounding box center [855, 155] width 0 height 0
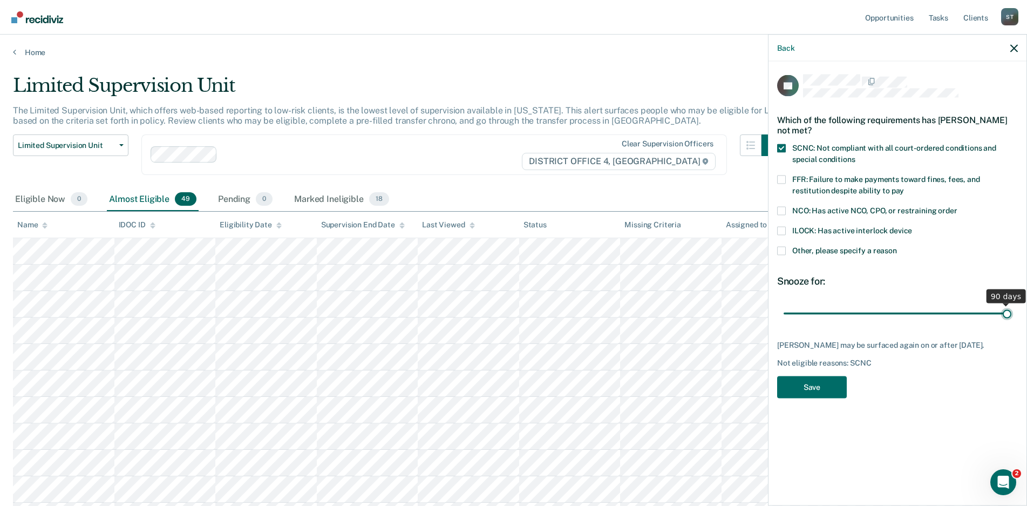
drag, startPoint x: 858, startPoint y: 314, endPoint x: 1023, endPoint y: 324, distance: 165.5
type input "90"
click at [1012, 316] on input "range" at bounding box center [898, 313] width 228 height 19
click at [811, 389] on button "Save" at bounding box center [812, 387] width 70 height 22
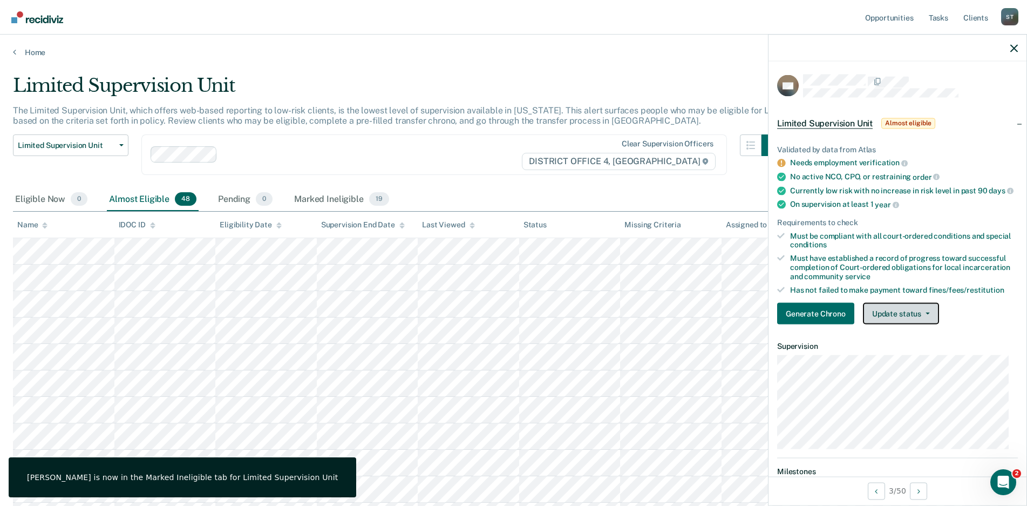
click at [920, 318] on button "Update status" at bounding box center [901, 314] width 76 height 22
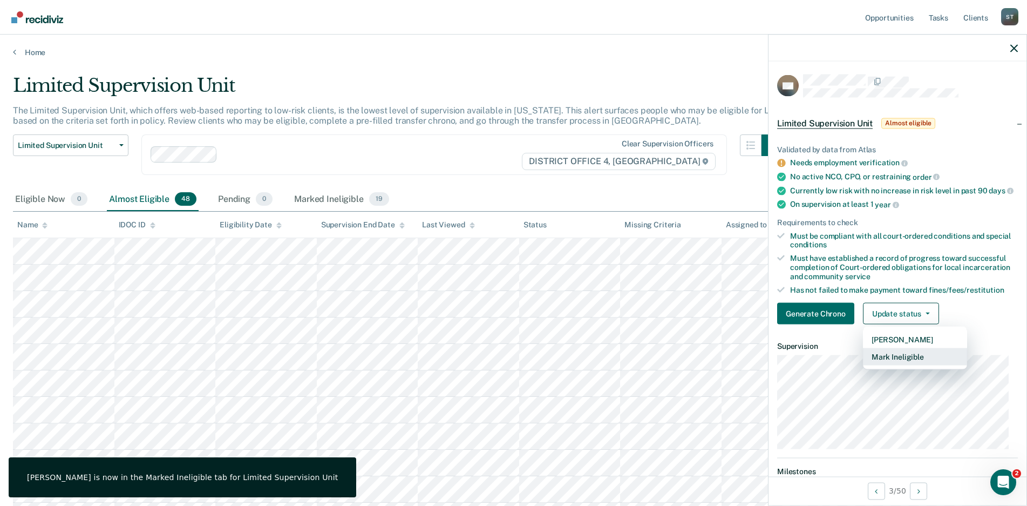
click at [899, 363] on button "Mark Ineligible" at bounding box center [915, 356] width 104 height 17
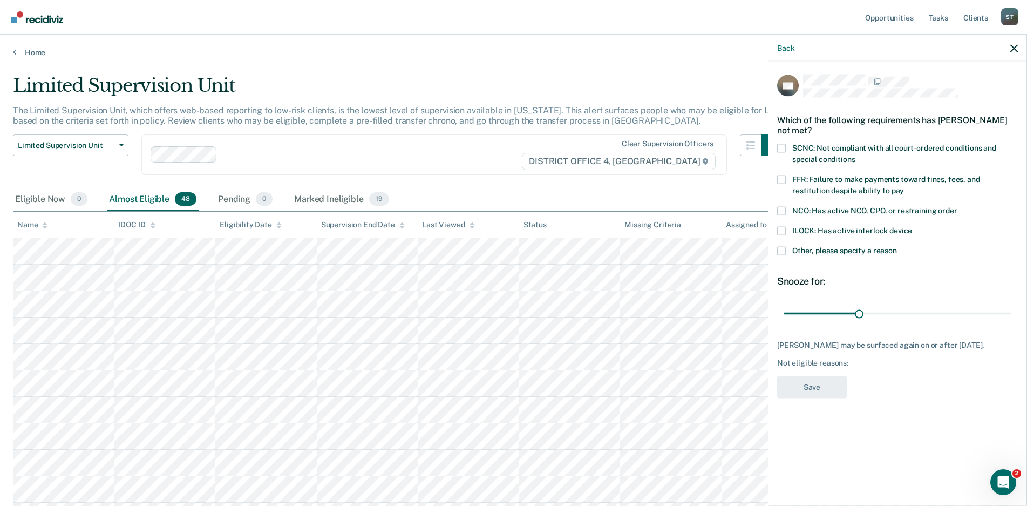
click at [780, 144] on span at bounding box center [781, 148] width 9 height 9
click at [855, 155] on input "SCNC: Not compliant with all court-ordered conditions and special conditions" at bounding box center [855, 155] width 0 height 0
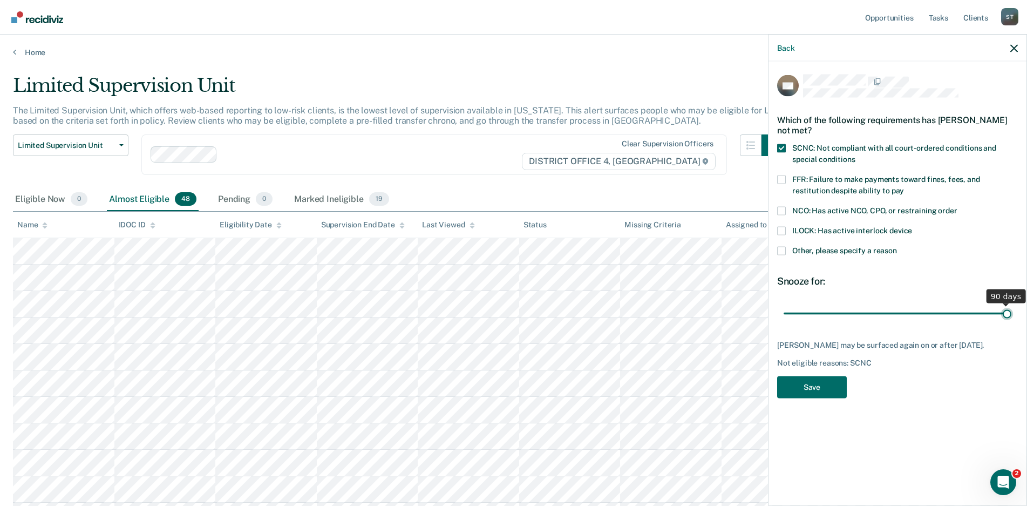
drag, startPoint x: 857, startPoint y: 311, endPoint x: 1035, endPoint y: 324, distance: 178.0
type input "90"
click at [1012, 323] on input "range" at bounding box center [898, 313] width 228 height 19
click at [801, 386] on button "Save" at bounding box center [812, 387] width 70 height 22
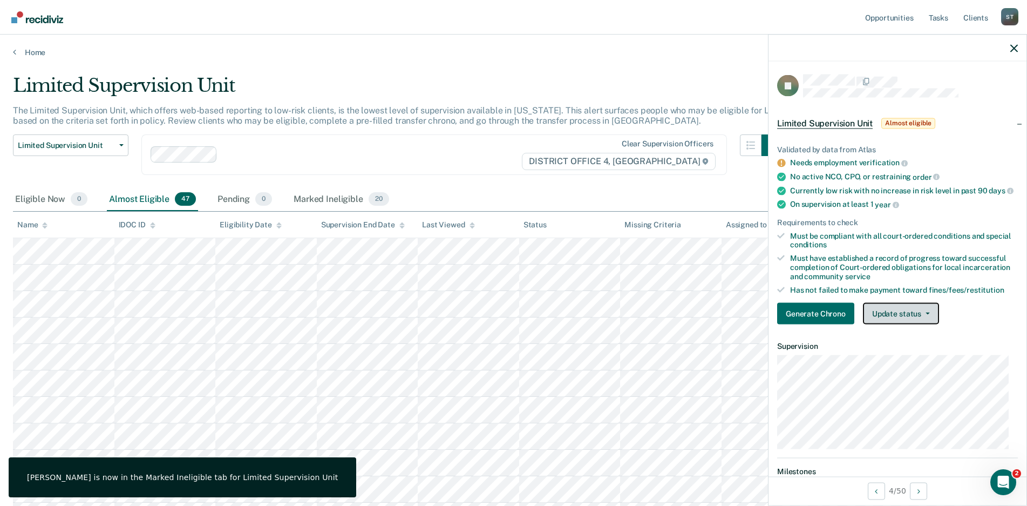
click at [927, 320] on button "Update status" at bounding box center [901, 314] width 76 height 22
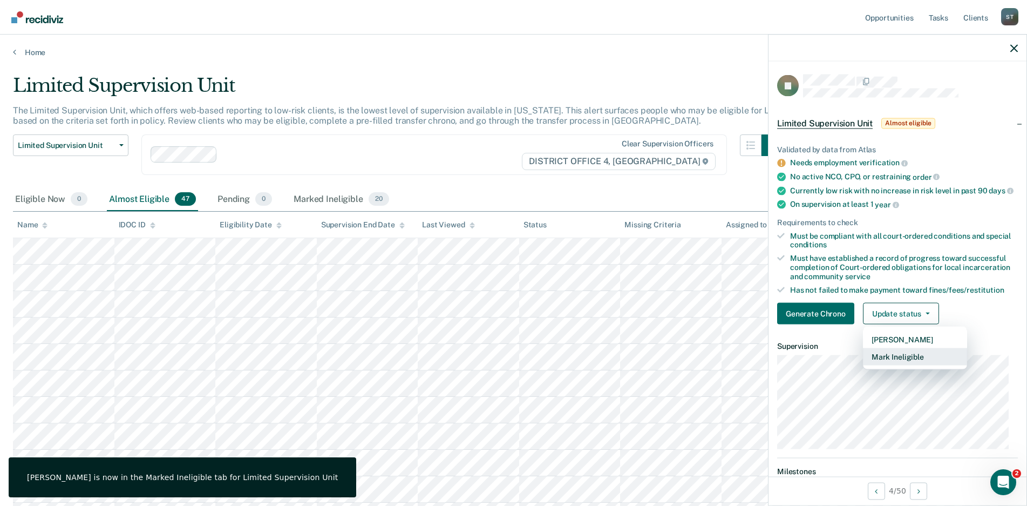
click at [899, 363] on button "Mark Ineligible" at bounding box center [915, 356] width 104 height 17
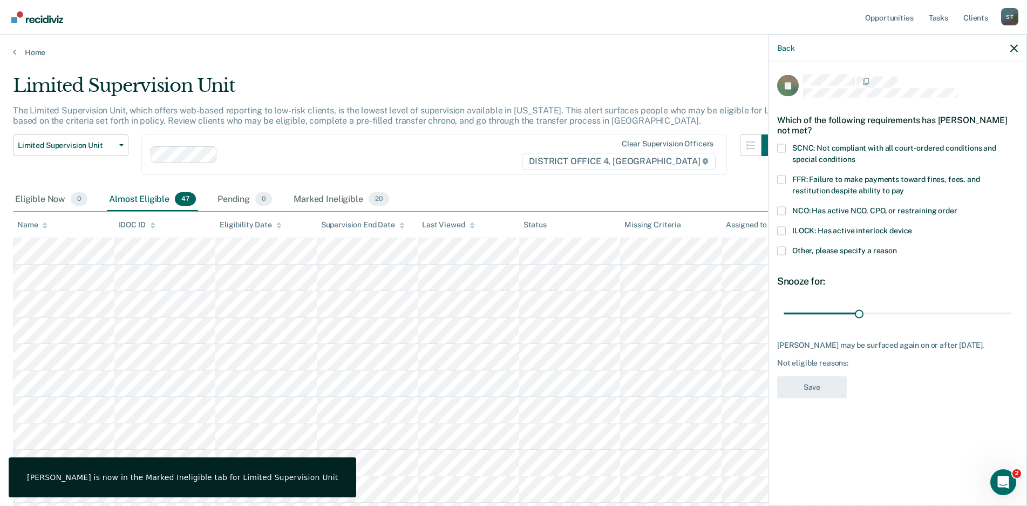
click at [784, 148] on span at bounding box center [781, 148] width 9 height 9
click at [855, 155] on input "SCNC: Not compliant with all court-ordered conditions and special conditions" at bounding box center [855, 155] width 0 height 0
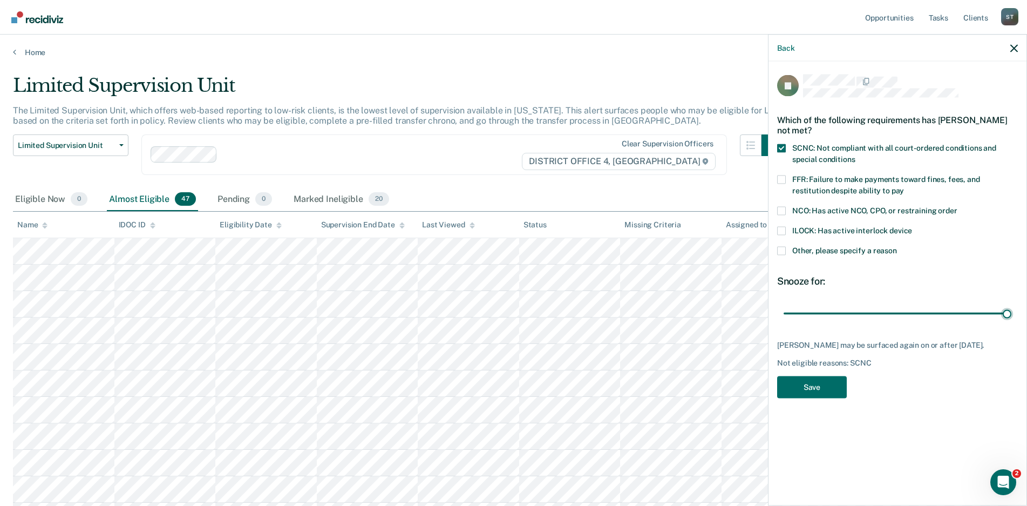
drag, startPoint x: 858, startPoint y: 314, endPoint x: 933, endPoint y: 354, distance: 85.5
type input "90"
click at [1012, 323] on input "range" at bounding box center [898, 313] width 228 height 19
click at [826, 382] on button "Save" at bounding box center [812, 387] width 70 height 22
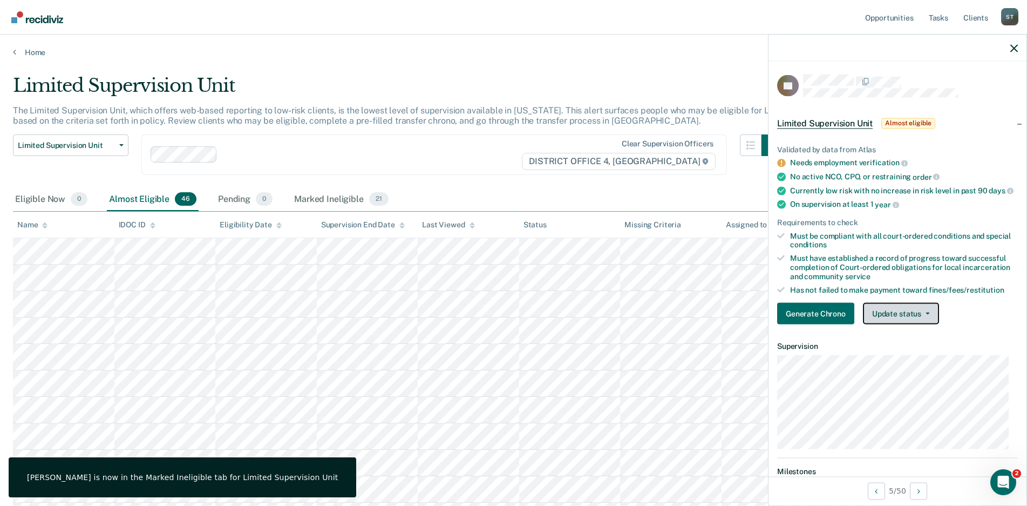
click at [932, 320] on button "Update status" at bounding box center [901, 314] width 76 height 22
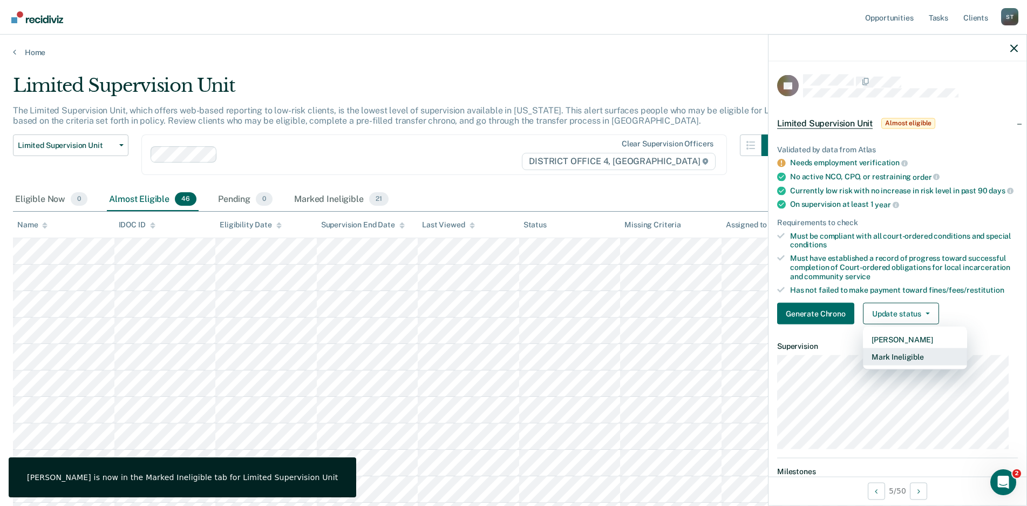
click at [901, 362] on button "Mark Ineligible" at bounding box center [915, 356] width 104 height 17
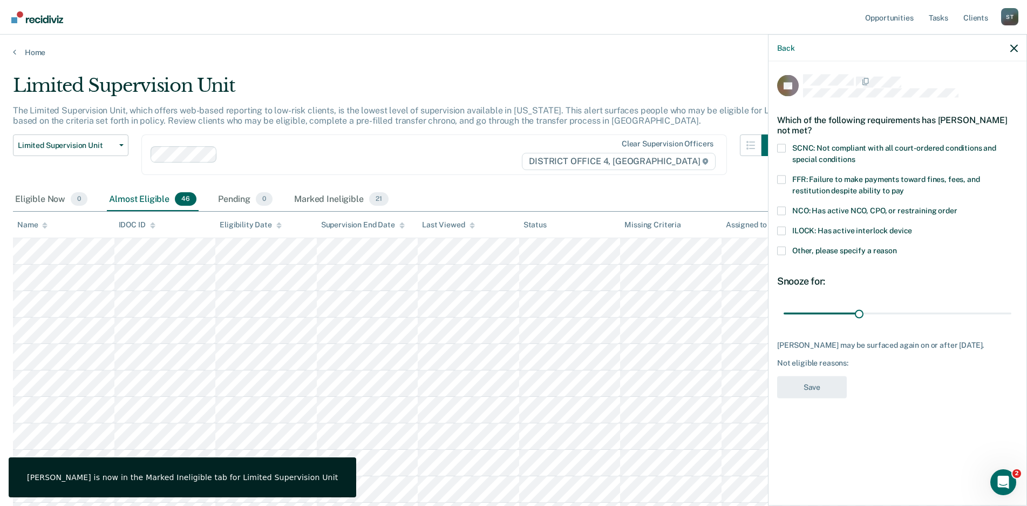
click at [779, 150] on span at bounding box center [781, 148] width 9 height 9
click at [855, 155] on input "SCNC: Not compliant with all court-ordered conditions and special conditions" at bounding box center [855, 155] width 0 height 0
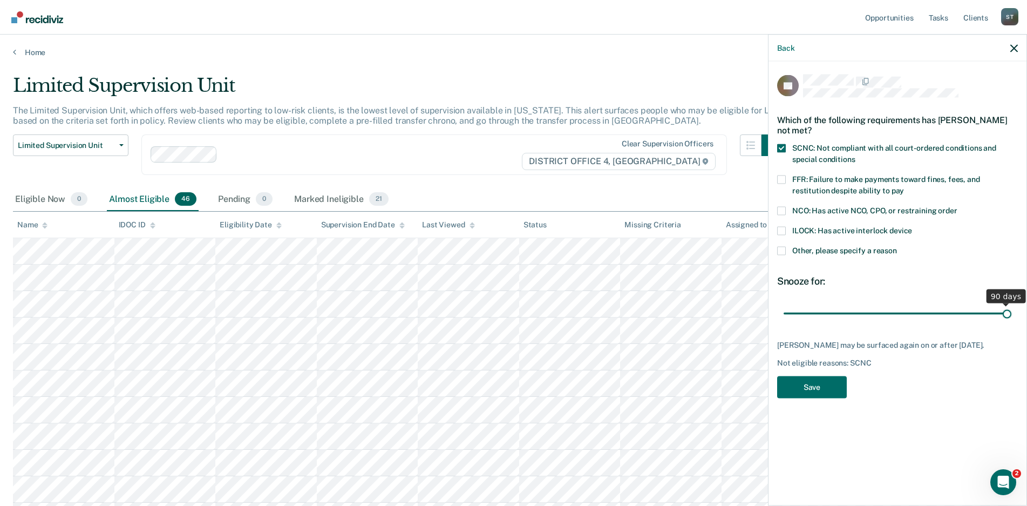
drag, startPoint x: 857, startPoint y: 312, endPoint x: 1065, endPoint y: 332, distance: 209.3
type input "90"
click at [1012, 323] on input "range" at bounding box center [898, 313] width 228 height 19
click at [812, 389] on button "Save" at bounding box center [812, 387] width 70 height 22
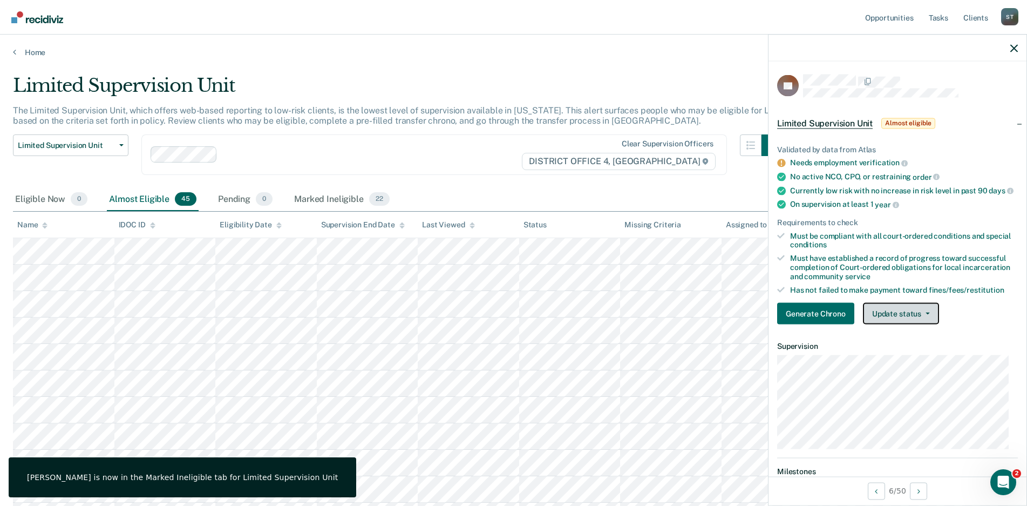
click at [929, 317] on button "Update status" at bounding box center [901, 314] width 76 height 22
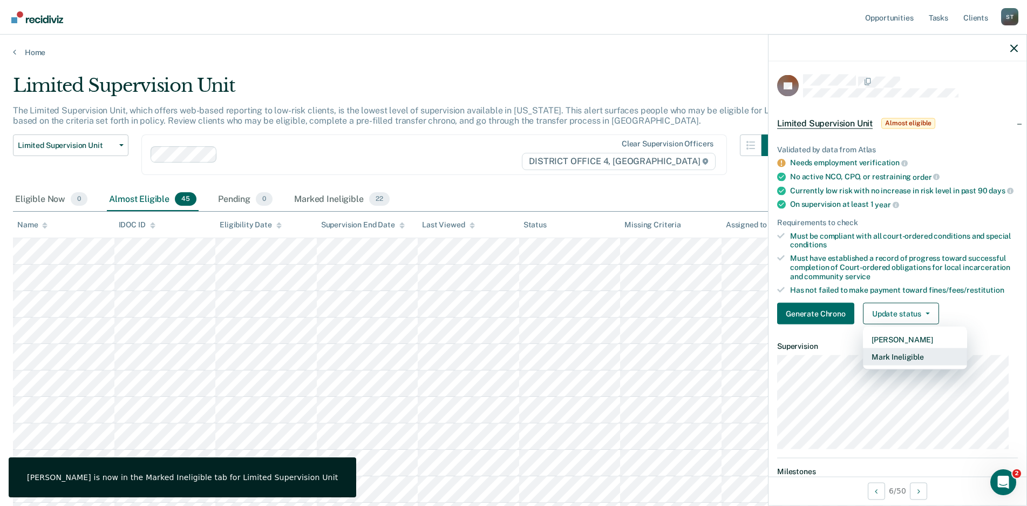
click at [905, 362] on button "Mark Ineligible" at bounding box center [915, 356] width 104 height 17
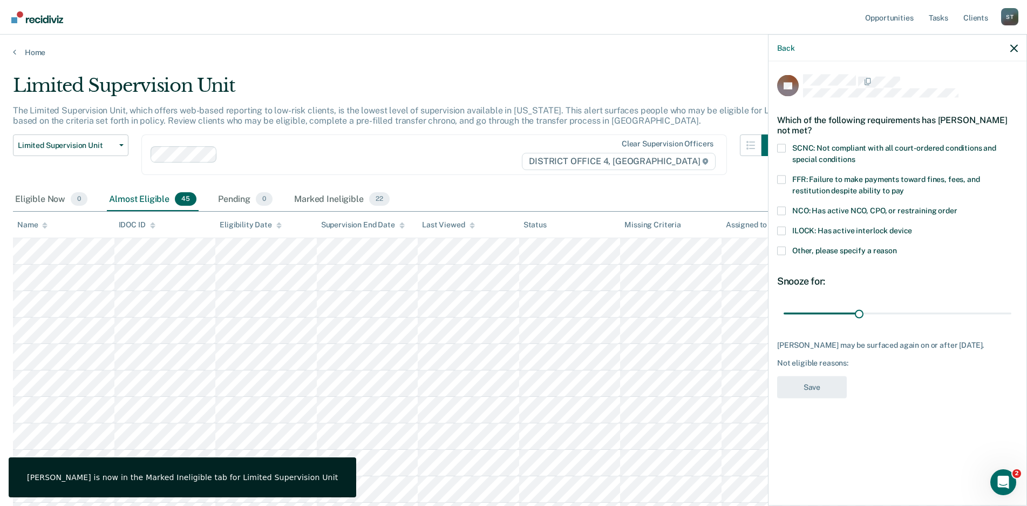
click at [784, 147] on span at bounding box center [781, 148] width 9 height 9
click at [855, 155] on input "SCNC: Not compliant with all court-ordered conditions and special conditions" at bounding box center [855, 155] width 0 height 0
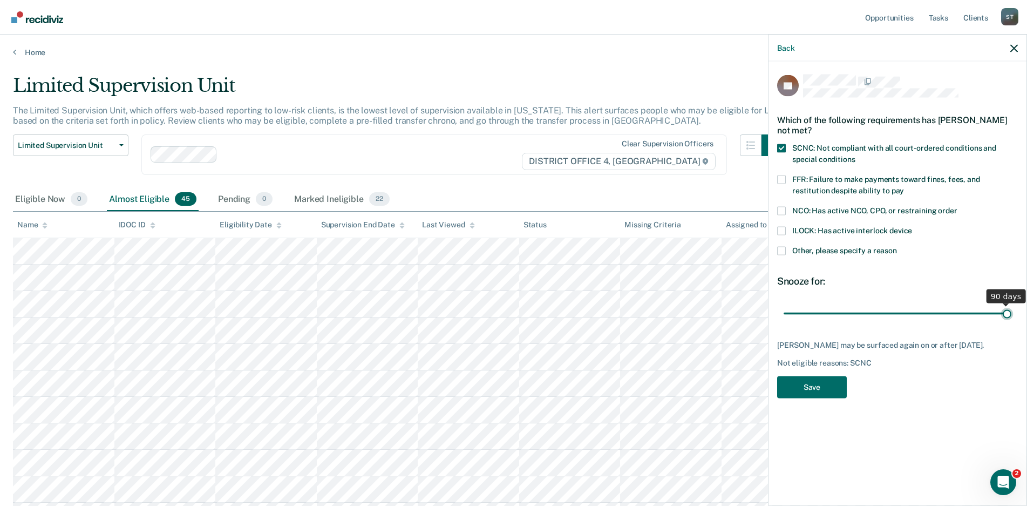
drag, startPoint x: 858, startPoint y: 314, endPoint x: 843, endPoint y: 367, distance: 55.5
type input "90"
click at [1012, 323] on input "range" at bounding box center [898, 313] width 228 height 19
click at [803, 383] on button "Save" at bounding box center [812, 387] width 70 height 22
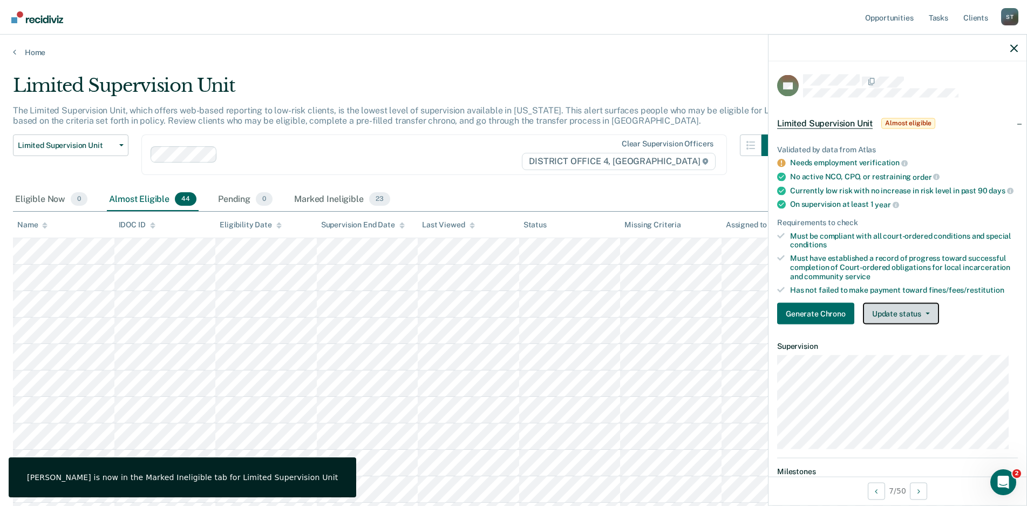
click at [922, 316] on button "Update status" at bounding box center [901, 314] width 76 height 22
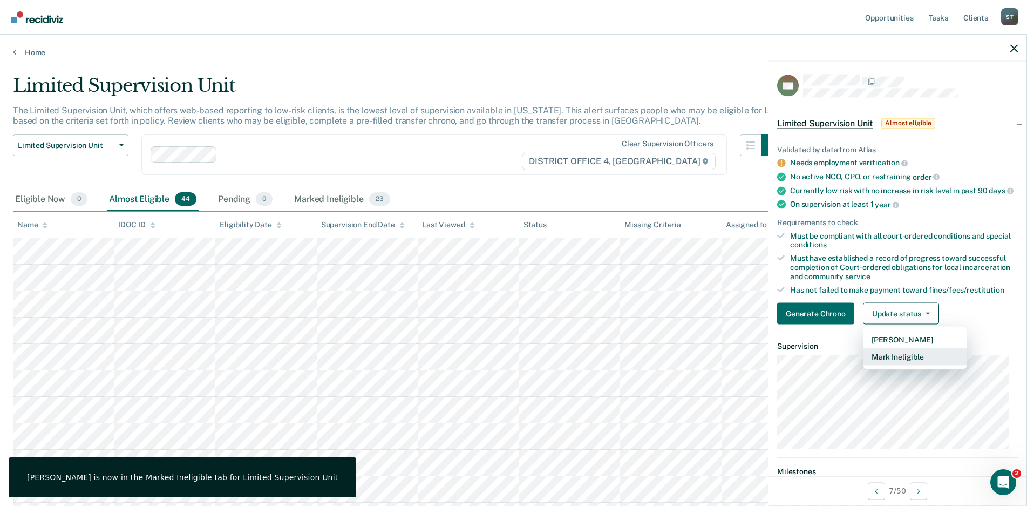
click at [890, 365] on button "Mark Ineligible" at bounding box center [915, 356] width 104 height 17
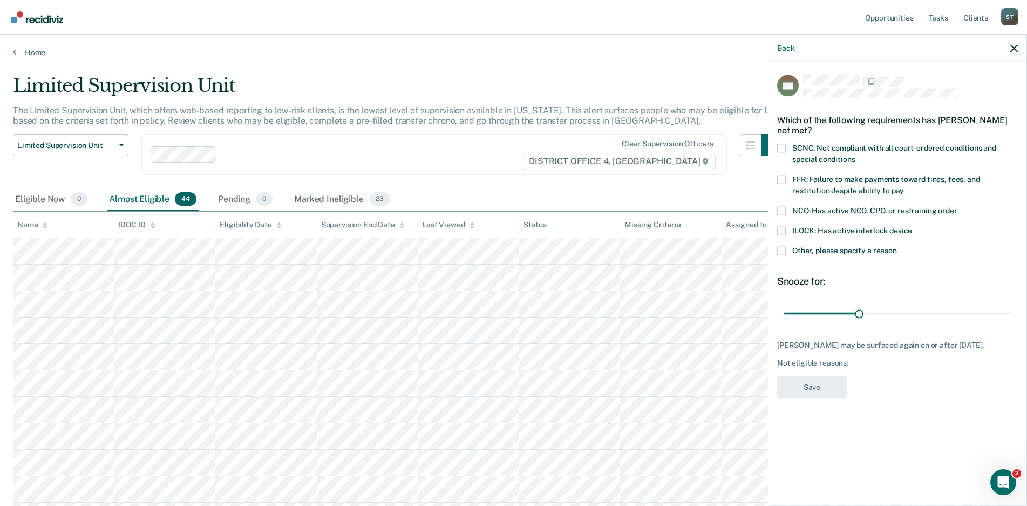
click at [778, 147] on span at bounding box center [781, 148] width 9 height 9
click at [855, 155] on input "SCNC: Not compliant with all court-ordered conditions and special conditions" at bounding box center [855, 155] width 0 height 0
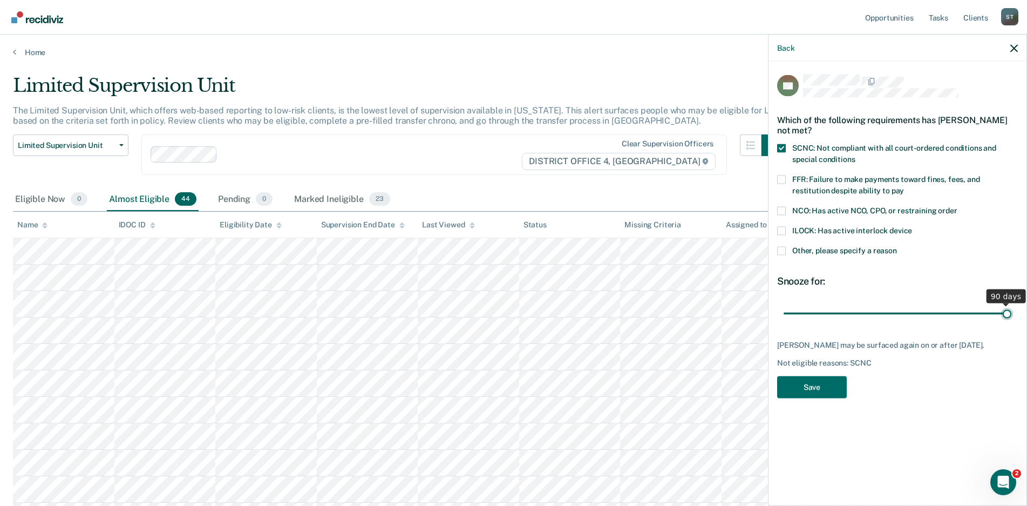
drag, startPoint x: 860, startPoint y: 314, endPoint x: 1091, endPoint y: 347, distance: 233.9
type input "90"
click at [1012, 323] on input "range" at bounding box center [898, 313] width 228 height 19
click at [815, 382] on button "Save" at bounding box center [812, 387] width 70 height 22
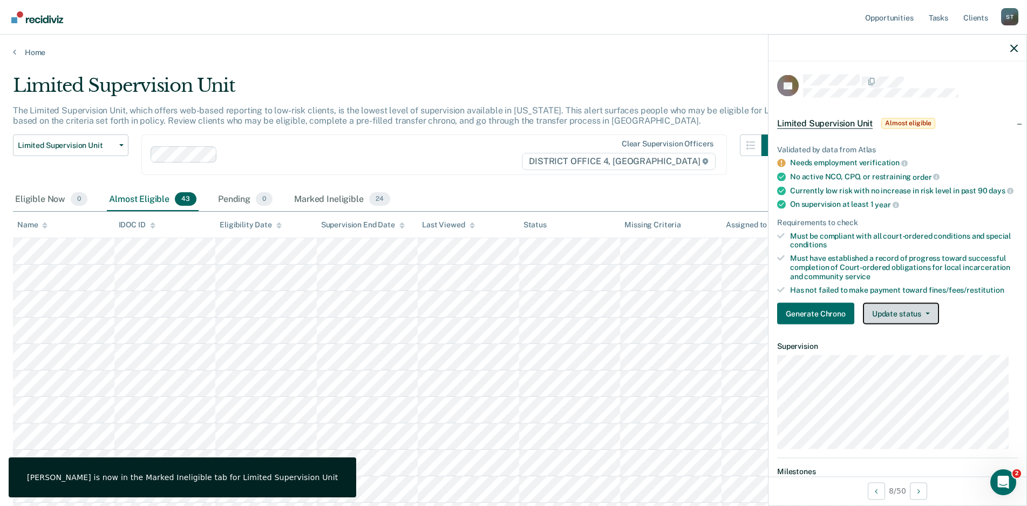
click at [928, 318] on button "Update status" at bounding box center [901, 314] width 76 height 22
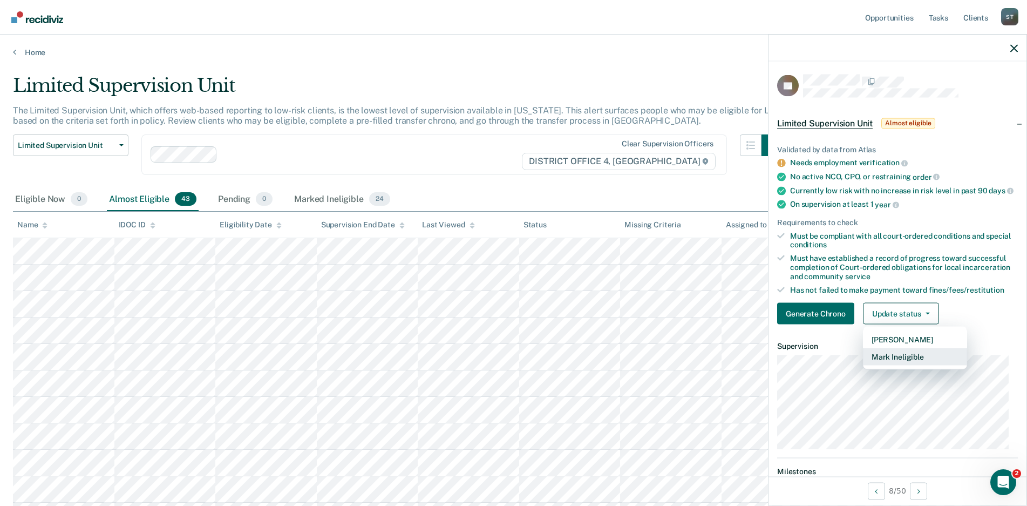
click at [906, 365] on button "Mark Ineligible" at bounding box center [915, 356] width 104 height 17
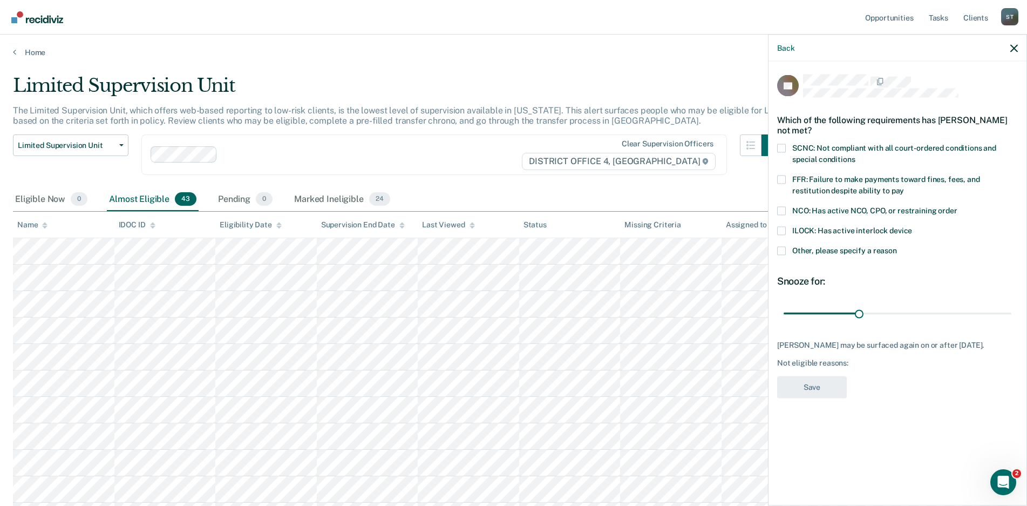
click at [777, 146] on div "TT Which of the following requirements has [PERSON_NAME] not met? SCNC: Not com…" at bounding box center [898, 283] width 258 height 442
click at [782, 148] on span at bounding box center [781, 148] width 9 height 9
click at [855, 155] on input "SCNC: Not compliant with all court-ordered conditions and special conditions" at bounding box center [855, 155] width 0 height 0
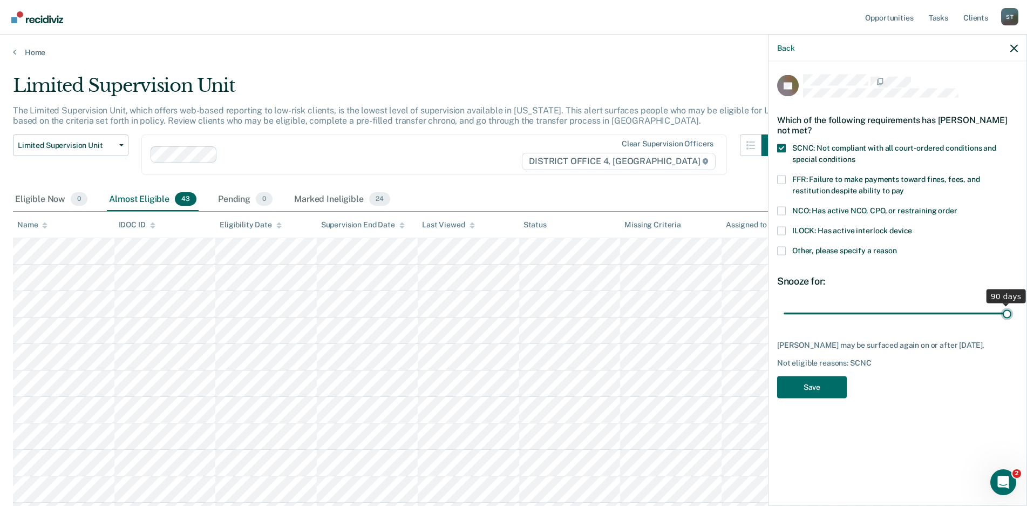
drag, startPoint x: 860, startPoint y: 314, endPoint x: 805, endPoint y: 408, distance: 108.9
type input "90"
click at [1012, 321] on input "range" at bounding box center [898, 313] width 228 height 19
click at [802, 392] on button "Save" at bounding box center [812, 387] width 70 height 22
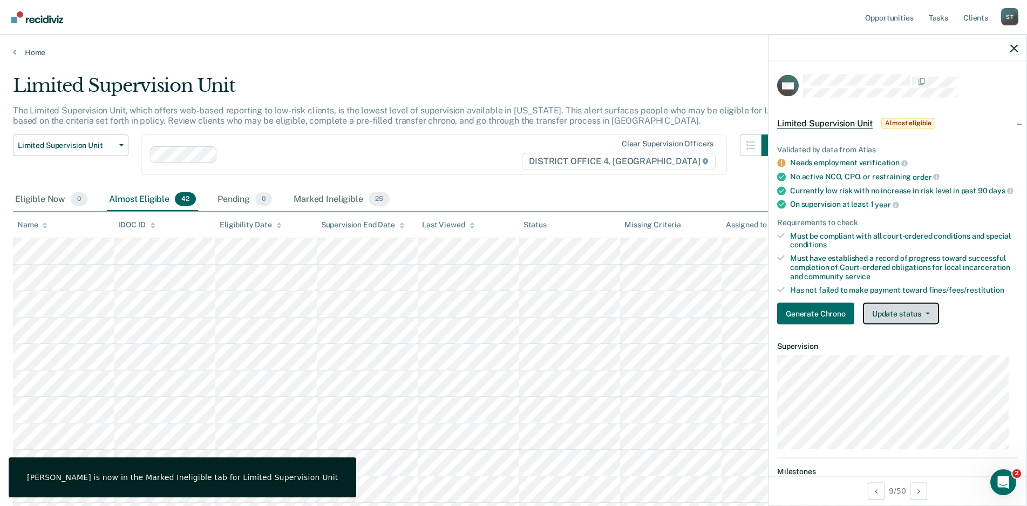
click at [924, 318] on button "Update status" at bounding box center [901, 314] width 76 height 22
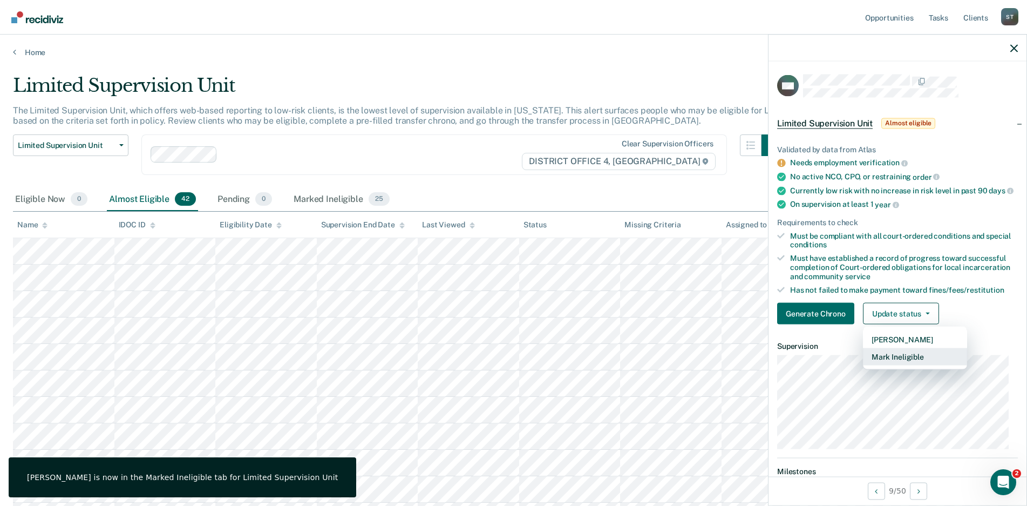
click at [906, 364] on button "Mark Ineligible" at bounding box center [915, 356] width 104 height 17
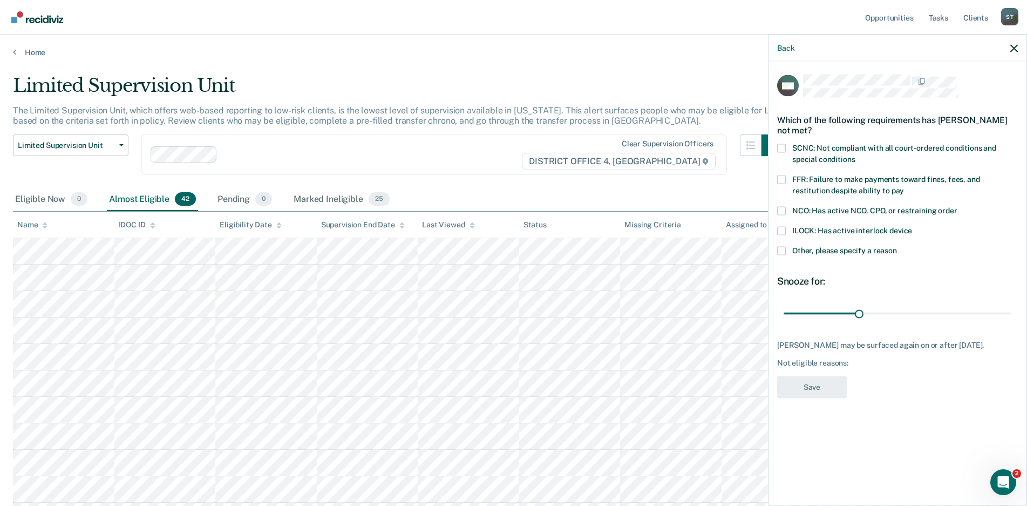
drag, startPoint x: 783, startPoint y: 150, endPoint x: 803, endPoint y: 254, distance: 106.5
click at [783, 150] on span at bounding box center [781, 148] width 9 height 9
click at [855, 155] on input "SCNC: Not compliant with all court-ordered conditions and special conditions" at bounding box center [855, 155] width 0 height 0
drag, startPoint x: 918, startPoint y: 313, endPoint x: 955, endPoint y: 343, distance: 48.0
type input "90"
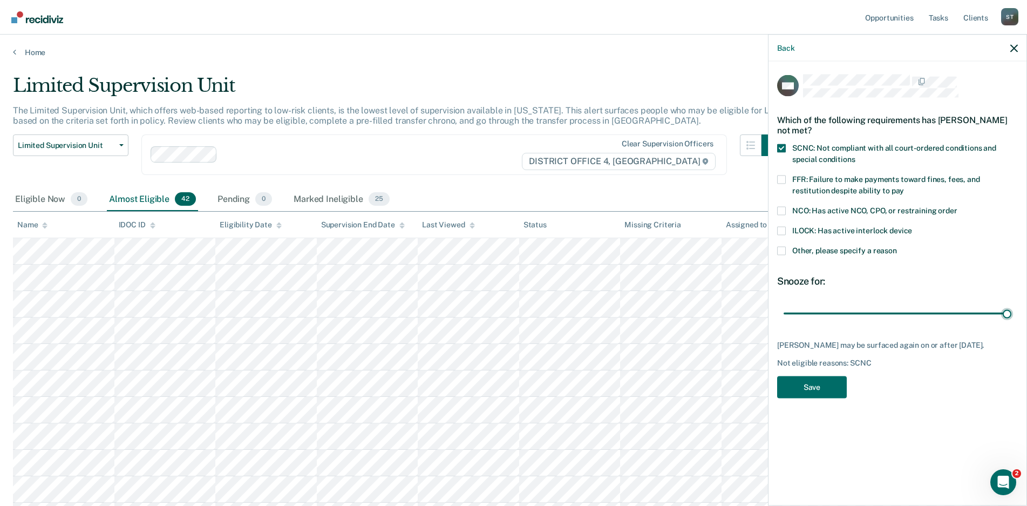
click at [1012, 315] on input "range" at bounding box center [898, 313] width 228 height 19
click at [809, 398] on button "Save" at bounding box center [812, 387] width 70 height 22
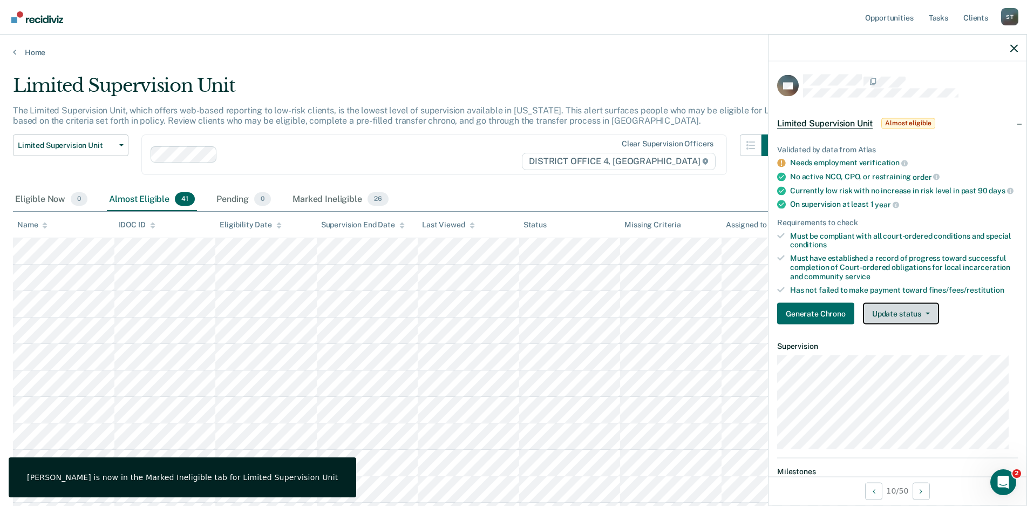
click at [923, 320] on button "Update status" at bounding box center [901, 314] width 76 height 22
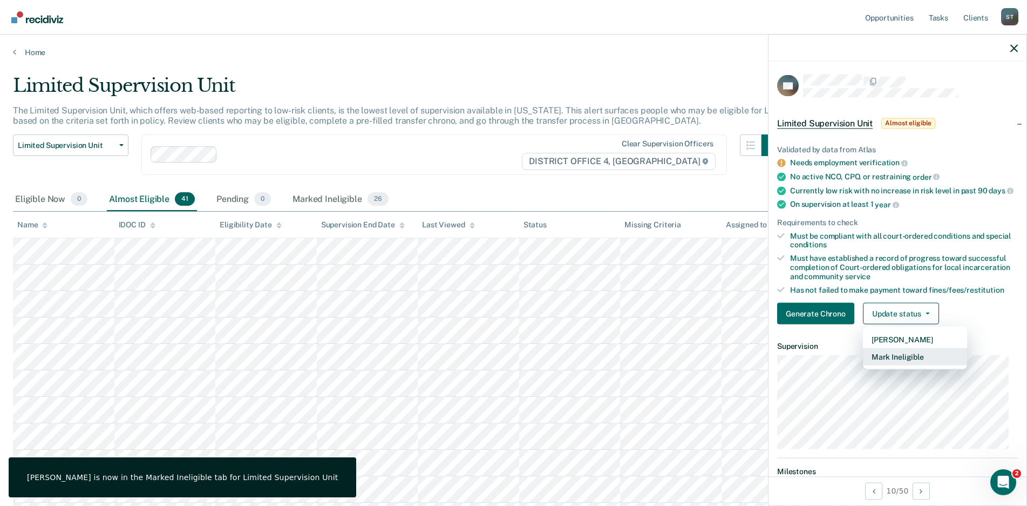
click at [901, 364] on button "Mark Ineligible" at bounding box center [915, 356] width 104 height 17
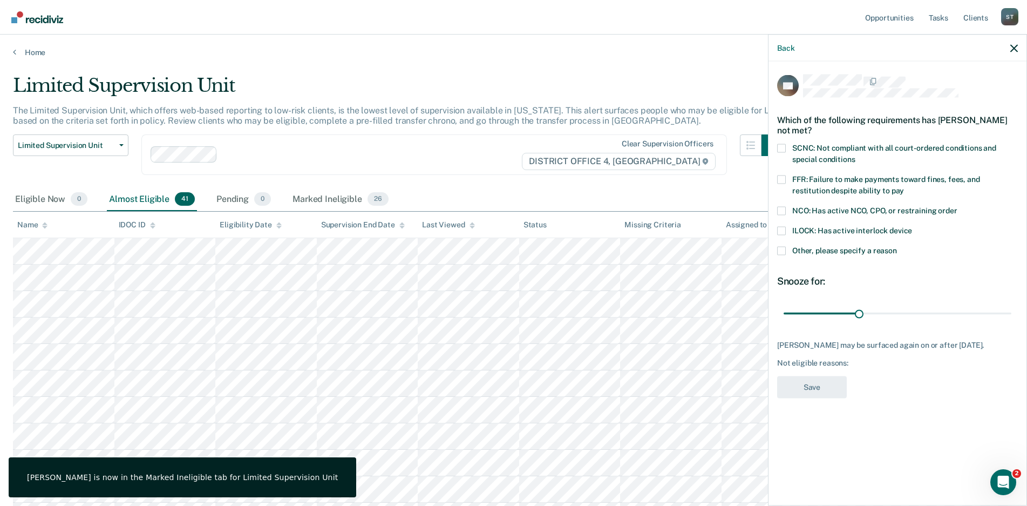
drag, startPoint x: 780, startPoint y: 146, endPoint x: 781, endPoint y: 168, distance: 21.6
click at [781, 146] on span at bounding box center [781, 148] width 9 height 9
click at [855, 155] on input "SCNC: Not compliant with all court-ordered conditions and special conditions" at bounding box center [855, 155] width 0 height 0
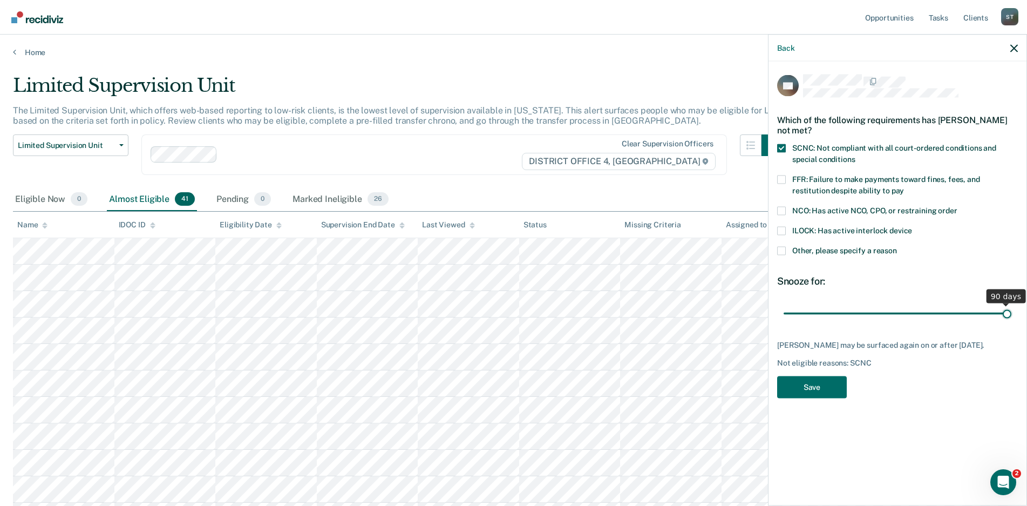
drag, startPoint x: 859, startPoint y: 313, endPoint x: 1033, endPoint y: 326, distance: 174.8
type input "90"
click at [1012, 323] on input "range" at bounding box center [898, 313] width 228 height 19
click at [820, 384] on button "Save" at bounding box center [812, 387] width 70 height 22
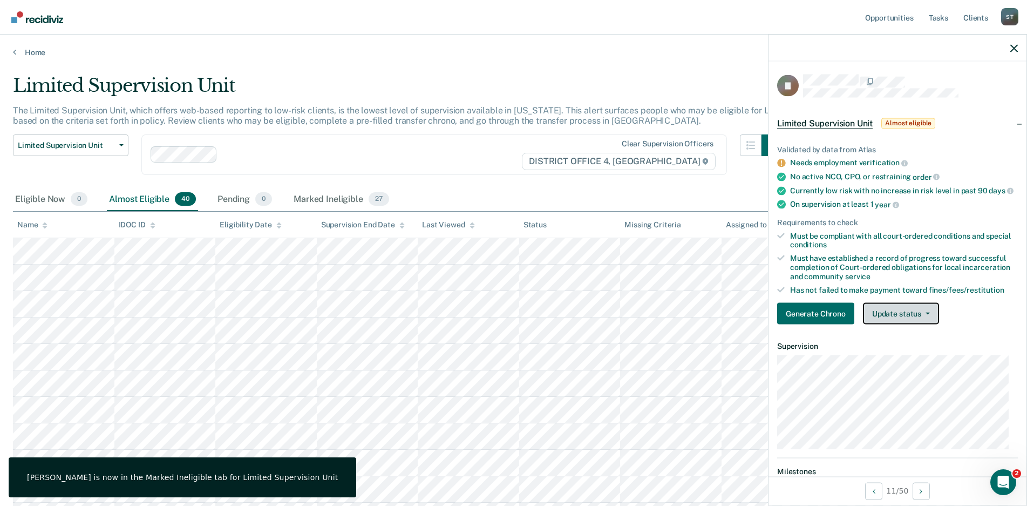
click at [929, 312] on button "Update status" at bounding box center [901, 314] width 76 height 22
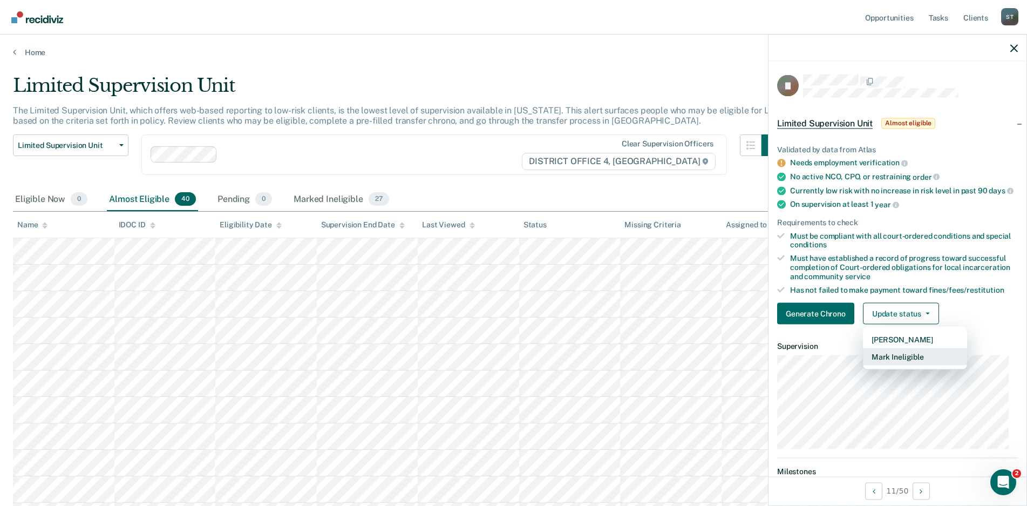
click at [900, 365] on button "Mark Ineligible" at bounding box center [915, 356] width 104 height 17
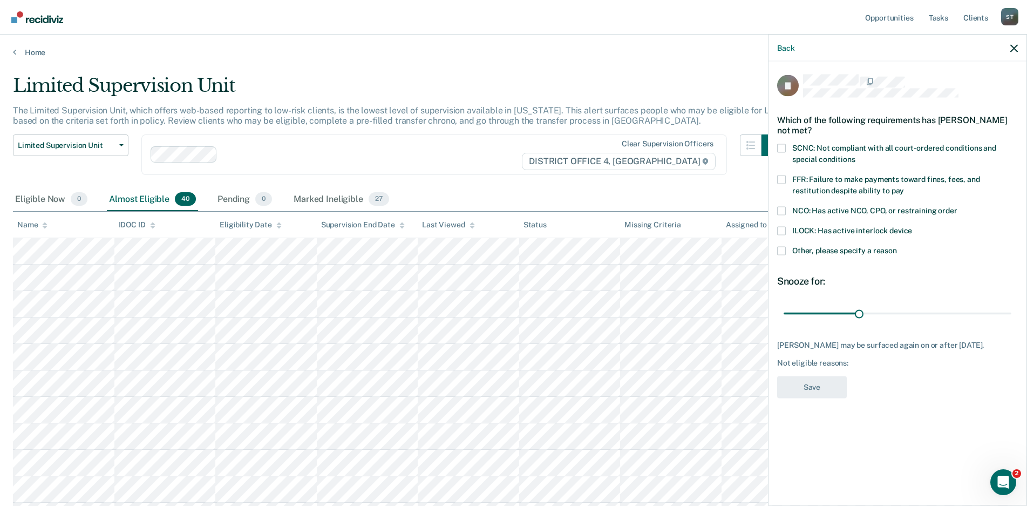
click at [779, 145] on span at bounding box center [781, 148] width 9 height 9
click at [855, 155] on input "SCNC: Not compliant with all court-ordered conditions and special conditions" at bounding box center [855, 155] width 0 height 0
drag, startPoint x: 858, startPoint y: 311, endPoint x: 902, endPoint y: 356, distance: 63.4
type input "90"
click at [1012, 316] on input "range" at bounding box center [898, 313] width 228 height 19
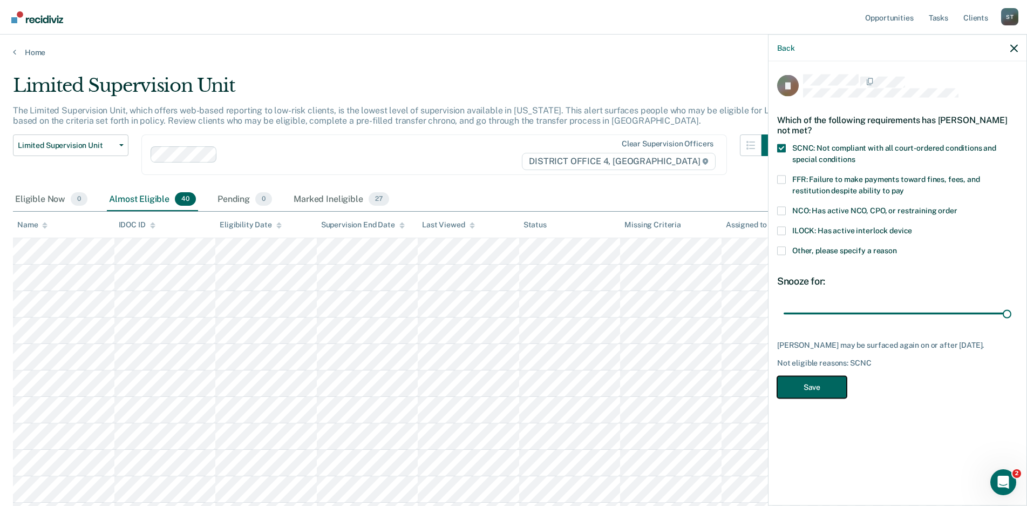
click at [822, 384] on button "Save" at bounding box center [812, 387] width 70 height 22
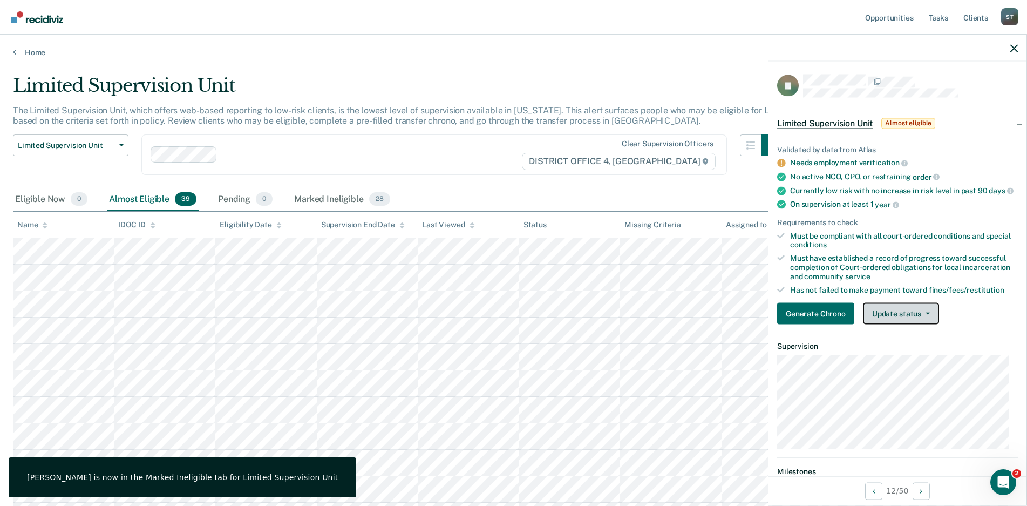
click at [924, 318] on button "Update status" at bounding box center [901, 314] width 76 height 22
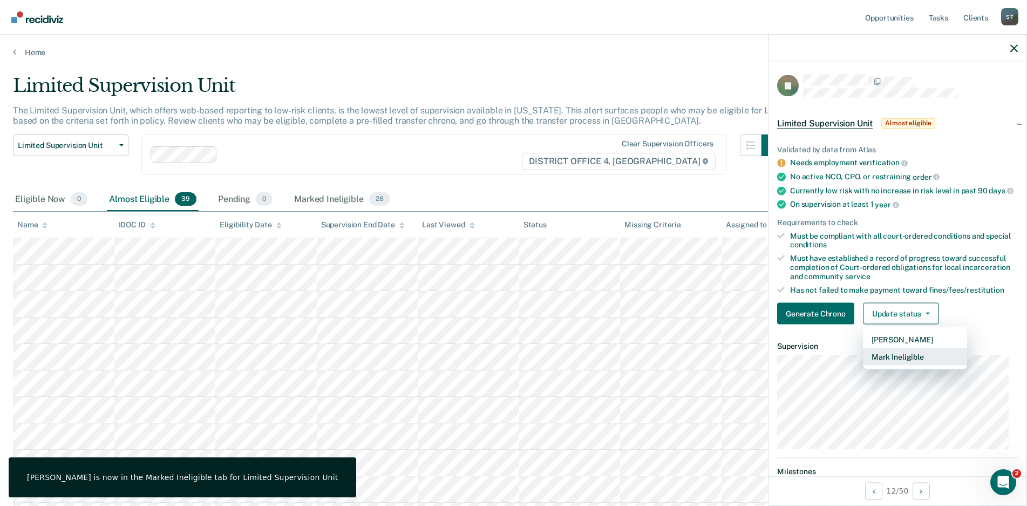
click at [886, 365] on button "Mark Ineligible" at bounding box center [915, 356] width 104 height 17
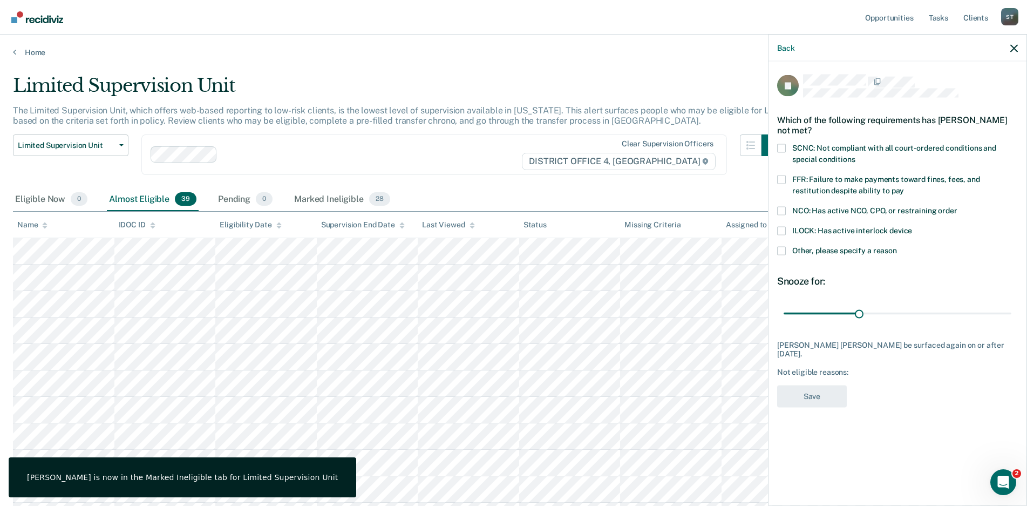
click at [776, 146] on div "JL Which of the following requirements has [PERSON_NAME] not met? SCNC: Not com…" at bounding box center [898, 283] width 258 height 442
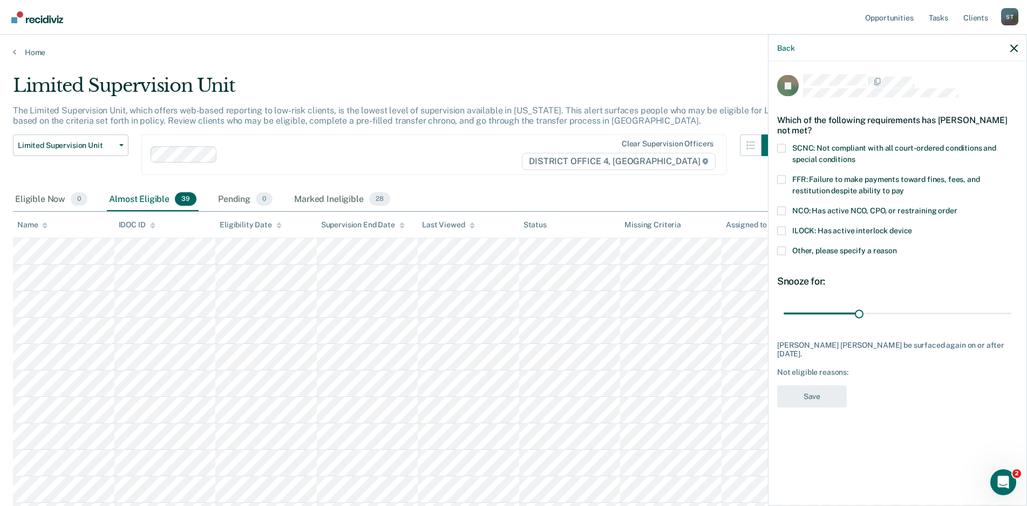
click at [777, 145] on span at bounding box center [781, 148] width 9 height 9
click at [855, 155] on input "SCNC: Not compliant with all court-ordered conditions and special conditions" at bounding box center [855, 155] width 0 height 0
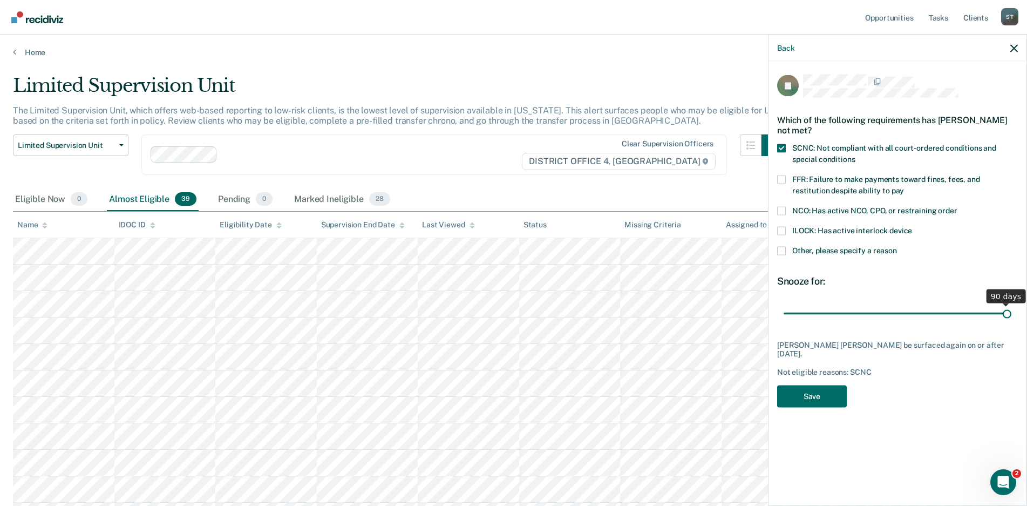
drag, startPoint x: 860, startPoint y: 313, endPoint x: 857, endPoint y: 388, distance: 74.5
type input "90"
click at [1012, 314] on input "range" at bounding box center [898, 313] width 228 height 19
click at [792, 386] on button "Save" at bounding box center [812, 396] width 70 height 22
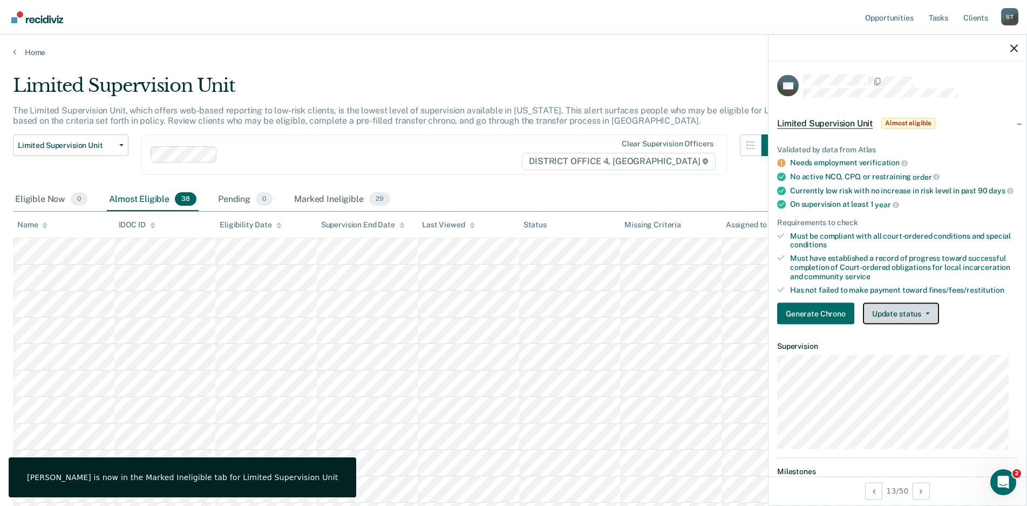
click at [924, 318] on button "Update status" at bounding box center [901, 314] width 76 height 22
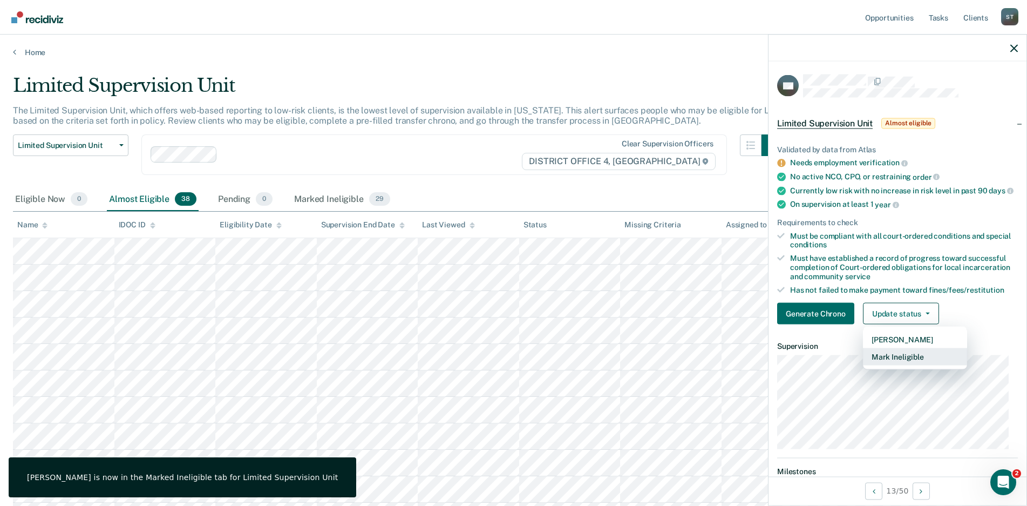
click at [908, 362] on button "Mark Ineligible" at bounding box center [915, 356] width 104 height 17
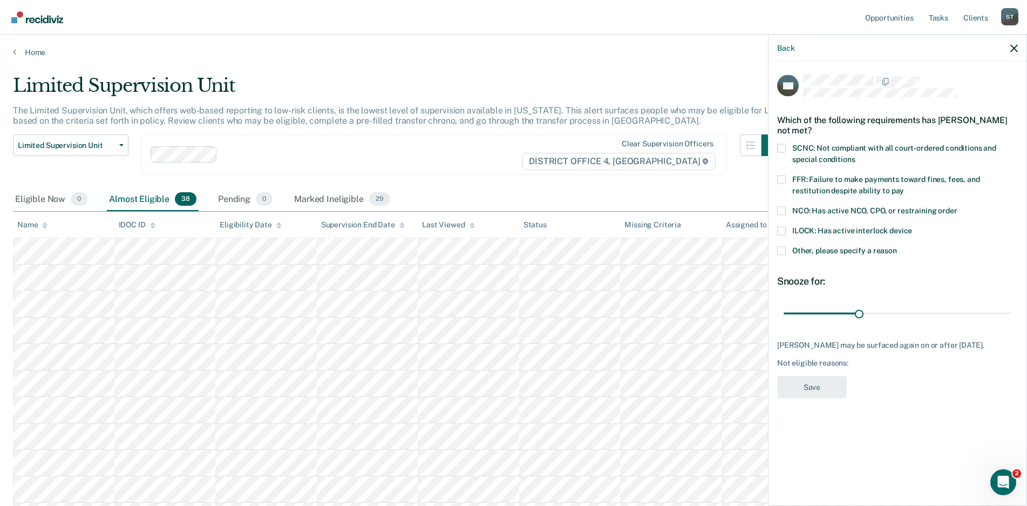
click at [781, 148] on span at bounding box center [781, 148] width 9 height 9
click at [855, 155] on input "SCNC: Not compliant with all court-ordered conditions and special conditions" at bounding box center [855, 155] width 0 height 0
drag, startPoint x: 860, startPoint y: 313, endPoint x: 788, endPoint y: 384, distance: 101.9
type input "90"
click at [1012, 323] on input "range" at bounding box center [898, 313] width 228 height 19
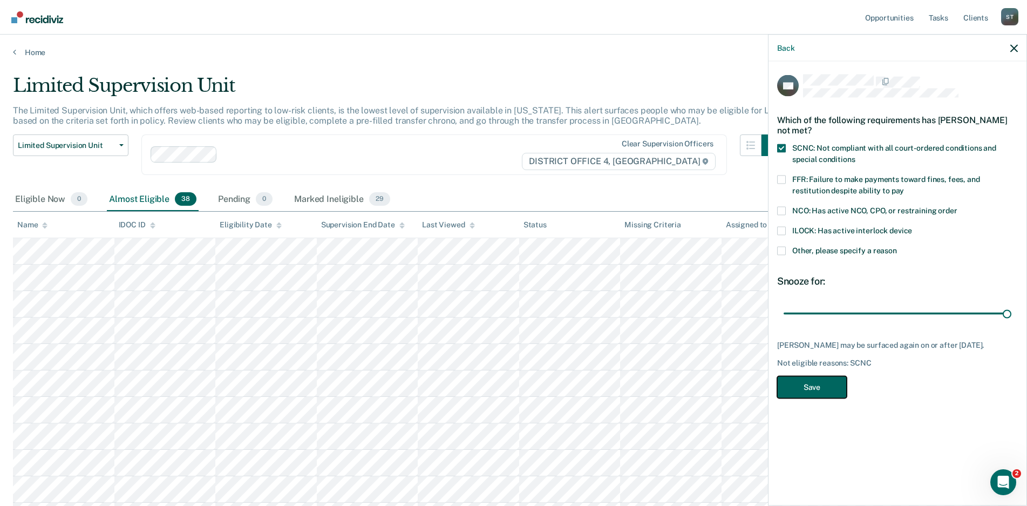
click at [812, 391] on button "Save" at bounding box center [812, 387] width 70 height 22
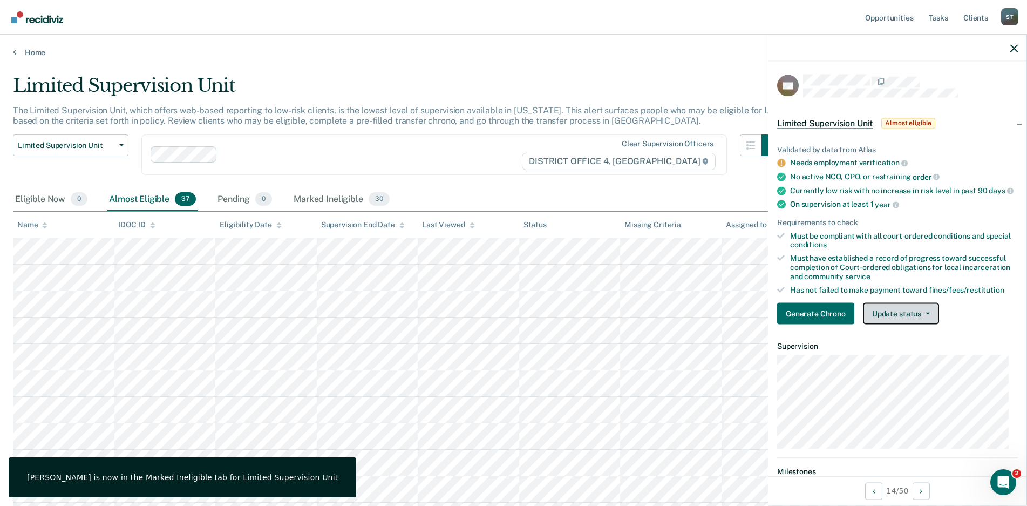
click at [926, 315] on icon "button" at bounding box center [928, 314] width 4 height 2
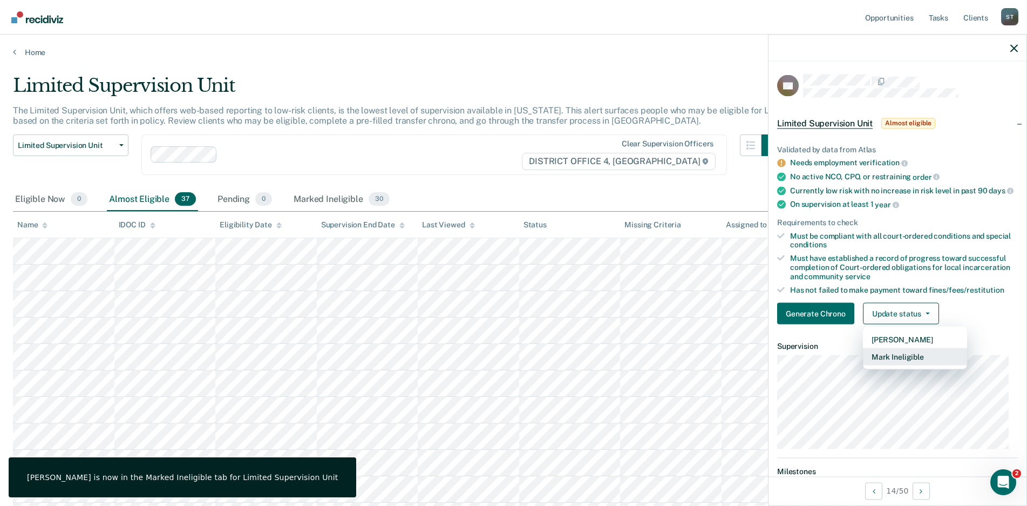
click at [904, 365] on button "Mark Ineligible" at bounding box center [915, 356] width 104 height 17
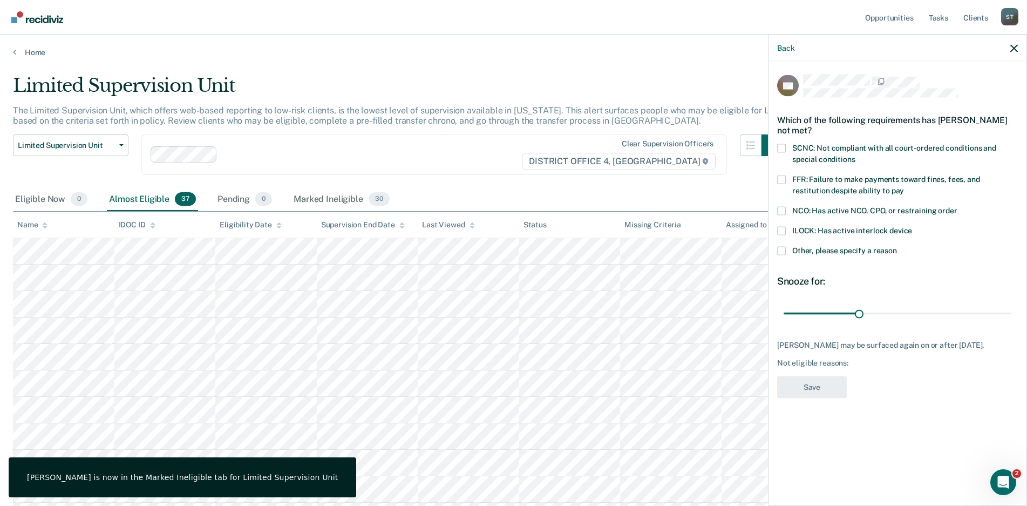
click at [782, 148] on span at bounding box center [781, 148] width 9 height 9
click at [855, 155] on input "SCNC: Not compliant with all court-ordered conditions and special conditions" at bounding box center [855, 155] width 0 height 0
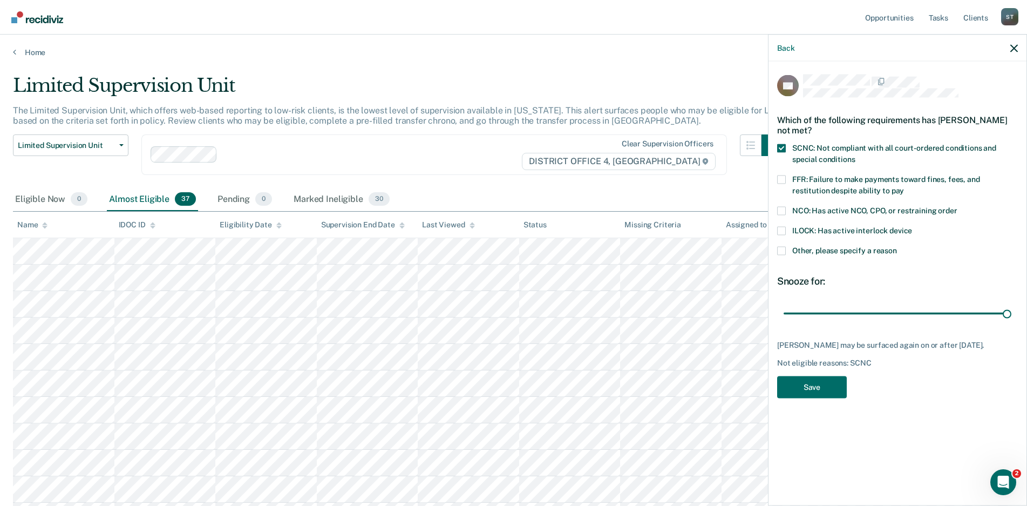
drag, startPoint x: 856, startPoint y: 311, endPoint x: 1015, endPoint y: 313, distance: 159.2
type input "90"
click at [1012, 313] on input "range" at bounding box center [898, 313] width 228 height 19
click at [813, 395] on button "Save" at bounding box center [812, 387] width 70 height 22
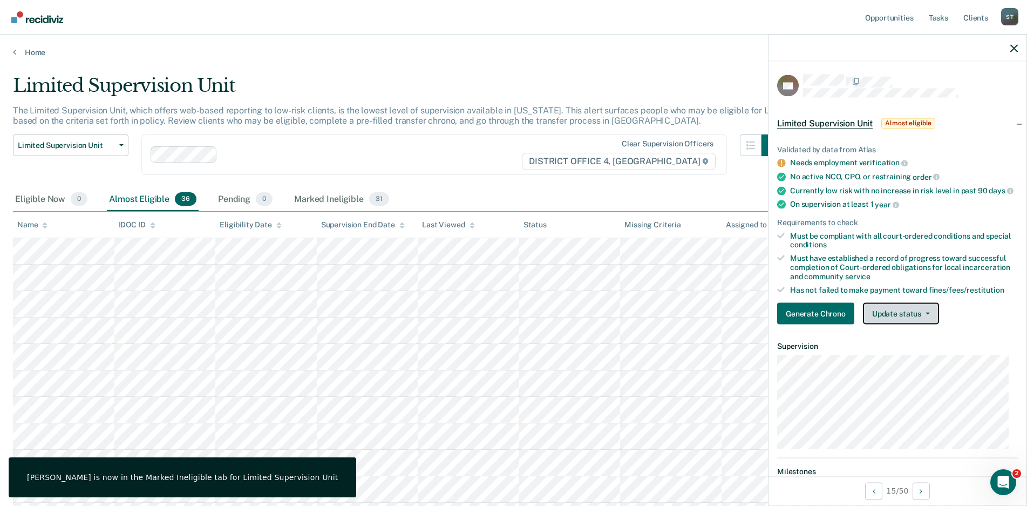
click at [926, 315] on button "Update status" at bounding box center [901, 314] width 76 height 22
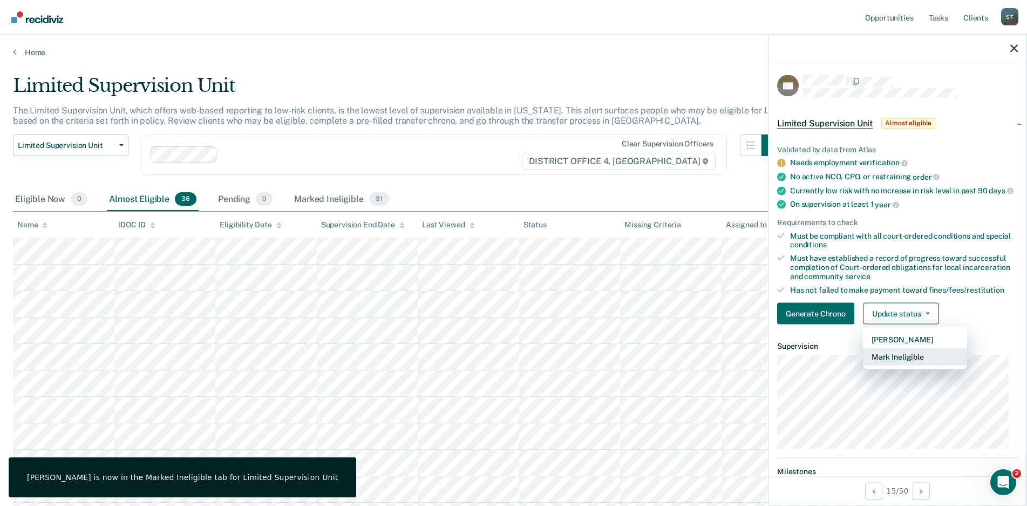
click at [902, 359] on button "Mark Ineligible" at bounding box center [915, 356] width 104 height 17
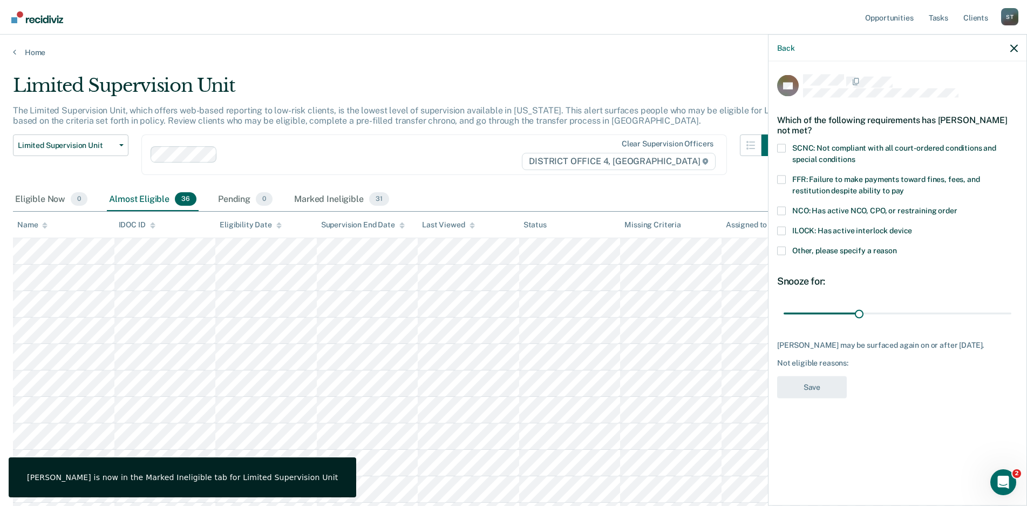
click at [779, 144] on span at bounding box center [781, 148] width 9 height 9
click at [855, 155] on input "SCNC: Not compliant with all court-ordered conditions and special conditions" at bounding box center [855, 155] width 0 height 0
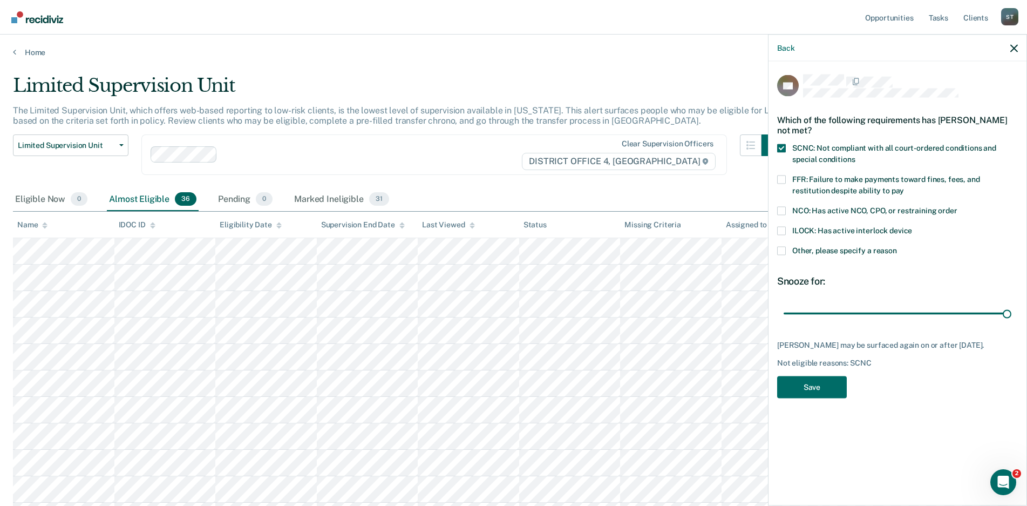
drag, startPoint x: 857, startPoint y: 301, endPoint x: 983, endPoint y: 315, distance: 127.6
type input "90"
click at [1012, 304] on input "range" at bounding box center [898, 313] width 228 height 19
click at [814, 379] on button "Save" at bounding box center [812, 387] width 70 height 22
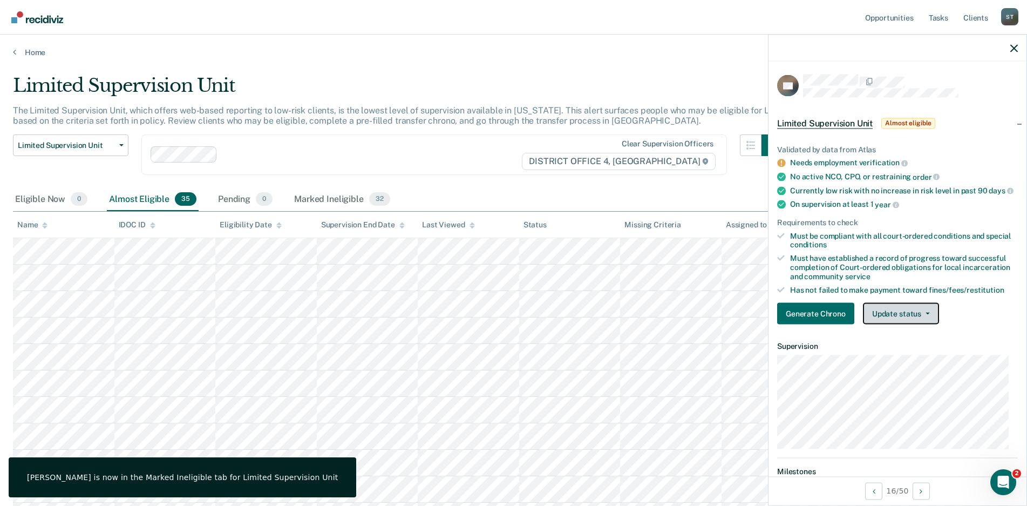
click at [929, 322] on button "Update status" at bounding box center [901, 314] width 76 height 22
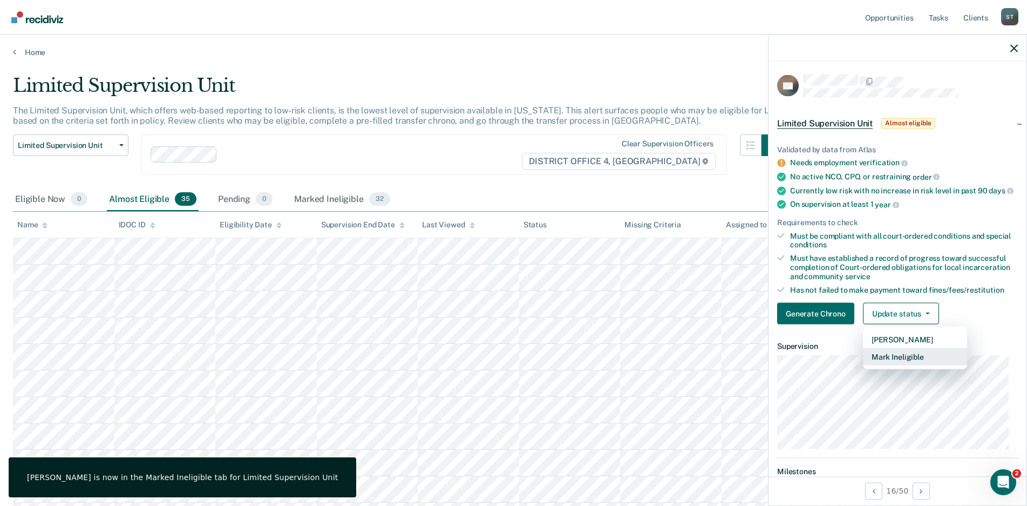
click at [913, 365] on button "Mark Ineligible" at bounding box center [915, 356] width 104 height 17
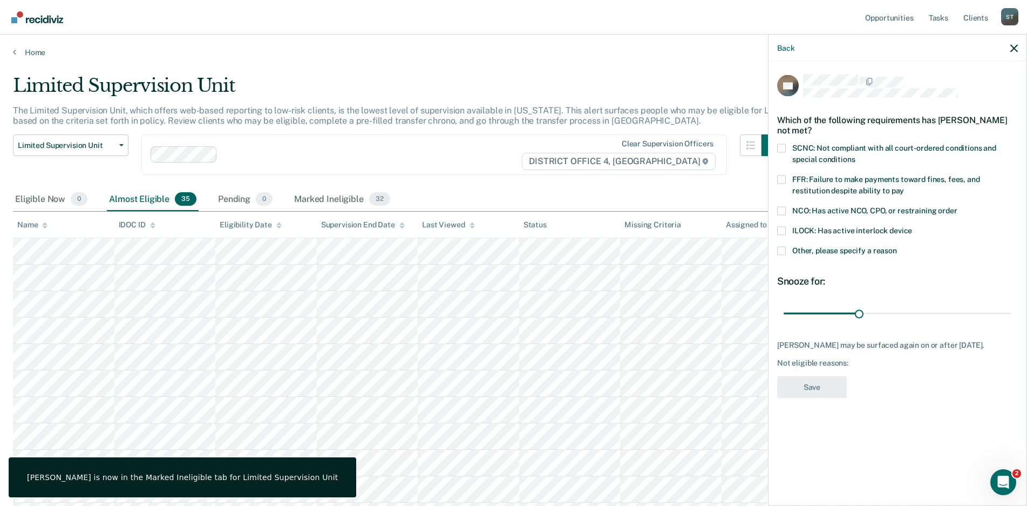
click at [781, 149] on span at bounding box center [781, 148] width 9 height 9
click at [855, 155] on input "SCNC: Not compliant with all court-ordered conditions and special conditions" at bounding box center [855, 155] width 0 height 0
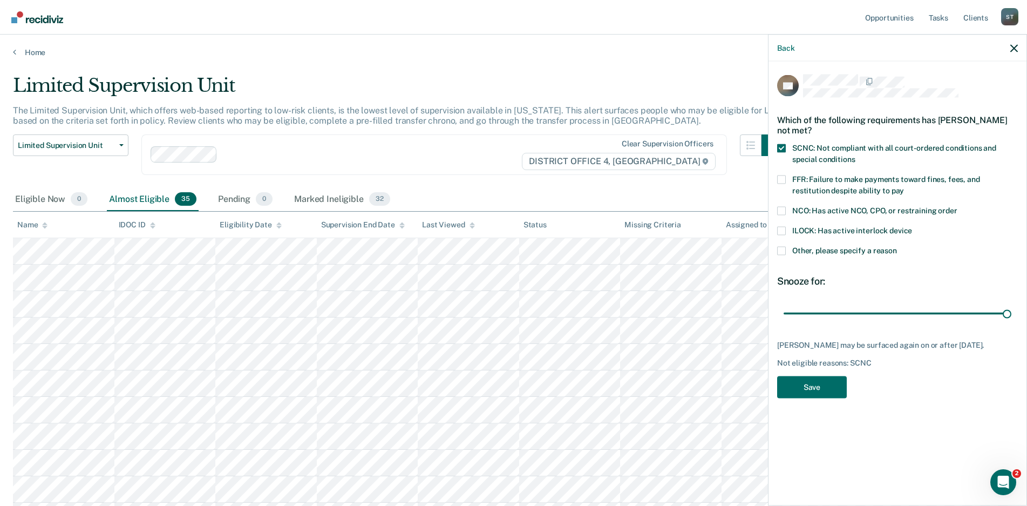
drag, startPoint x: 860, startPoint y: 314, endPoint x: 999, endPoint y: 322, distance: 139.5
type input "90"
click at [1012, 317] on input "range" at bounding box center [898, 313] width 228 height 19
click at [821, 382] on button "Save" at bounding box center [812, 387] width 70 height 22
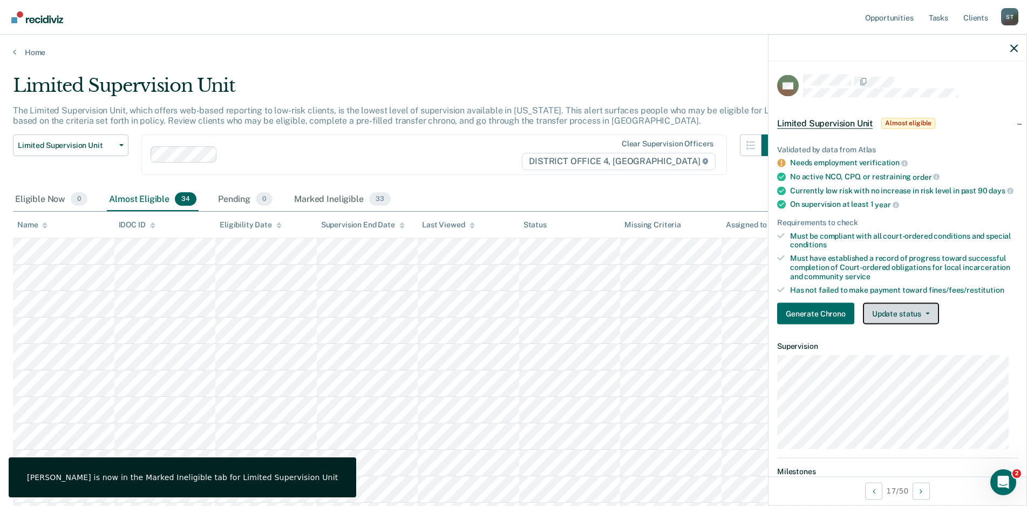
click at [928, 315] on icon "button" at bounding box center [928, 314] width 4 height 2
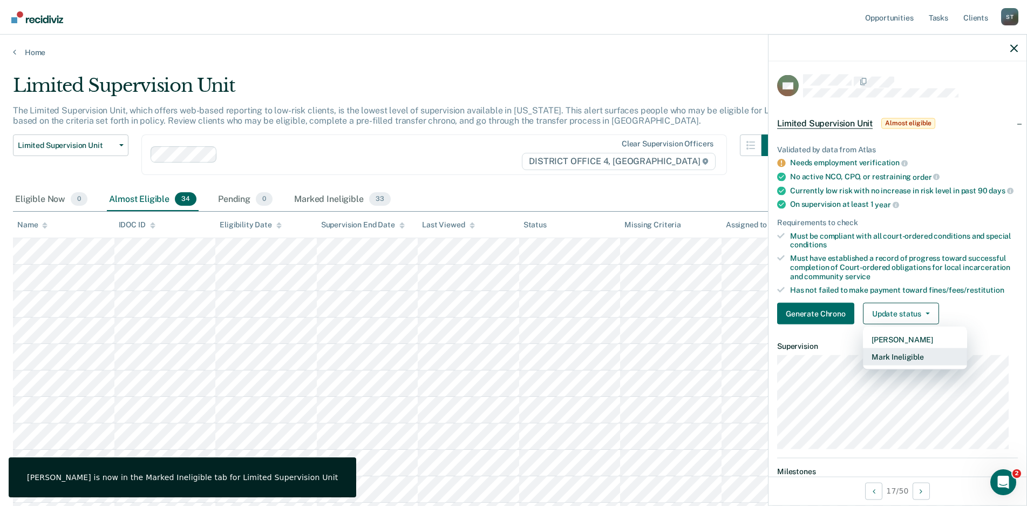
click at [907, 365] on button "Mark Ineligible" at bounding box center [915, 356] width 104 height 17
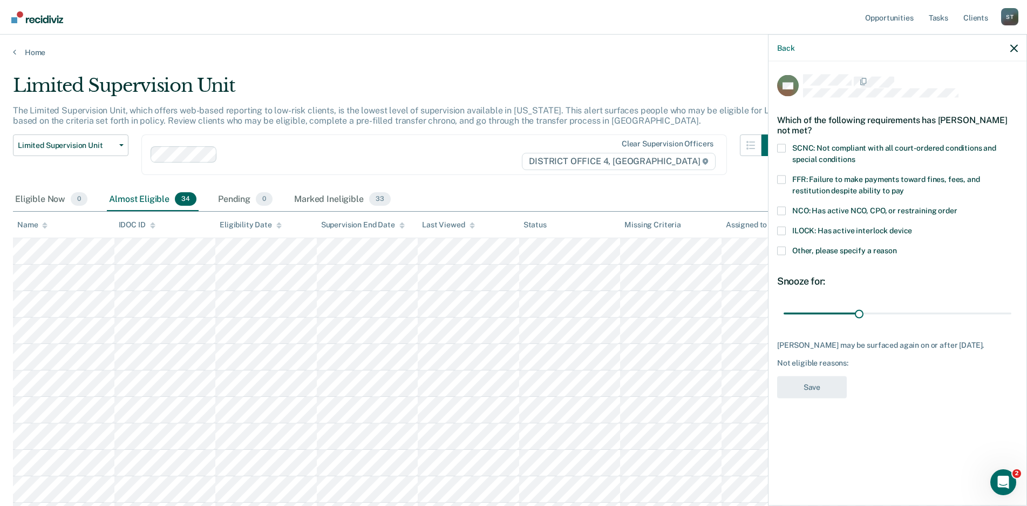
click at [785, 146] on span at bounding box center [781, 148] width 9 height 9
click at [855, 155] on input "SCNC: Not compliant with all court-ordered conditions and special conditions" at bounding box center [855, 155] width 0 height 0
drag, startPoint x: 860, startPoint y: 310, endPoint x: 917, endPoint y: 383, distance: 91.9
type input "90"
click at [1012, 317] on input "range" at bounding box center [898, 313] width 228 height 19
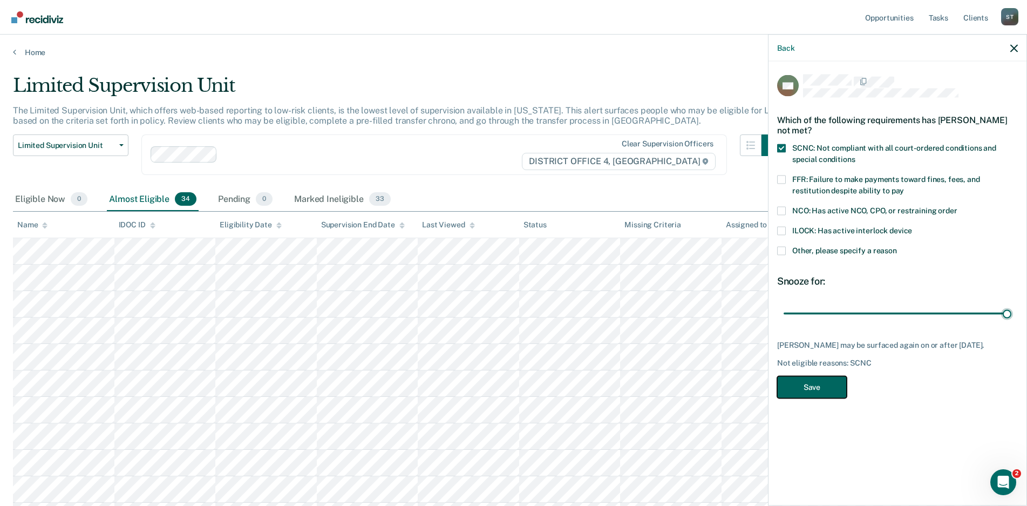
click at [818, 387] on button "Save" at bounding box center [812, 387] width 70 height 22
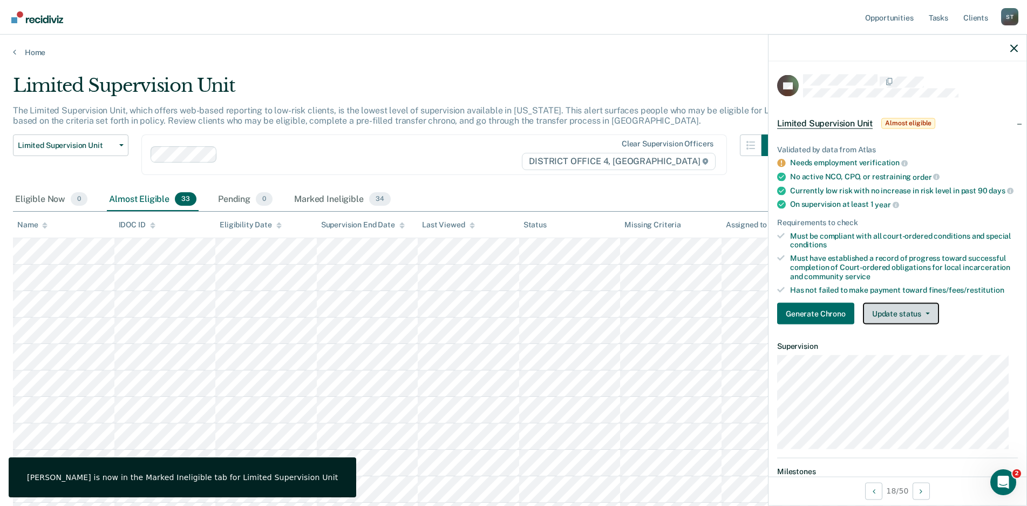
click at [927, 315] on icon "button" at bounding box center [928, 314] width 4 height 2
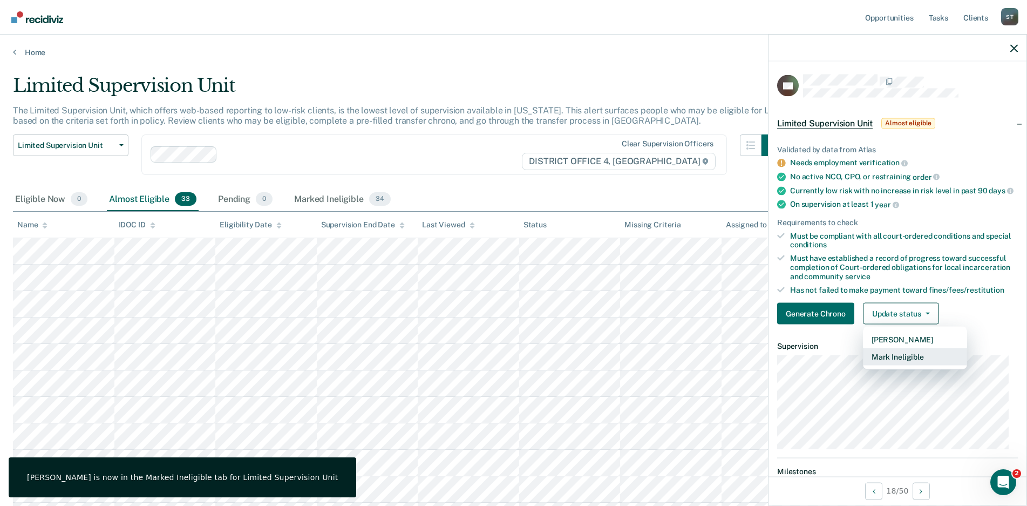
click at [908, 364] on button "Mark Ineligible" at bounding box center [915, 356] width 104 height 17
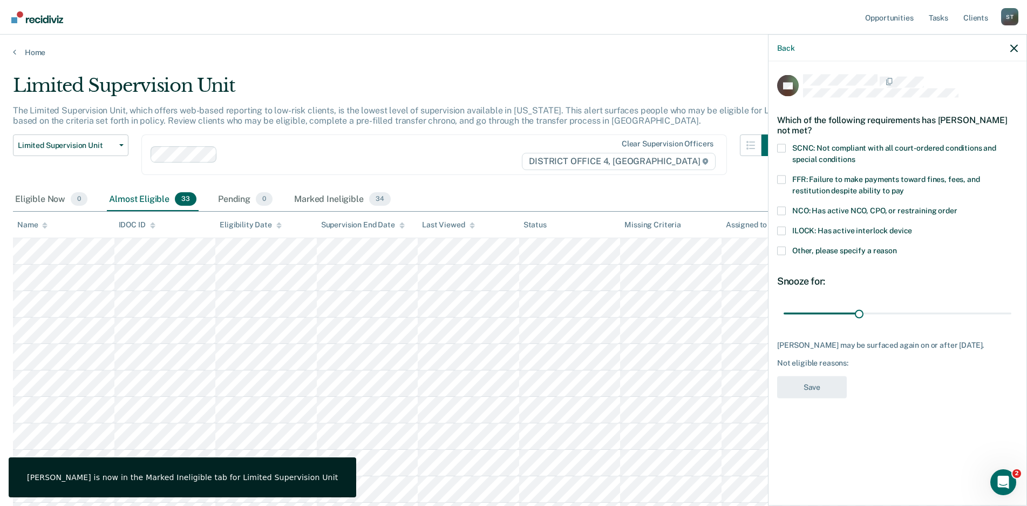
click at [781, 146] on span at bounding box center [781, 148] width 9 height 9
click at [855, 155] on input "SCNC: Not compliant with all court-ordered conditions and special conditions" at bounding box center [855, 155] width 0 height 0
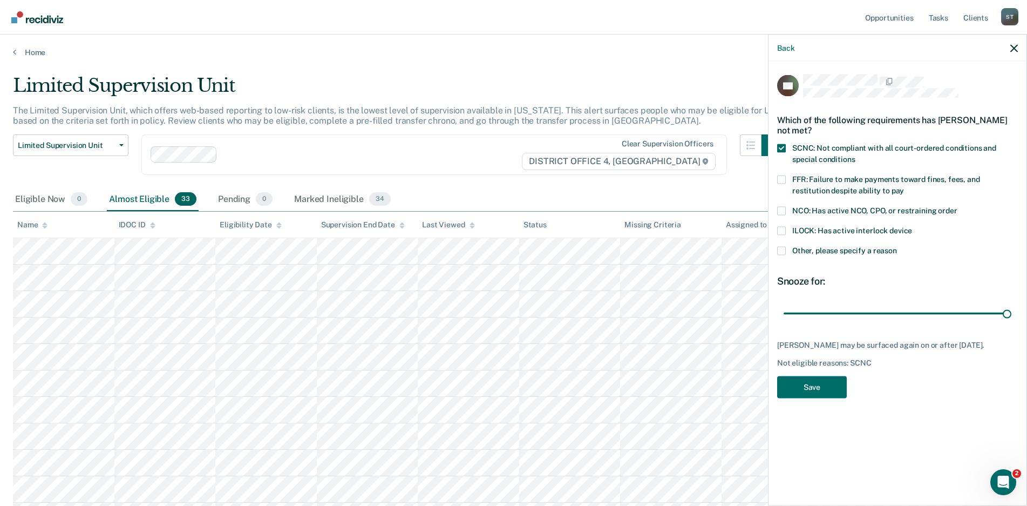
drag, startPoint x: 858, startPoint y: 313, endPoint x: 941, endPoint y: 361, distance: 95.8
type input "90"
click at [1012, 308] on input "range" at bounding box center [898, 313] width 228 height 19
click at [815, 391] on button "Save" at bounding box center [812, 387] width 70 height 22
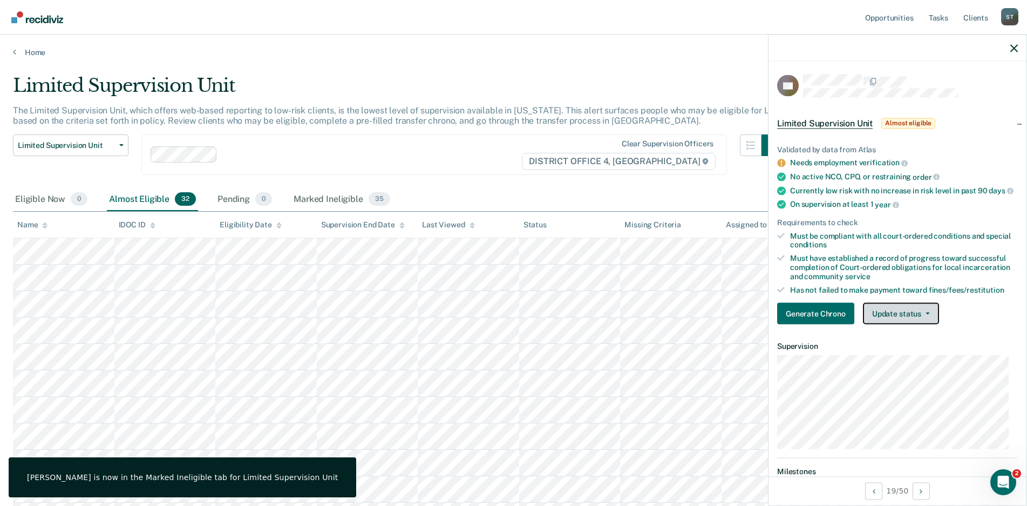
click at [922, 317] on button "Update status" at bounding box center [901, 314] width 76 height 22
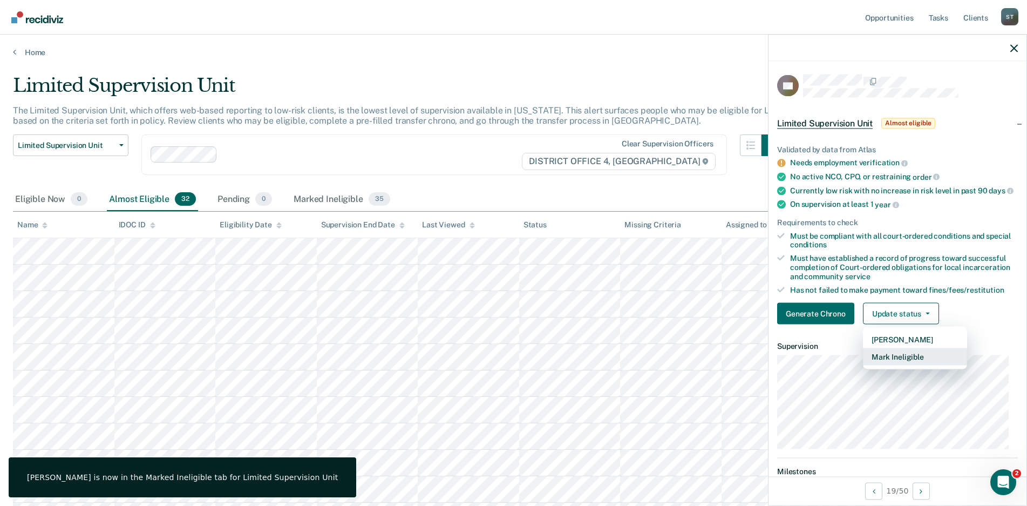
click at [913, 365] on button "Mark Ineligible" at bounding box center [915, 356] width 104 height 17
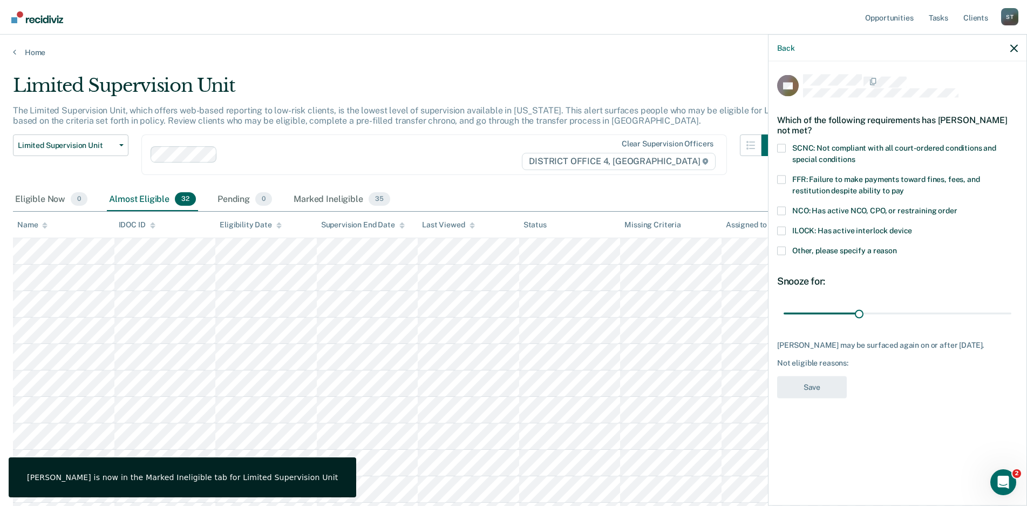
click at [777, 147] on span at bounding box center [781, 148] width 9 height 9
click at [855, 155] on input "SCNC: Not compliant with all court-ordered conditions and special conditions" at bounding box center [855, 155] width 0 height 0
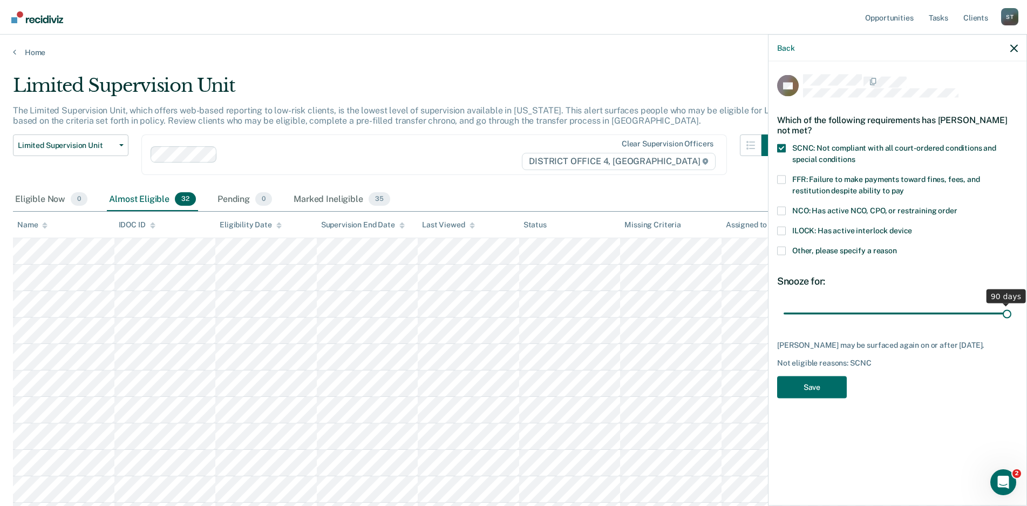
drag, startPoint x: 860, startPoint y: 311, endPoint x: 1039, endPoint y: 314, distance: 178.7
type input "90"
click at [1012, 314] on input "range" at bounding box center [898, 313] width 228 height 19
click at [822, 384] on button "Save" at bounding box center [812, 387] width 70 height 22
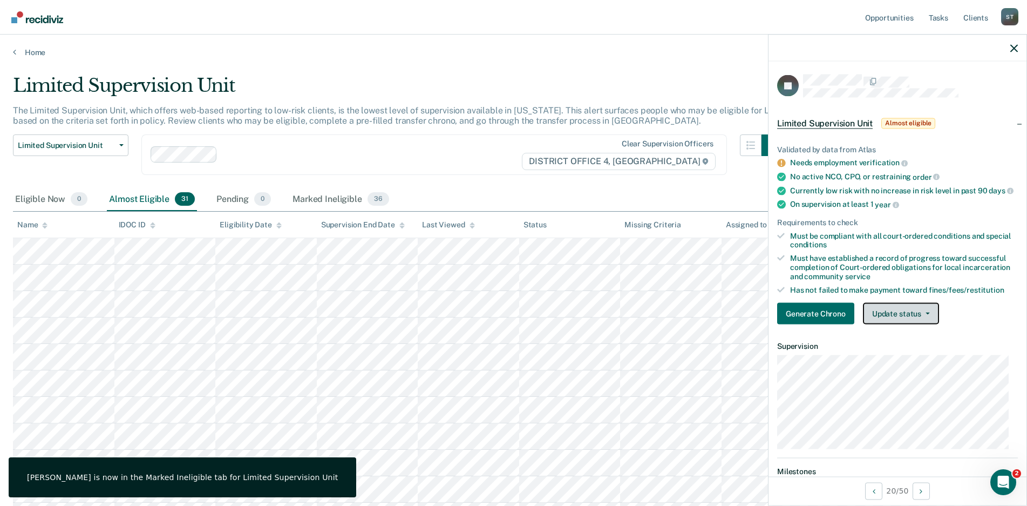
click at [926, 315] on icon "button" at bounding box center [928, 314] width 4 height 2
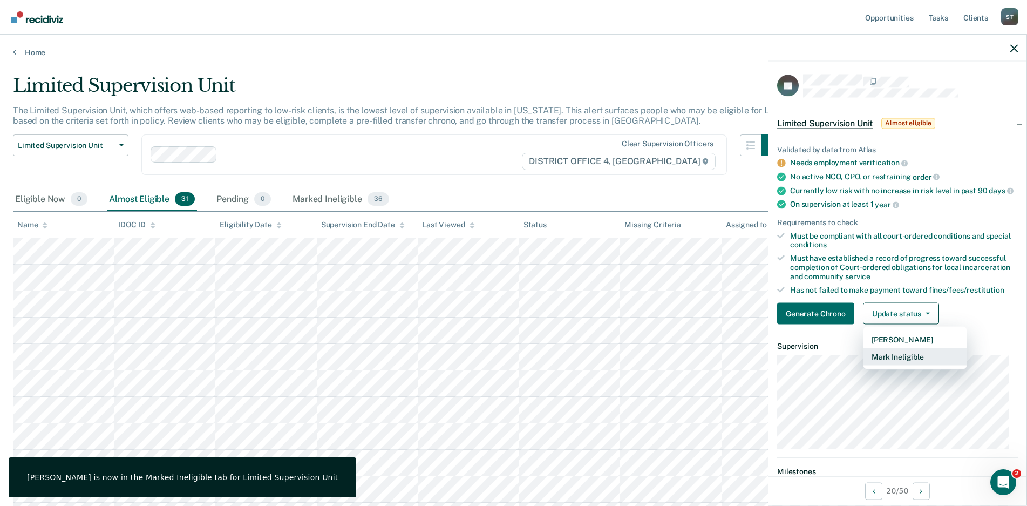
click at [899, 364] on button "Mark Ineligible" at bounding box center [915, 356] width 104 height 17
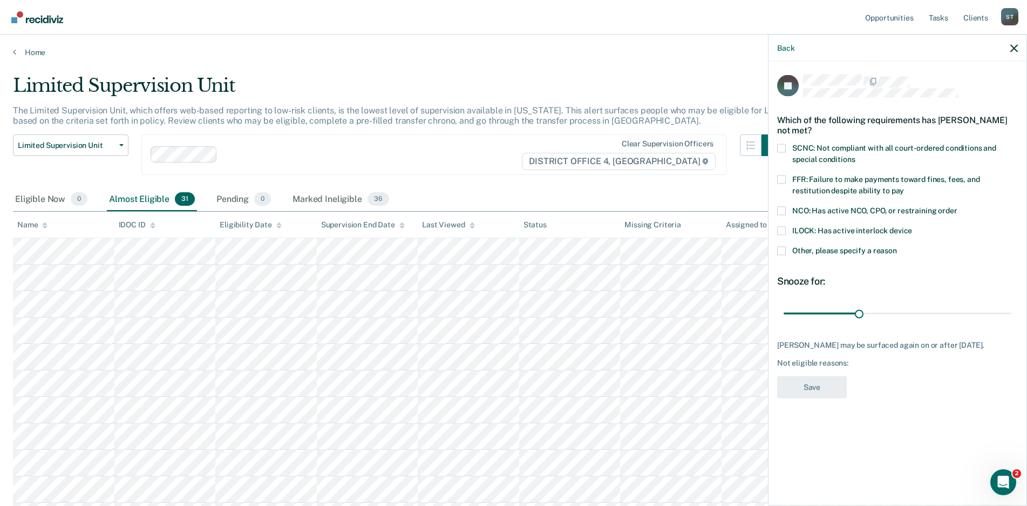
click at [782, 147] on span at bounding box center [781, 148] width 9 height 9
click at [855, 155] on input "SCNC: Not compliant with all court-ordered conditions and special conditions" at bounding box center [855, 155] width 0 height 0
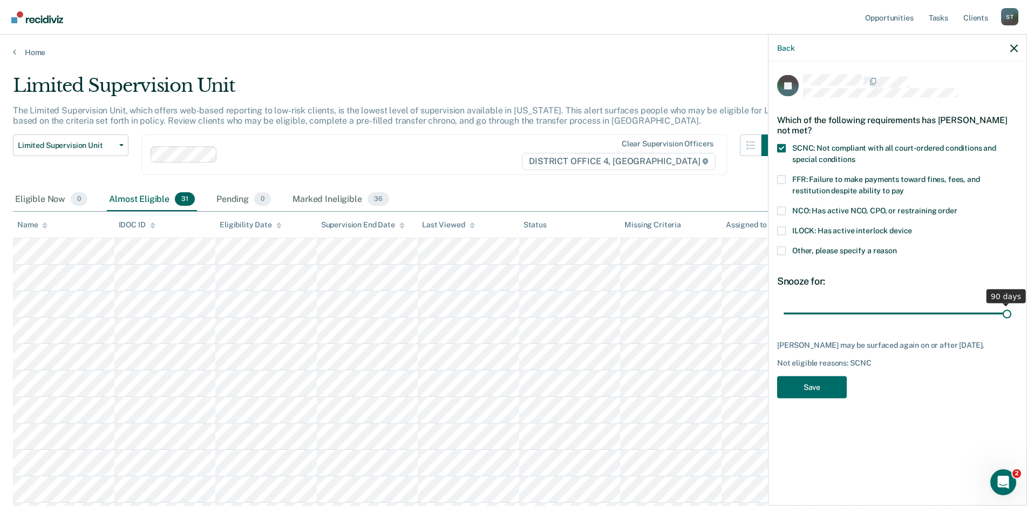
drag, startPoint x: 859, startPoint y: 314, endPoint x: 1093, endPoint y: 317, distance: 233.7
type input "90"
click at [1012, 317] on input "range" at bounding box center [898, 313] width 228 height 19
click at [802, 385] on button "Save" at bounding box center [812, 387] width 70 height 22
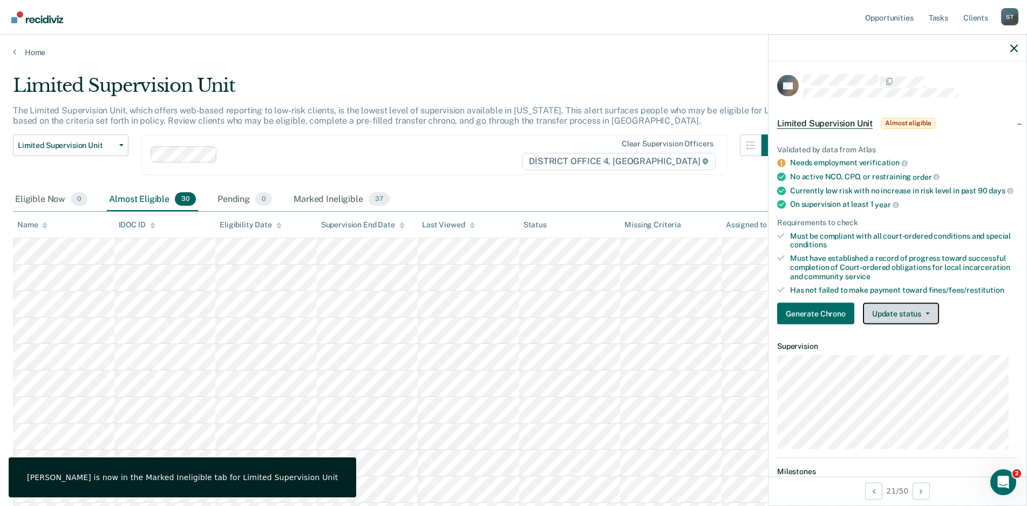
click at [929, 323] on button "Update status" at bounding box center [901, 314] width 76 height 22
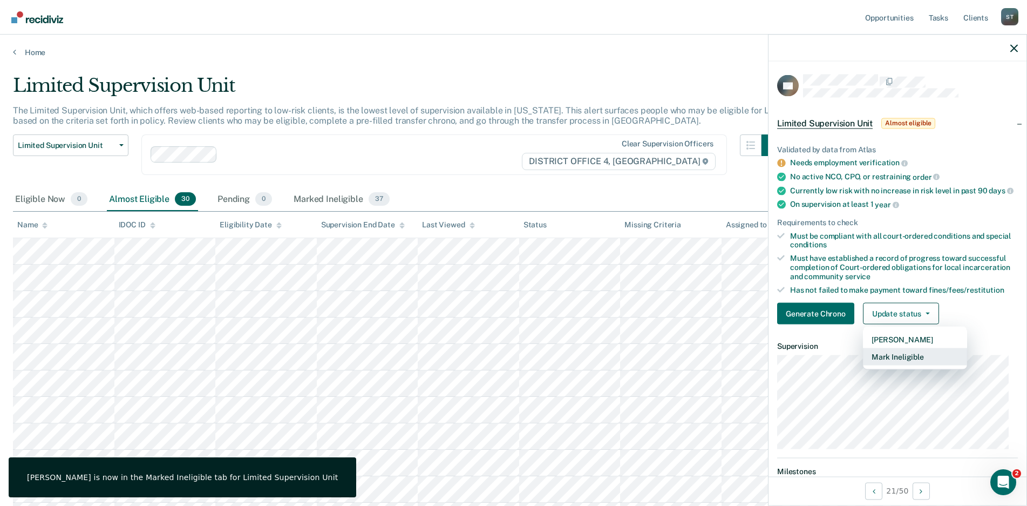
click at [900, 359] on button "Mark Ineligible" at bounding box center [915, 356] width 104 height 17
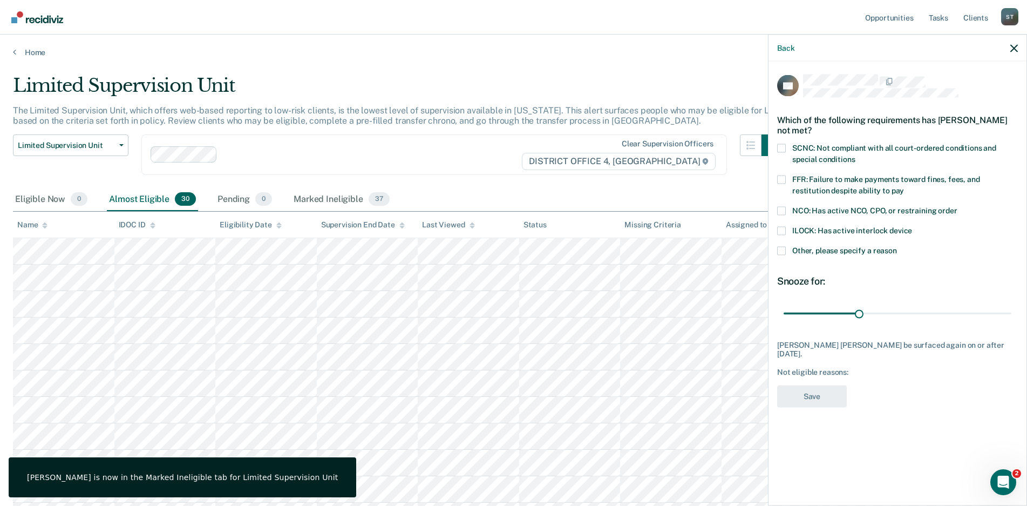
click at [784, 147] on span at bounding box center [781, 148] width 9 height 9
click at [855, 155] on input "SCNC: Not compliant with all court-ordered conditions and special conditions" at bounding box center [855, 155] width 0 height 0
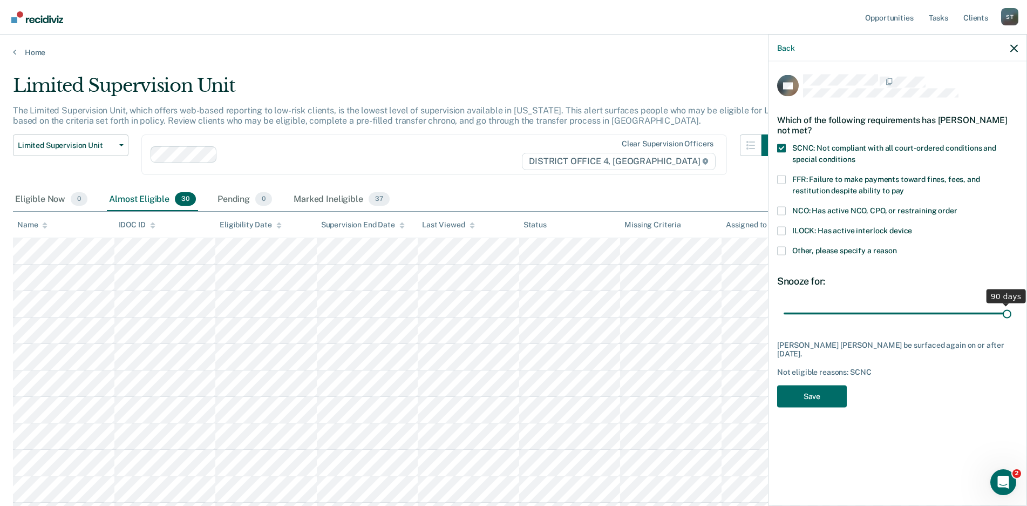
drag, startPoint x: 860, startPoint y: 310, endPoint x: 1137, endPoint y: 322, distance: 277.1
type input "90"
click at [1012, 322] on input "range" at bounding box center [898, 313] width 228 height 19
click at [811, 393] on button "Save" at bounding box center [812, 396] width 70 height 22
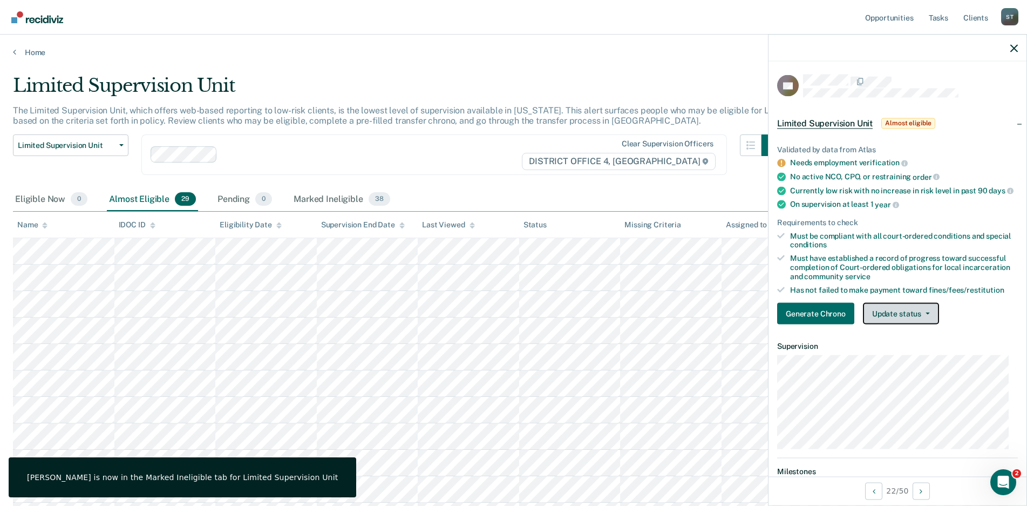
click at [927, 314] on button "Update status" at bounding box center [901, 314] width 76 height 22
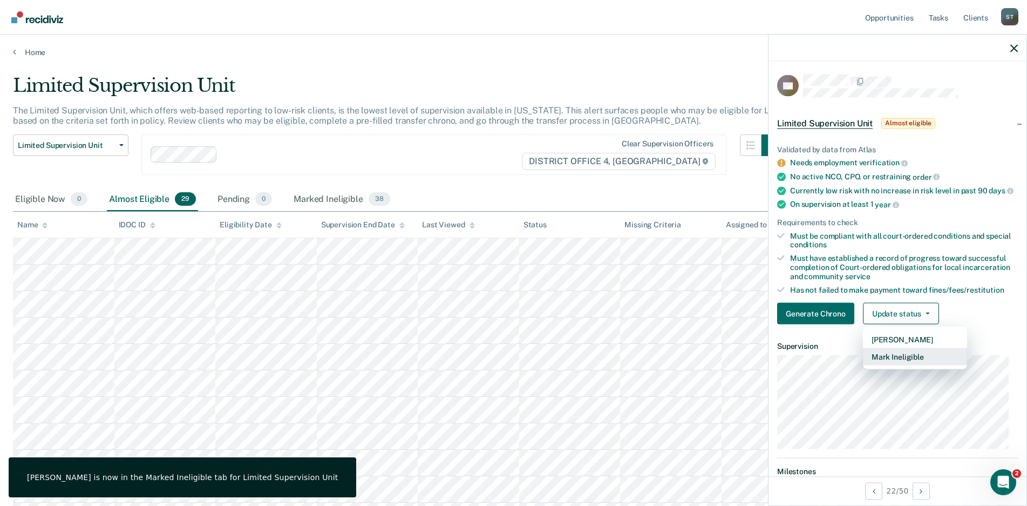
click at [901, 363] on button "Mark Ineligible" at bounding box center [915, 356] width 104 height 17
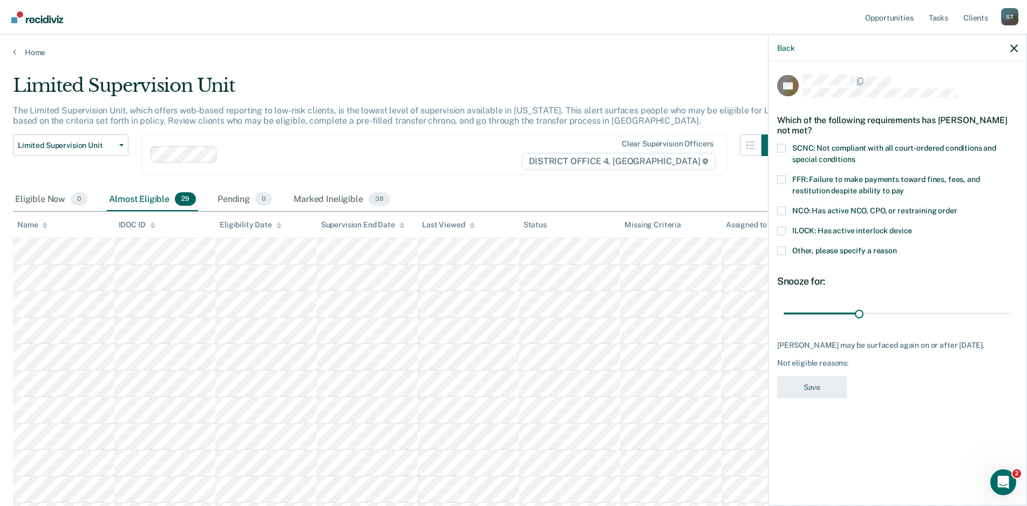
click at [779, 144] on span at bounding box center [781, 148] width 9 height 9
click at [855, 155] on input "SCNC: Not compliant with all court-ordered conditions and special conditions" at bounding box center [855, 155] width 0 height 0
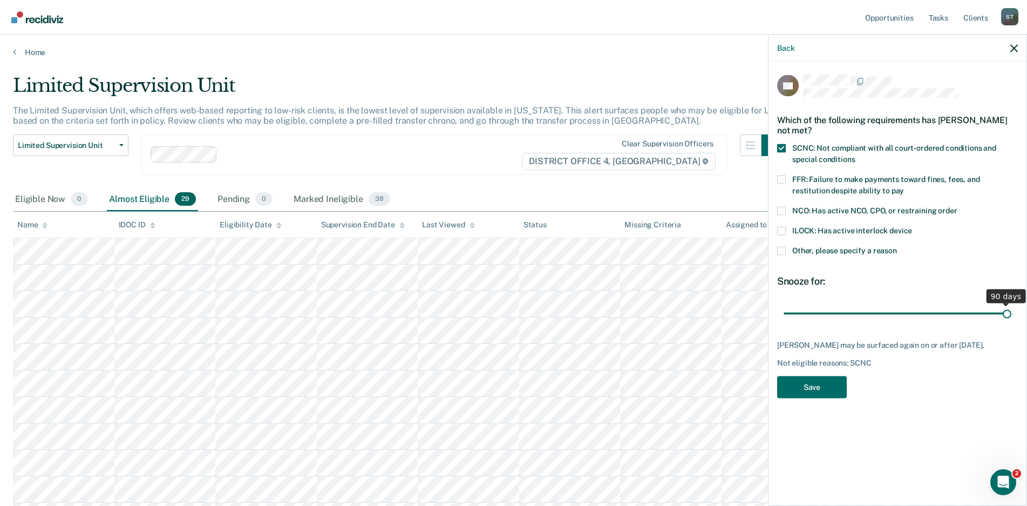
drag, startPoint x: 857, startPoint y: 303, endPoint x: 979, endPoint y: 363, distance: 136.1
type input "90"
click at [1012, 323] on input "range" at bounding box center [898, 313] width 228 height 19
click at [811, 378] on button "Save" at bounding box center [812, 387] width 70 height 22
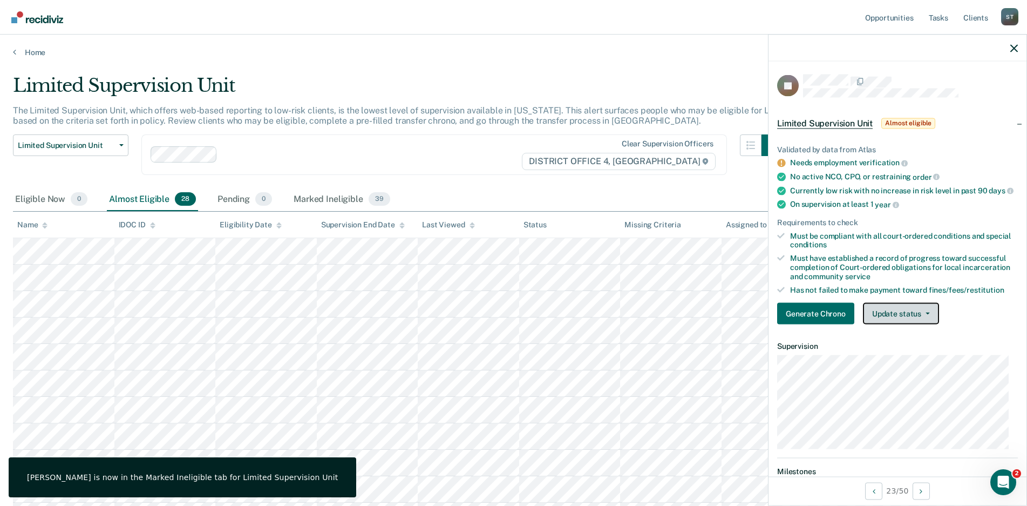
click at [921, 320] on button "Update status" at bounding box center [901, 314] width 76 height 22
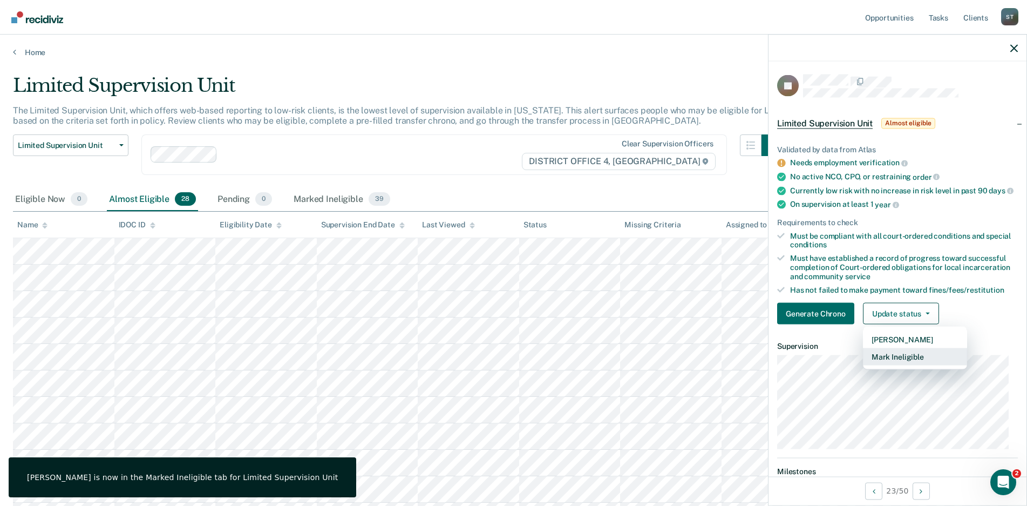
click at [891, 359] on button "Mark Ineligible" at bounding box center [915, 356] width 104 height 17
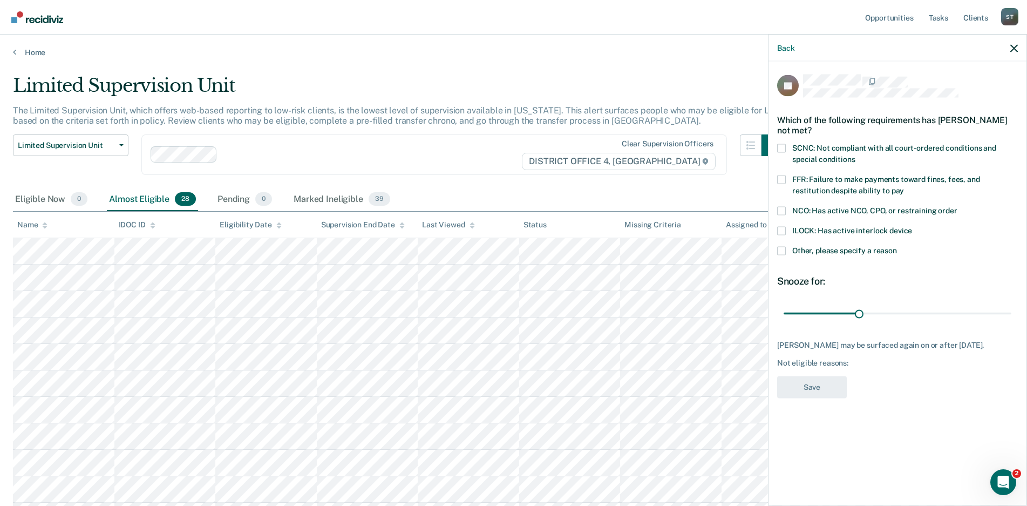
click at [781, 148] on span at bounding box center [781, 148] width 9 height 9
click at [855, 155] on input "SCNC: Not compliant with all court-ordered conditions and special conditions" at bounding box center [855, 155] width 0 height 0
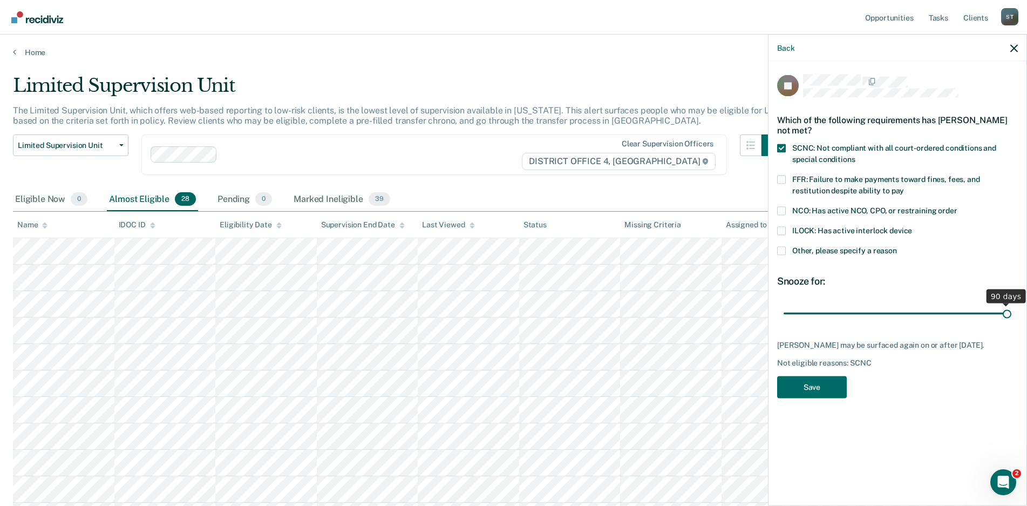
drag, startPoint x: 858, startPoint y: 312, endPoint x: 1024, endPoint y: 311, distance: 165.7
type input "90"
click at [1012, 311] on input "range" at bounding box center [898, 313] width 228 height 19
click at [822, 385] on button "Save" at bounding box center [812, 387] width 70 height 22
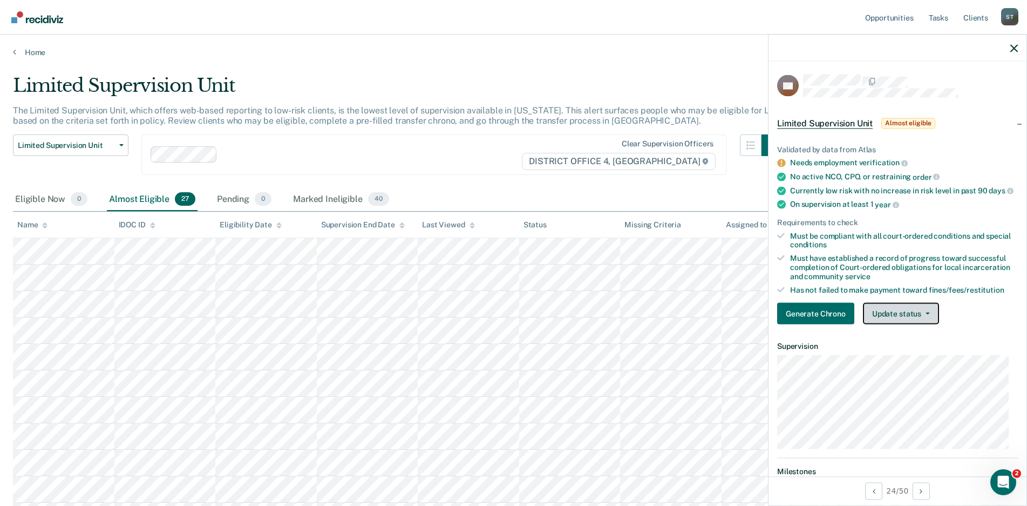
click at [922, 319] on button "Update status" at bounding box center [901, 314] width 76 height 22
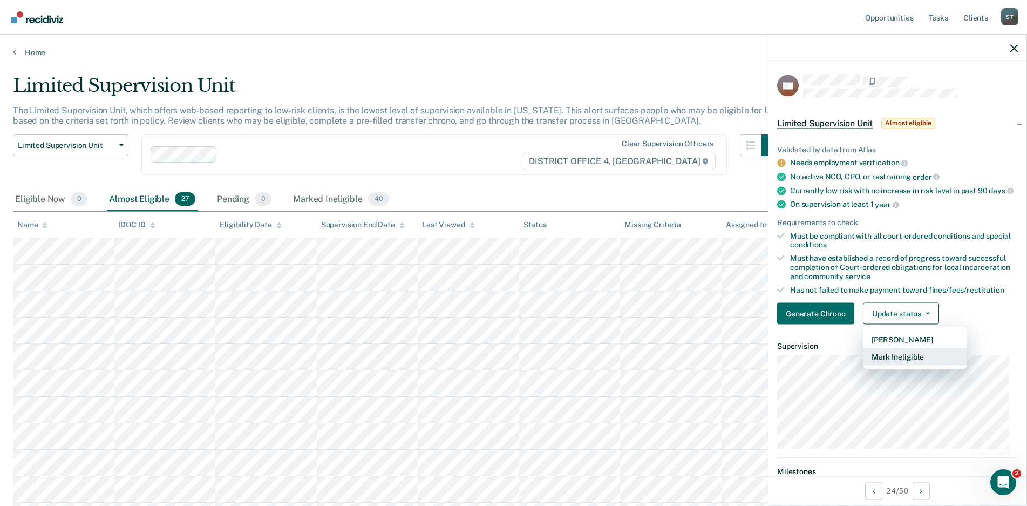
click at [897, 365] on button "Mark Ineligible" at bounding box center [915, 356] width 104 height 17
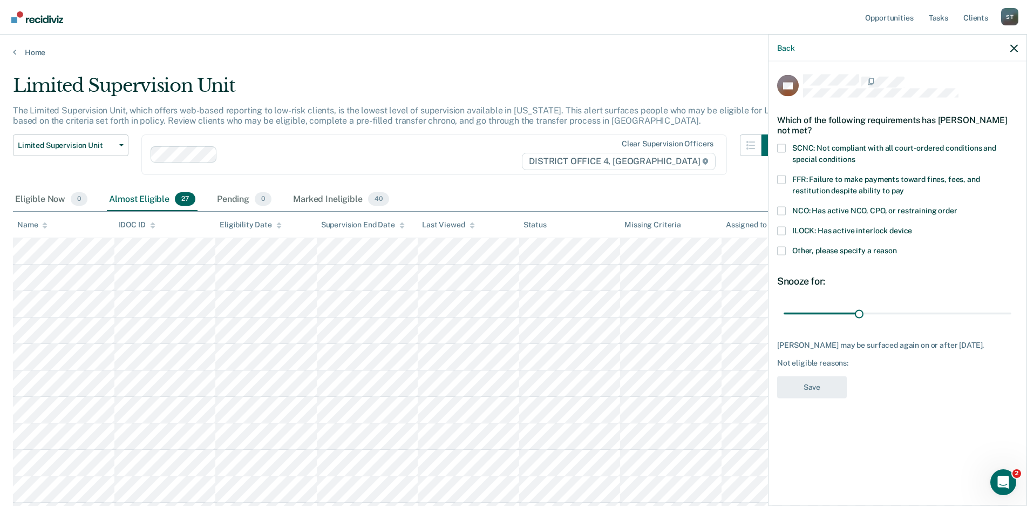
click at [780, 145] on span at bounding box center [781, 148] width 9 height 9
click at [855, 155] on input "SCNC: Not compliant with all court-ordered conditions and special conditions" at bounding box center [855, 155] width 0 height 0
drag, startPoint x: 859, startPoint y: 314, endPoint x: 1030, endPoint y: 328, distance: 171.1
type input "90"
click at [1012, 323] on input "range" at bounding box center [898, 313] width 228 height 19
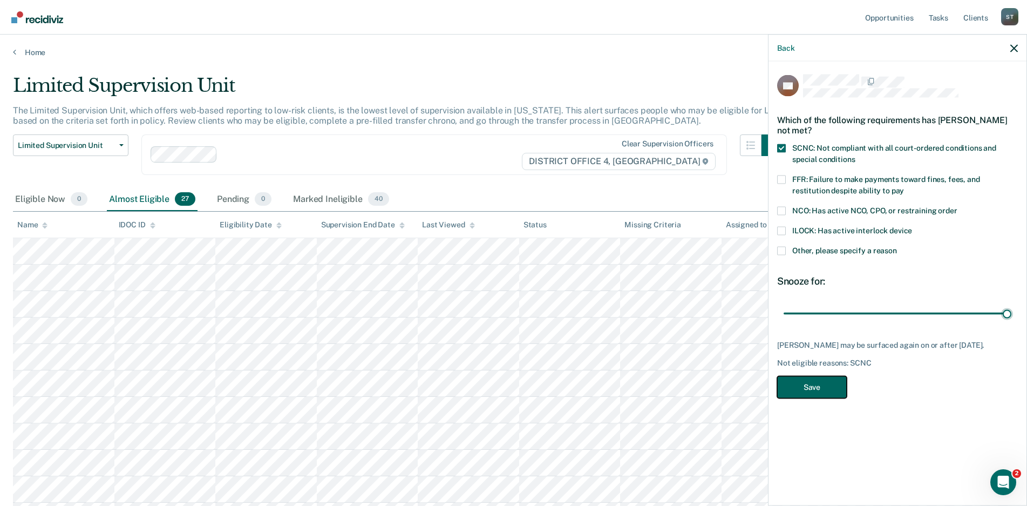
click at [802, 384] on button "Save" at bounding box center [812, 387] width 70 height 22
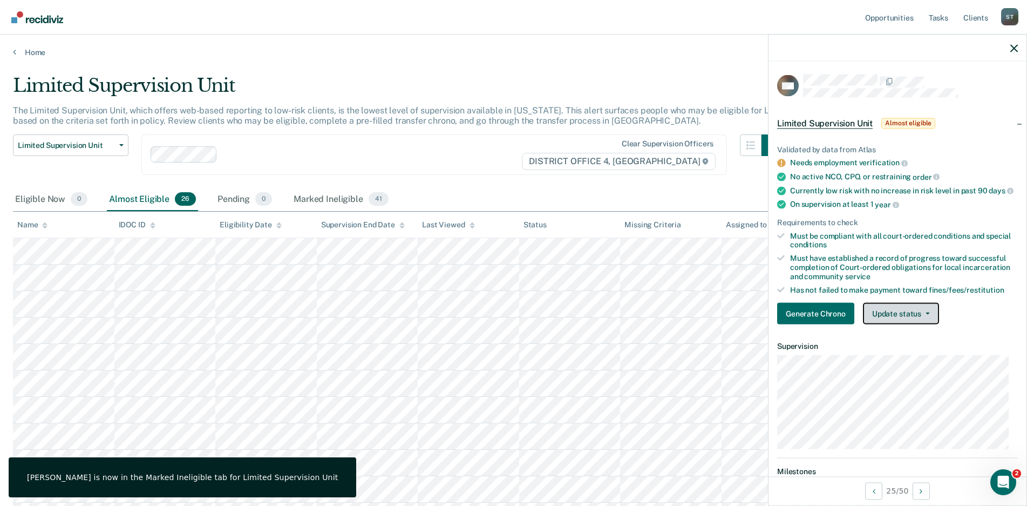
click at [925, 318] on button "Update status" at bounding box center [901, 314] width 76 height 22
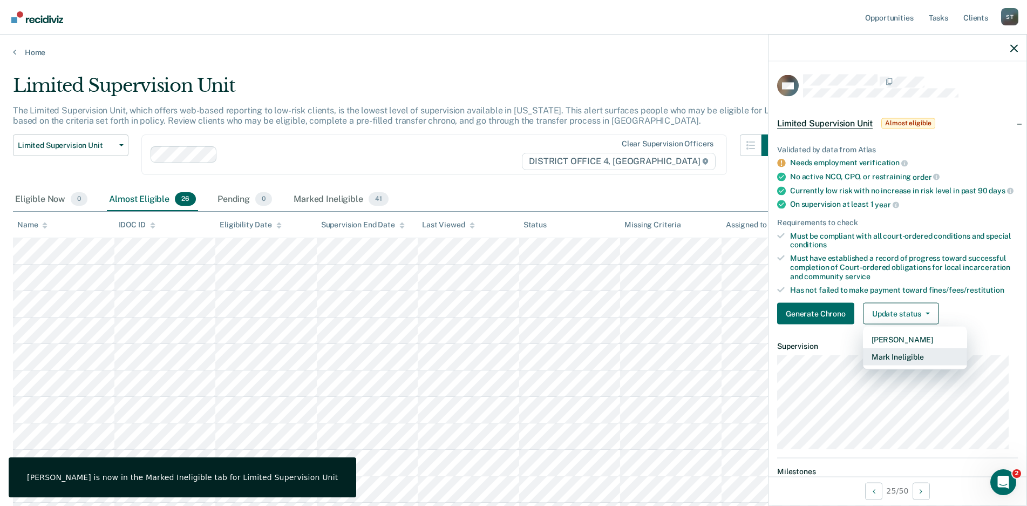
click at [909, 365] on button "Mark Ineligible" at bounding box center [915, 356] width 104 height 17
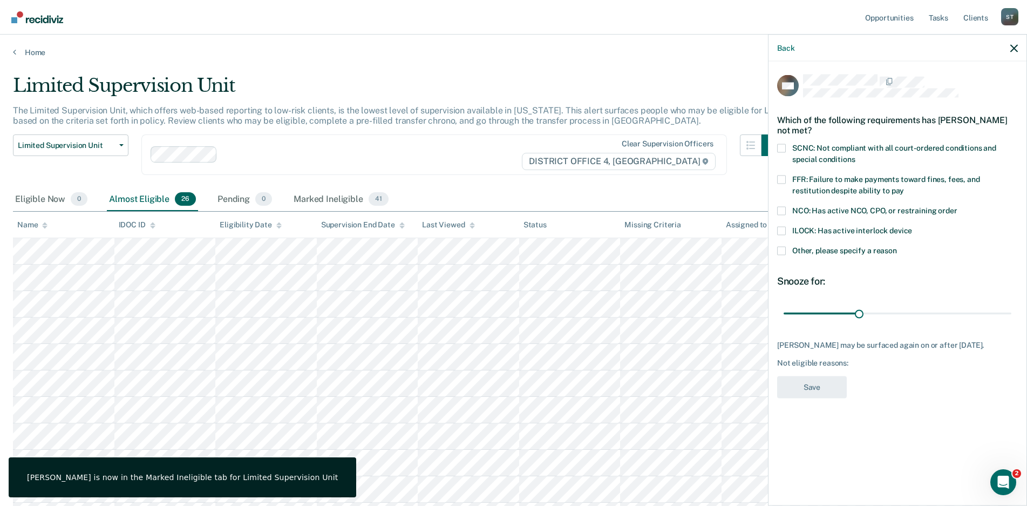
click at [779, 146] on span at bounding box center [781, 148] width 9 height 9
click at [855, 155] on input "SCNC: Not compliant with all court-ordered conditions and special conditions" at bounding box center [855, 155] width 0 height 0
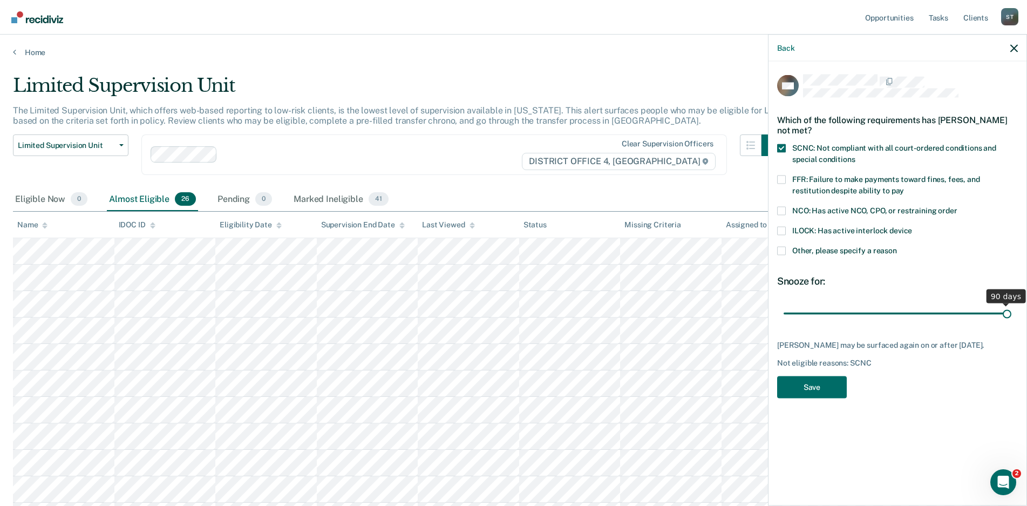
drag, startPoint x: 859, startPoint y: 312, endPoint x: 1008, endPoint y: 320, distance: 149.7
type input "90"
click at [1008, 320] on input "range" at bounding box center [898, 313] width 228 height 19
click at [824, 397] on button "Save" at bounding box center [812, 387] width 70 height 22
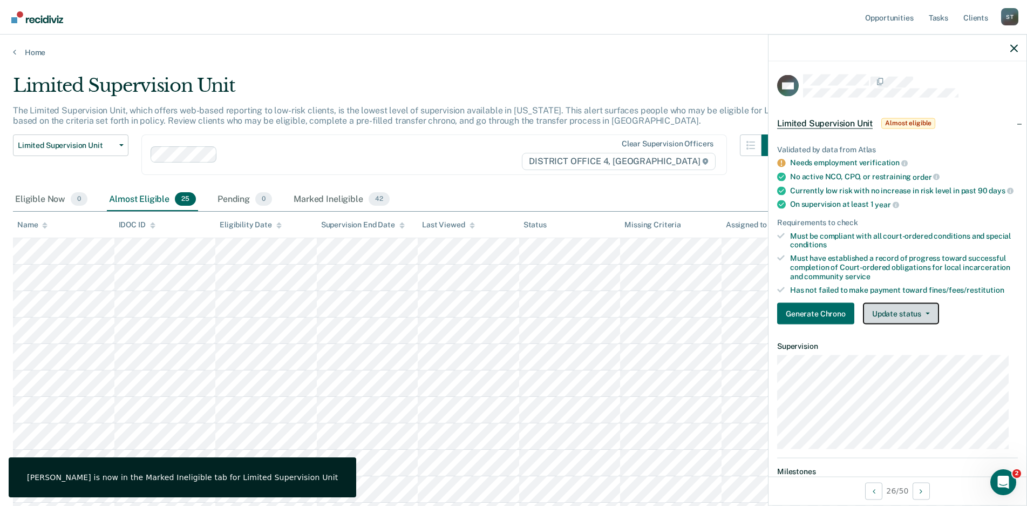
click at [930, 322] on button "Update status" at bounding box center [901, 314] width 76 height 22
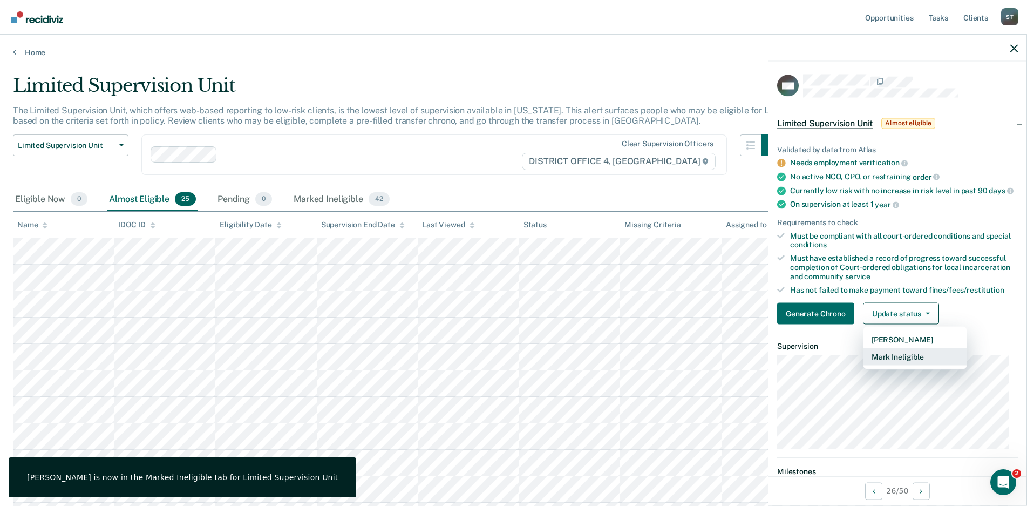
click at [906, 359] on button "Mark Ineligible" at bounding box center [915, 356] width 104 height 17
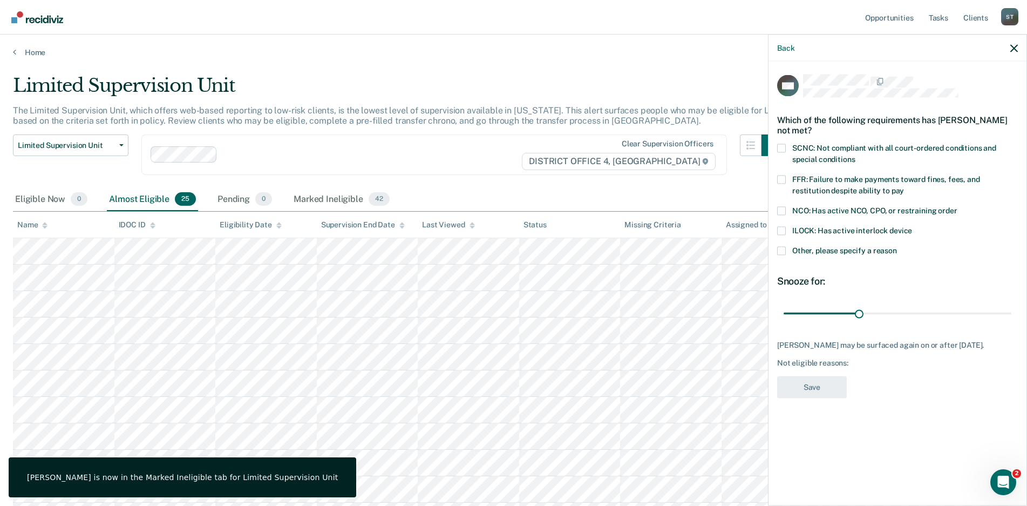
click at [783, 147] on span at bounding box center [781, 148] width 9 height 9
click at [855, 155] on input "SCNC: Not compliant with all court-ordered conditions and special conditions" at bounding box center [855, 155] width 0 height 0
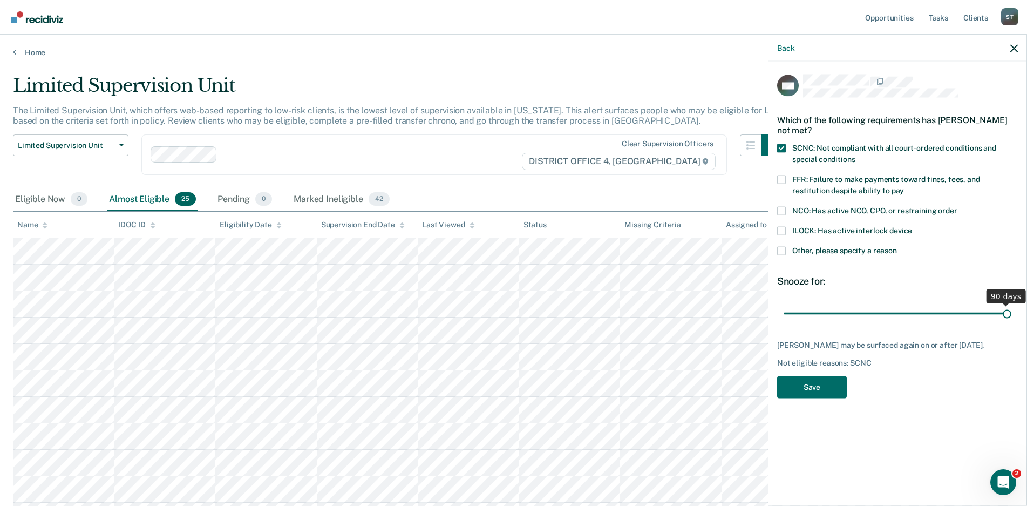
drag, startPoint x: 856, startPoint y: 312, endPoint x: 1051, endPoint y: 310, distance: 195.4
type input "90"
click at [1012, 310] on input "range" at bounding box center [898, 313] width 228 height 19
click at [797, 397] on button "Save" at bounding box center [812, 387] width 70 height 22
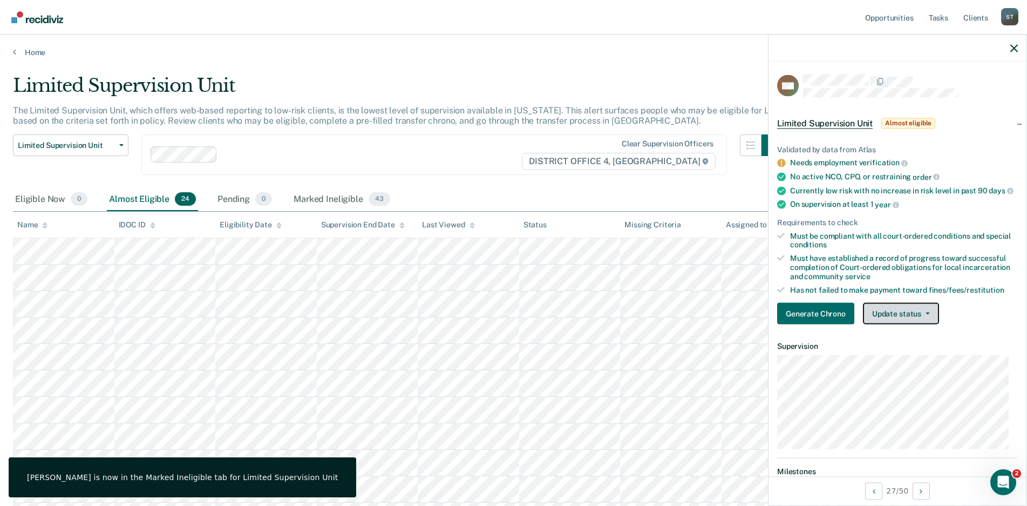
click at [928, 315] on button "Update status" at bounding box center [901, 314] width 76 height 22
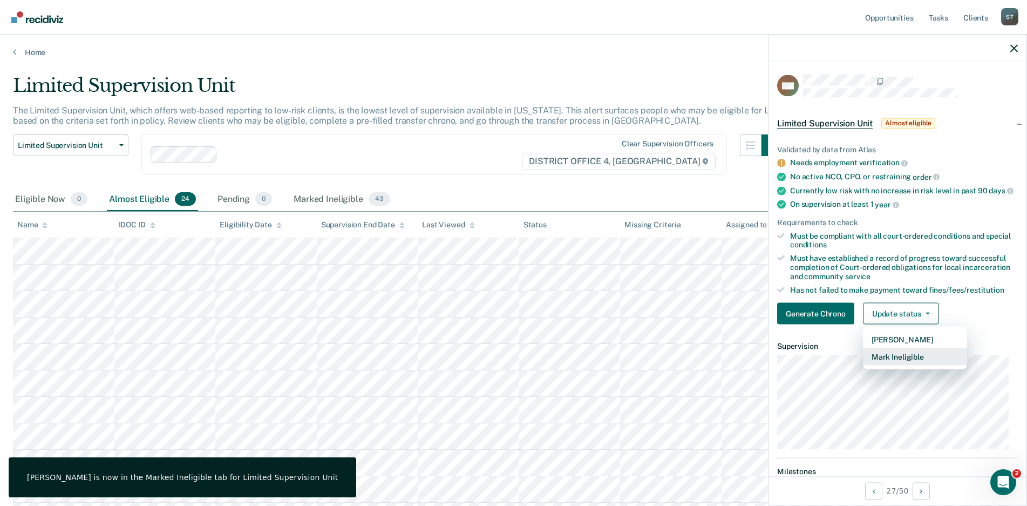
click at [891, 363] on button "Mark Ineligible" at bounding box center [915, 356] width 104 height 17
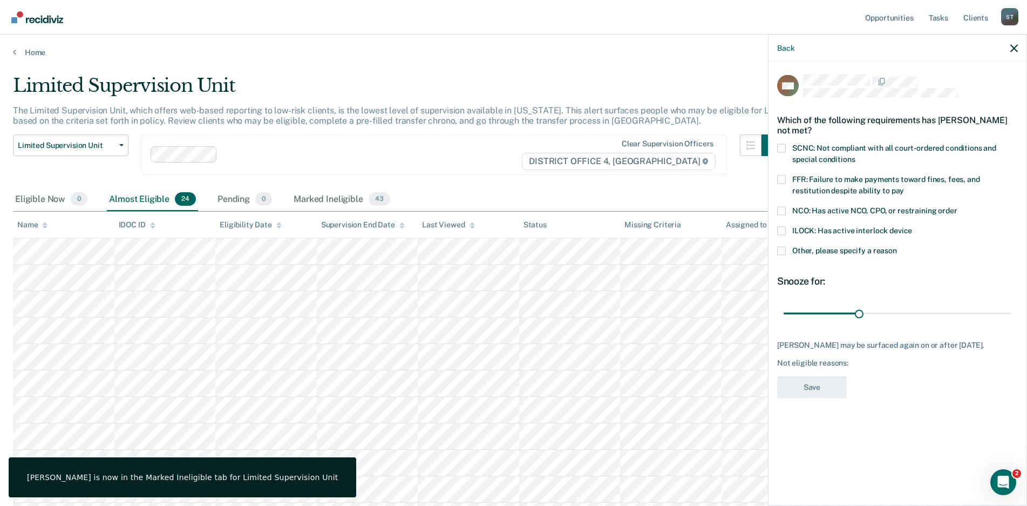
click at [781, 144] on span at bounding box center [781, 148] width 9 height 9
click at [855, 155] on input "SCNC: Not compliant with all court-ordered conditions and special conditions" at bounding box center [855, 155] width 0 height 0
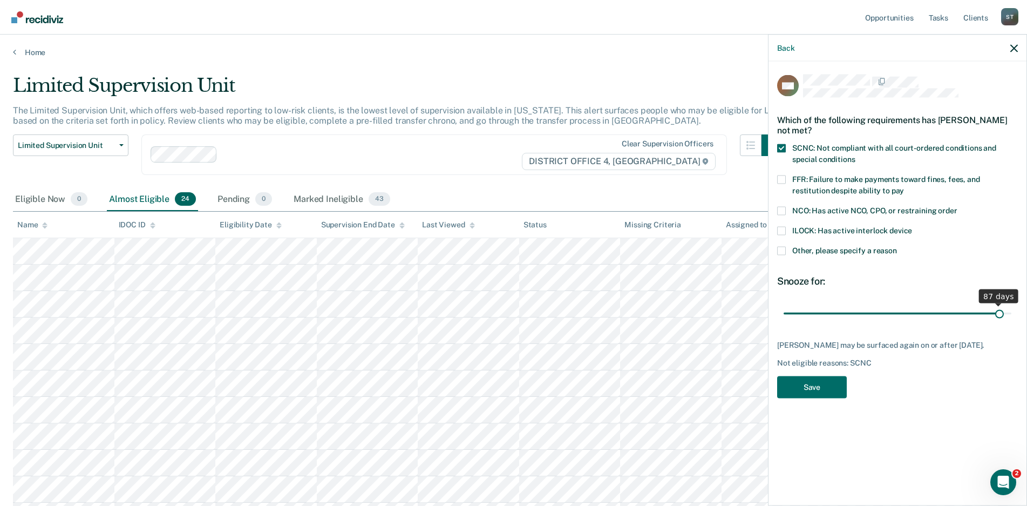
drag, startPoint x: 858, startPoint y: 313, endPoint x: 1000, endPoint y: 322, distance: 141.8
click at [1000, 322] on input "range" at bounding box center [898, 313] width 228 height 19
drag, startPoint x: 1000, startPoint y: 310, endPoint x: 1033, endPoint y: 309, distance: 33.0
type input "90"
click at [1012, 309] on input "range" at bounding box center [898, 313] width 228 height 19
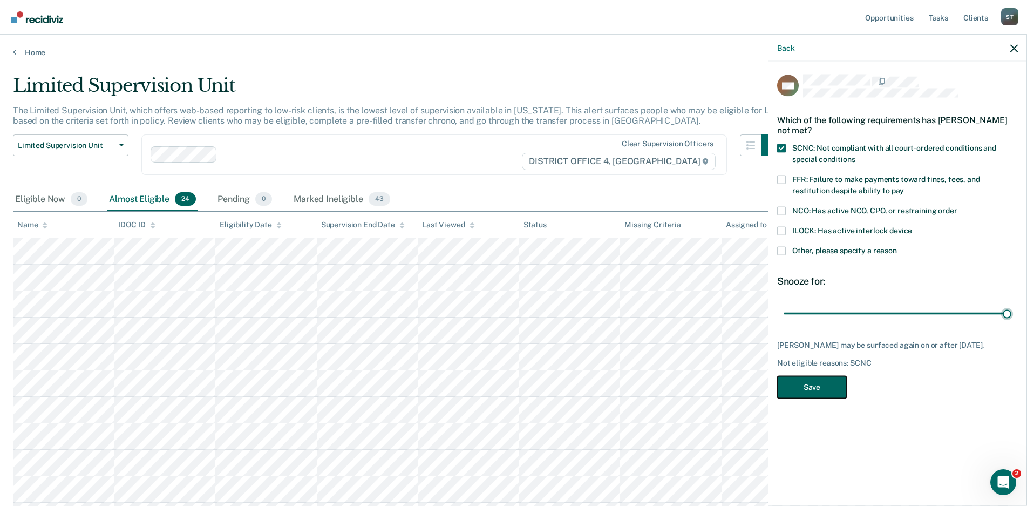
click at [804, 393] on button "Save" at bounding box center [812, 387] width 70 height 22
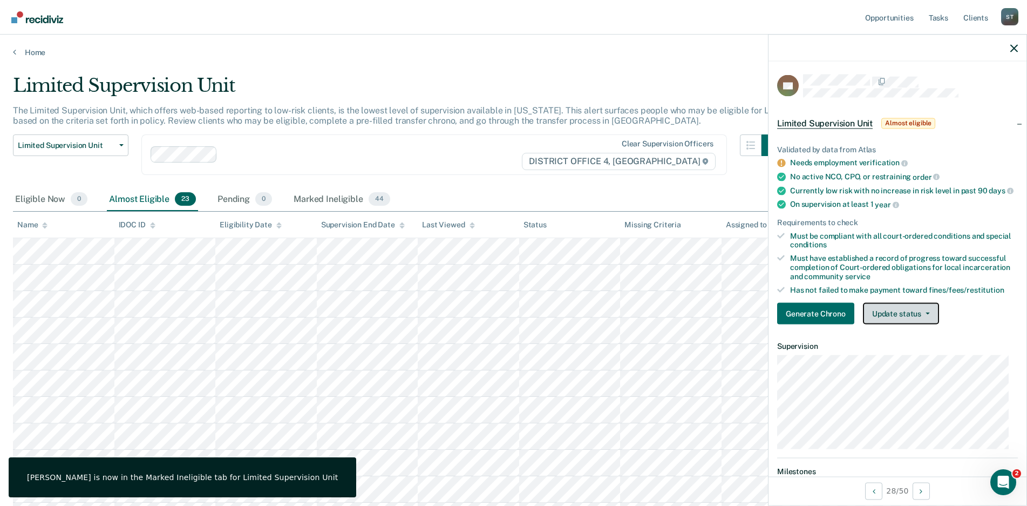
click at [929, 324] on button "Update status" at bounding box center [901, 314] width 76 height 22
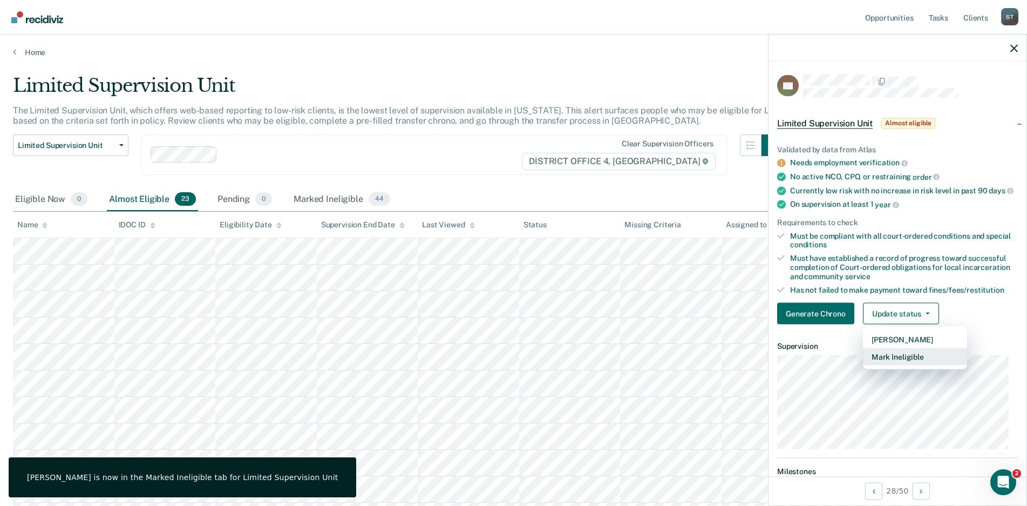
click at [892, 364] on button "Mark Ineligible" at bounding box center [915, 356] width 104 height 17
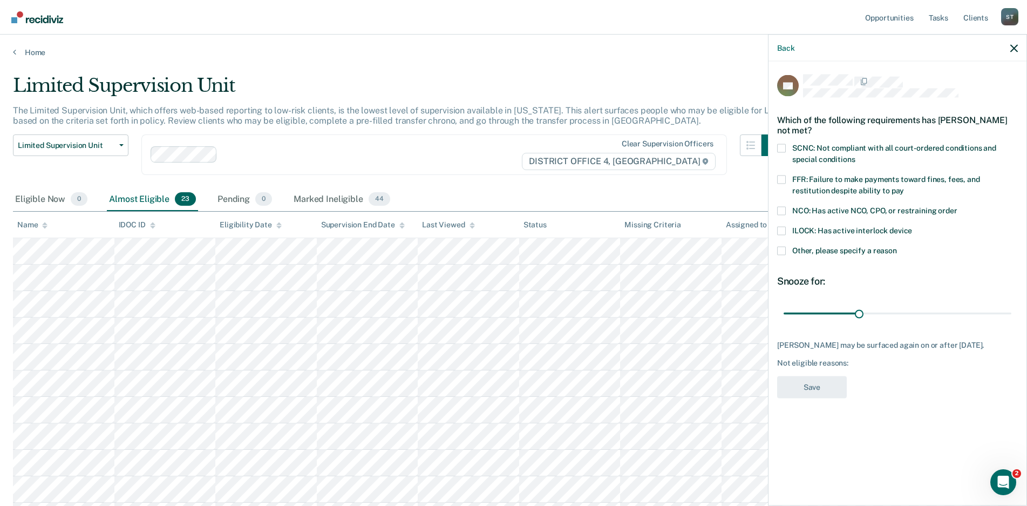
click at [781, 149] on span at bounding box center [781, 148] width 9 height 9
click at [855, 155] on input "SCNC: Not compliant with all court-ordered conditions and special conditions" at bounding box center [855, 155] width 0 height 0
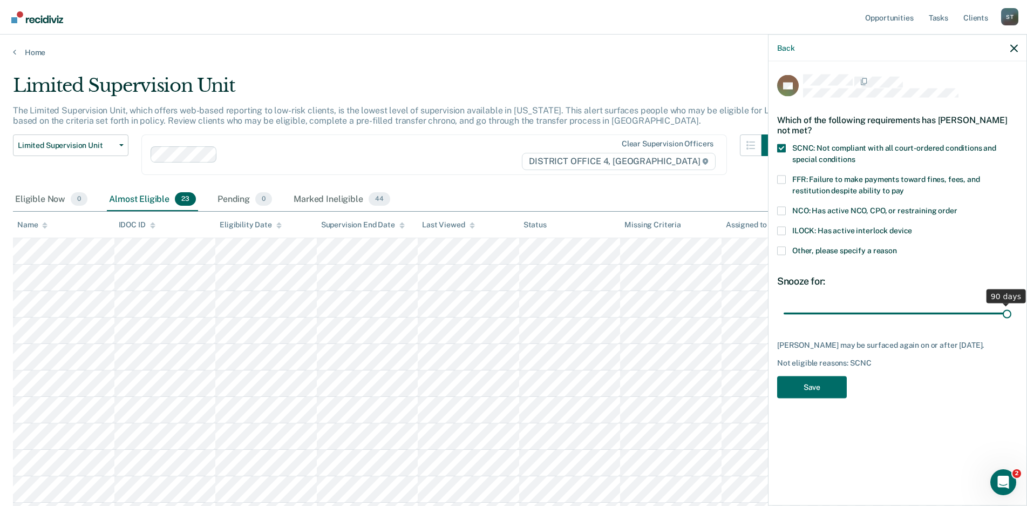
drag, startPoint x: 861, startPoint y: 312, endPoint x: 1024, endPoint y: 321, distance: 163.8
type input "90"
click at [1012, 321] on input "range" at bounding box center [898, 313] width 228 height 19
click at [805, 386] on button "Save" at bounding box center [812, 387] width 70 height 22
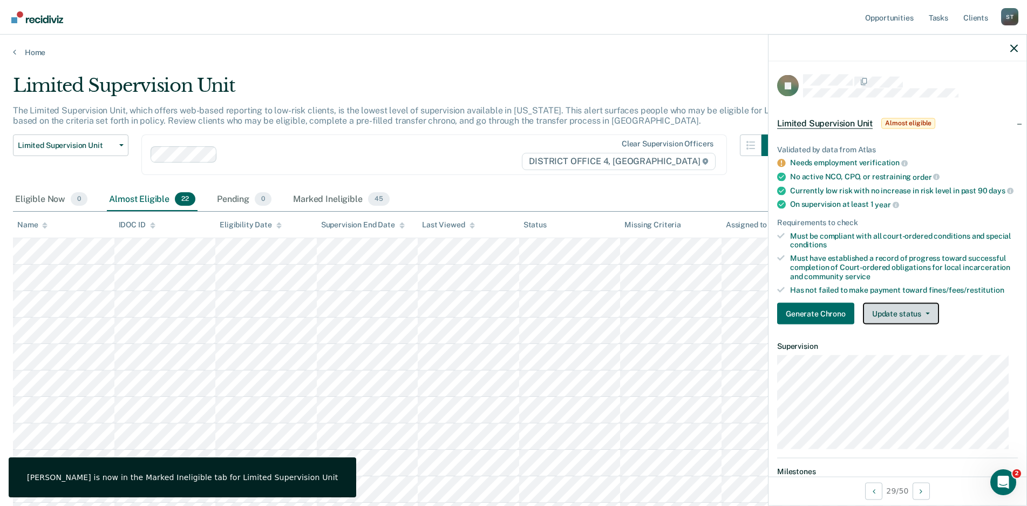
click at [924, 311] on button "Update status" at bounding box center [901, 314] width 76 height 22
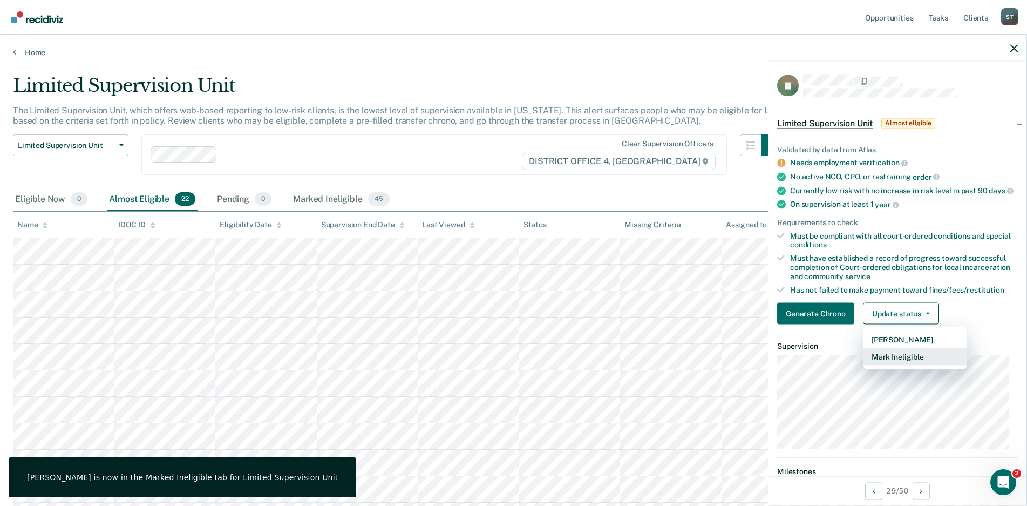
click at [907, 364] on button "Mark Ineligible" at bounding box center [915, 356] width 104 height 17
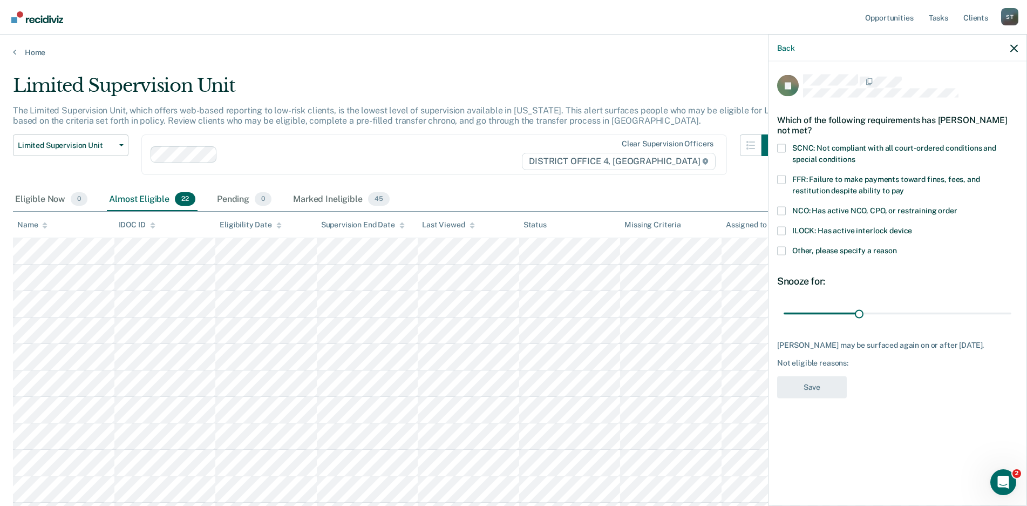
click at [784, 151] on span at bounding box center [781, 148] width 9 height 9
click at [855, 155] on input "SCNC: Not compliant with all court-ordered conditions and special conditions" at bounding box center [855, 155] width 0 height 0
drag, startPoint x: 856, startPoint y: 311, endPoint x: 956, endPoint y: 349, distance: 107.5
type input "90"
click at [1012, 317] on input "range" at bounding box center [898, 313] width 228 height 19
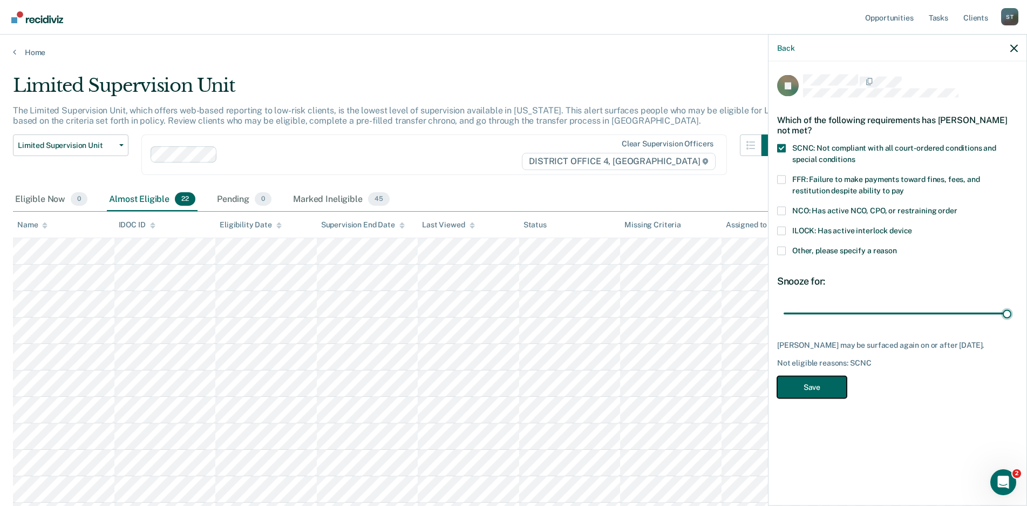
click at [813, 386] on button "Save" at bounding box center [812, 387] width 70 height 22
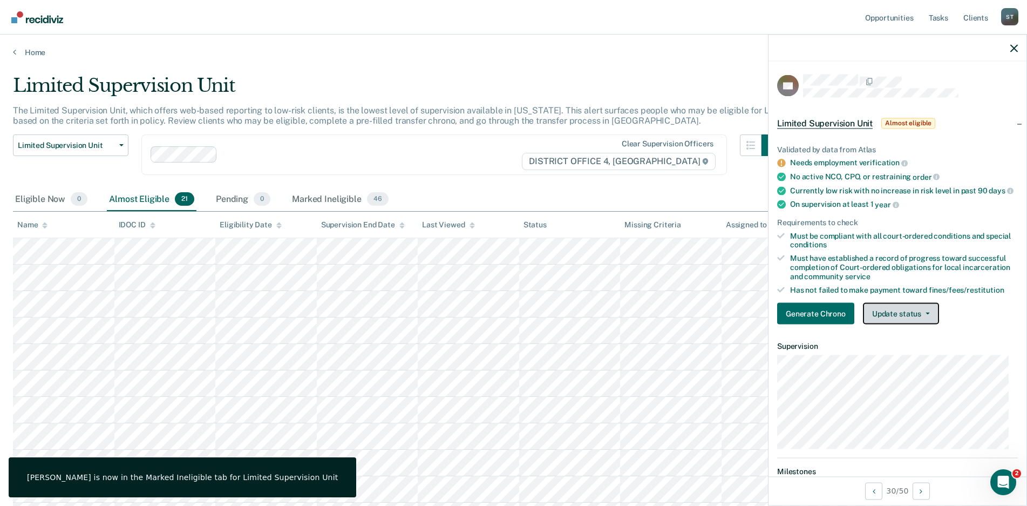
click at [928, 318] on button "Update status" at bounding box center [901, 314] width 76 height 22
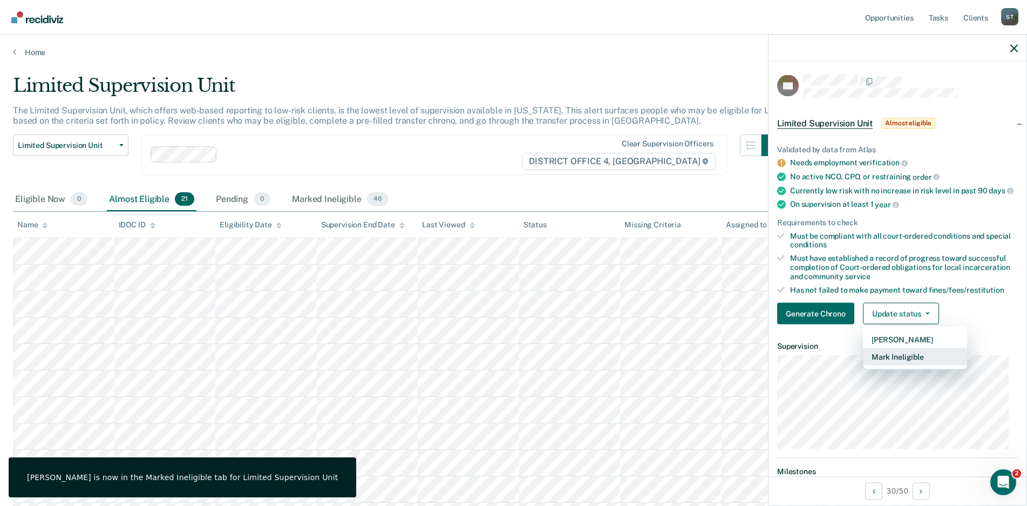
click at [894, 362] on button "Mark Ineligible" at bounding box center [915, 356] width 104 height 17
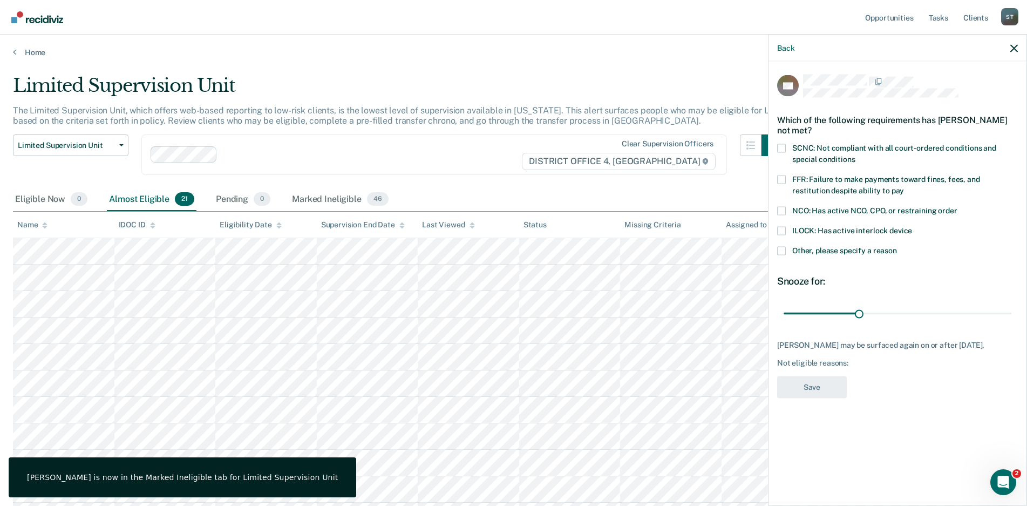
click at [781, 148] on span at bounding box center [781, 148] width 9 height 9
click at [855, 155] on input "SCNC: Not compliant with all court-ordered conditions and special conditions" at bounding box center [855, 155] width 0 height 0
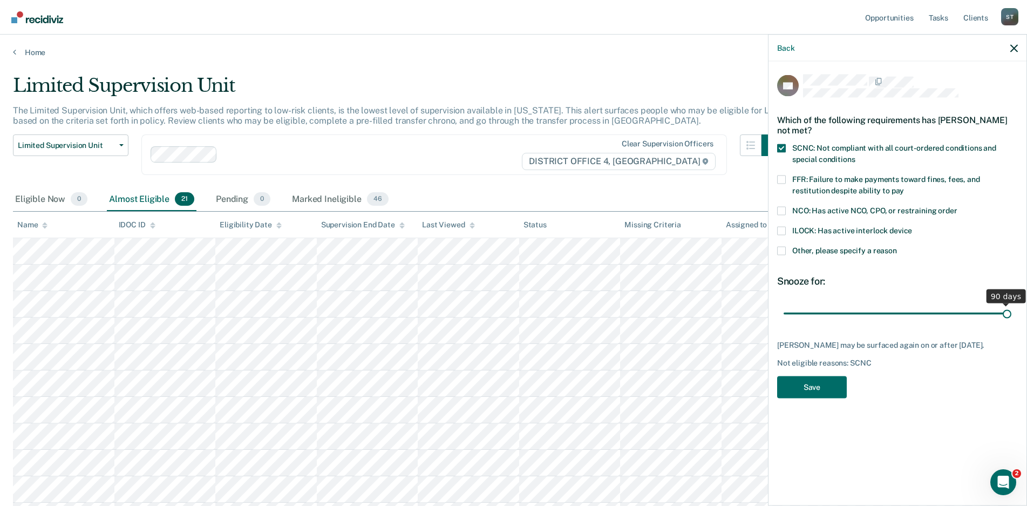
drag, startPoint x: 858, startPoint y: 311, endPoint x: 1062, endPoint y: 321, distance: 203.7
type input "90"
click at [1012, 321] on input "range" at bounding box center [898, 313] width 228 height 19
click at [815, 384] on button "Save" at bounding box center [812, 387] width 70 height 22
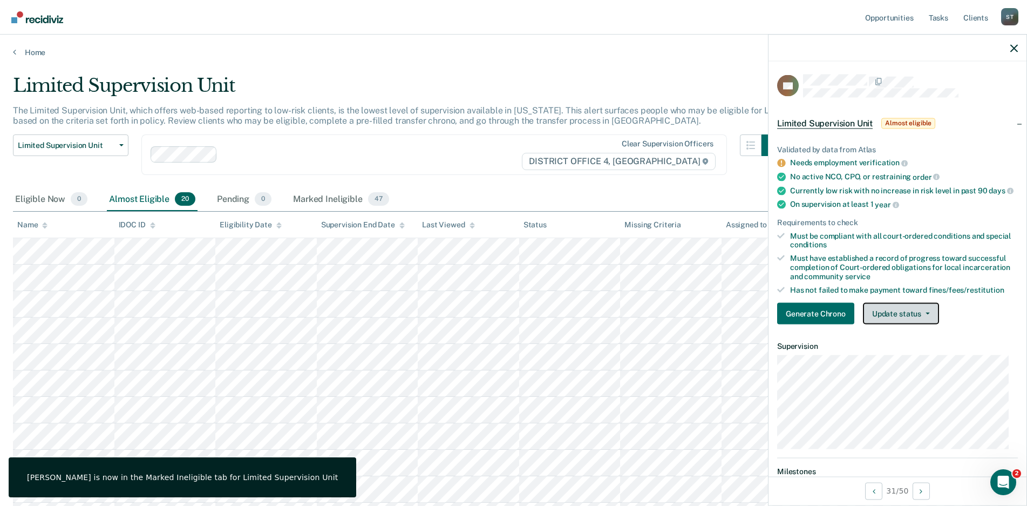
click at [928, 318] on button "Update status" at bounding box center [901, 314] width 76 height 22
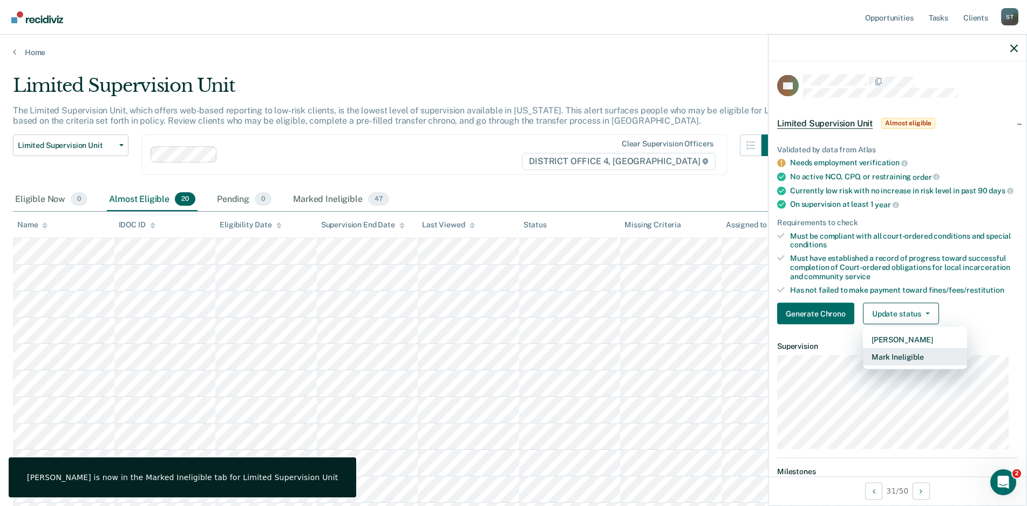
click at [892, 365] on button "Mark Ineligible" at bounding box center [915, 356] width 104 height 17
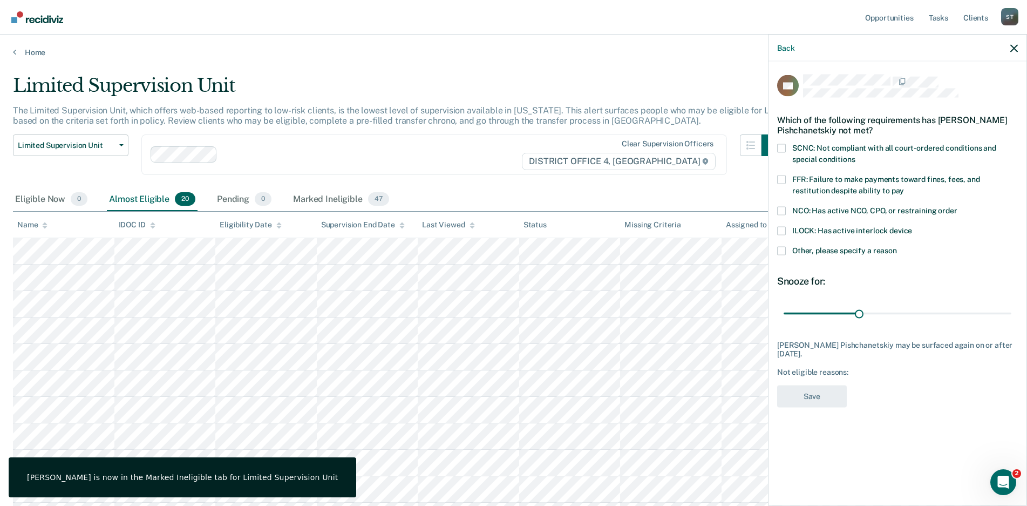
click at [781, 146] on span at bounding box center [781, 148] width 9 height 9
click at [855, 155] on input "SCNC: Not compliant with all court-ordered conditions and special conditions" at bounding box center [855, 155] width 0 height 0
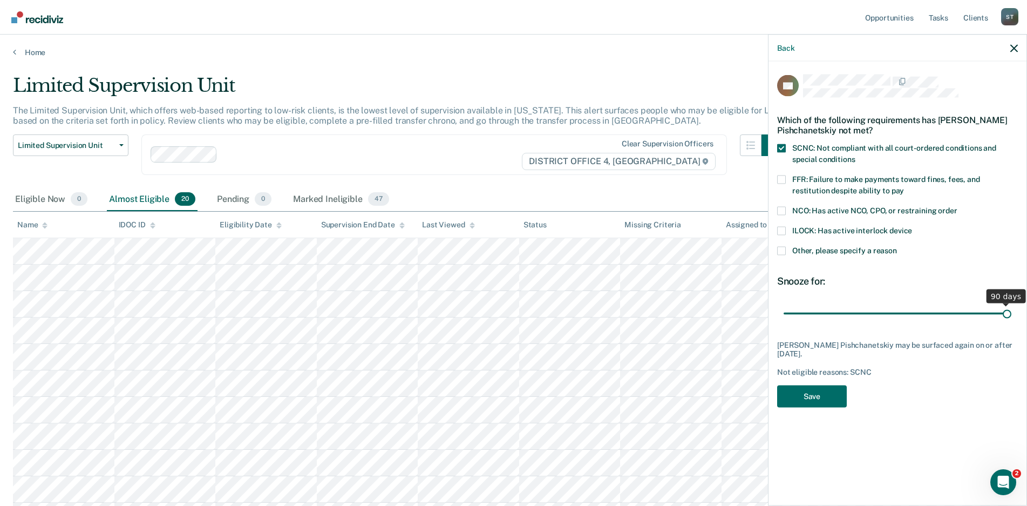
drag, startPoint x: 861, startPoint y: 312, endPoint x: 1094, endPoint y: 324, distance: 233.0
type input "90"
click at [1012, 323] on input "range" at bounding box center [898, 313] width 228 height 19
click at [819, 395] on button "Save" at bounding box center [812, 396] width 70 height 22
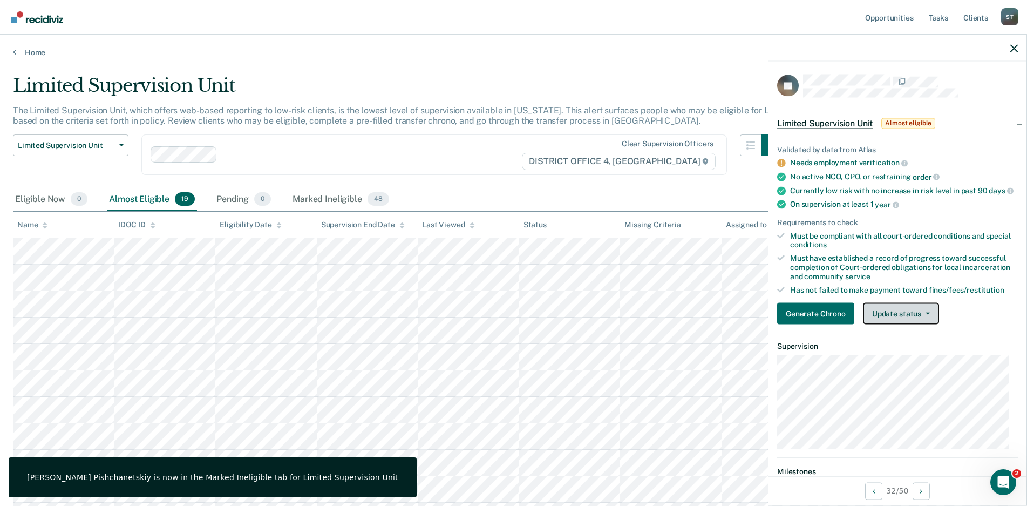
click at [926, 315] on icon "button" at bounding box center [928, 314] width 4 height 2
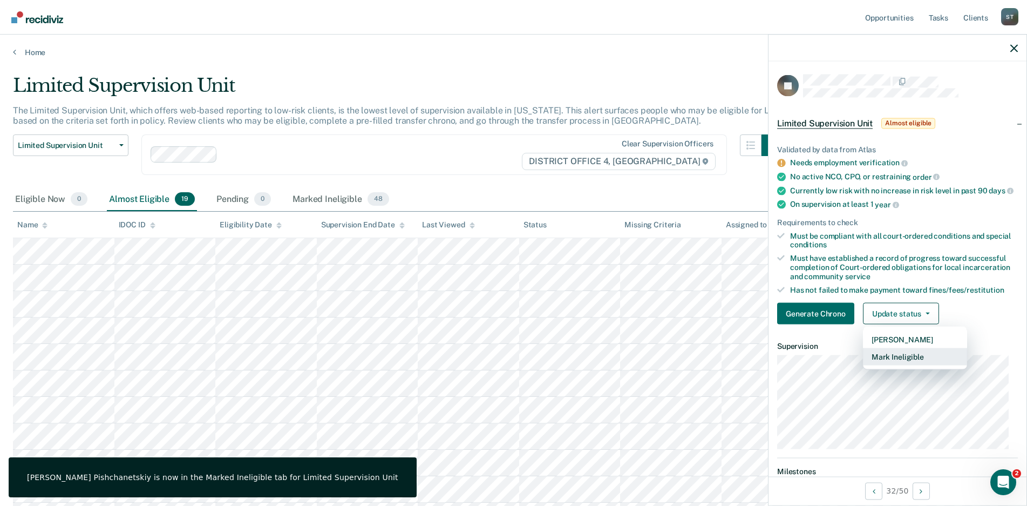
click at [887, 363] on button "Mark Ineligible" at bounding box center [915, 356] width 104 height 17
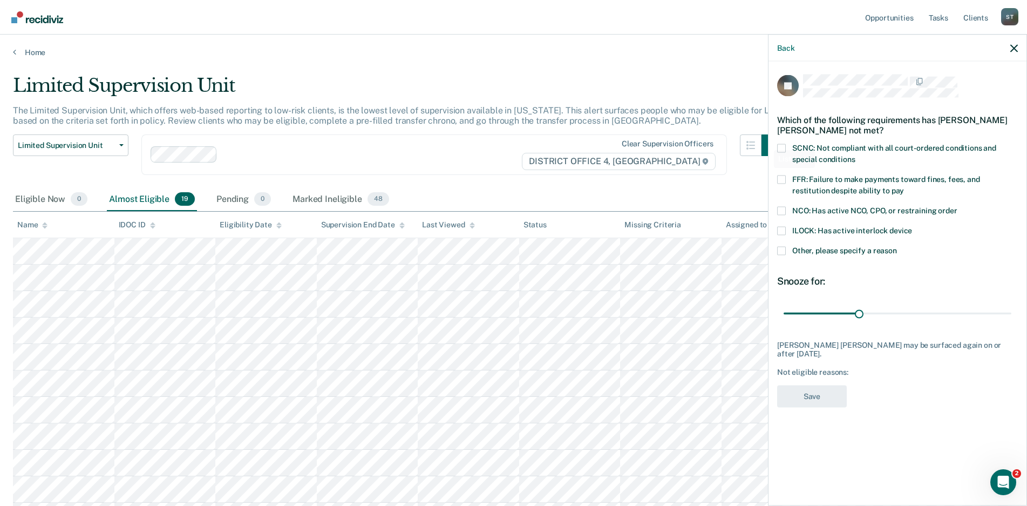
click at [780, 150] on span at bounding box center [781, 148] width 9 height 9
click at [855, 155] on input "SCNC: Not compliant with all court-ordered conditions and special conditions" at bounding box center [855, 155] width 0 height 0
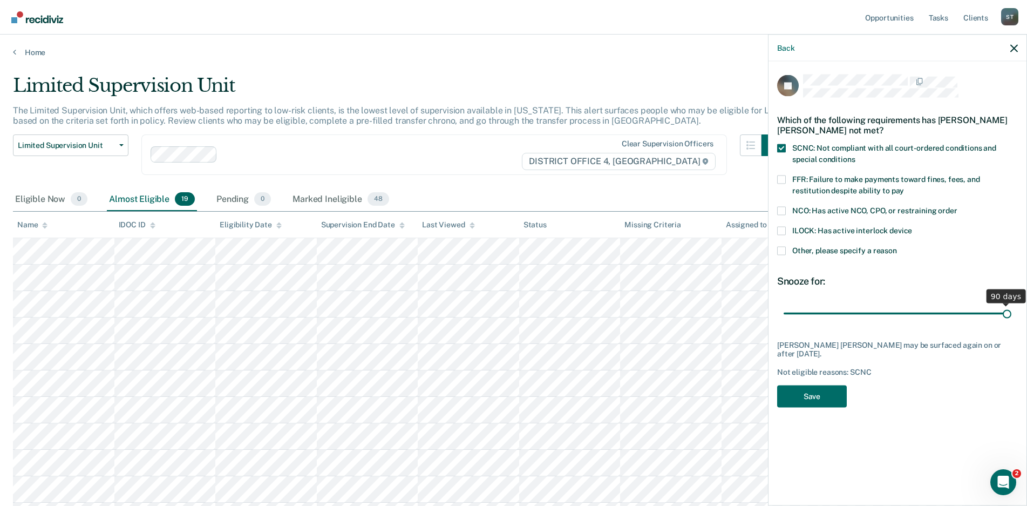
drag, startPoint x: 860, startPoint y: 311, endPoint x: 1035, endPoint y: 318, distance: 174.5
type input "90"
click at [1012, 318] on input "range" at bounding box center [898, 313] width 228 height 19
click at [819, 397] on button "Save" at bounding box center [812, 396] width 70 height 22
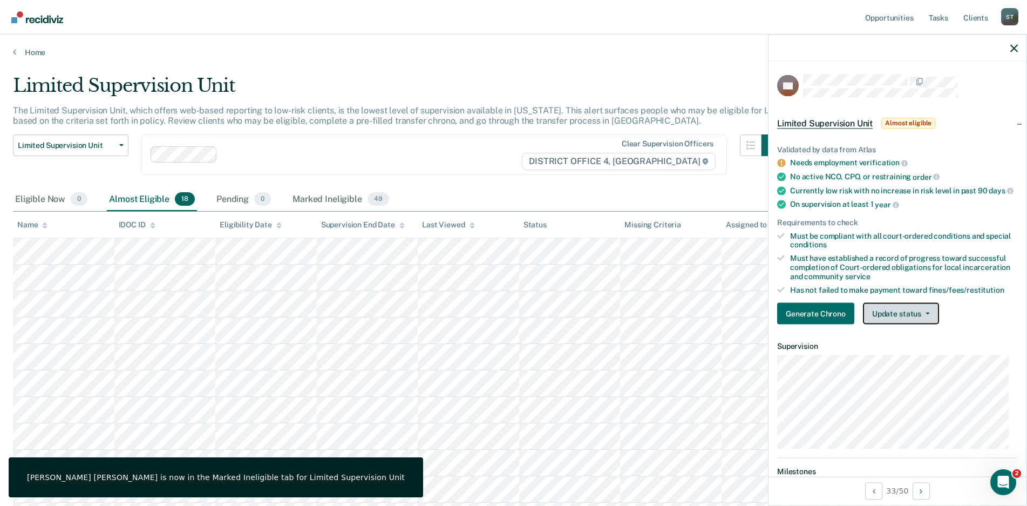
click at [933, 322] on button "Update status" at bounding box center [901, 314] width 76 height 22
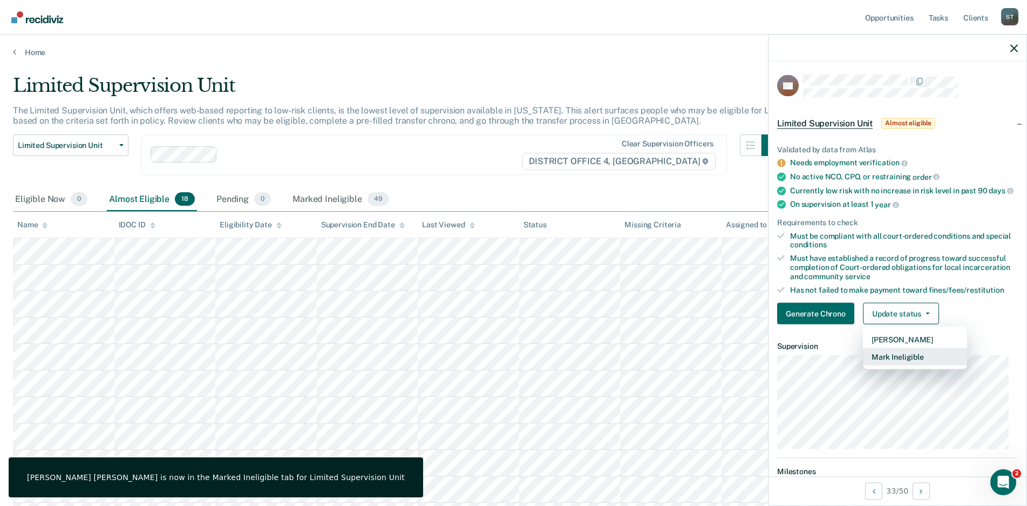
click at [908, 365] on button "Mark Ineligible" at bounding box center [915, 356] width 104 height 17
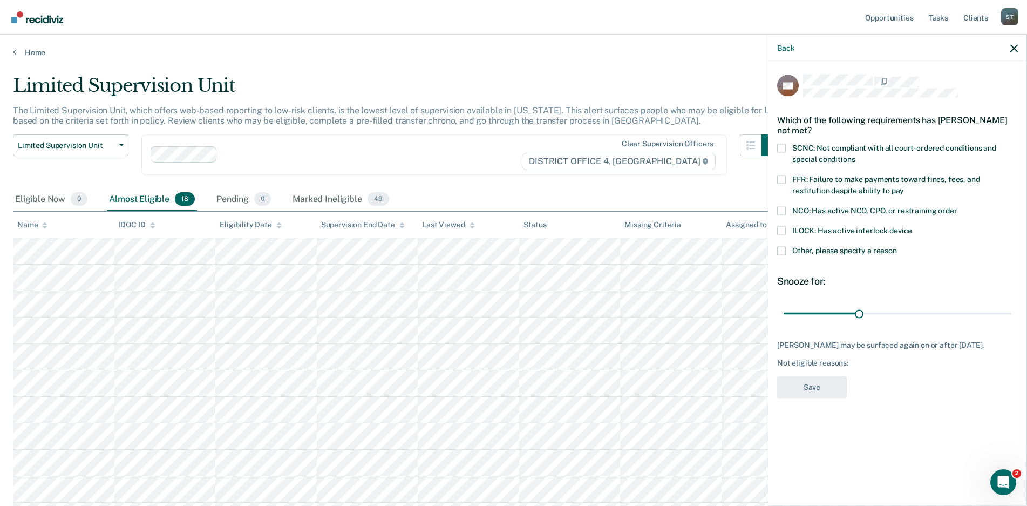
click at [783, 144] on span at bounding box center [781, 148] width 9 height 9
click at [855, 155] on input "SCNC: Not compliant with all court-ordered conditions and special conditions" at bounding box center [855, 155] width 0 height 0
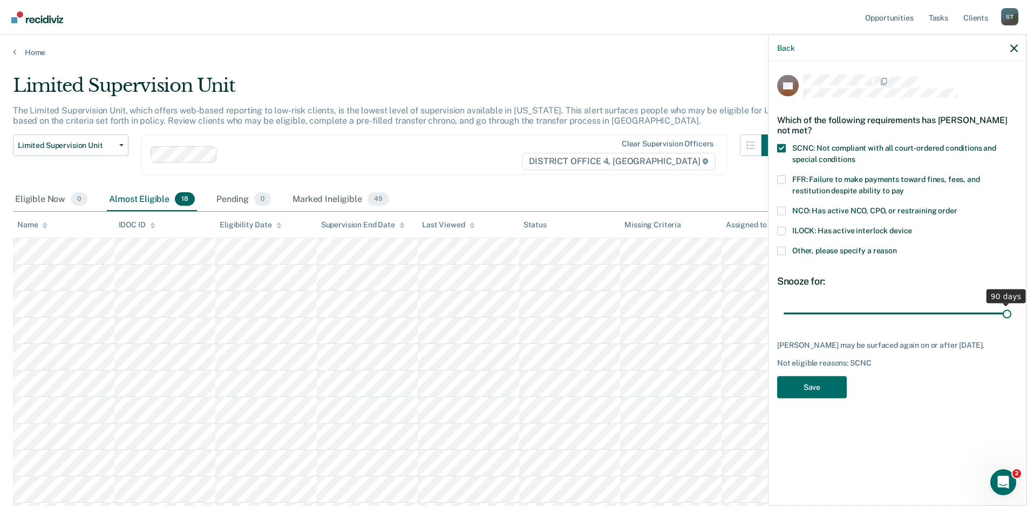
drag, startPoint x: 860, startPoint y: 314, endPoint x: 1050, endPoint y: 324, distance: 190.3
type input "90"
click at [1012, 323] on input "range" at bounding box center [898, 313] width 228 height 19
click at [817, 398] on button "Save" at bounding box center [812, 387] width 70 height 22
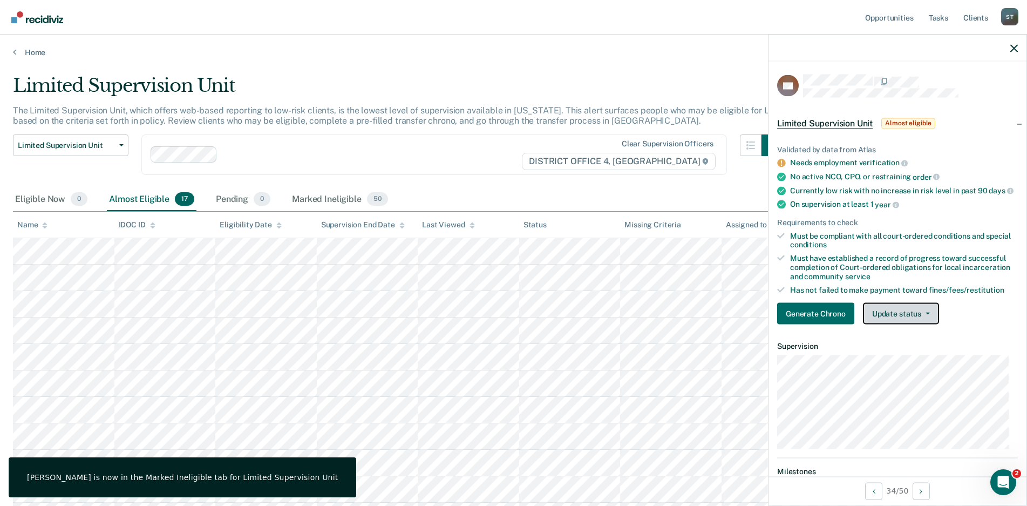
click at [923, 318] on button "Update status" at bounding box center [901, 314] width 76 height 22
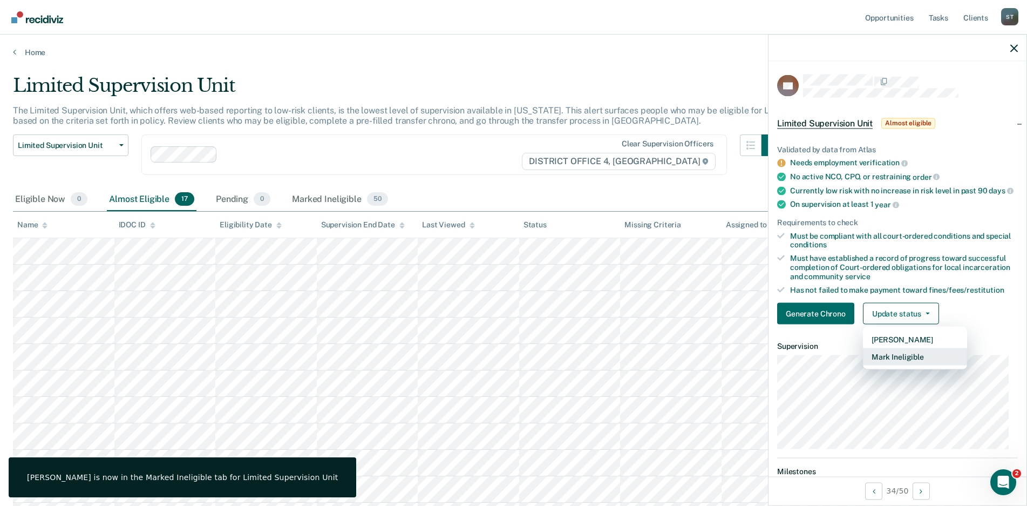
click at [902, 365] on button "Mark Ineligible" at bounding box center [915, 356] width 104 height 17
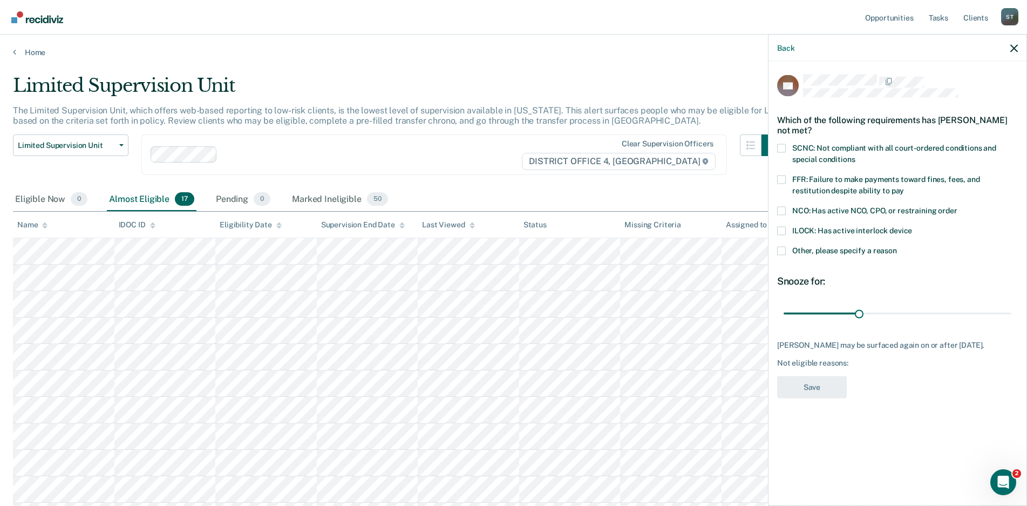
click at [779, 147] on span at bounding box center [781, 148] width 9 height 9
click at [855, 155] on input "SCNC: Not compliant with all court-ordered conditions and special conditions" at bounding box center [855, 155] width 0 height 0
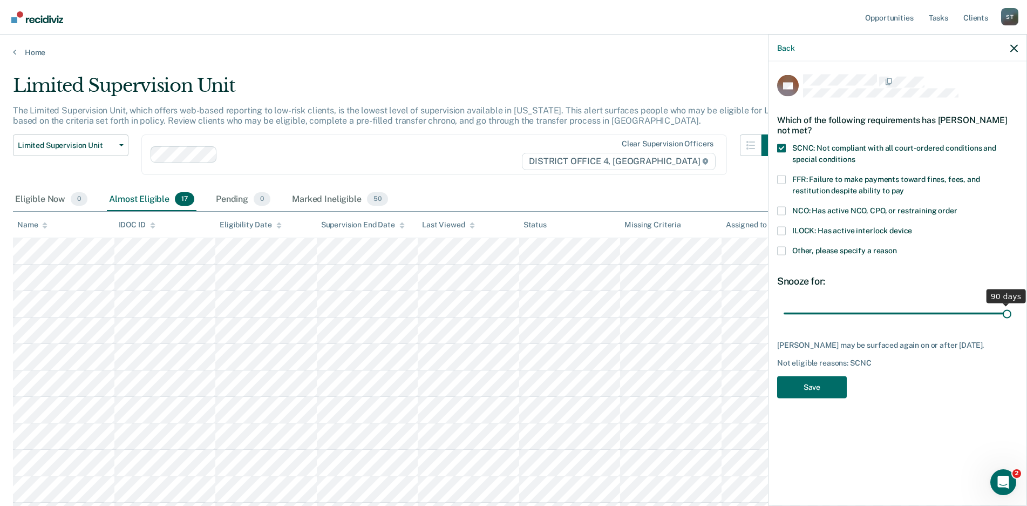
drag, startPoint x: 860, startPoint y: 312, endPoint x: 1020, endPoint y: 316, distance: 159.3
type input "90"
click at [1012, 316] on input "range" at bounding box center [898, 313] width 228 height 19
click at [817, 398] on button "Save" at bounding box center [812, 387] width 70 height 22
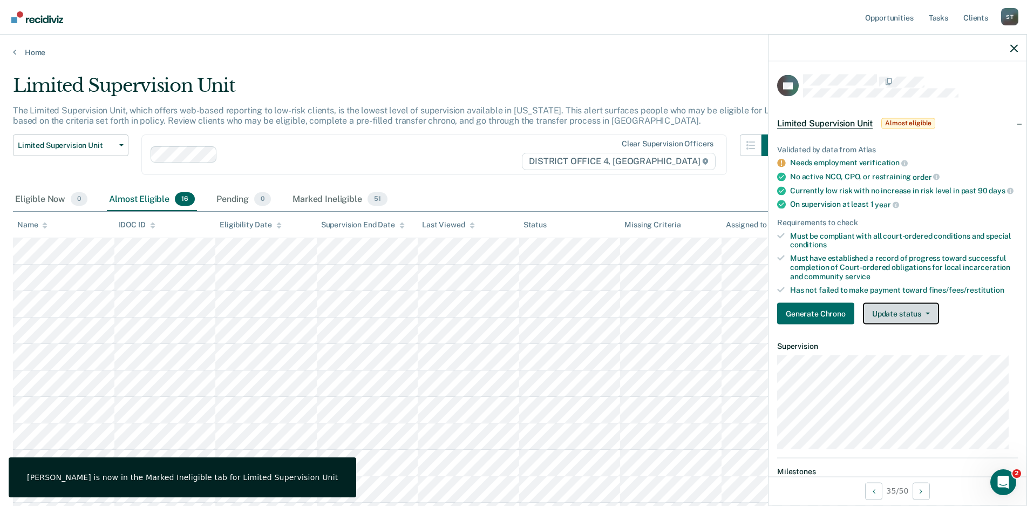
click at [922, 315] on span "button" at bounding box center [925, 314] width 9 height 2
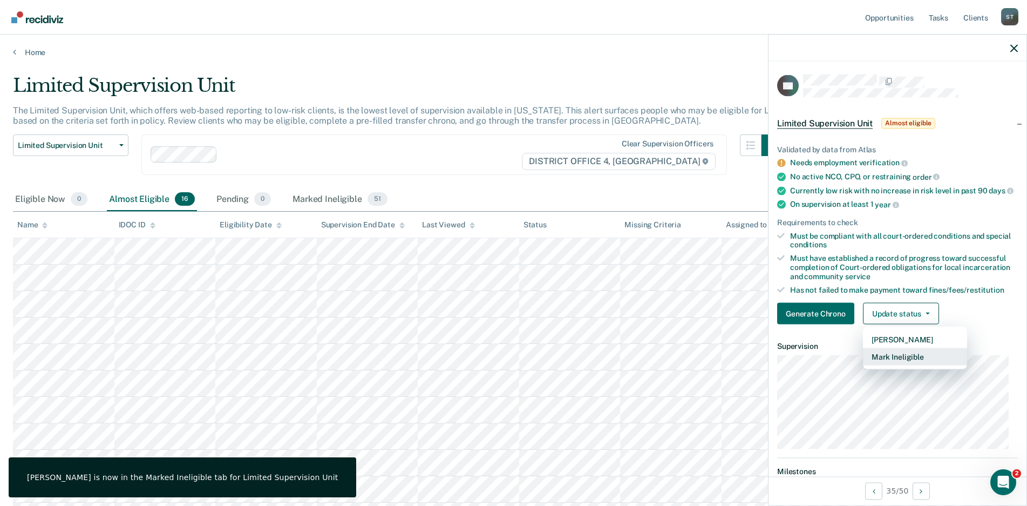
click at [887, 365] on button "Mark Ineligible" at bounding box center [915, 356] width 104 height 17
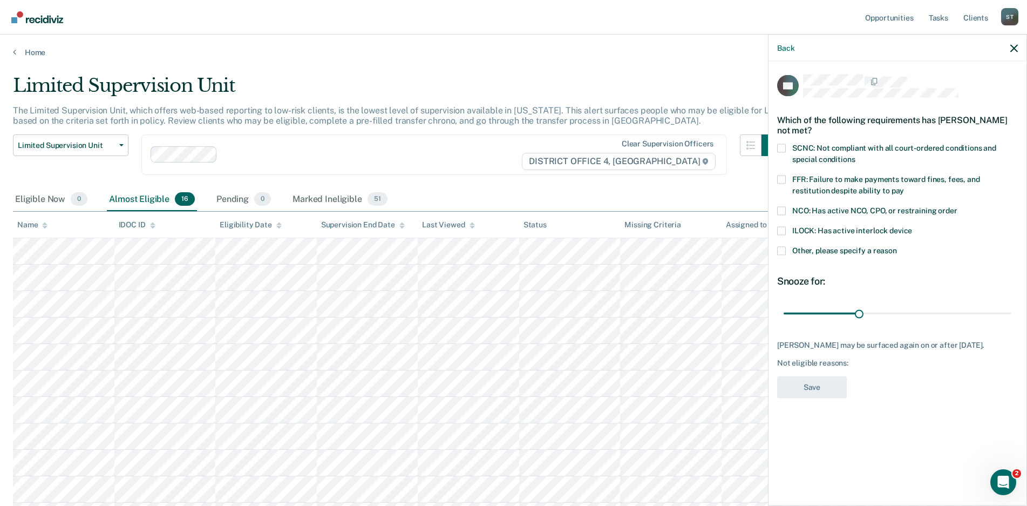
click at [778, 148] on span at bounding box center [781, 148] width 9 height 9
click at [855, 155] on input "SCNC: Not compliant with all court-ordered conditions and special conditions" at bounding box center [855, 155] width 0 height 0
drag, startPoint x: 859, startPoint y: 312, endPoint x: 1032, endPoint y: 316, distance: 172.8
type input "90"
click at [1012, 315] on input "range" at bounding box center [898, 313] width 228 height 19
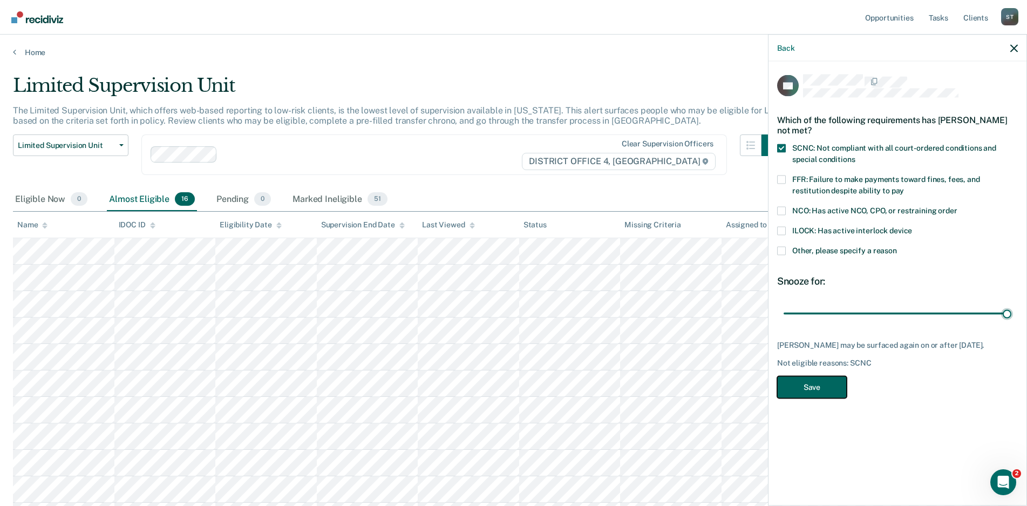
click at [822, 387] on button "Save" at bounding box center [812, 387] width 70 height 22
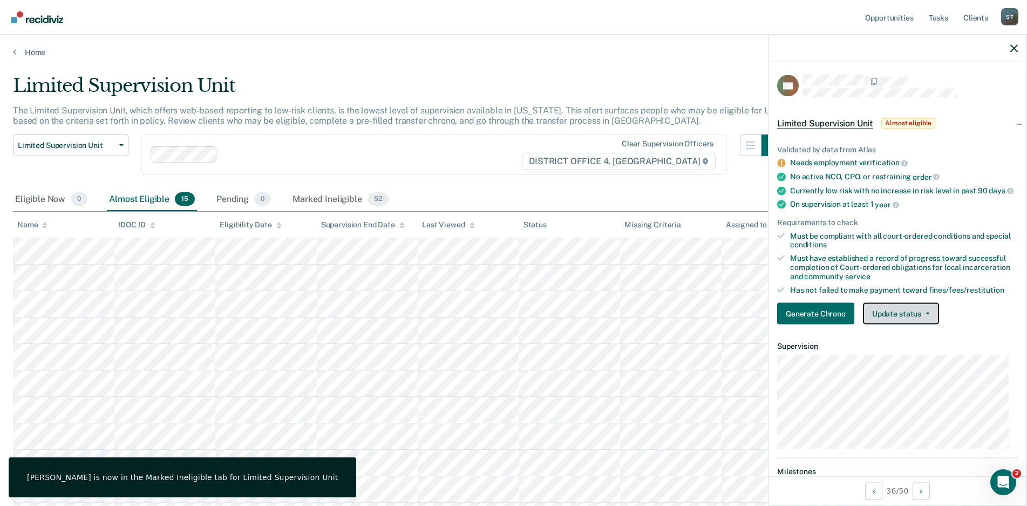
click at [928, 322] on button "Update status" at bounding box center [901, 314] width 76 height 22
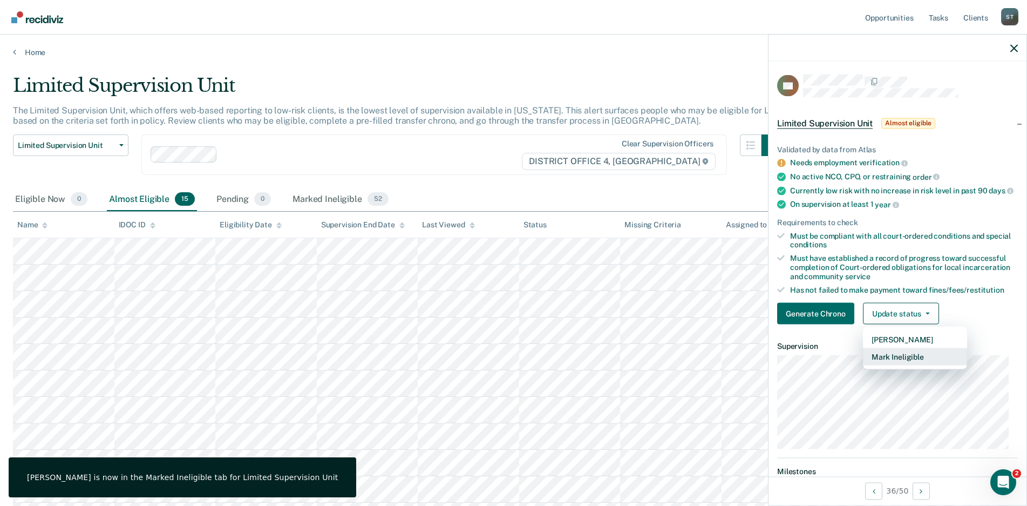
click at [905, 365] on button "Mark Ineligible" at bounding box center [915, 356] width 104 height 17
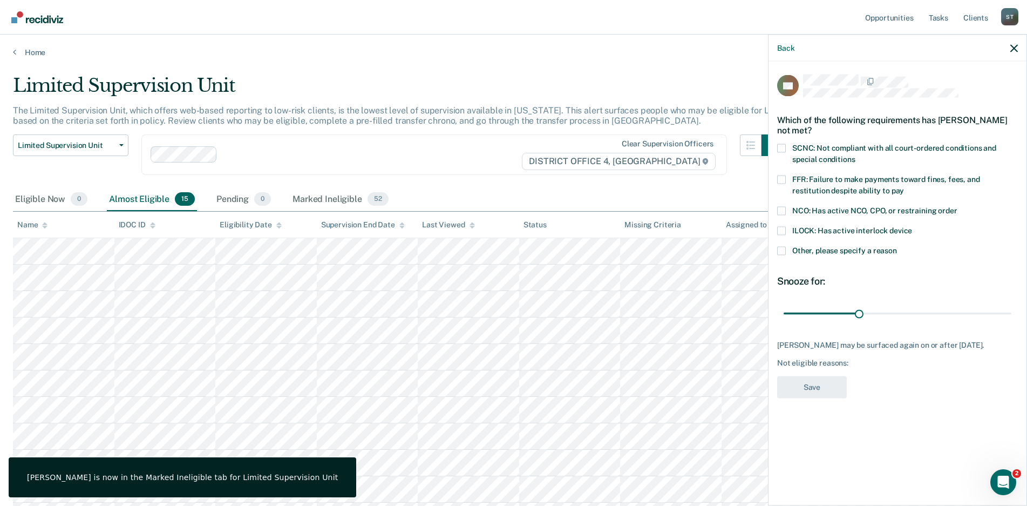
click at [782, 146] on span at bounding box center [781, 148] width 9 height 9
click at [855, 155] on input "SCNC: Not compliant with all court-ordered conditions and special conditions" at bounding box center [855, 155] width 0 height 0
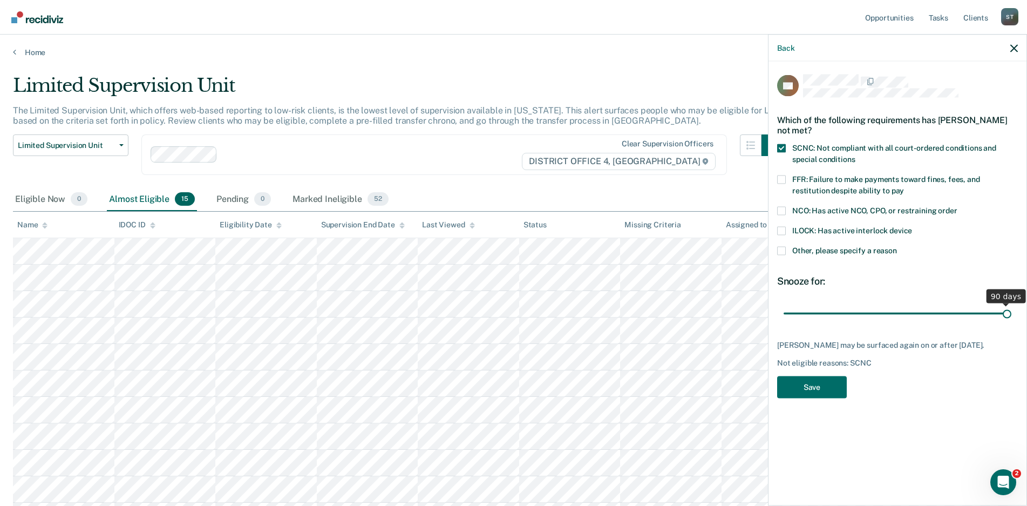
drag, startPoint x: 858, startPoint y: 310, endPoint x: 1023, endPoint y: 319, distance: 164.9
type input "90"
click at [1012, 319] on input "range" at bounding box center [898, 313] width 228 height 19
click at [821, 382] on button "Save" at bounding box center [812, 387] width 70 height 22
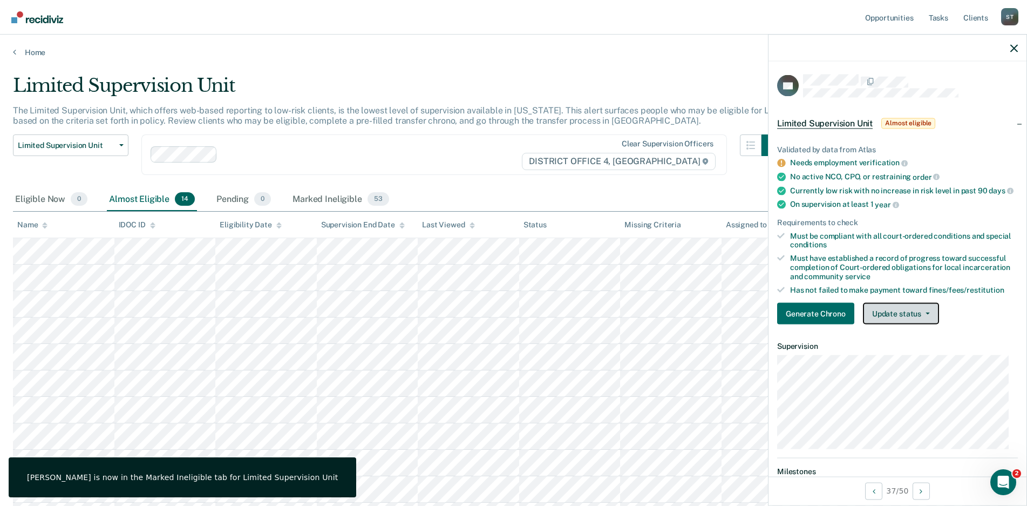
click at [934, 324] on button "Update status" at bounding box center [901, 314] width 76 height 22
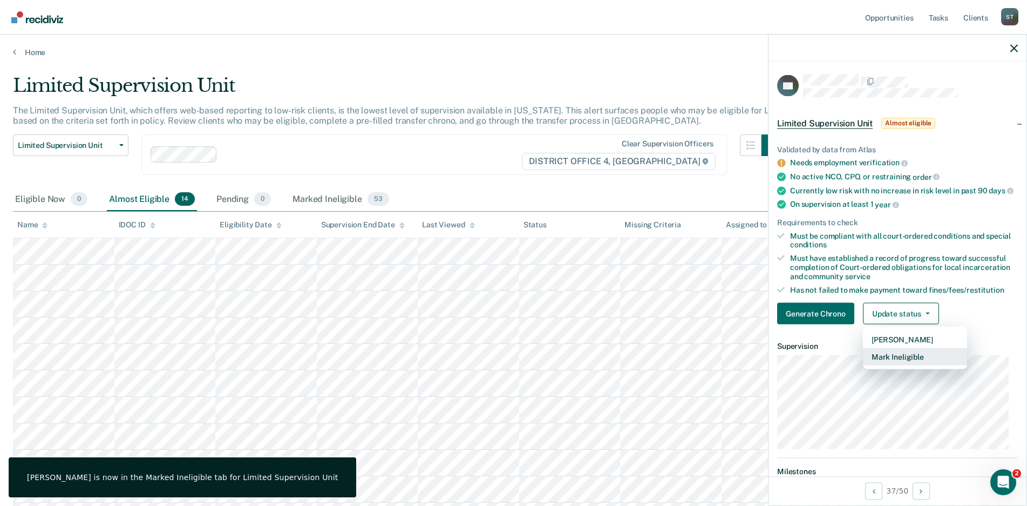
click at [887, 361] on button "Mark Ineligible" at bounding box center [915, 356] width 104 height 17
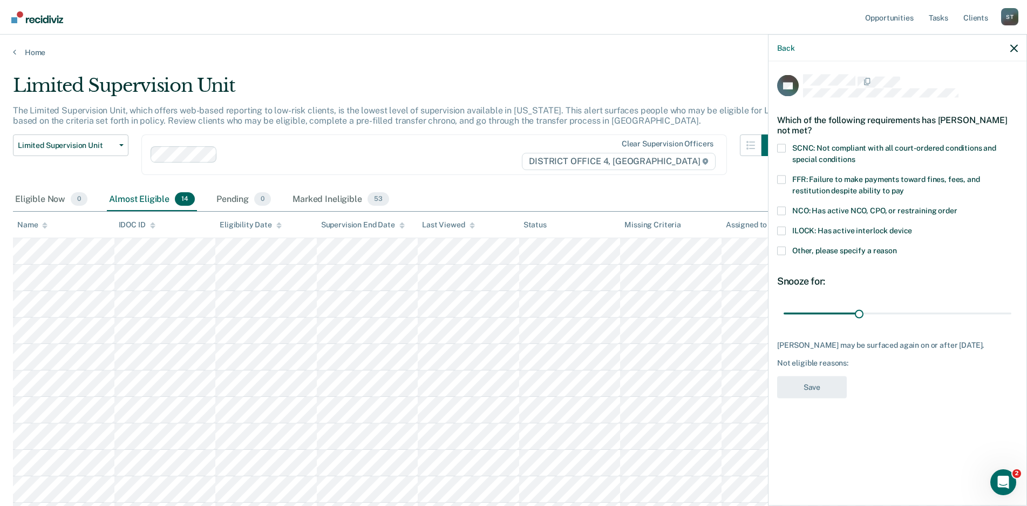
drag, startPoint x: 782, startPoint y: 148, endPoint x: 828, endPoint y: 286, distance: 145.3
click at [783, 165] on label "SCNC: Not compliant with all court-ordered conditions and special conditions" at bounding box center [897, 155] width 241 height 23
click at [855, 155] on input "SCNC: Not compliant with all court-ordered conditions and special conditions" at bounding box center [855, 155] width 0 height 0
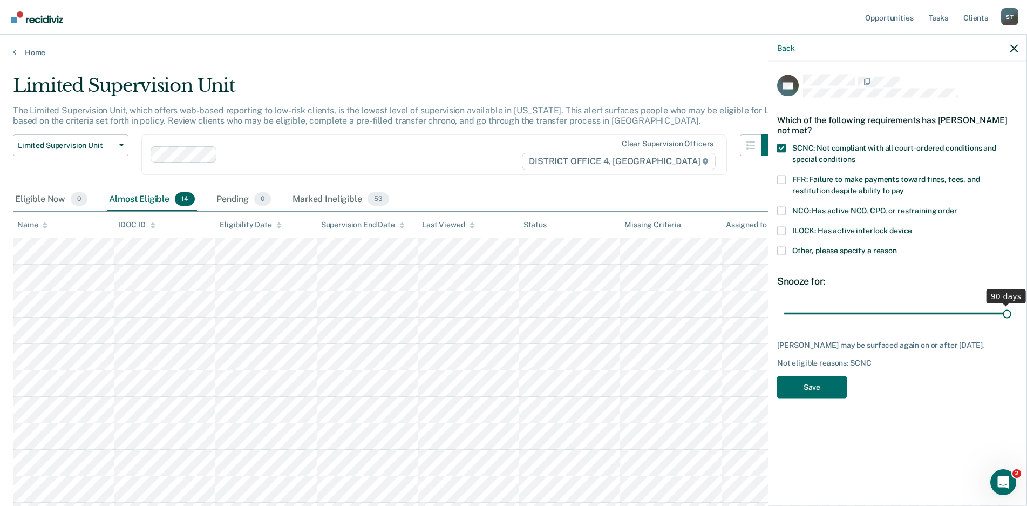
drag, startPoint x: 860, startPoint y: 310, endPoint x: 1062, endPoint y: 319, distance: 202.1
type input "90"
click at [1012, 319] on input "range" at bounding box center [898, 313] width 228 height 19
click at [813, 385] on button "Save" at bounding box center [812, 387] width 70 height 22
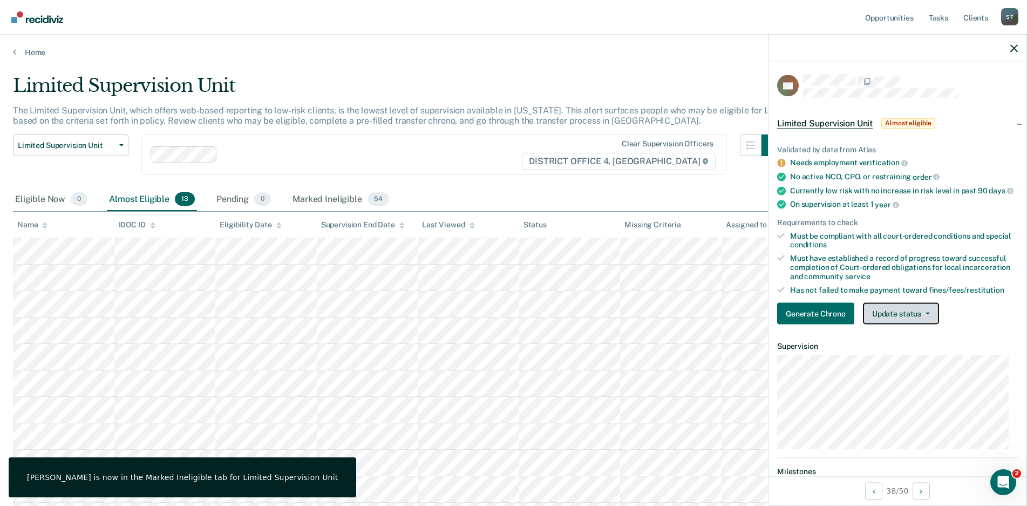
click at [927, 315] on icon "button" at bounding box center [928, 314] width 4 height 2
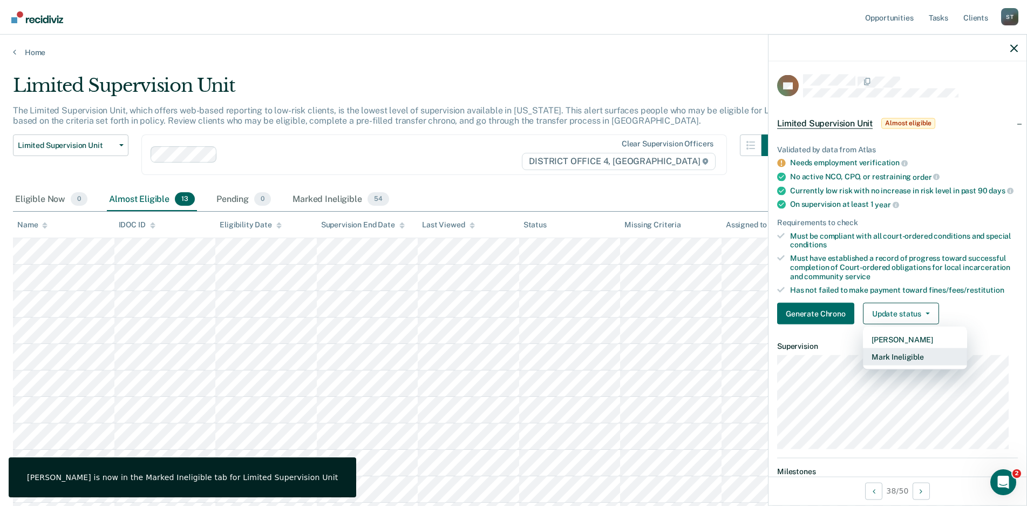
click at [900, 365] on button "Mark Ineligible" at bounding box center [915, 356] width 104 height 17
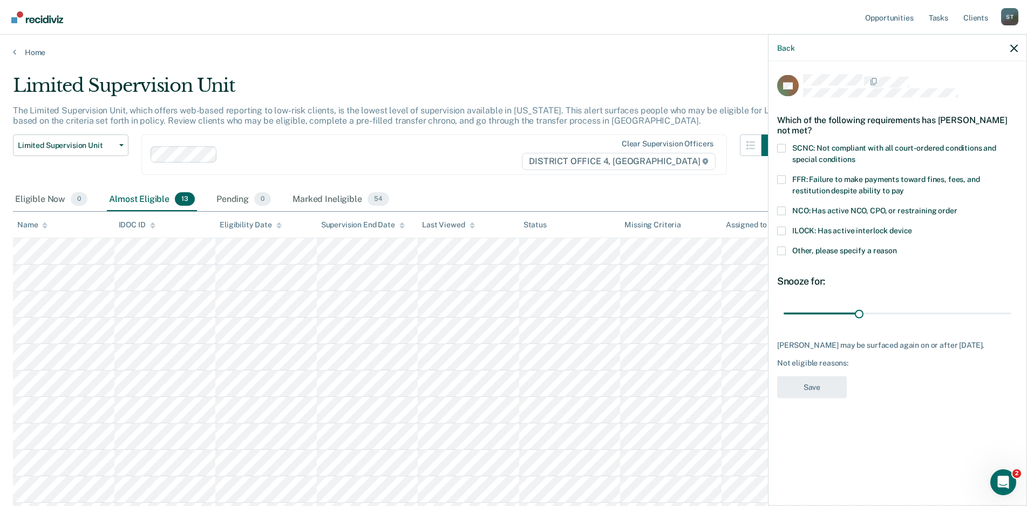
click at [777, 144] on span at bounding box center [781, 148] width 9 height 9
click at [855, 155] on input "SCNC: Not compliant with all court-ordered conditions and special conditions" at bounding box center [855, 155] width 0 height 0
drag, startPoint x: 860, startPoint y: 311, endPoint x: 934, endPoint y: 356, distance: 86.5
type input "90"
click at [1012, 313] on input "range" at bounding box center [898, 313] width 228 height 19
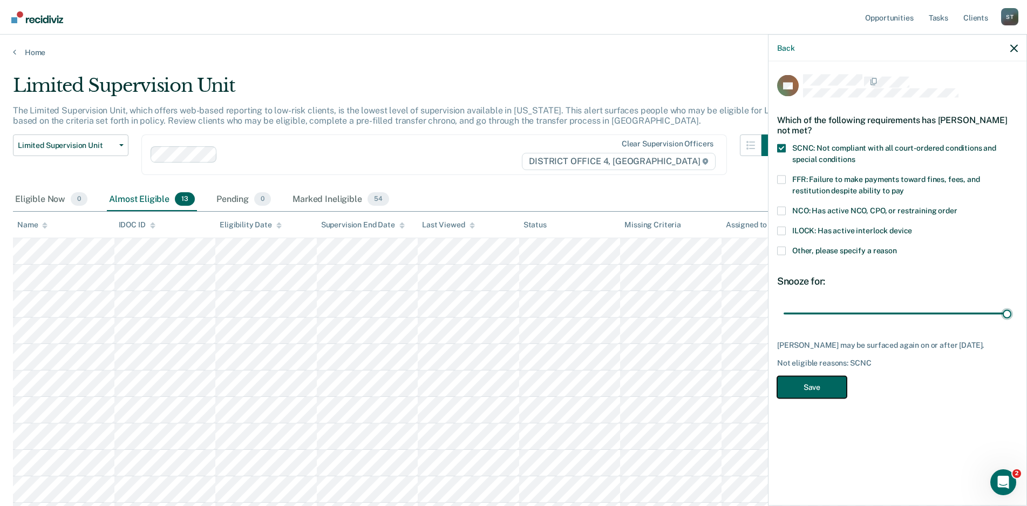
click at [815, 387] on button "Save" at bounding box center [812, 387] width 70 height 22
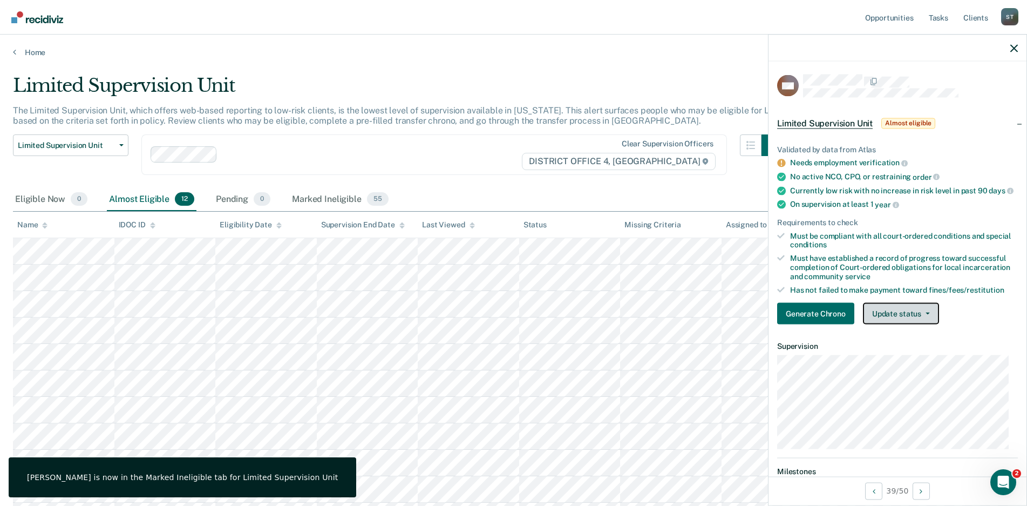
click at [924, 319] on button "Update status" at bounding box center [901, 314] width 76 height 22
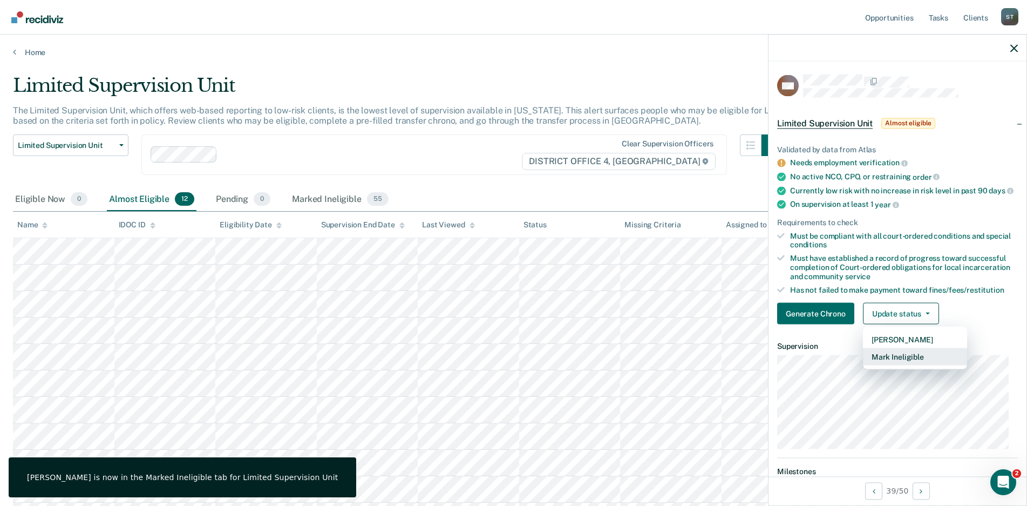
click at [893, 365] on button "Mark Ineligible" at bounding box center [915, 356] width 104 height 17
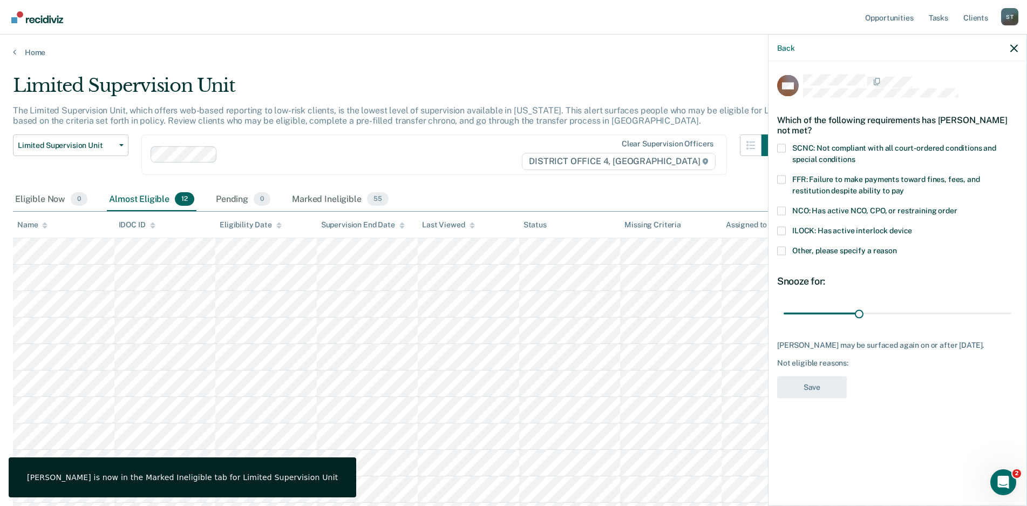
click at [782, 148] on span at bounding box center [781, 148] width 9 height 9
click at [855, 155] on input "SCNC: Not compliant with all court-ordered conditions and special conditions" at bounding box center [855, 155] width 0 height 0
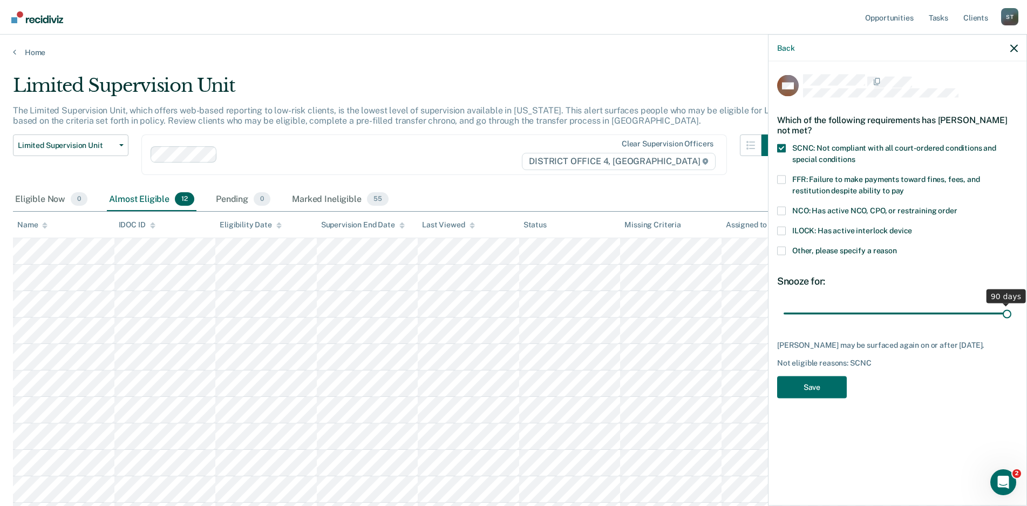
drag, startPoint x: 858, startPoint y: 311, endPoint x: 1060, endPoint y: 309, distance: 201.9
type input "90"
click at [1012, 309] on input "range" at bounding box center [898, 313] width 228 height 19
click at [814, 383] on button "Save" at bounding box center [812, 387] width 70 height 22
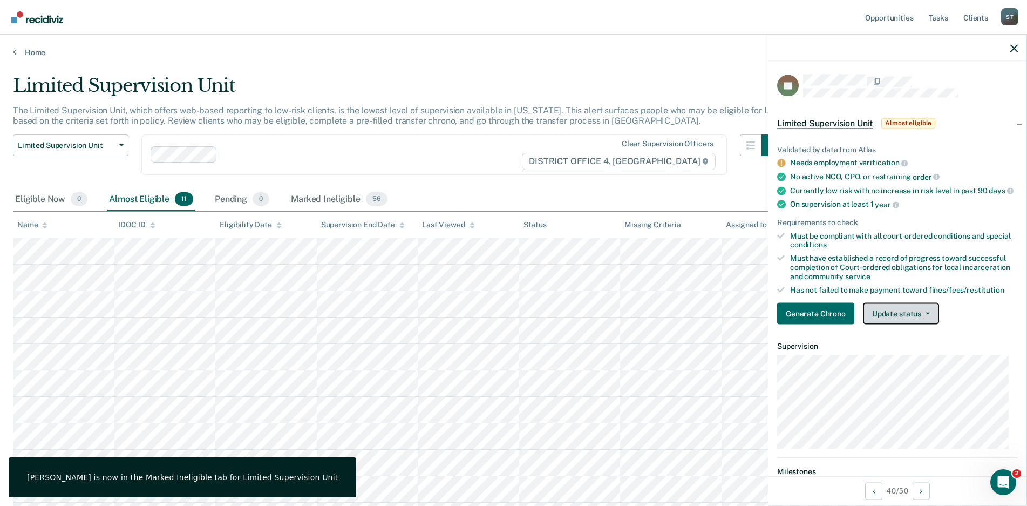
click at [928, 320] on button "Update status" at bounding box center [901, 314] width 76 height 22
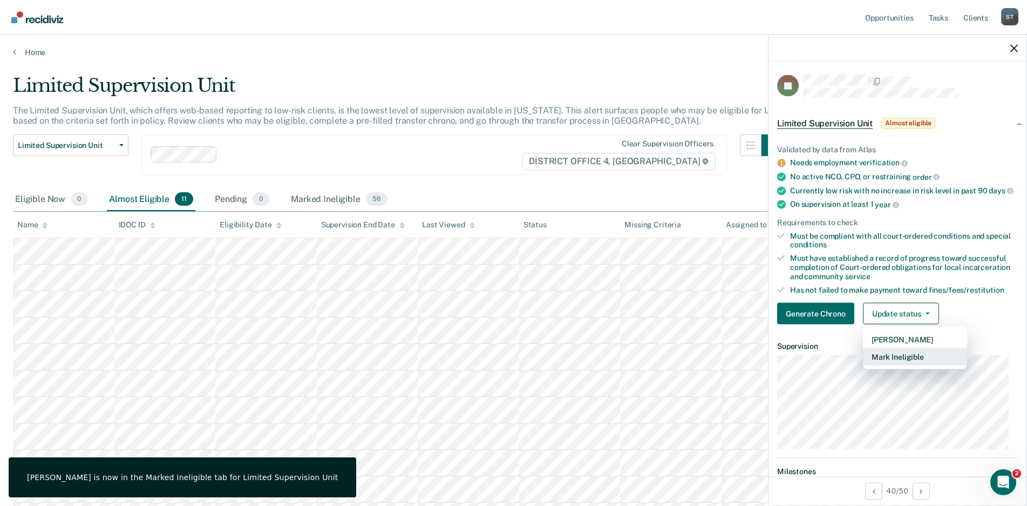
click at [906, 365] on button "Mark Ineligible" at bounding box center [915, 356] width 104 height 17
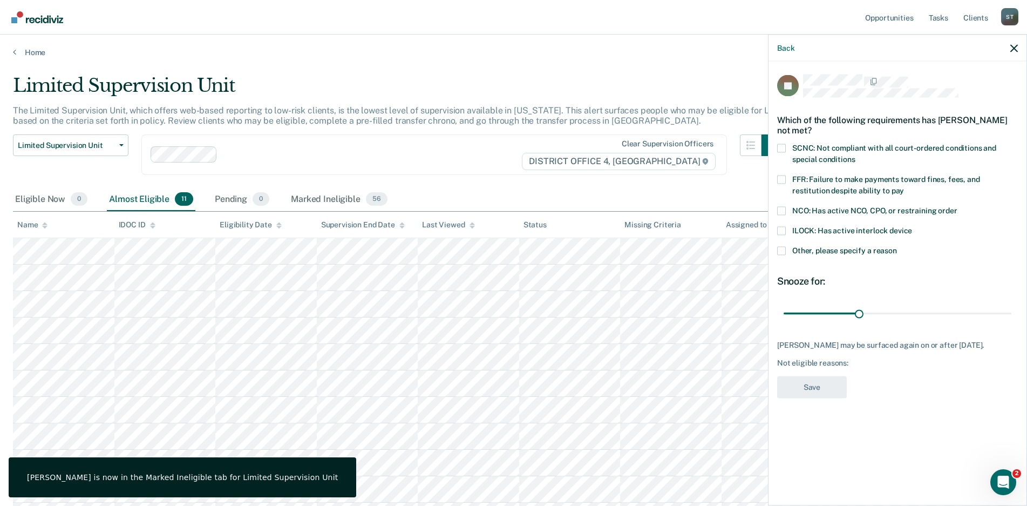
click at [783, 150] on span at bounding box center [781, 148] width 9 height 9
click at [855, 155] on input "SCNC: Not compliant with all court-ordered conditions and special conditions" at bounding box center [855, 155] width 0 height 0
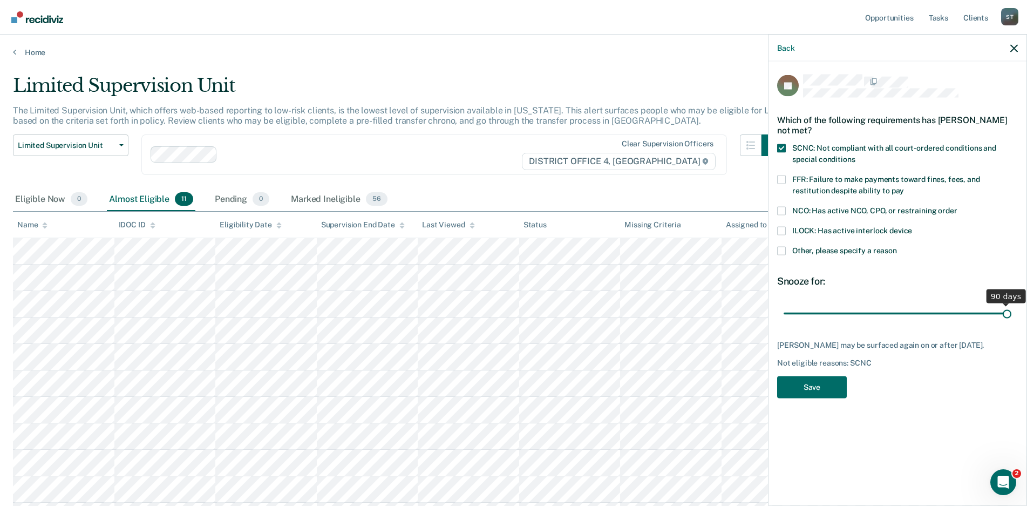
drag, startPoint x: 859, startPoint y: 310, endPoint x: 1072, endPoint y: 320, distance: 212.9
type input "90"
click at [1012, 320] on input "range" at bounding box center [898, 313] width 228 height 19
click at [822, 384] on button "Save" at bounding box center [812, 387] width 70 height 22
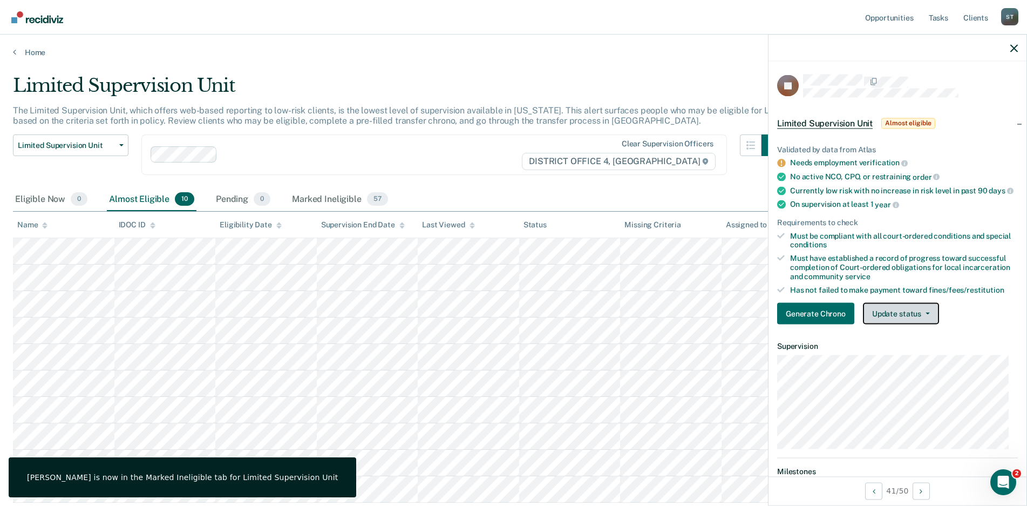
click at [929, 316] on button "Update status" at bounding box center [901, 314] width 76 height 22
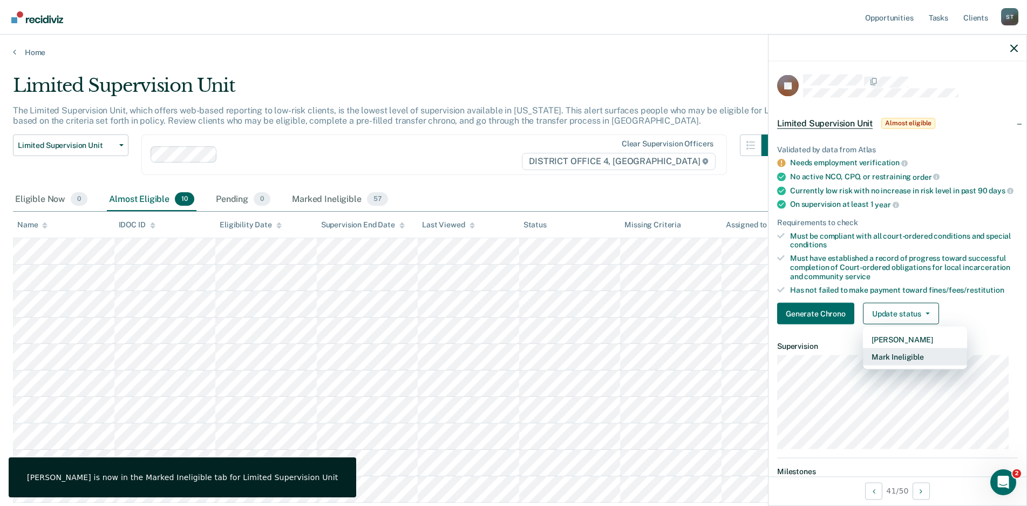
click at [893, 362] on button "Mark Ineligible" at bounding box center [915, 356] width 104 height 17
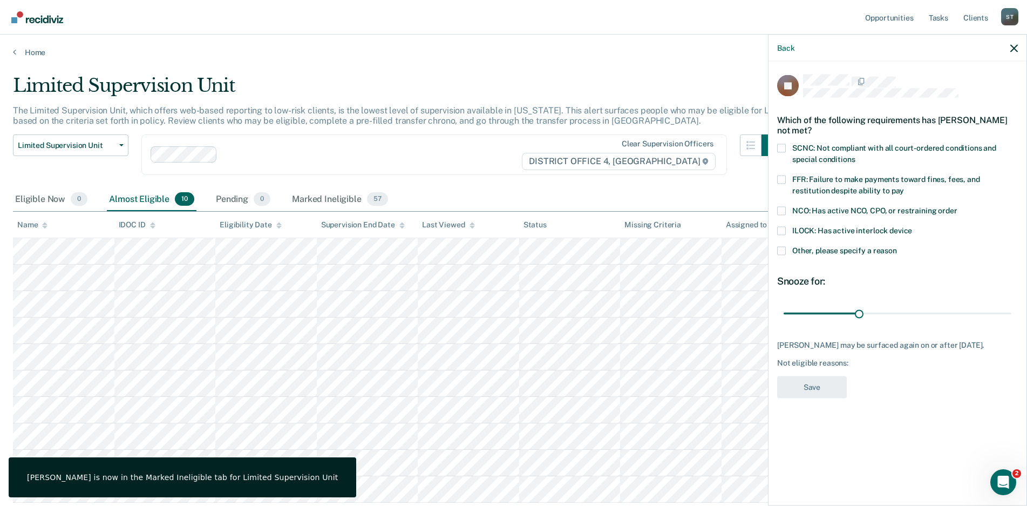
click at [783, 144] on span at bounding box center [781, 148] width 9 height 9
click at [855, 155] on input "SCNC: Not compliant with all court-ordered conditions and special conditions" at bounding box center [855, 155] width 0 height 0
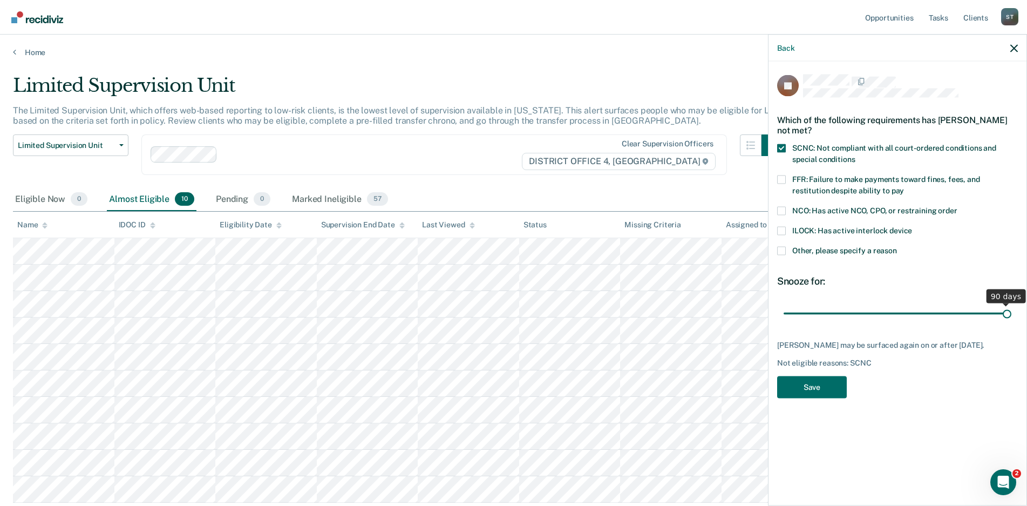
drag, startPoint x: 860, startPoint y: 303, endPoint x: 978, endPoint y: 323, distance: 119.4
type input "90"
click at [1012, 308] on input "range" at bounding box center [898, 313] width 228 height 19
click at [809, 376] on button "Save" at bounding box center [812, 387] width 70 height 22
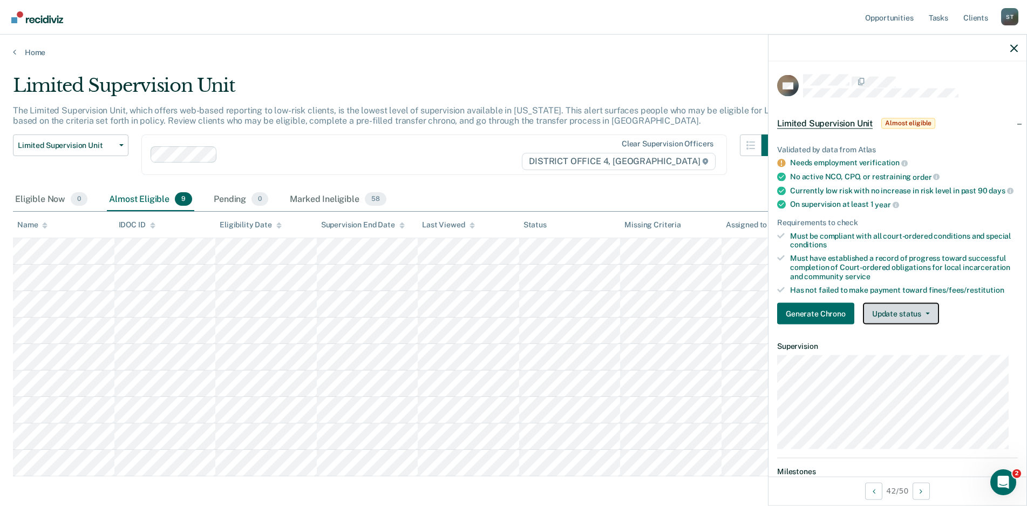
click at [922, 315] on span "button" at bounding box center [925, 314] width 9 height 2
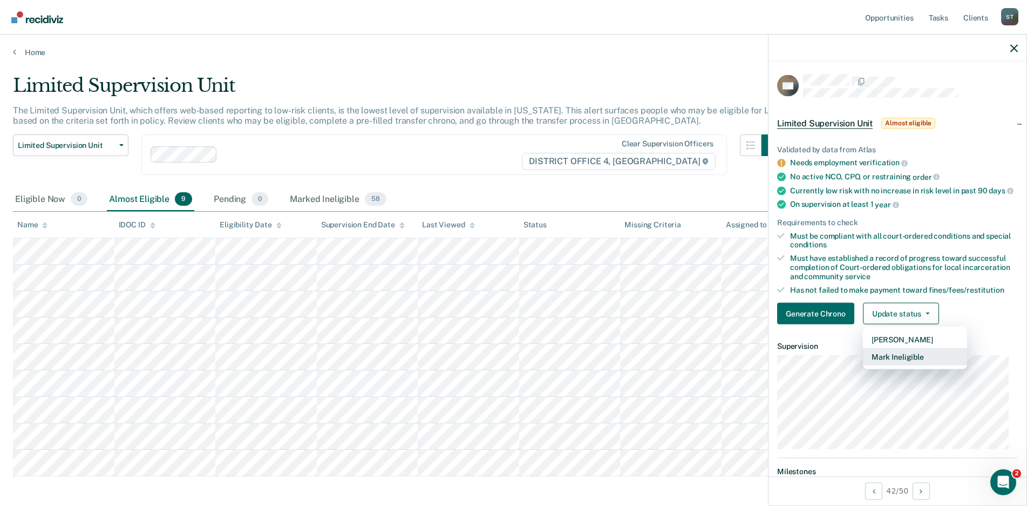
click at [888, 364] on button "Mark Ineligible" at bounding box center [915, 356] width 104 height 17
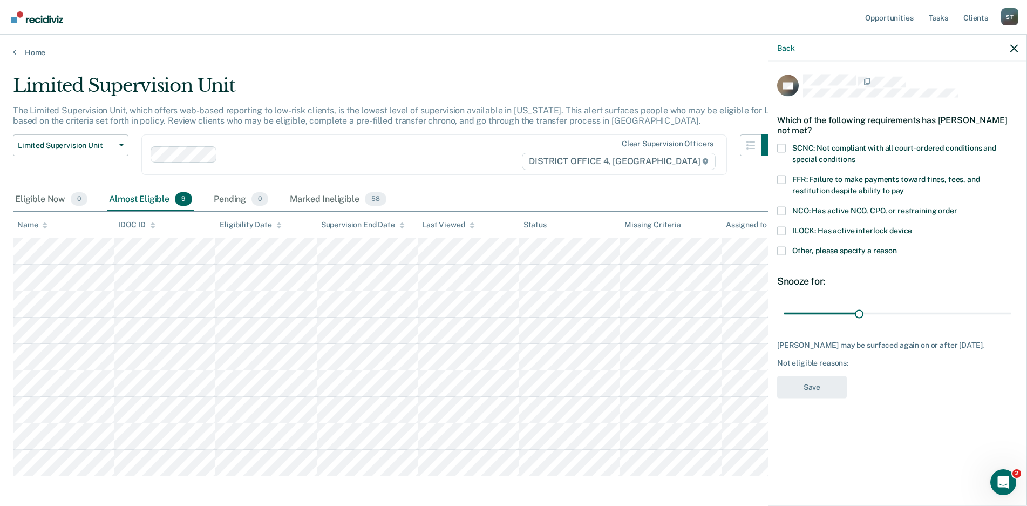
click at [778, 148] on span at bounding box center [781, 148] width 9 height 9
click at [855, 155] on input "SCNC: Not compliant with all court-ordered conditions and special conditions" at bounding box center [855, 155] width 0 height 0
drag, startPoint x: 859, startPoint y: 313, endPoint x: 969, endPoint y: 370, distance: 124.3
type input "90"
click at [1012, 323] on input "range" at bounding box center [898, 313] width 228 height 19
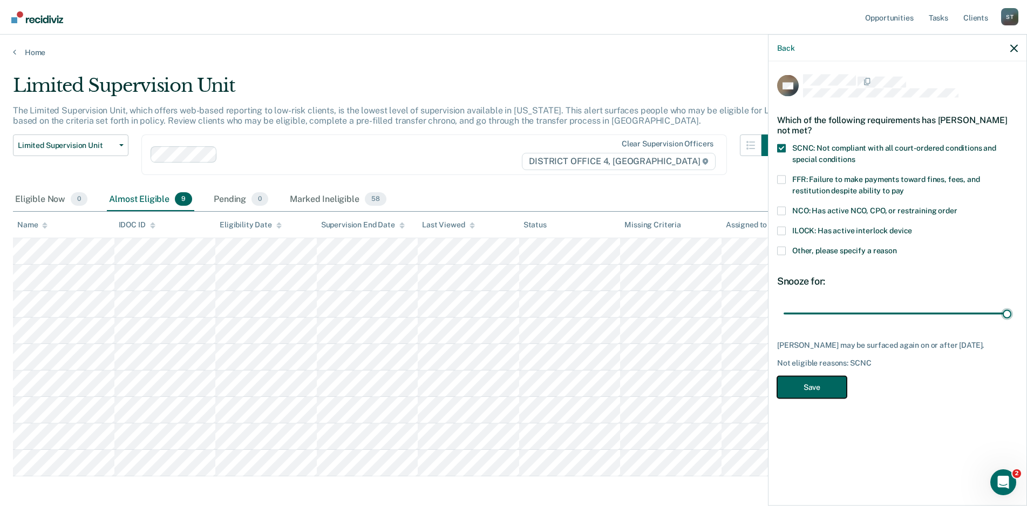
click at [799, 384] on button "Save" at bounding box center [812, 387] width 70 height 22
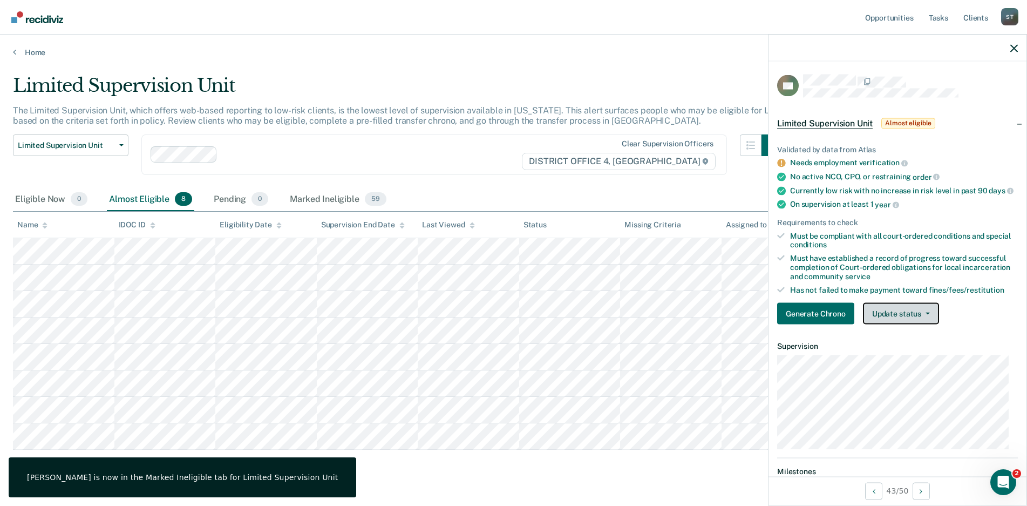
click at [931, 320] on button "Update status" at bounding box center [901, 314] width 76 height 22
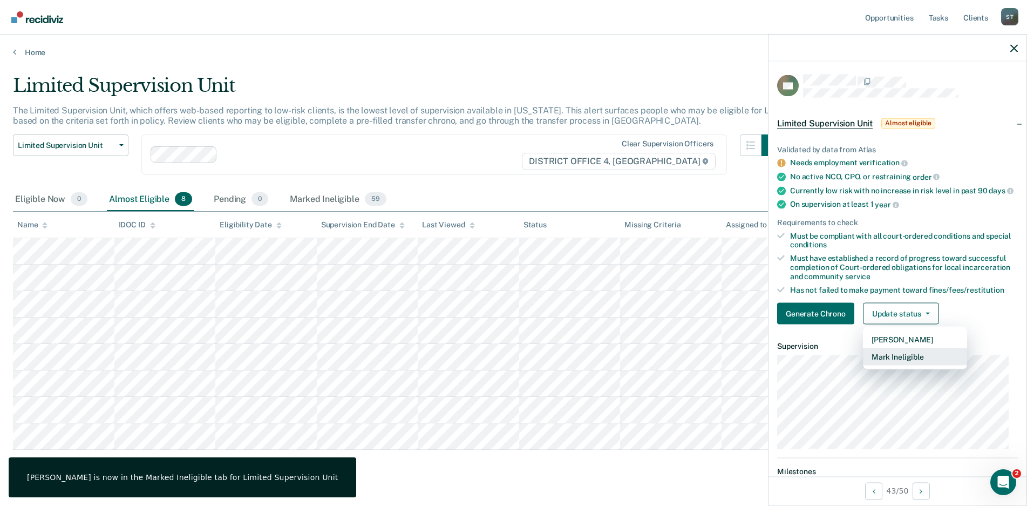
click at [891, 365] on button "Mark Ineligible" at bounding box center [915, 356] width 104 height 17
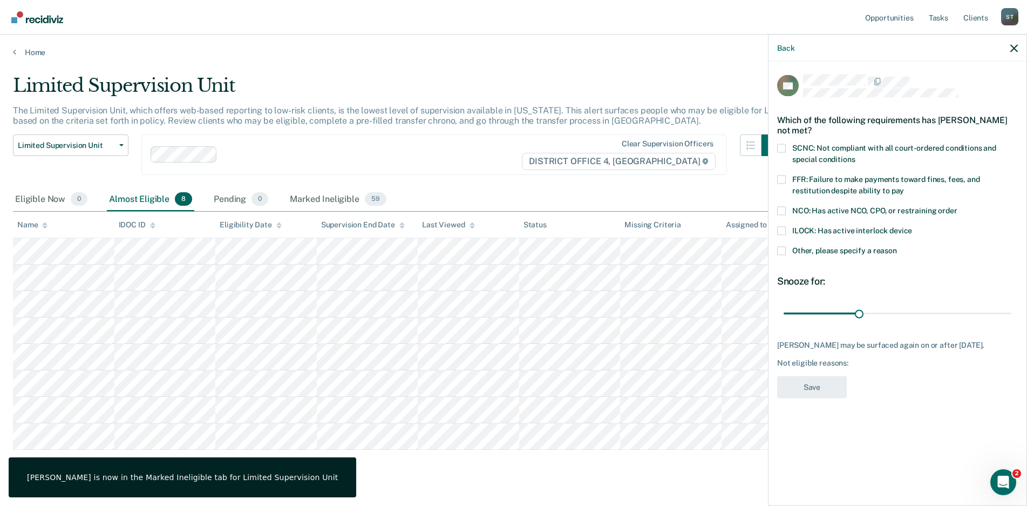
click at [783, 146] on span at bounding box center [781, 148] width 9 height 9
click at [855, 155] on input "SCNC: Not compliant with all court-ordered conditions and special conditions" at bounding box center [855, 155] width 0 height 0
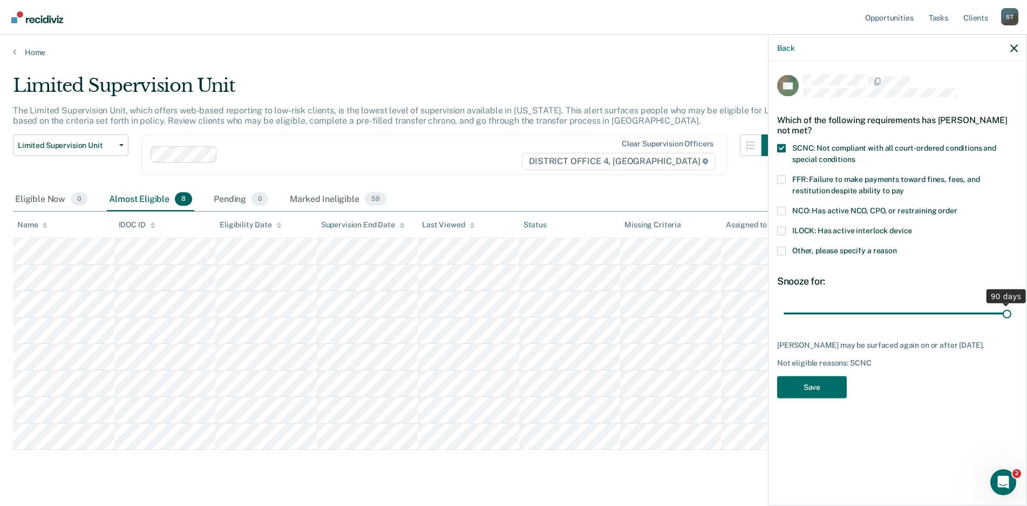
drag, startPoint x: 861, startPoint y: 313, endPoint x: 1022, endPoint y: 320, distance: 161.5
type input "90"
click at [1012, 320] on input "range" at bounding box center [898, 313] width 228 height 19
click at [815, 379] on button "Save" at bounding box center [812, 387] width 70 height 22
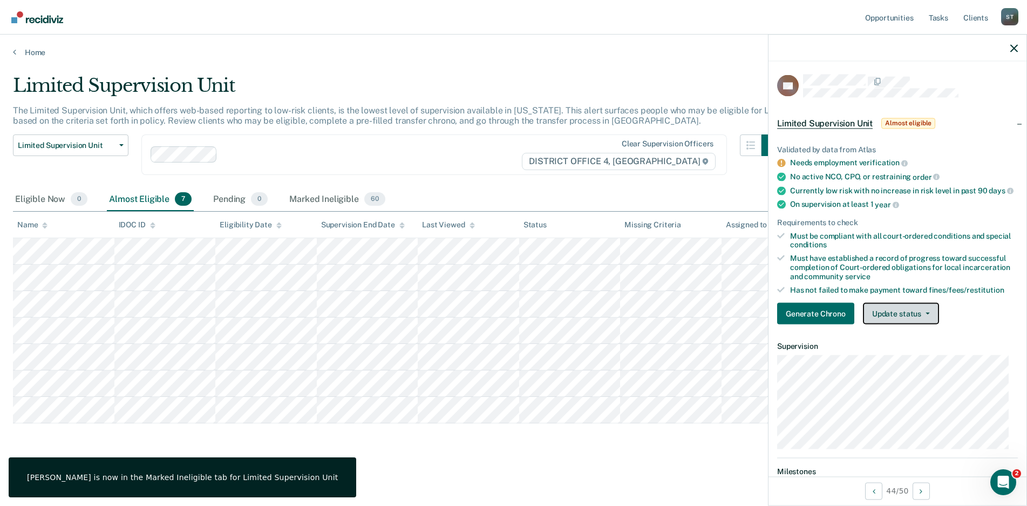
drag, startPoint x: 928, startPoint y: 317, endPoint x: 924, endPoint y: 323, distance: 7.8
click at [928, 317] on button "Update status" at bounding box center [901, 314] width 76 height 22
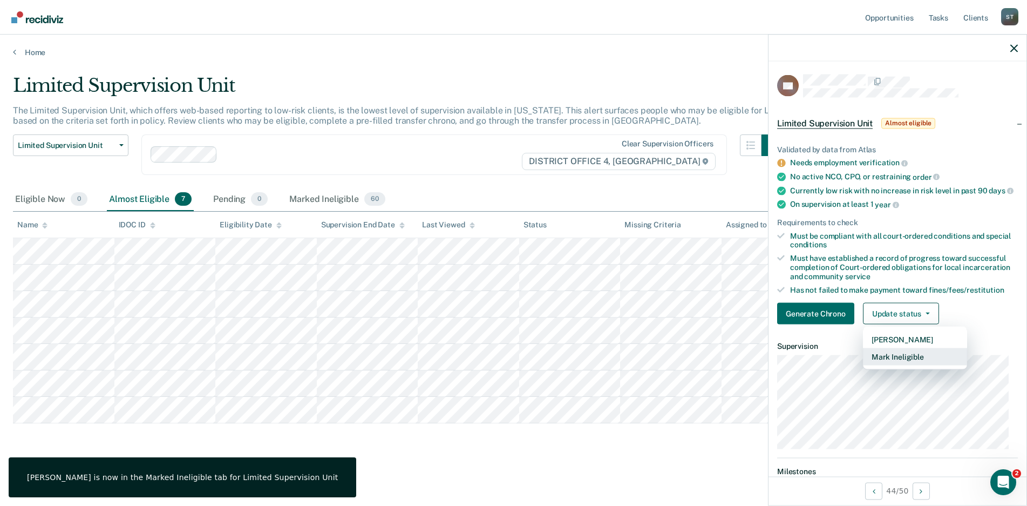
click at [900, 361] on button "Mark Ineligible" at bounding box center [915, 356] width 104 height 17
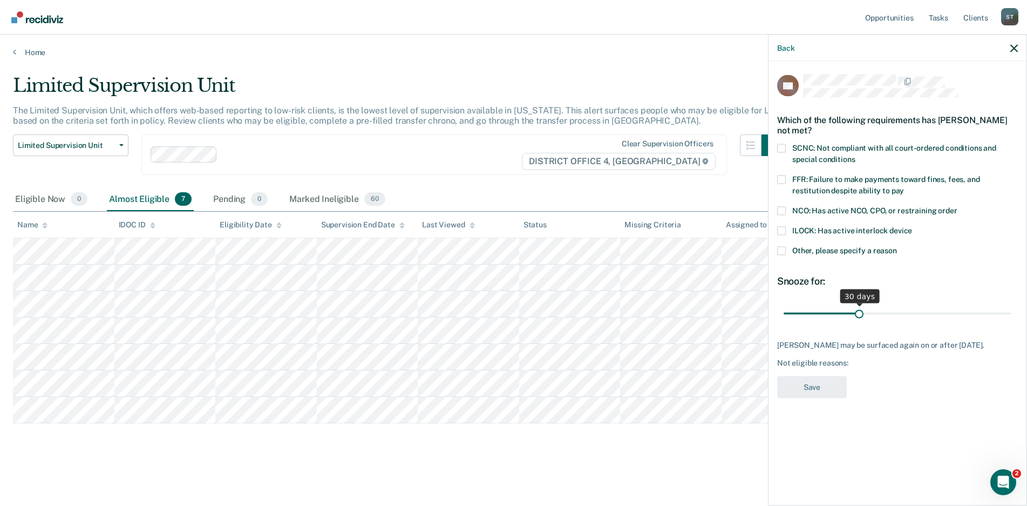
drag, startPoint x: 783, startPoint y: 147, endPoint x: 827, endPoint y: 304, distance: 163.2
click at [783, 147] on span at bounding box center [781, 148] width 9 height 9
click at [855, 155] on input "SCNC: Not compliant with all court-ordered conditions and special conditions" at bounding box center [855, 155] width 0 height 0
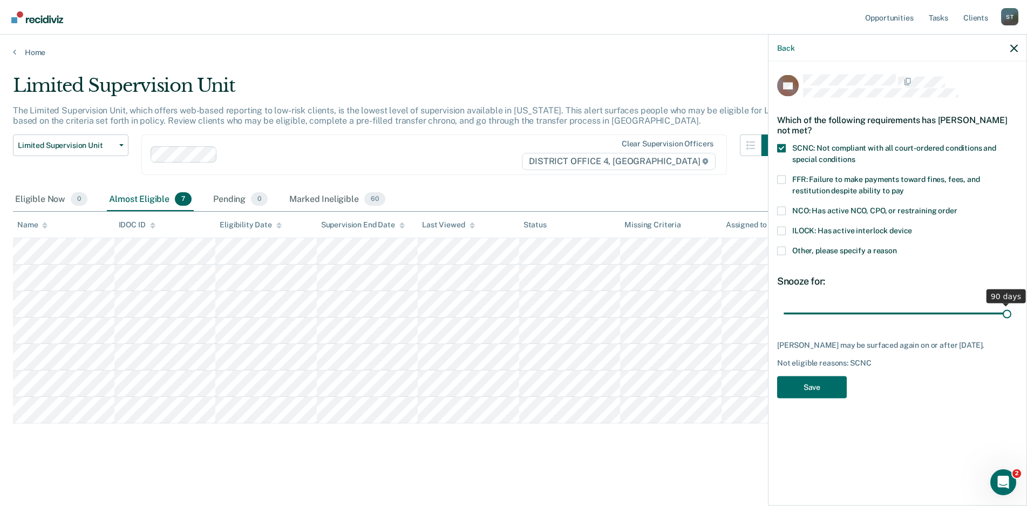
drag, startPoint x: 859, startPoint y: 312, endPoint x: 1033, endPoint y: 318, distance: 173.9
type input "90"
click at [1012, 318] on input "range" at bounding box center [898, 313] width 228 height 19
click at [817, 394] on button "Save" at bounding box center [812, 387] width 70 height 22
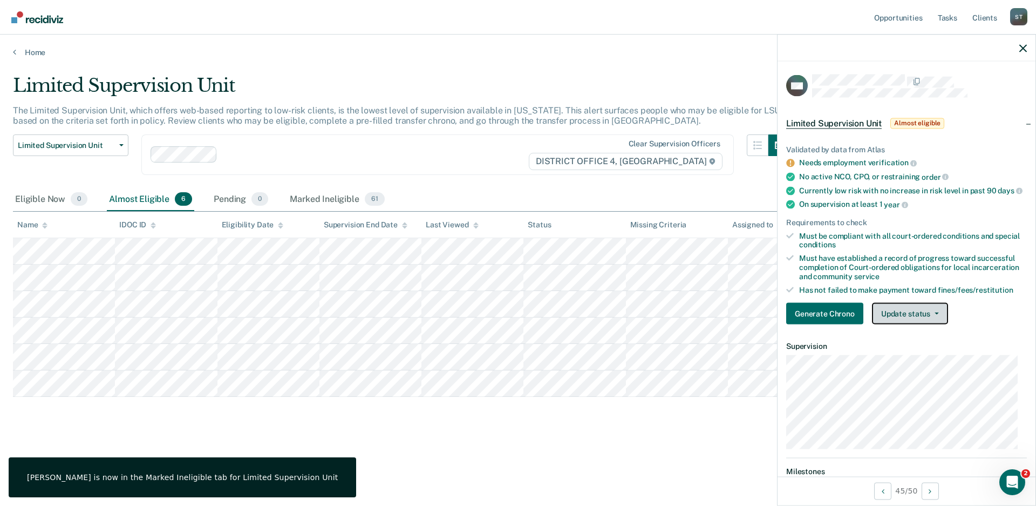
click at [906, 323] on button "Update status" at bounding box center [910, 314] width 76 height 22
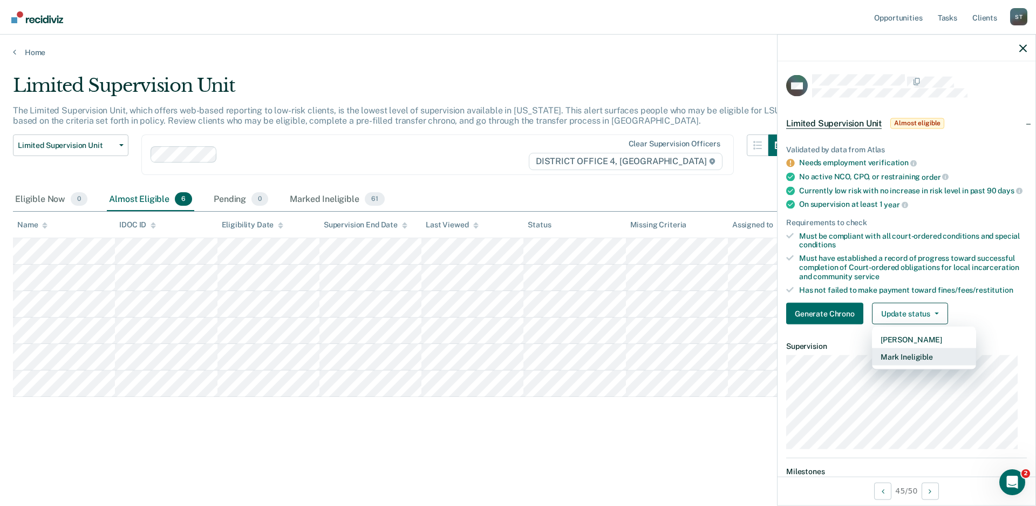
click at [911, 363] on button "Mark Ineligible" at bounding box center [924, 356] width 104 height 17
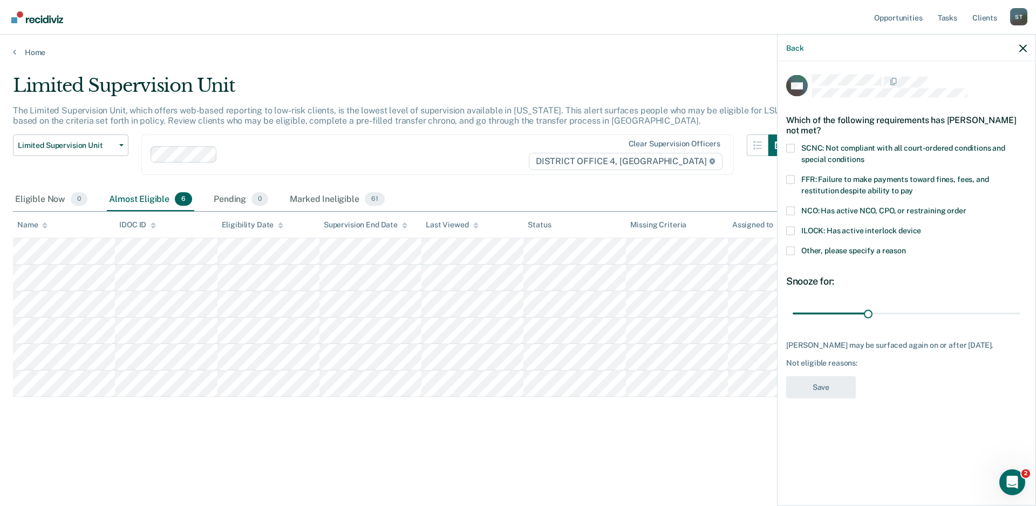
click at [790, 146] on span at bounding box center [790, 148] width 9 height 9
click at [864, 155] on input "SCNC: Not compliant with all court-ordered conditions and special conditions" at bounding box center [864, 155] width 0 height 0
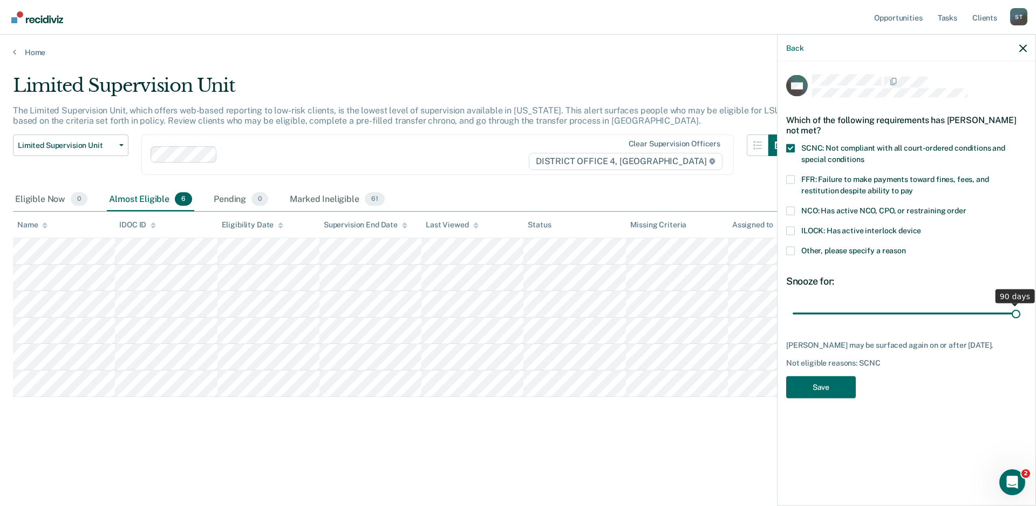
drag, startPoint x: 868, startPoint y: 311, endPoint x: 1033, endPoint y: 313, distance: 164.6
type input "90"
click at [1021, 313] on input "range" at bounding box center [907, 313] width 228 height 19
click at [814, 385] on button "Save" at bounding box center [821, 387] width 70 height 22
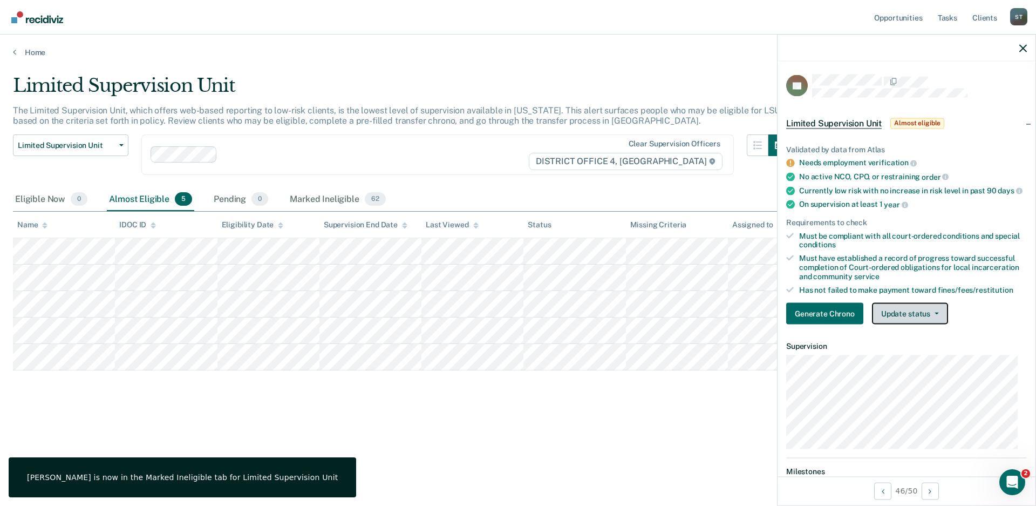
click at [935, 315] on icon "button" at bounding box center [937, 314] width 4 height 2
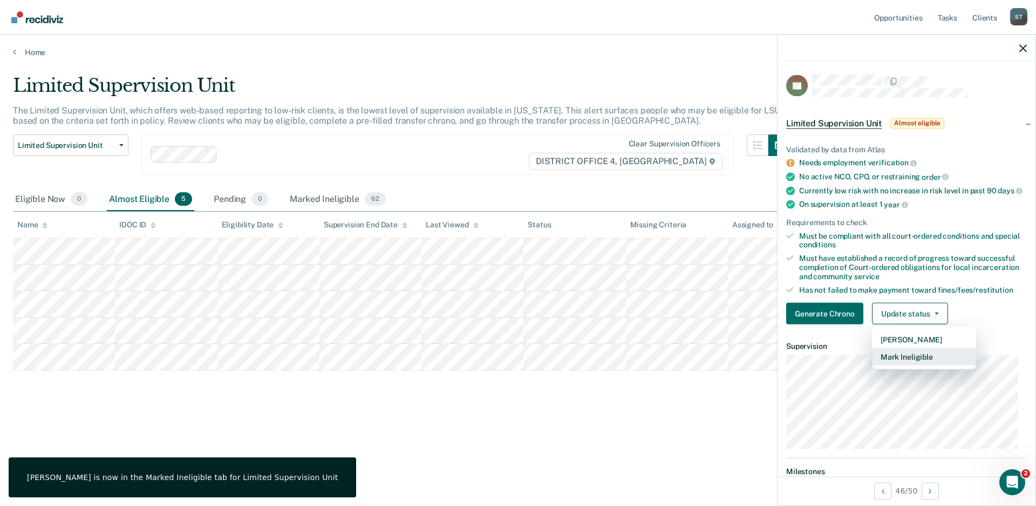
click at [907, 361] on button "Mark Ineligible" at bounding box center [924, 356] width 104 height 17
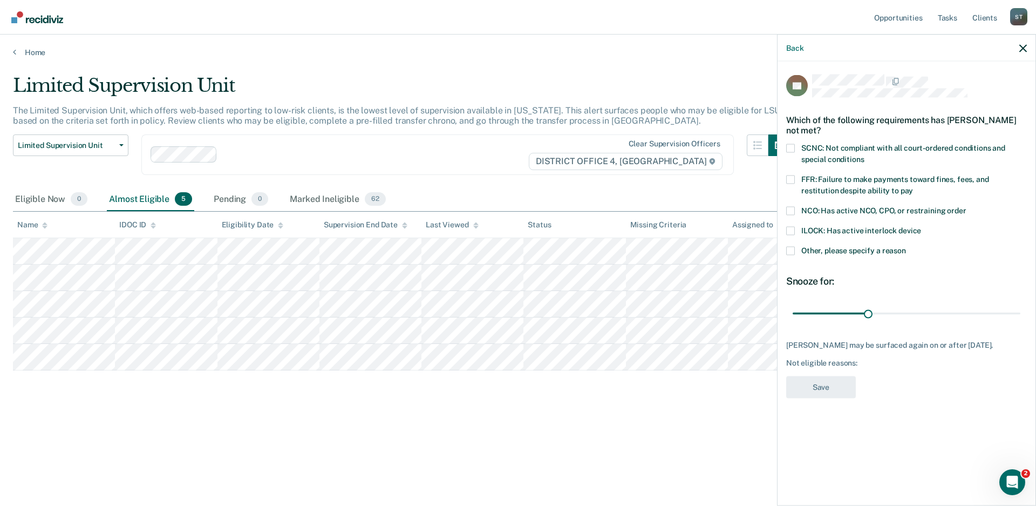
click at [792, 147] on span at bounding box center [790, 148] width 9 height 9
click at [864, 155] on input "SCNC: Not compliant with all court-ordered conditions and special conditions" at bounding box center [864, 155] width 0 height 0
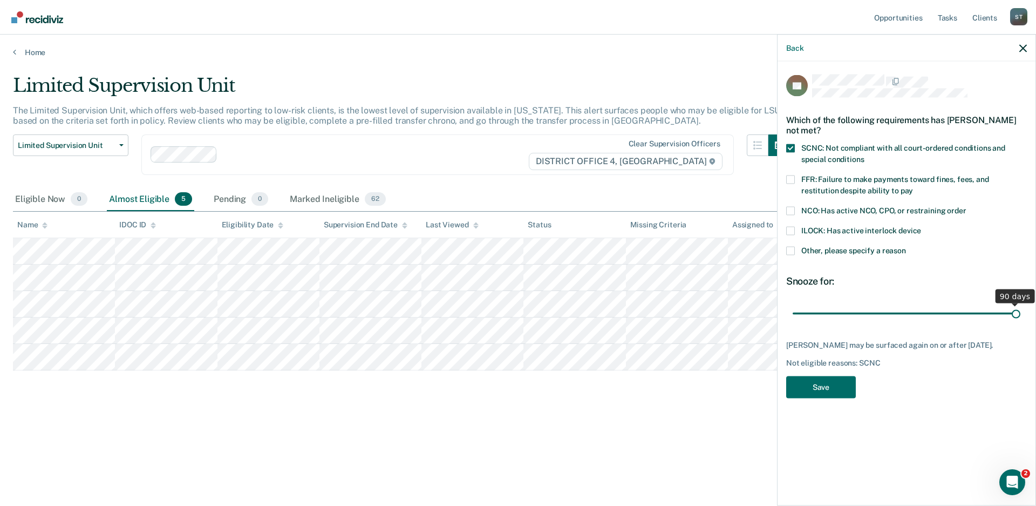
drag, startPoint x: 866, startPoint y: 311, endPoint x: 1068, endPoint y: 318, distance: 202.0
type input "90"
click at [1021, 318] on input "range" at bounding box center [907, 313] width 228 height 19
click at [818, 392] on button "Save" at bounding box center [821, 387] width 70 height 22
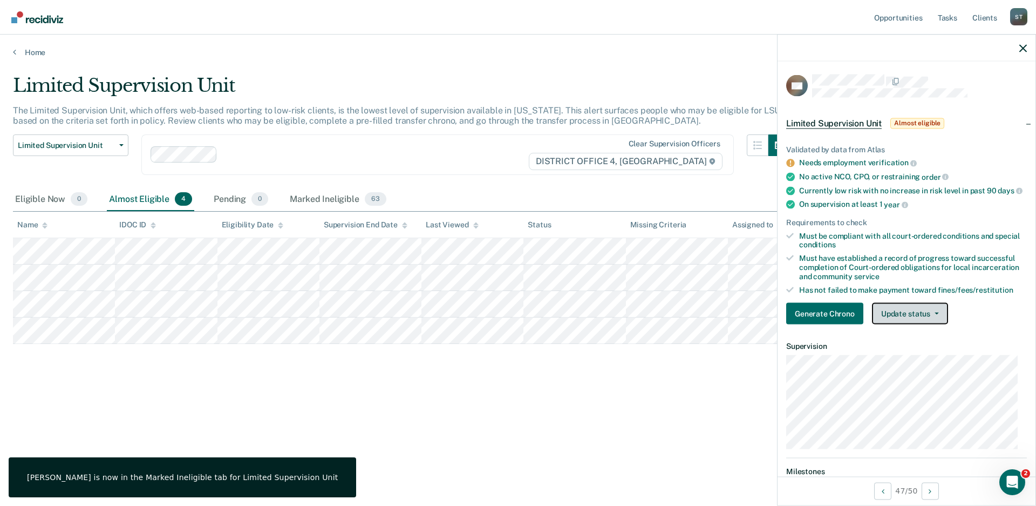
click at [930, 318] on button "Update status" at bounding box center [910, 314] width 76 height 22
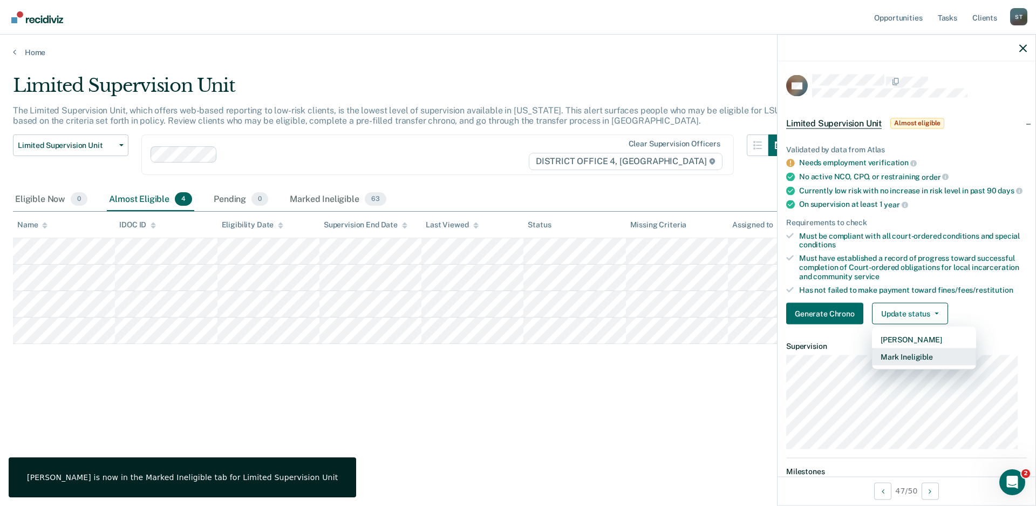
click at [907, 365] on button "Mark Ineligible" at bounding box center [924, 356] width 104 height 17
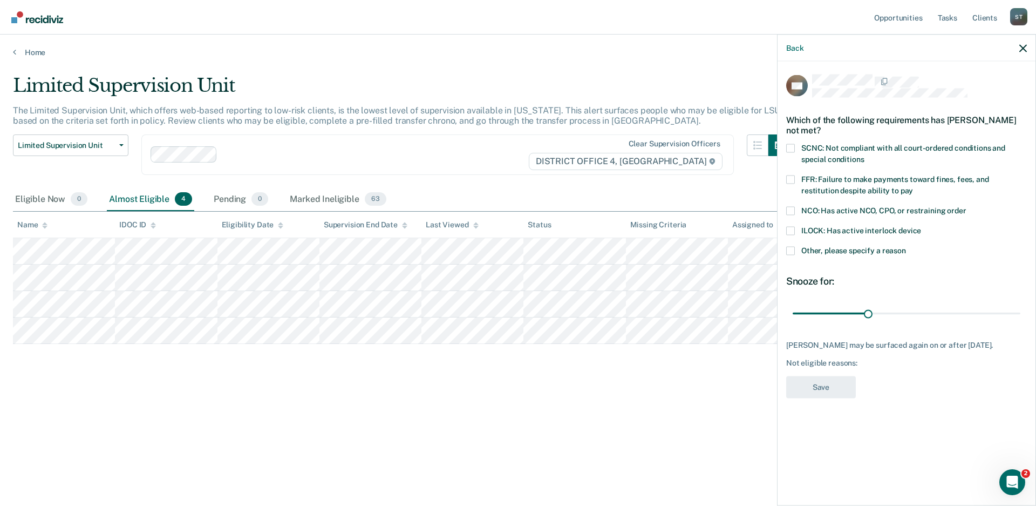
click at [789, 151] on span at bounding box center [790, 148] width 9 height 9
click at [864, 155] on input "SCNC: Not compliant with all court-ordered conditions and special conditions" at bounding box center [864, 155] width 0 height 0
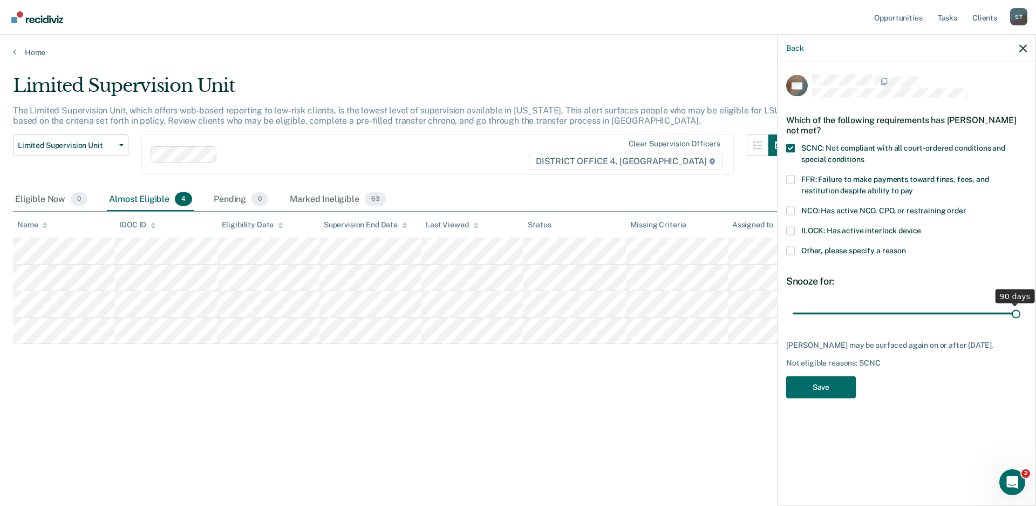
drag, startPoint x: 868, startPoint y: 311, endPoint x: 1049, endPoint y: 315, distance: 180.3
type input "90"
click at [1021, 315] on input "range" at bounding box center [907, 313] width 228 height 19
click at [823, 380] on button "Save" at bounding box center [821, 387] width 70 height 22
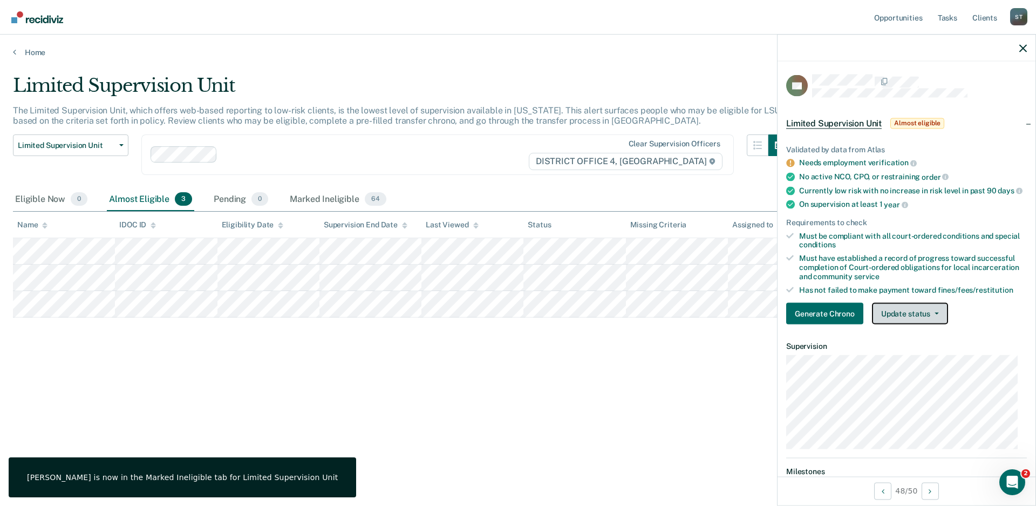
click at [936, 315] on icon "button" at bounding box center [937, 314] width 4 height 2
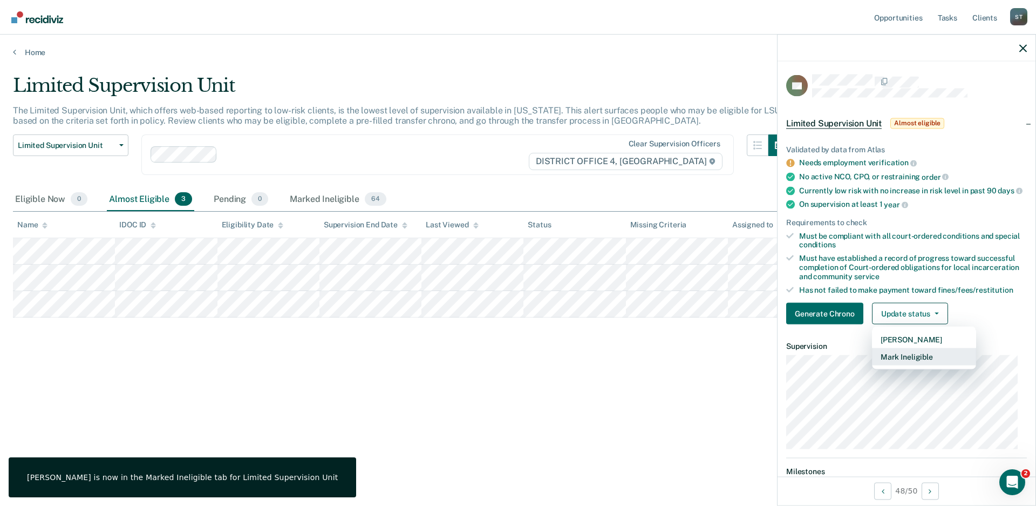
click at [923, 365] on button "Mark Ineligible" at bounding box center [924, 356] width 104 height 17
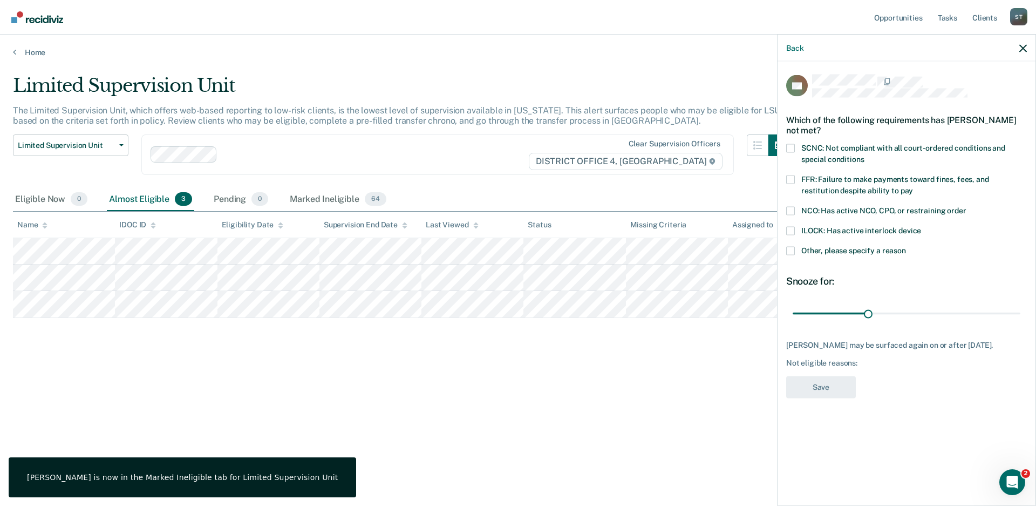
click at [792, 147] on span at bounding box center [790, 148] width 9 height 9
click at [864, 155] on input "SCNC: Not compliant with all court-ordered conditions and special conditions" at bounding box center [864, 155] width 0 height 0
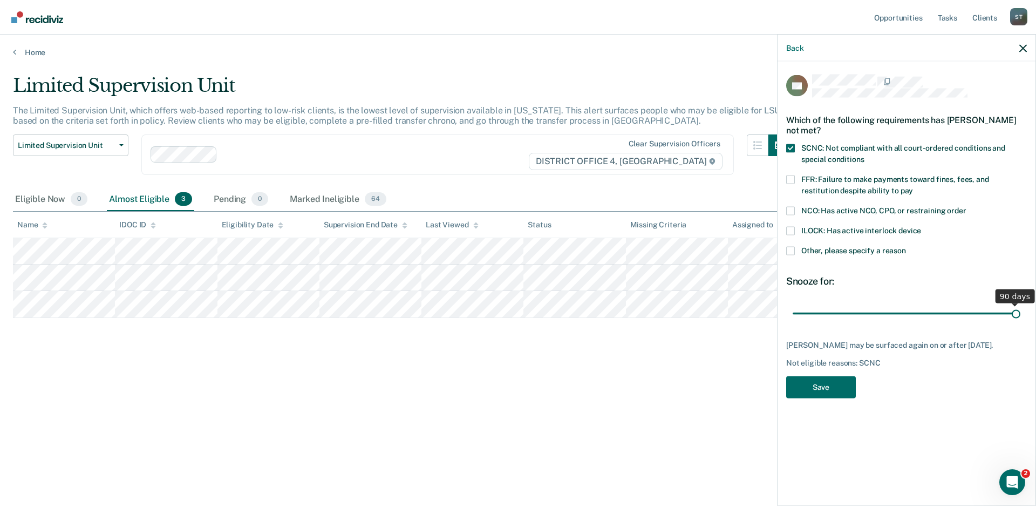
drag, startPoint x: 868, startPoint y: 312, endPoint x: 1069, endPoint y: 329, distance: 201.0
type input "90"
click at [1021, 323] on input "range" at bounding box center [907, 313] width 228 height 19
click at [819, 381] on button "Save" at bounding box center [821, 387] width 70 height 22
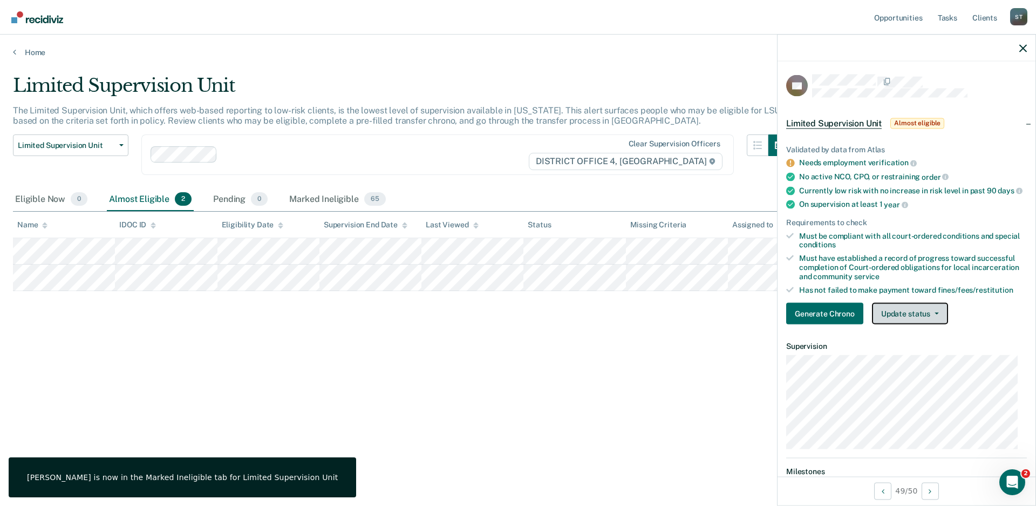
click at [936, 315] on icon "button" at bounding box center [937, 314] width 4 height 2
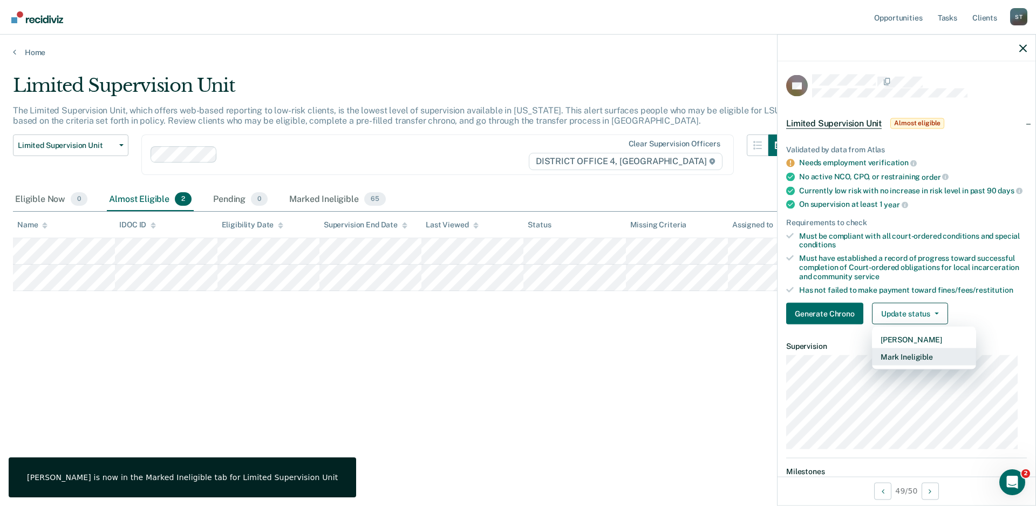
click at [906, 363] on button "Mark Ineligible" at bounding box center [924, 356] width 104 height 17
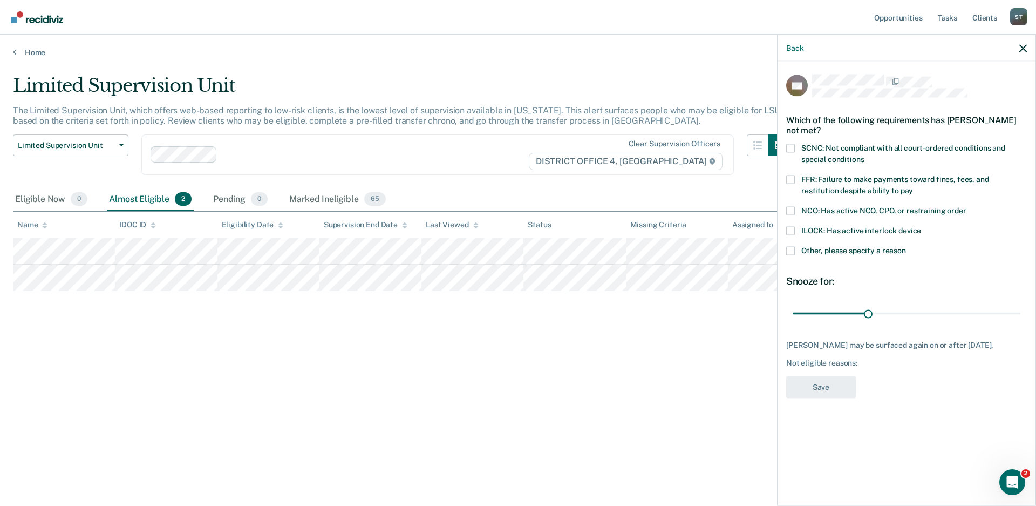
click at [789, 147] on span at bounding box center [790, 148] width 9 height 9
click at [864, 155] on input "SCNC: Not compliant with all court-ordered conditions and special conditions" at bounding box center [864, 155] width 0 height 0
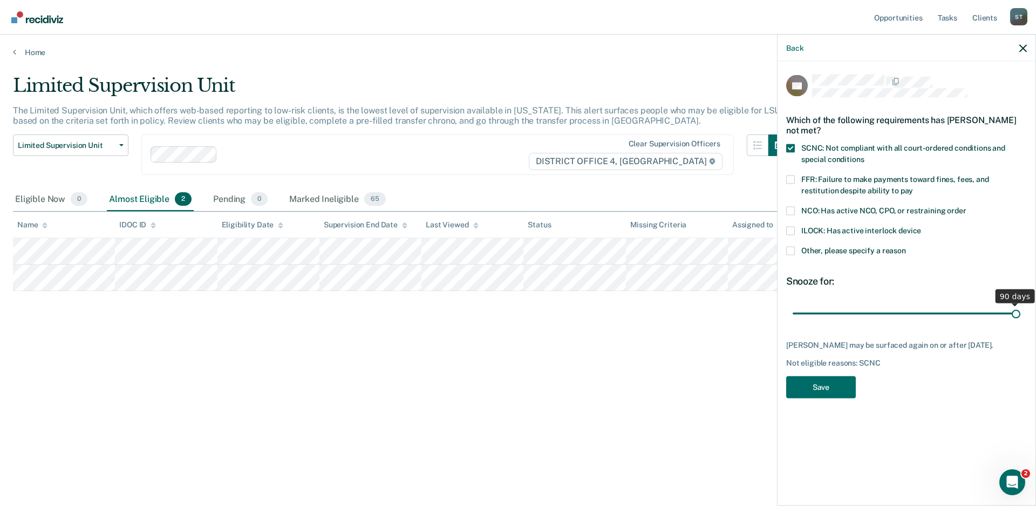
drag, startPoint x: 866, startPoint y: 310, endPoint x: 1030, endPoint y: 324, distance: 164.6
type input "90"
click at [1021, 323] on input "range" at bounding box center [907, 313] width 228 height 19
click at [835, 396] on button "Save" at bounding box center [821, 387] width 70 height 22
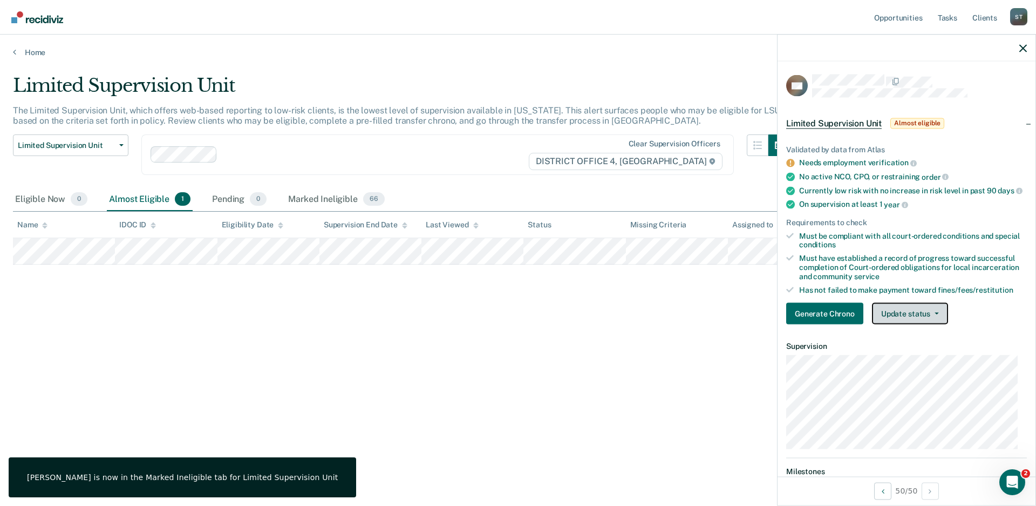
click at [932, 315] on span "button" at bounding box center [935, 314] width 9 height 2
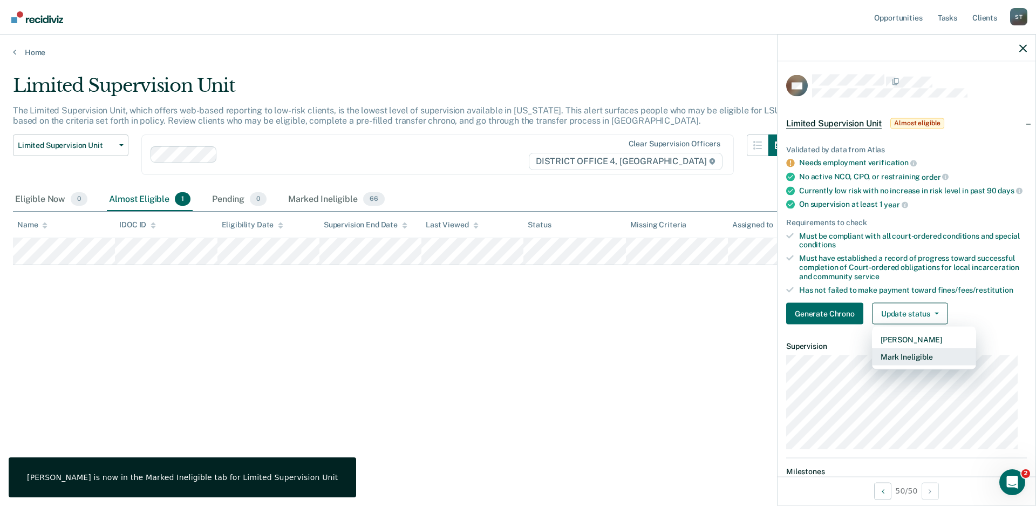
click at [906, 365] on button "Mark Ineligible" at bounding box center [924, 356] width 104 height 17
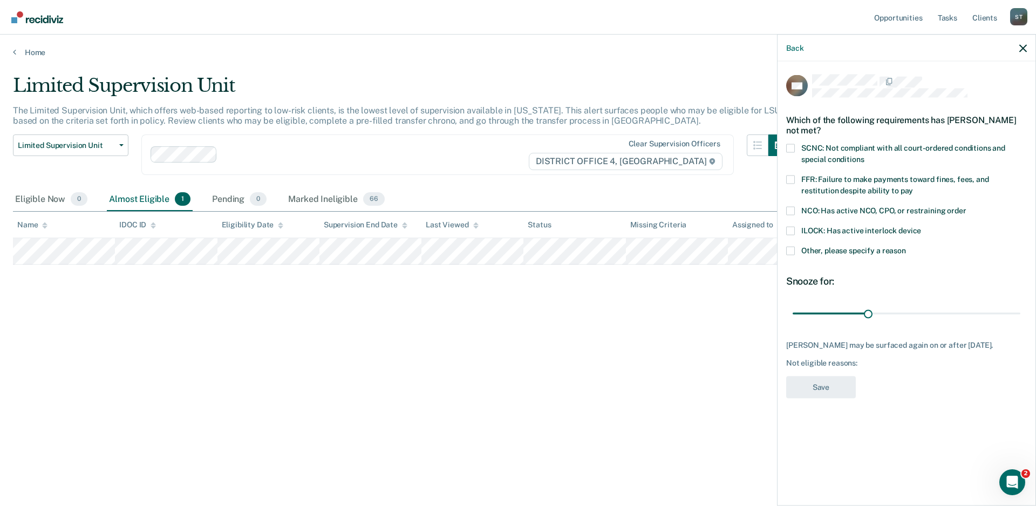
click at [790, 144] on span at bounding box center [790, 148] width 9 height 9
click at [864, 155] on input "SCNC: Not compliant with all court-ordered conditions and special conditions" at bounding box center [864, 155] width 0 height 0
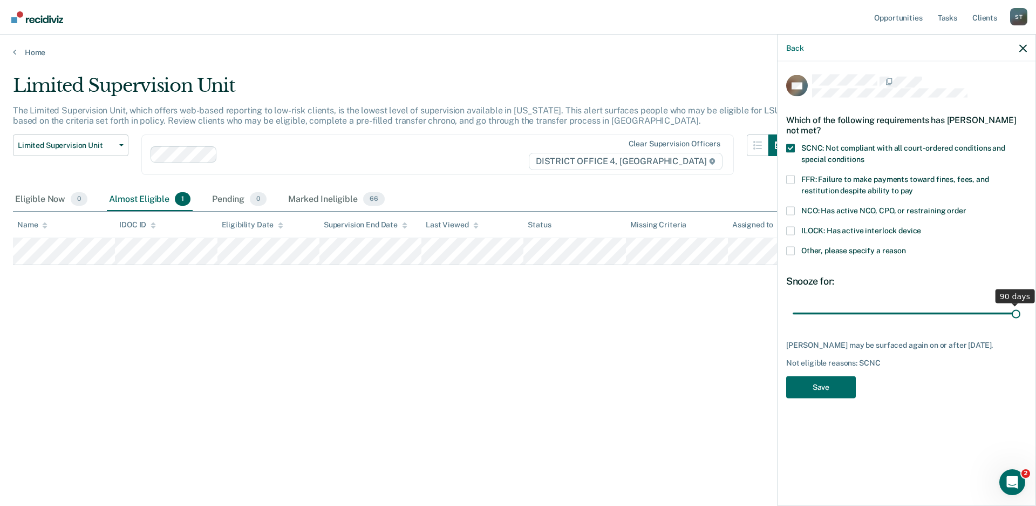
drag, startPoint x: 867, startPoint y: 310, endPoint x: 1039, endPoint y: 311, distance: 171.1
type input "90"
click at [1021, 311] on input "range" at bounding box center [907, 313] width 228 height 19
click at [831, 392] on button "Save" at bounding box center [821, 387] width 70 height 22
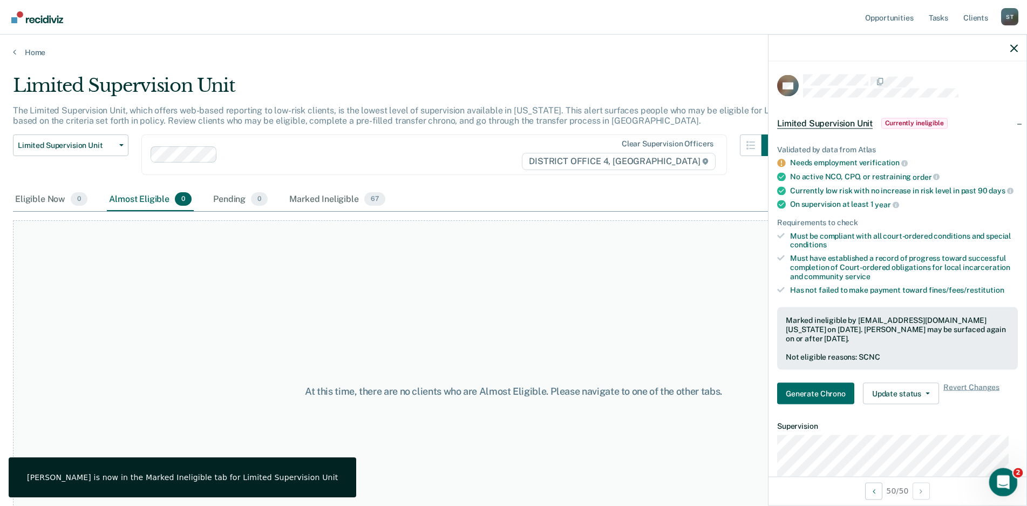
click at [1004, 479] on icon "Open Intercom Messenger" at bounding box center [1002, 481] width 18 height 18
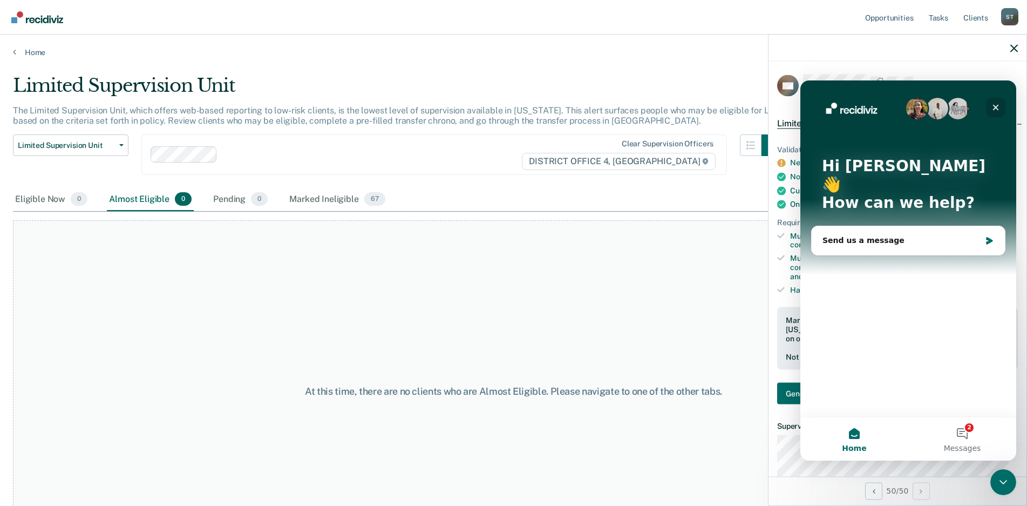
click at [995, 105] on icon "Close" at bounding box center [996, 107] width 9 height 9
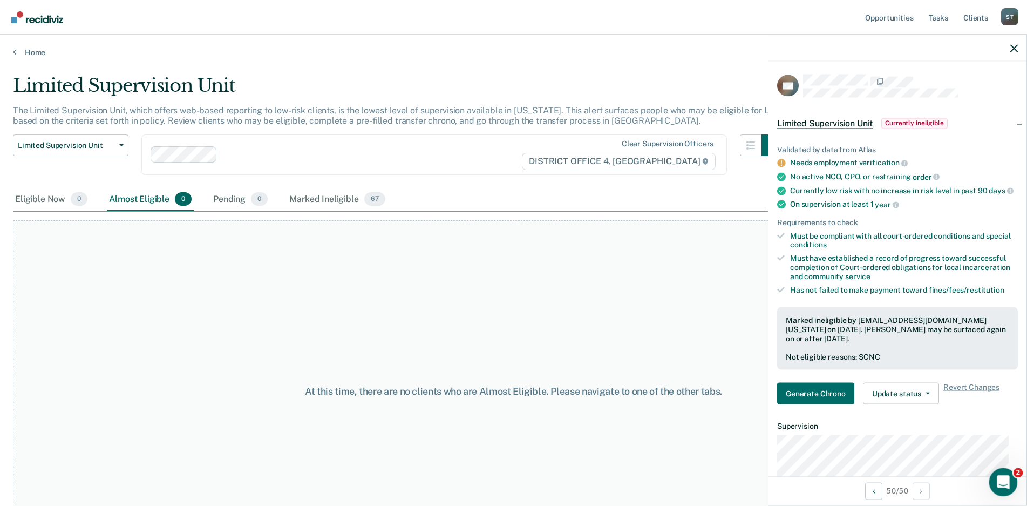
click at [1013, 478] on div "Open Intercom Messenger" at bounding box center [1002, 481] width 36 height 36
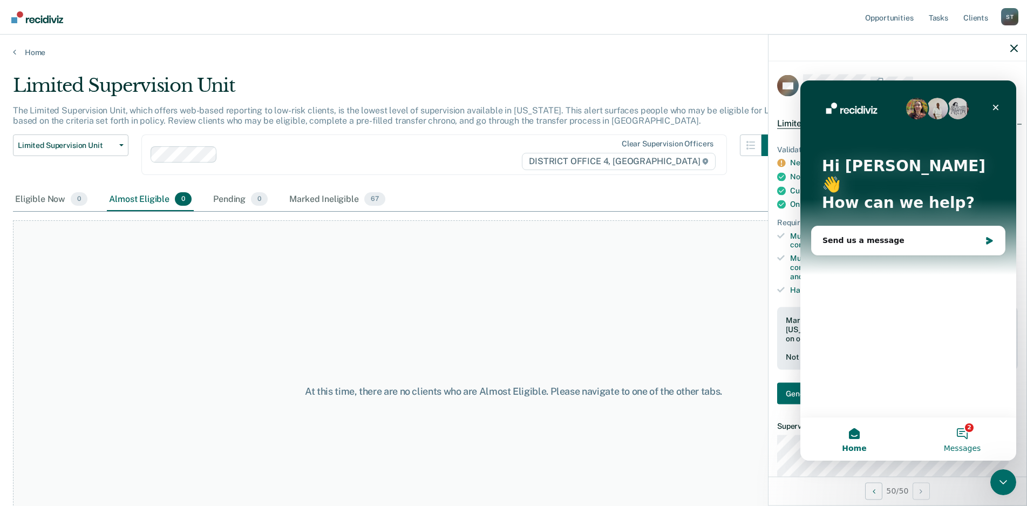
click at [960, 429] on button "2 Messages" at bounding box center [962, 438] width 108 height 43
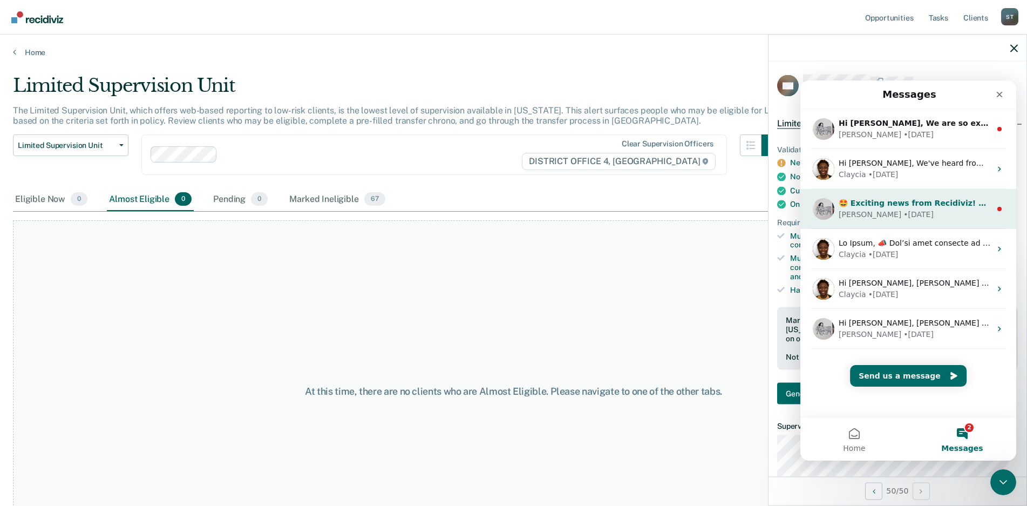
drag, startPoint x: 905, startPoint y: 218, endPoint x: 905, endPoint y: 207, distance: 10.3
click at [905, 217] on div "Kim • 22w ago" at bounding box center [915, 214] width 152 height 11
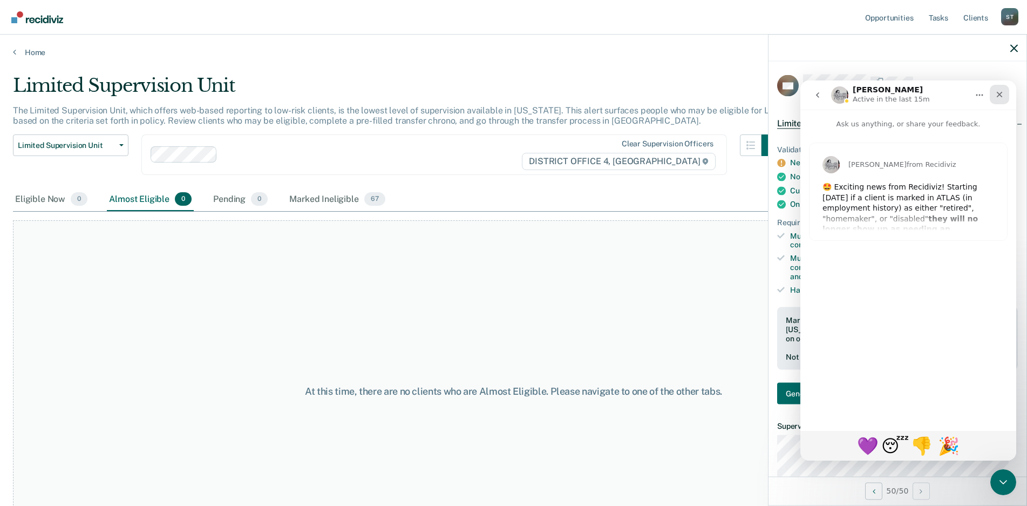
click at [996, 94] on icon "Close" at bounding box center [999, 94] width 9 height 9
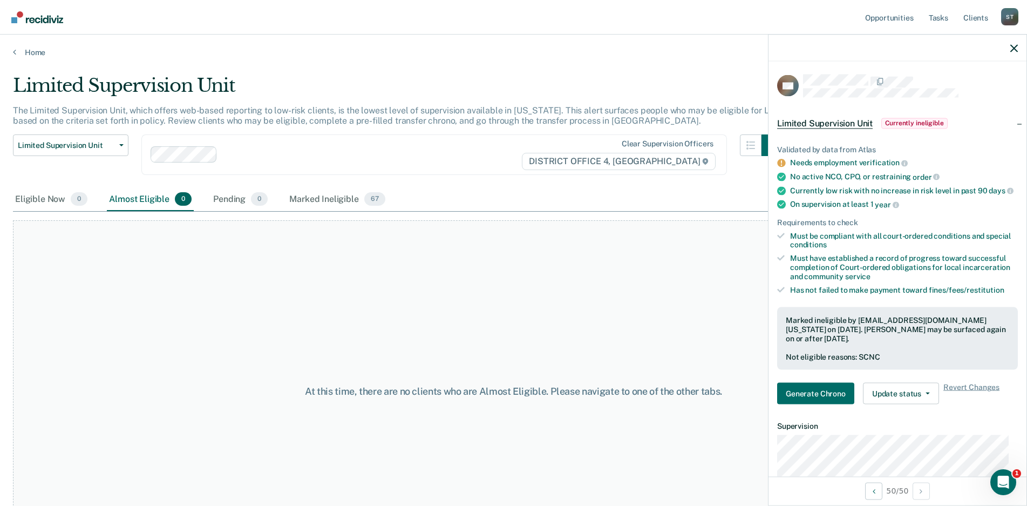
scroll to position [30, 0]
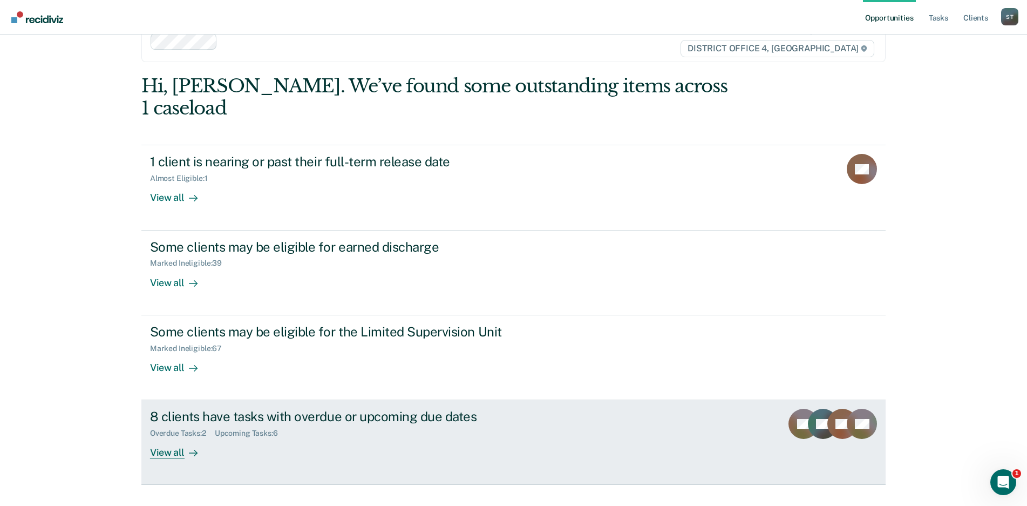
click at [168, 438] on div "View all" at bounding box center [180, 448] width 60 height 21
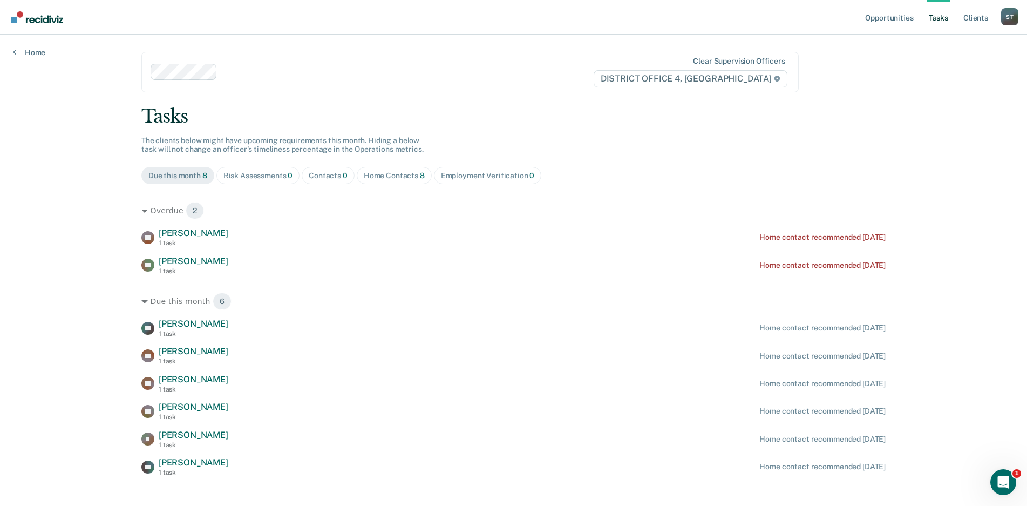
click at [943, 19] on link "Tasks" at bounding box center [939, 17] width 24 height 35
